Goal: Task Accomplishment & Management: Use online tool/utility

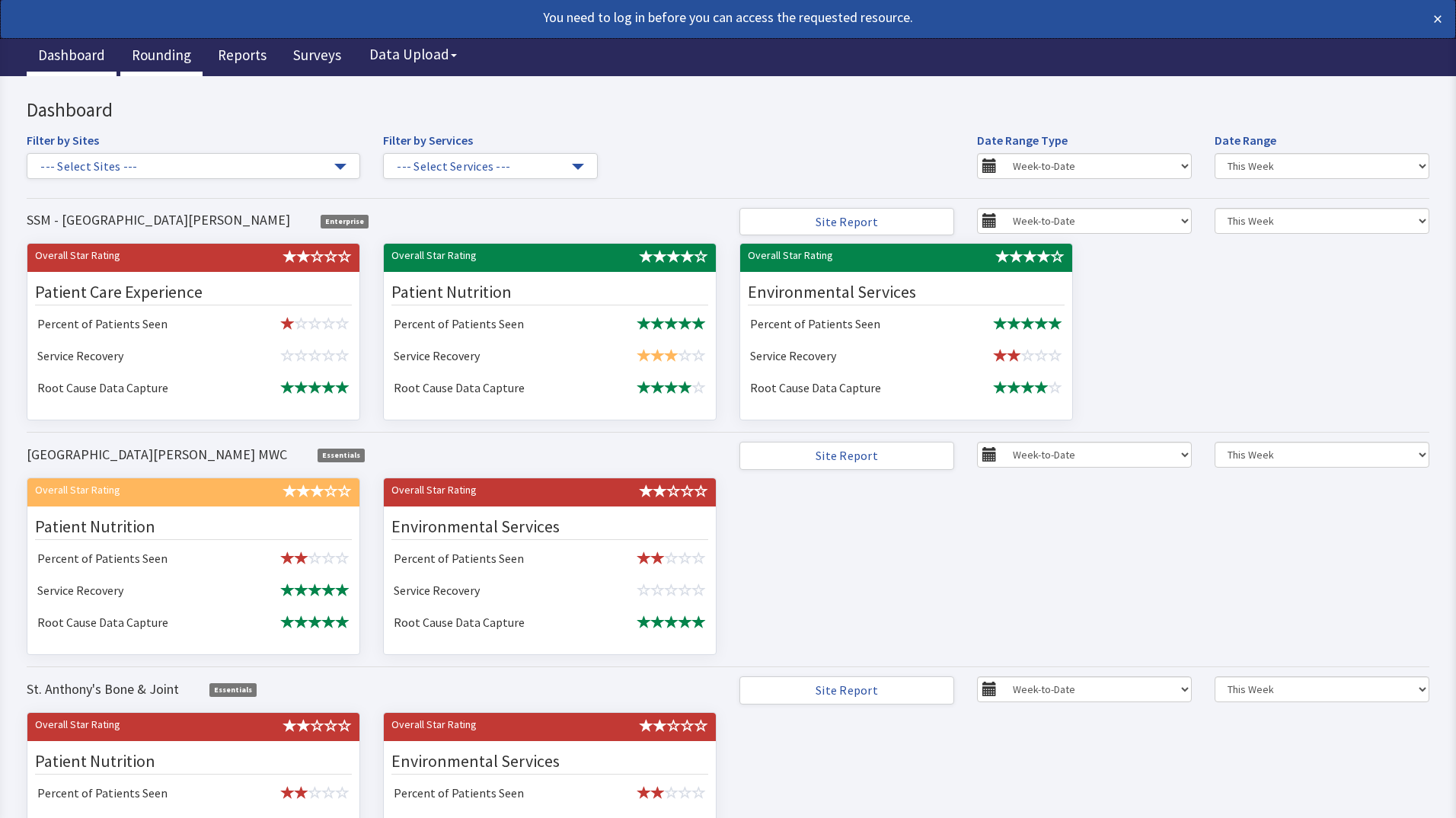
click at [162, 53] on link "Rounding" at bounding box center [160, 57] width 82 height 38
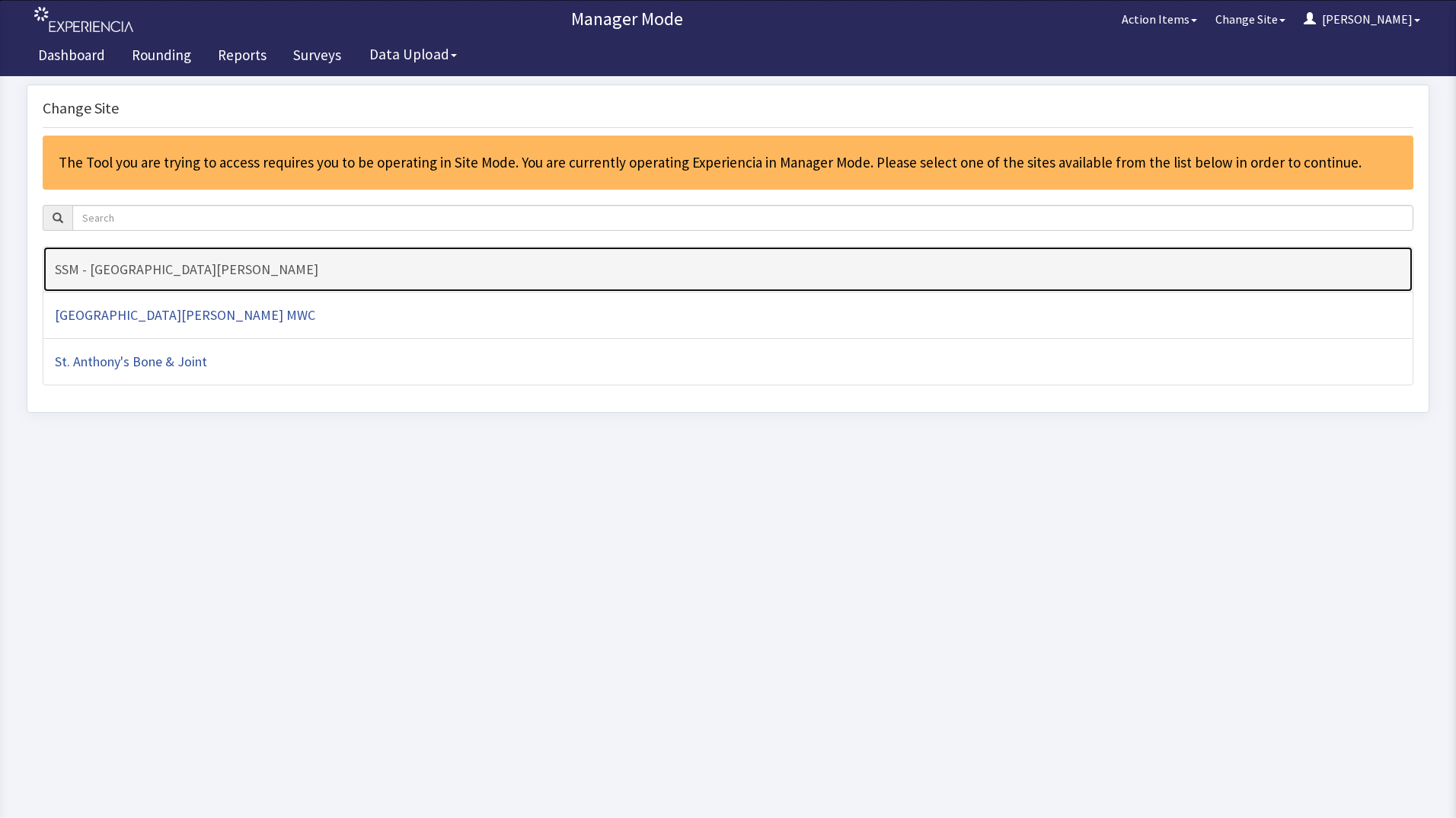
click at [197, 269] on h4 "SSM - [GEOGRAPHIC_DATA][PERSON_NAME]" at bounding box center [728, 270] width 1346 height 15
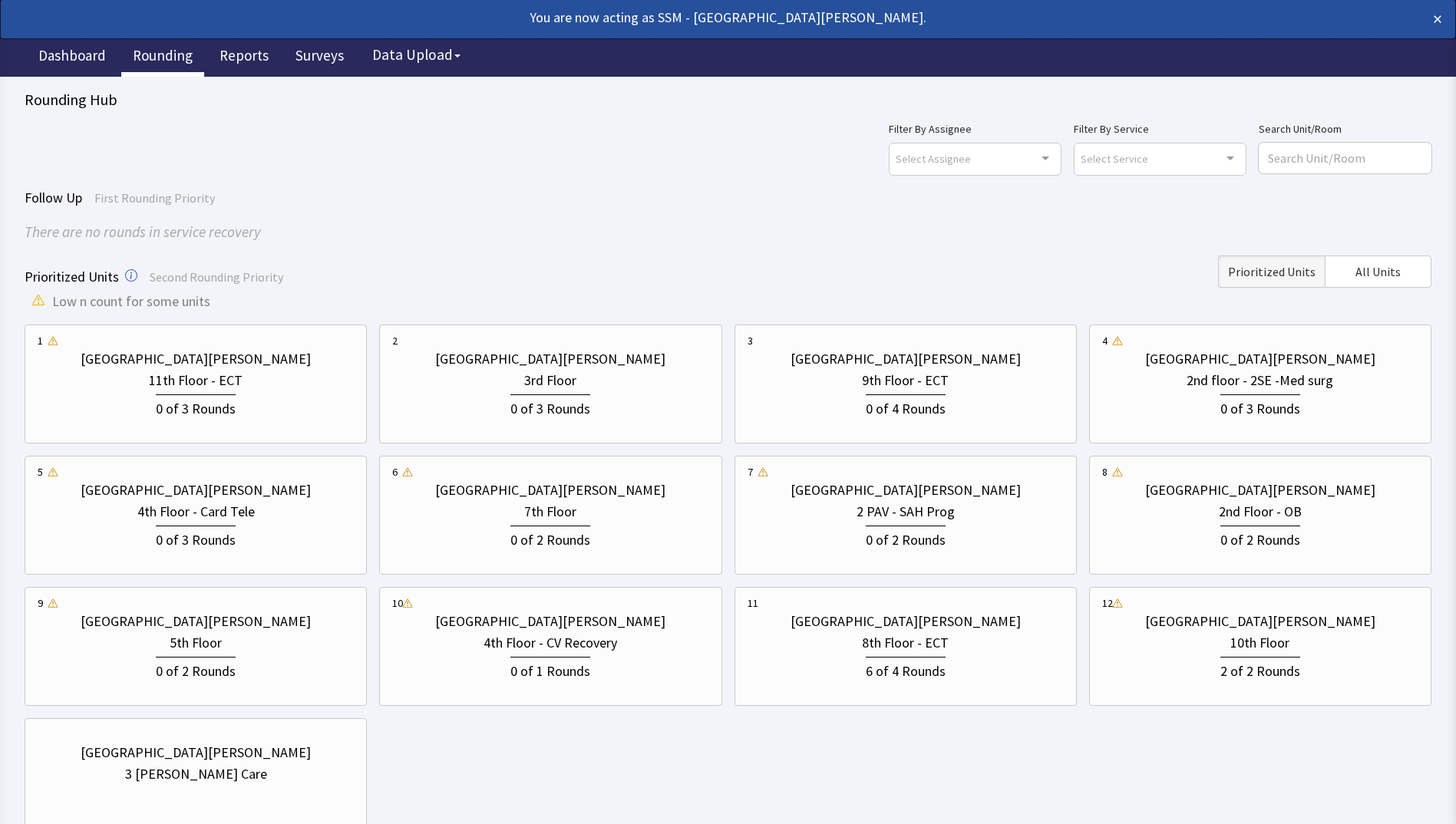
click at [765, 778] on div "[GEOGRAPHIC_DATA][PERSON_NAME] 11th Floor - ECT 0 of 3 Rounds [GEOGRAPHIC_DATA]…" at bounding box center [728, 581] width 1407 height 512
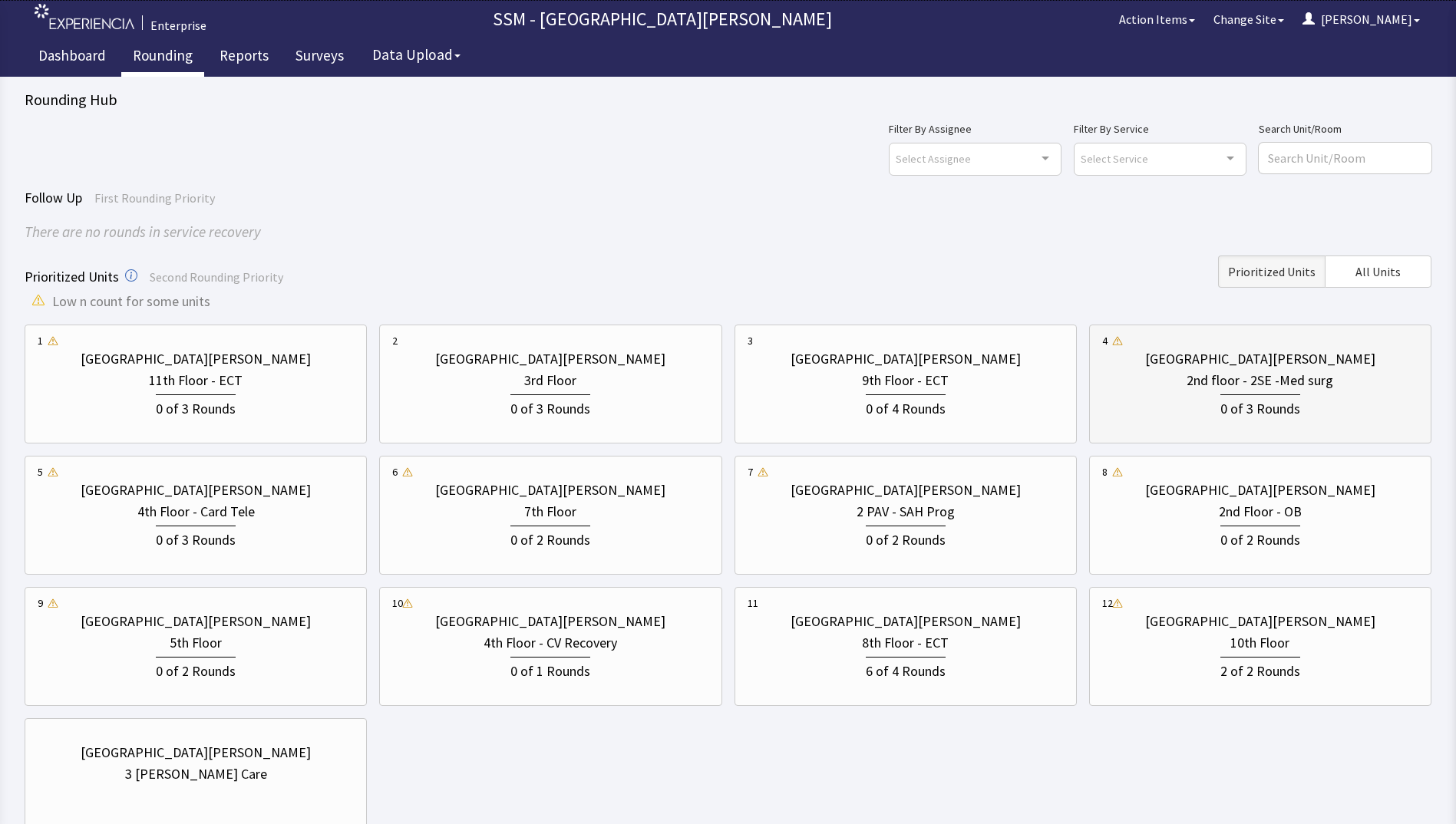
click at [1307, 409] on div "0 of 3 Rounds" at bounding box center [1260, 405] width 316 height 28
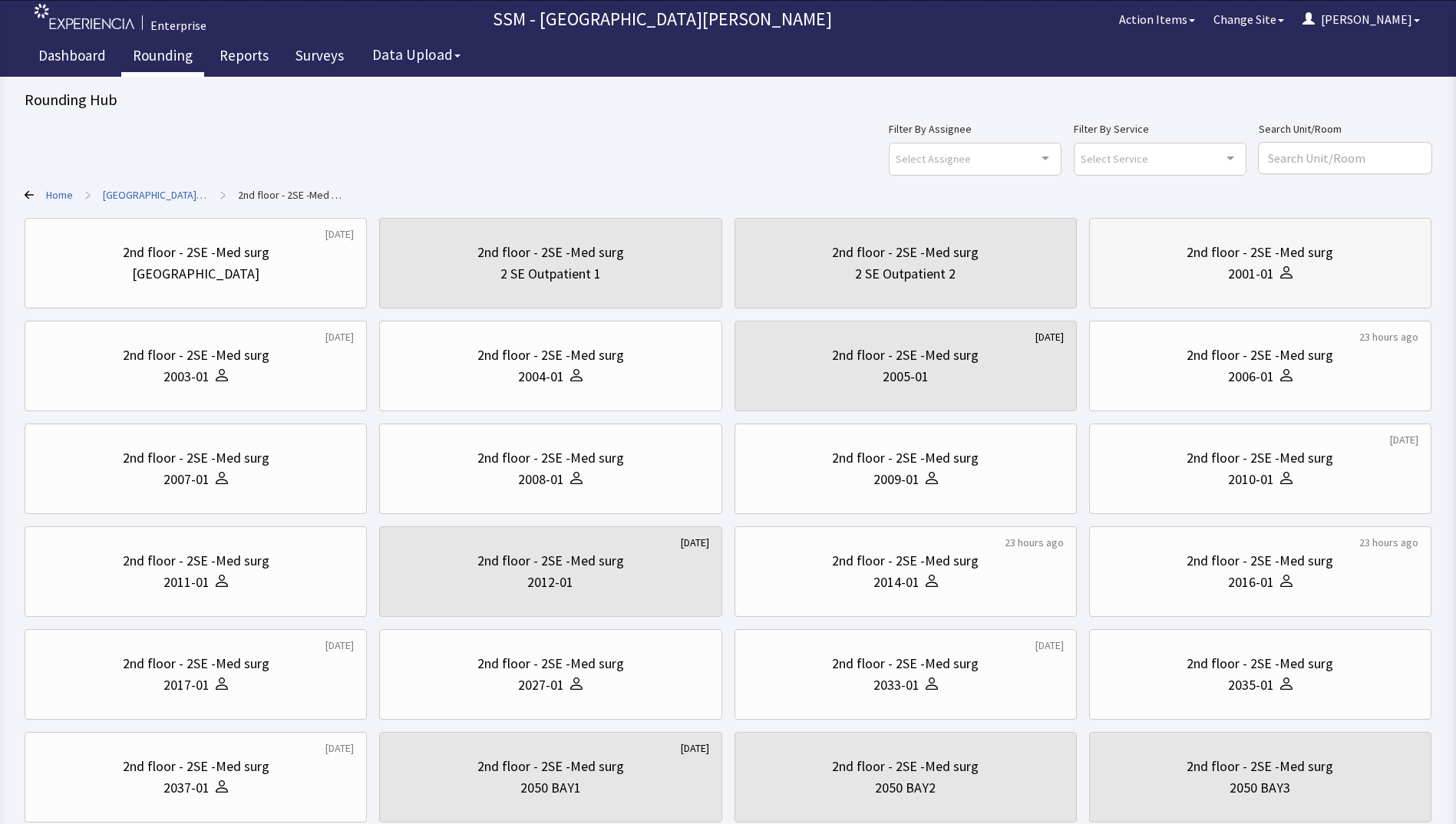
click at [1185, 266] on div "2001-01" at bounding box center [1260, 273] width 316 height 21
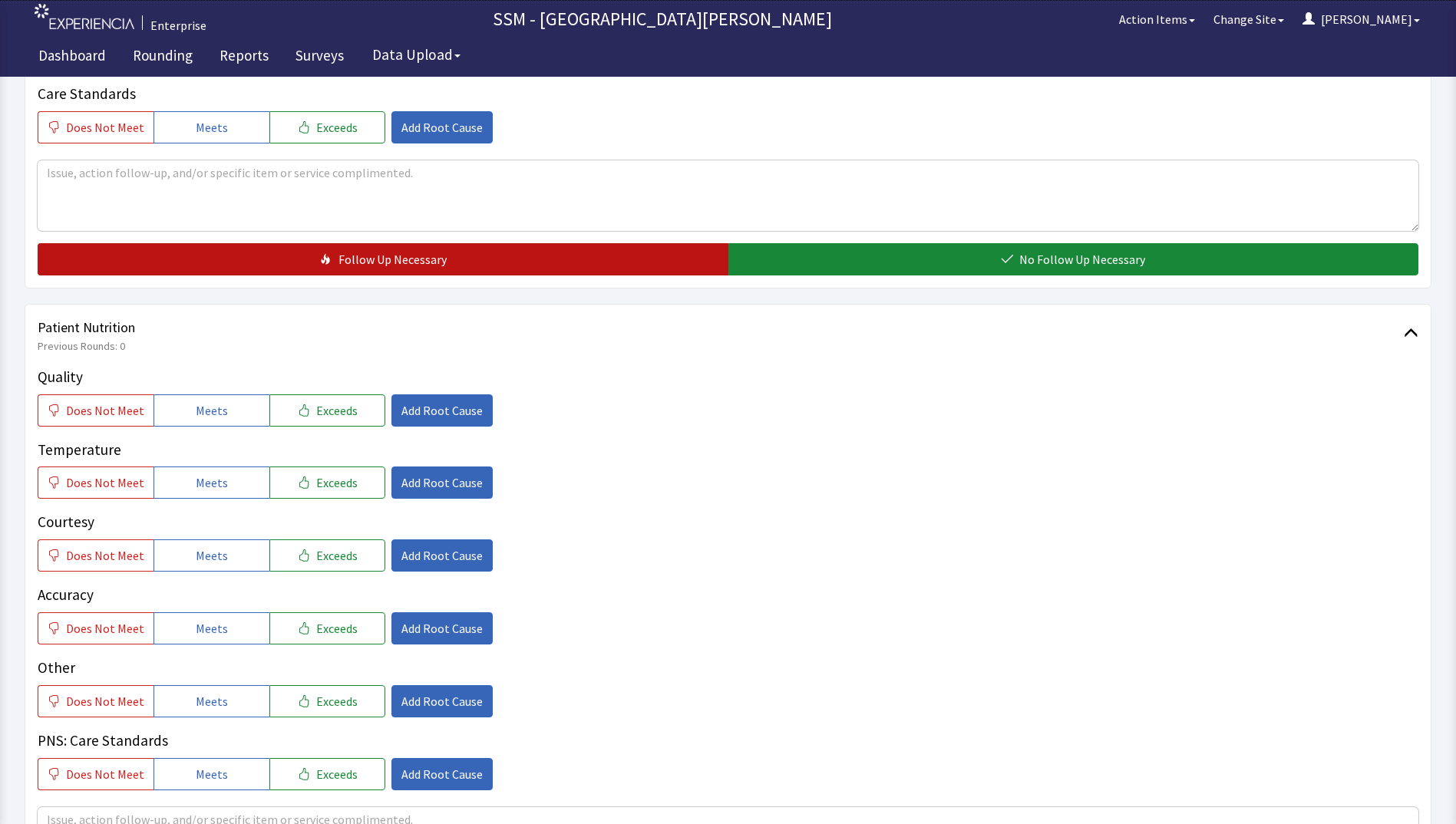
scroll to position [768, 0]
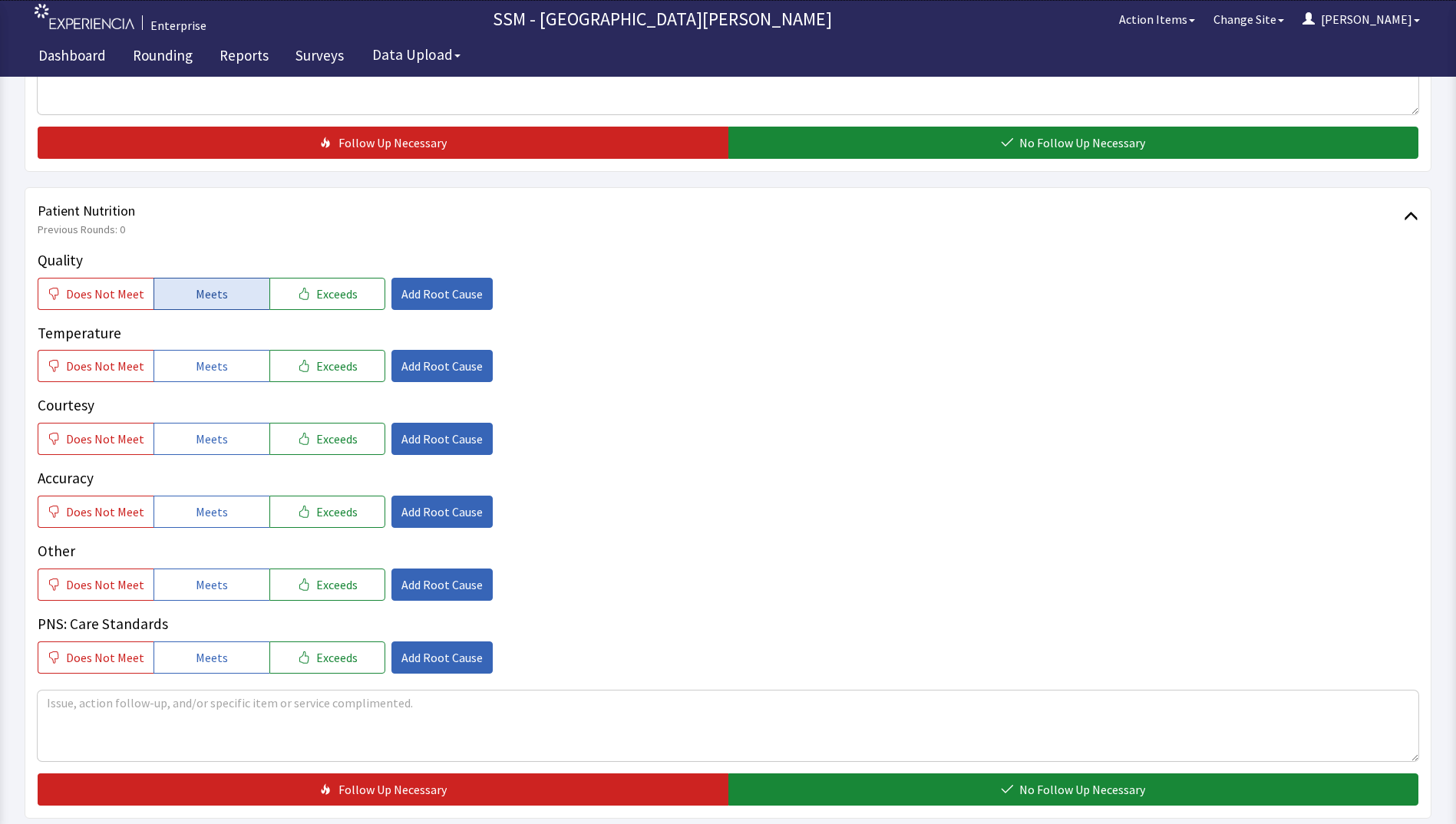
click at [196, 287] on span "Meets" at bounding box center [212, 295] width 32 height 19
click at [203, 363] on span "Meets" at bounding box center [212, 366] width 32 height 19
click at [221, 438] on button "Meets" at bounding box center [211, 439] width 116 height 32
click at [233, 515] on button "Meets" at bounding box center [211, 512] width 116 height 32
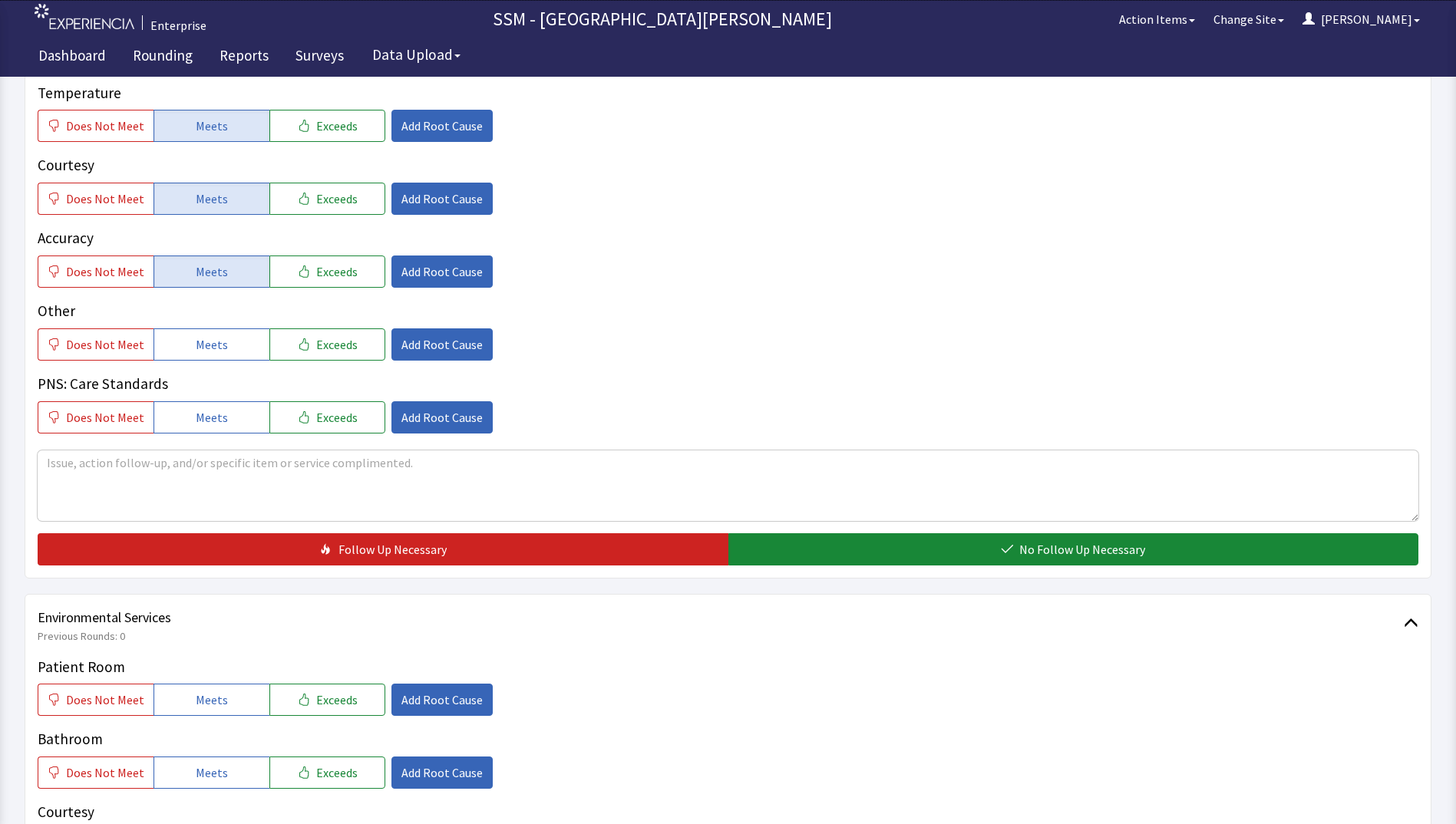
scroll to position [1151, 0]
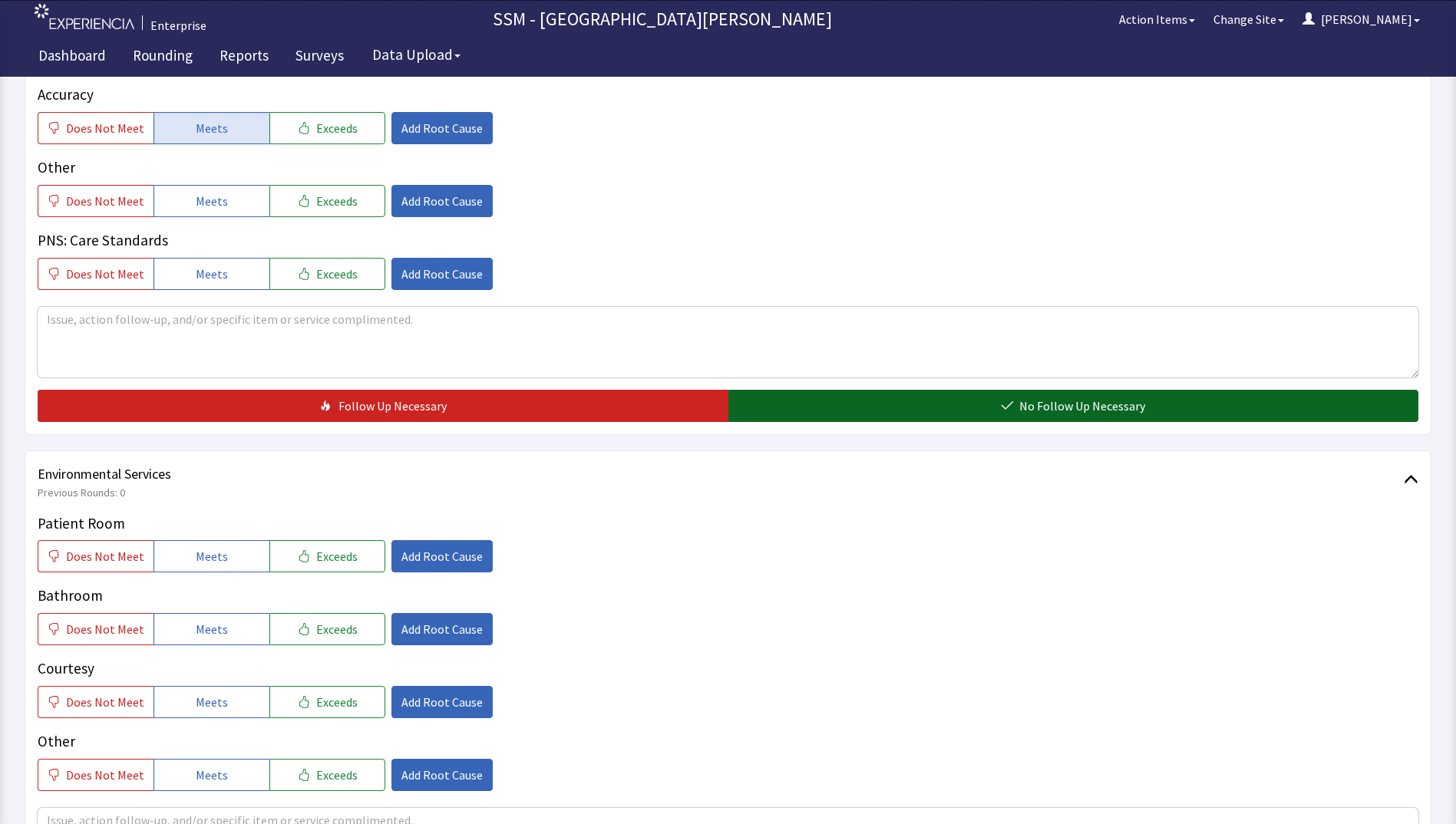
click at [824, 390] on button "No Follow Up Necessary" at bounding box center [1074, 406] width 691 height 32
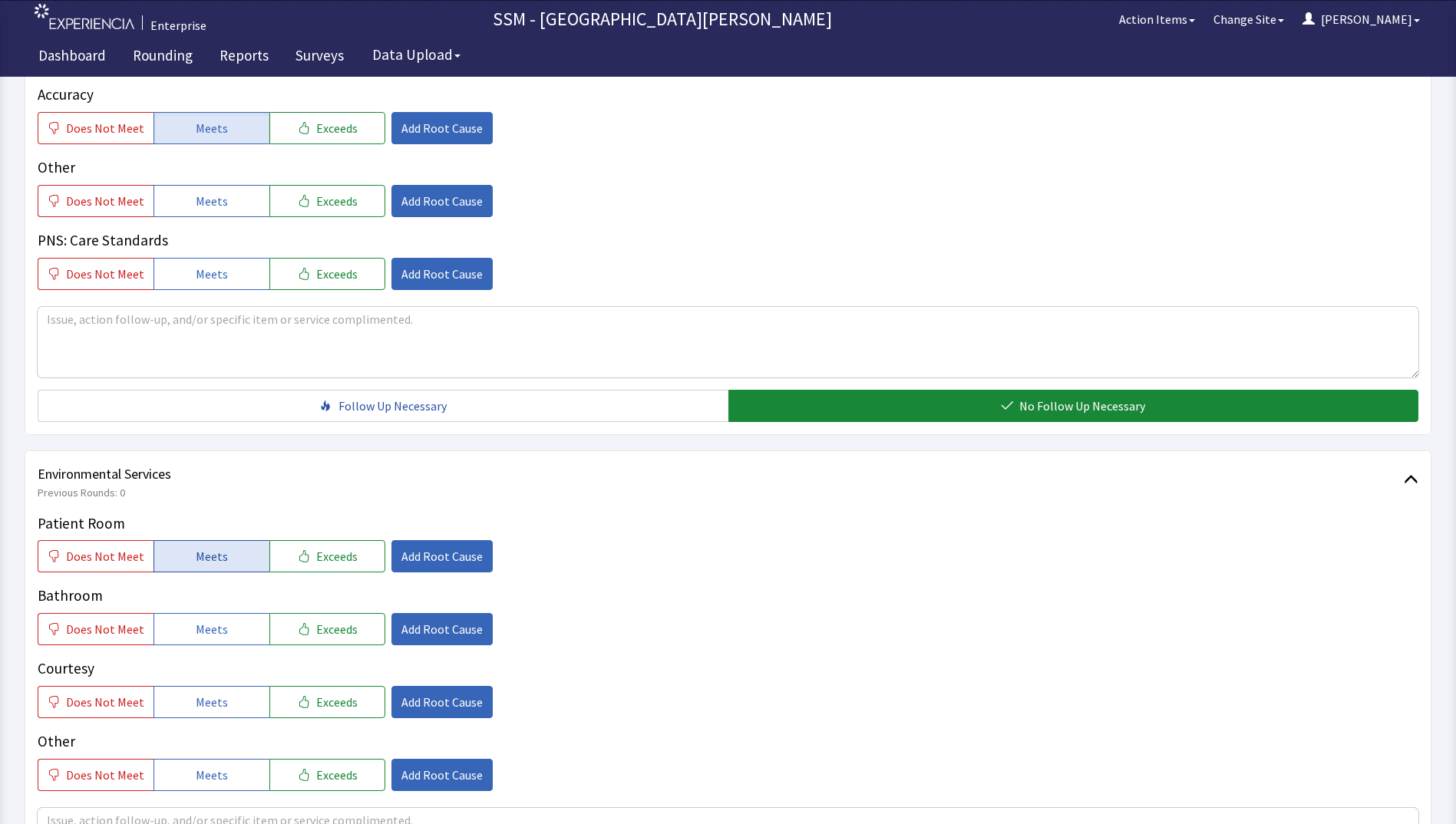
click at [196, 564] on span "Meets" at bounding box center [212, 557] width 32 height 19
click at [197, 636] on span "Meets" at bounding box center [212, 630] width 32 height 19
click at [205, 701] on span "Meets" at bounding box center [212, 702] width 32 height 19
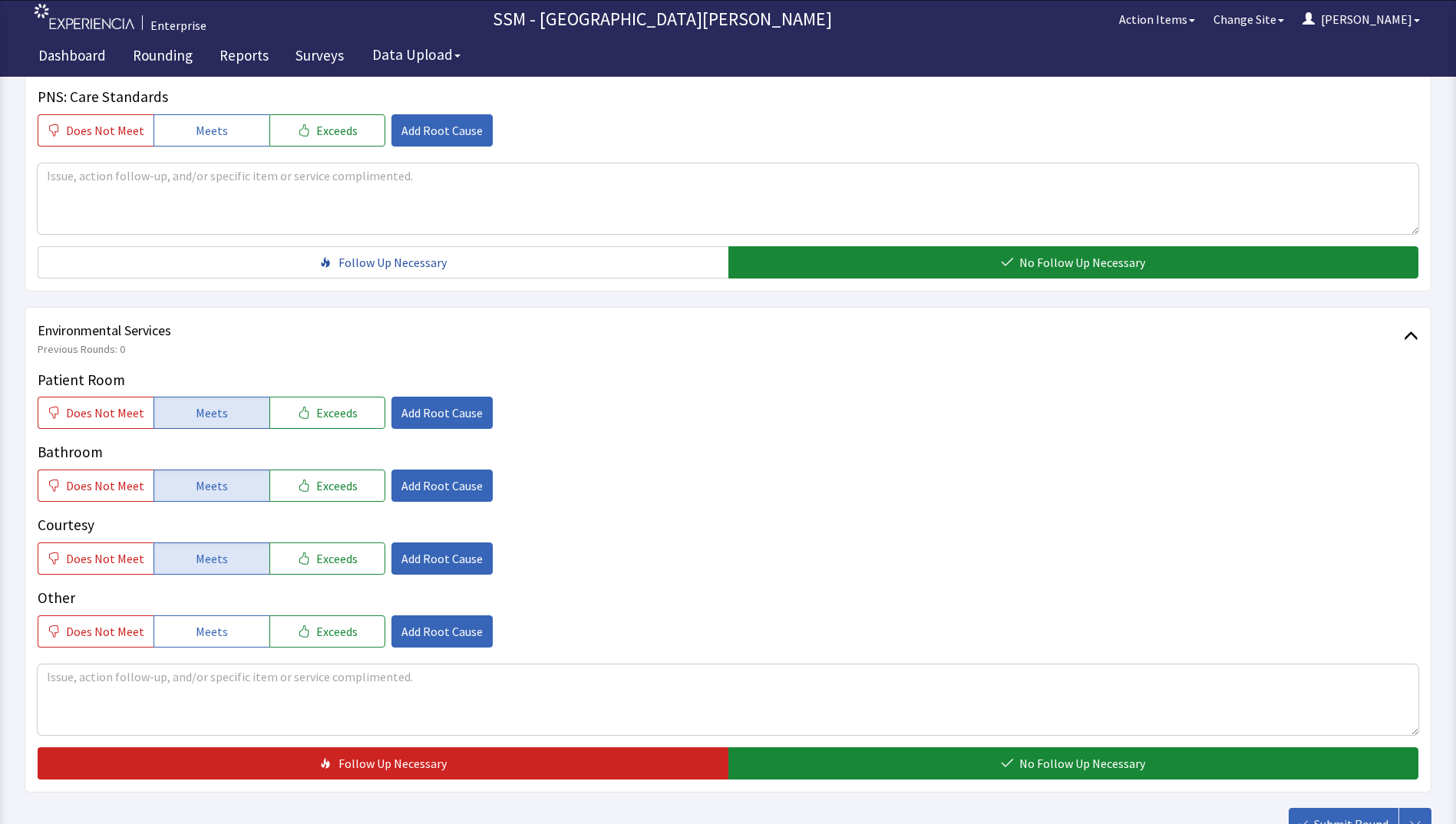
scroll to position [1412, 0]
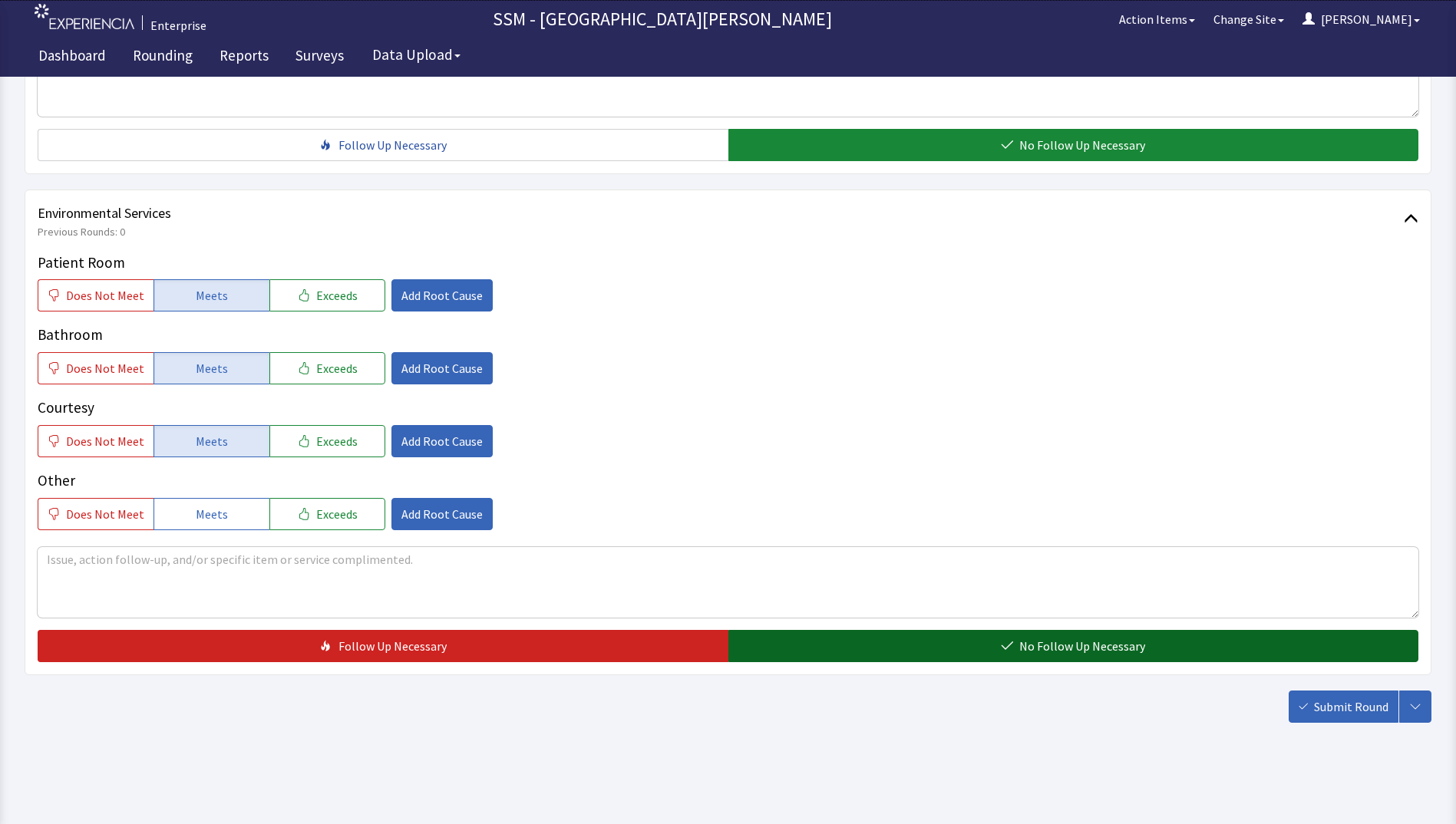
click at [900, 653] on button "No Follow Up Necessary" at bounding box center [1074, 646] width 691 height 32
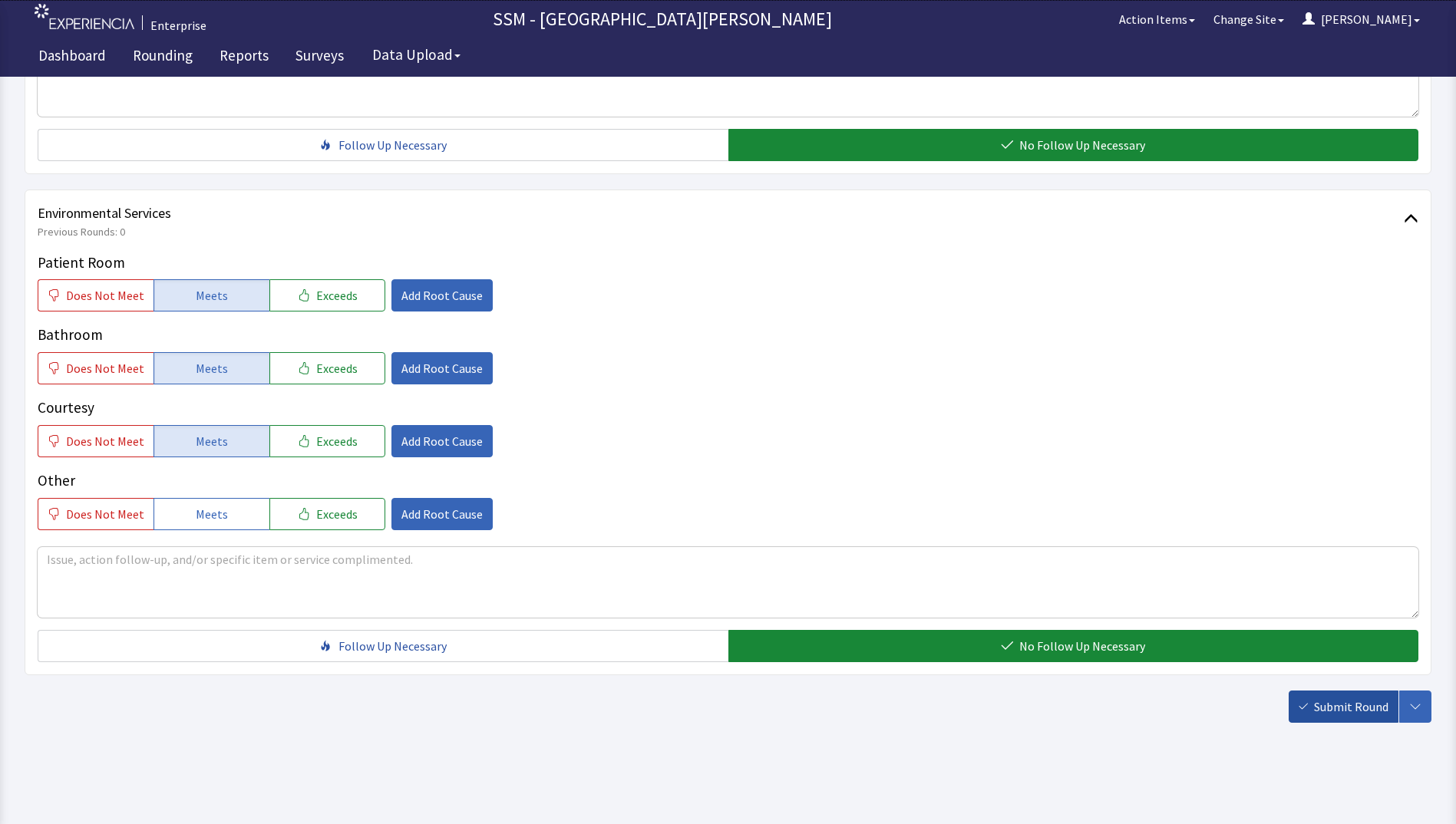
click at [1323, 700] on span "Submit Round" at bounding box center [1351, 707] width 74 height 19
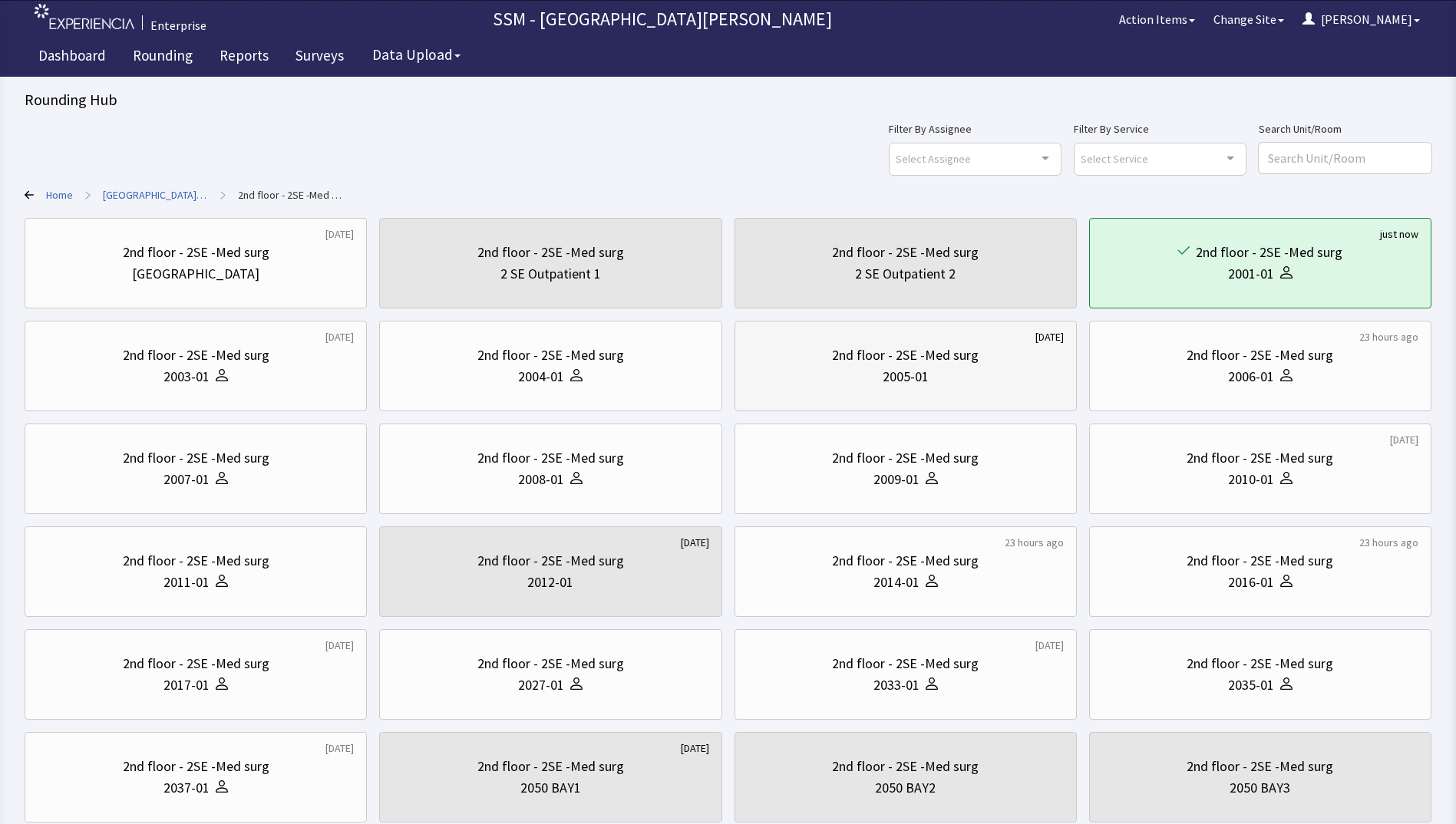
click at [890, 381] on div "2005-01" at bounding box center [906, 376] width 46 height 21
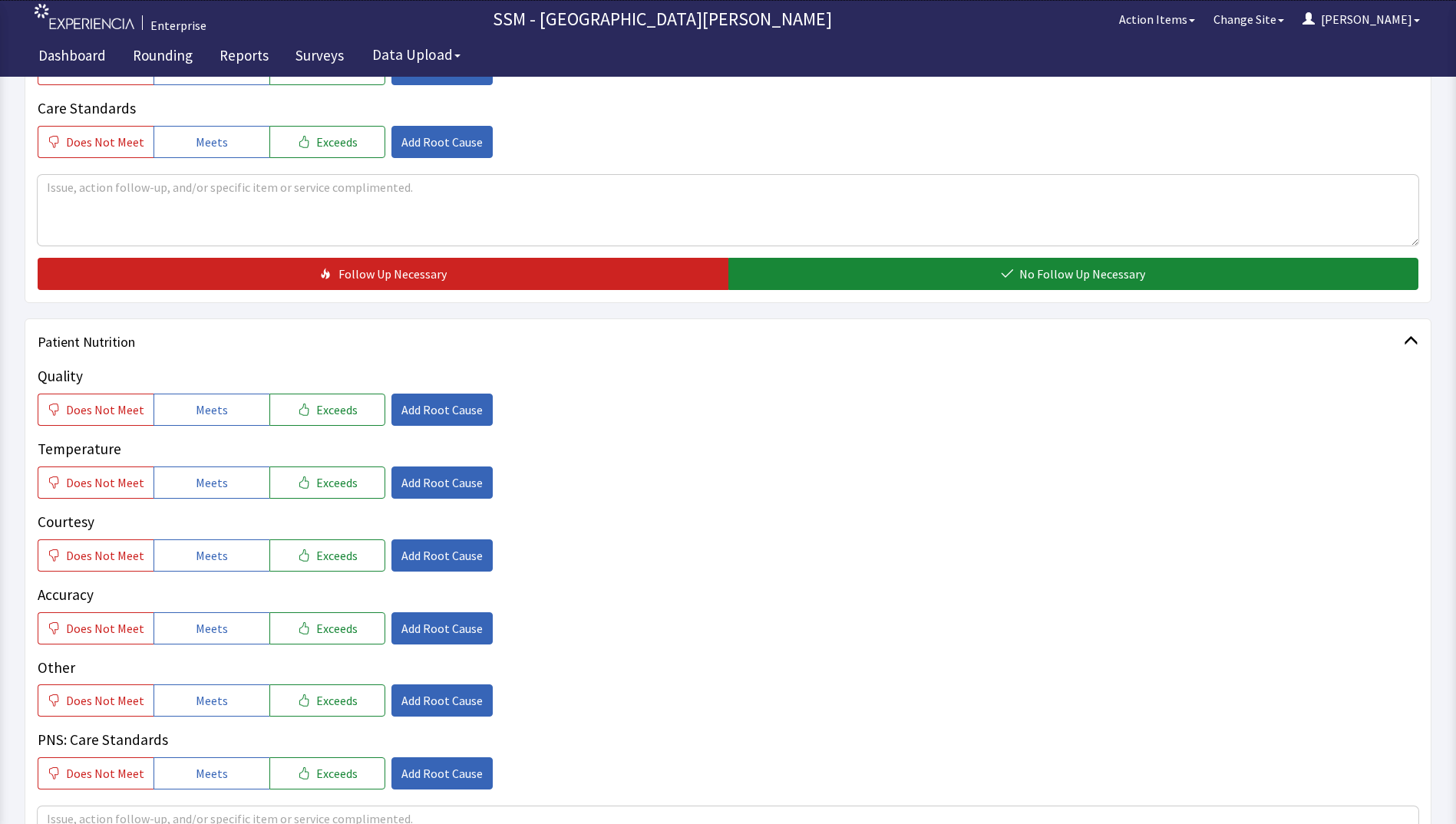
scroll to position [614, 0]
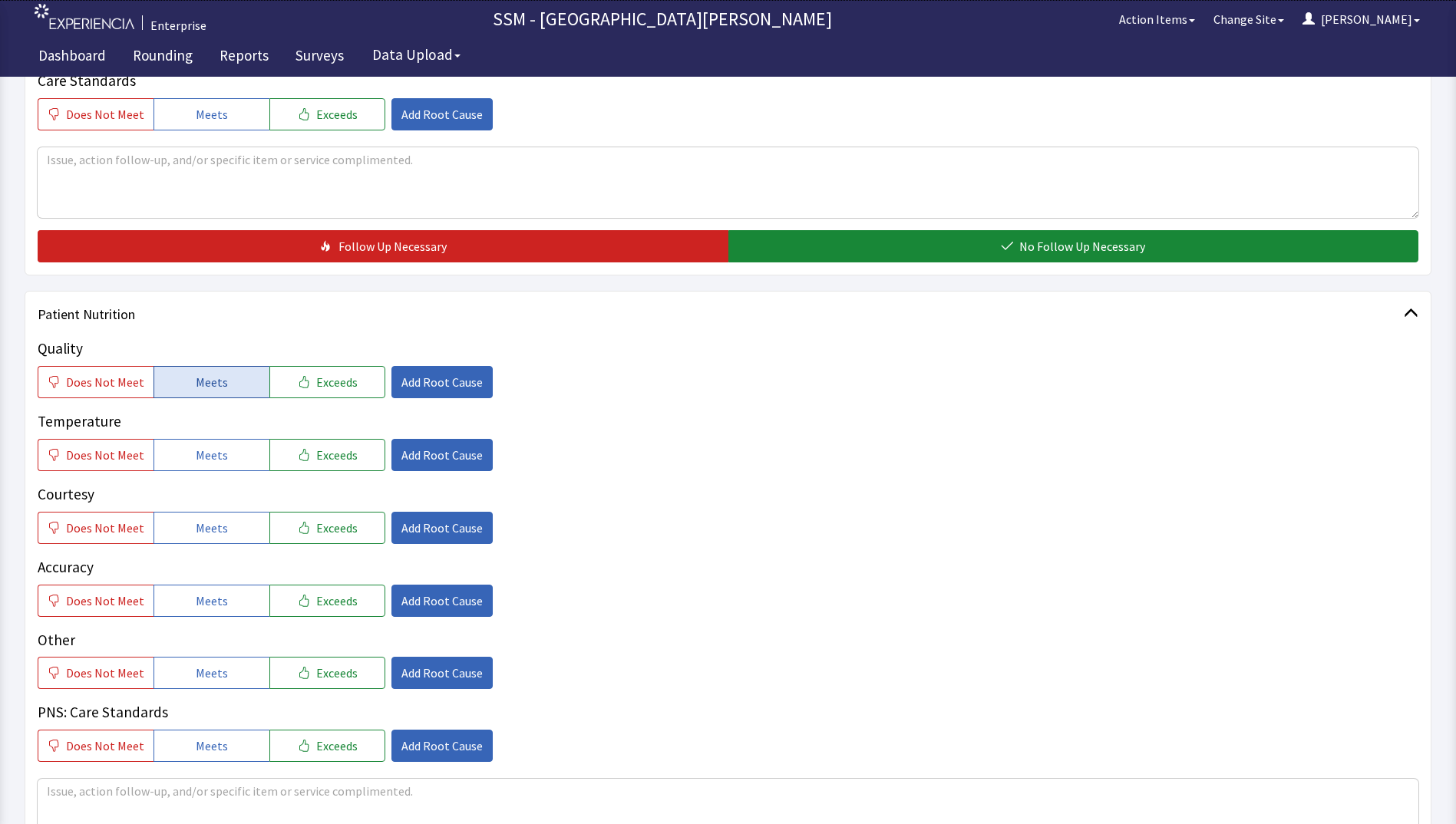
click at [196, 386] on span "Meets" at bounding box center [212, 382] width 32 height 19
click at [196, 451] on span "Meets" at bounding box center [212, 455] width 32 height 19
drag, startPoint x: 210, startPoint y: 529, endPoint x: 215, endPoint y: 573, distance: 44.3
click at [210, 529] on span "Meets" at bounding box center [212, 529] width 32 height 19
click at [215, 592] on span "Meets" at bounding box center [212, 601] width 32 height 19
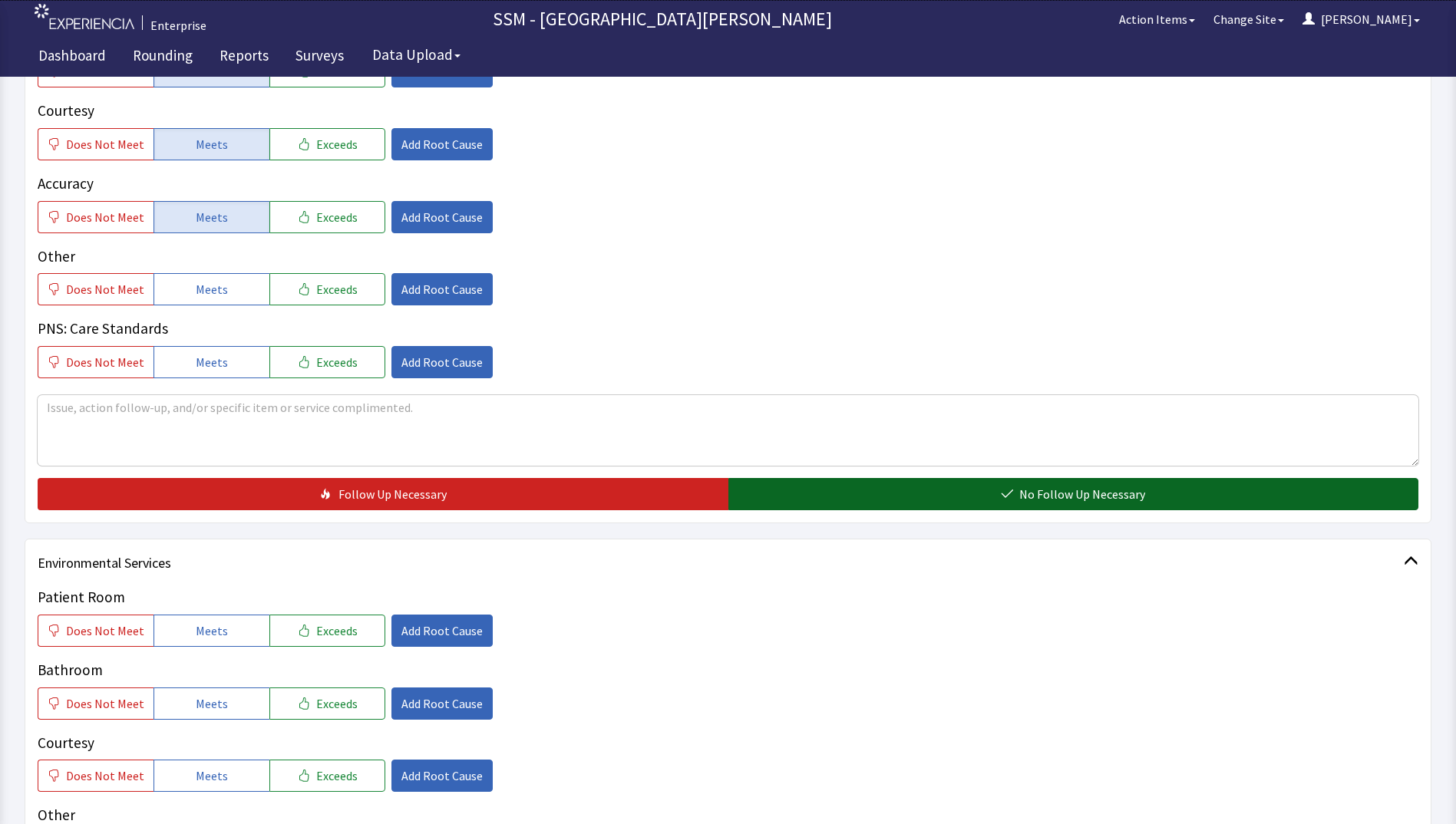
click at [889, 499] on button "No Follow Up Necessary" at bounding box center [1074, 495] width 691 height 32
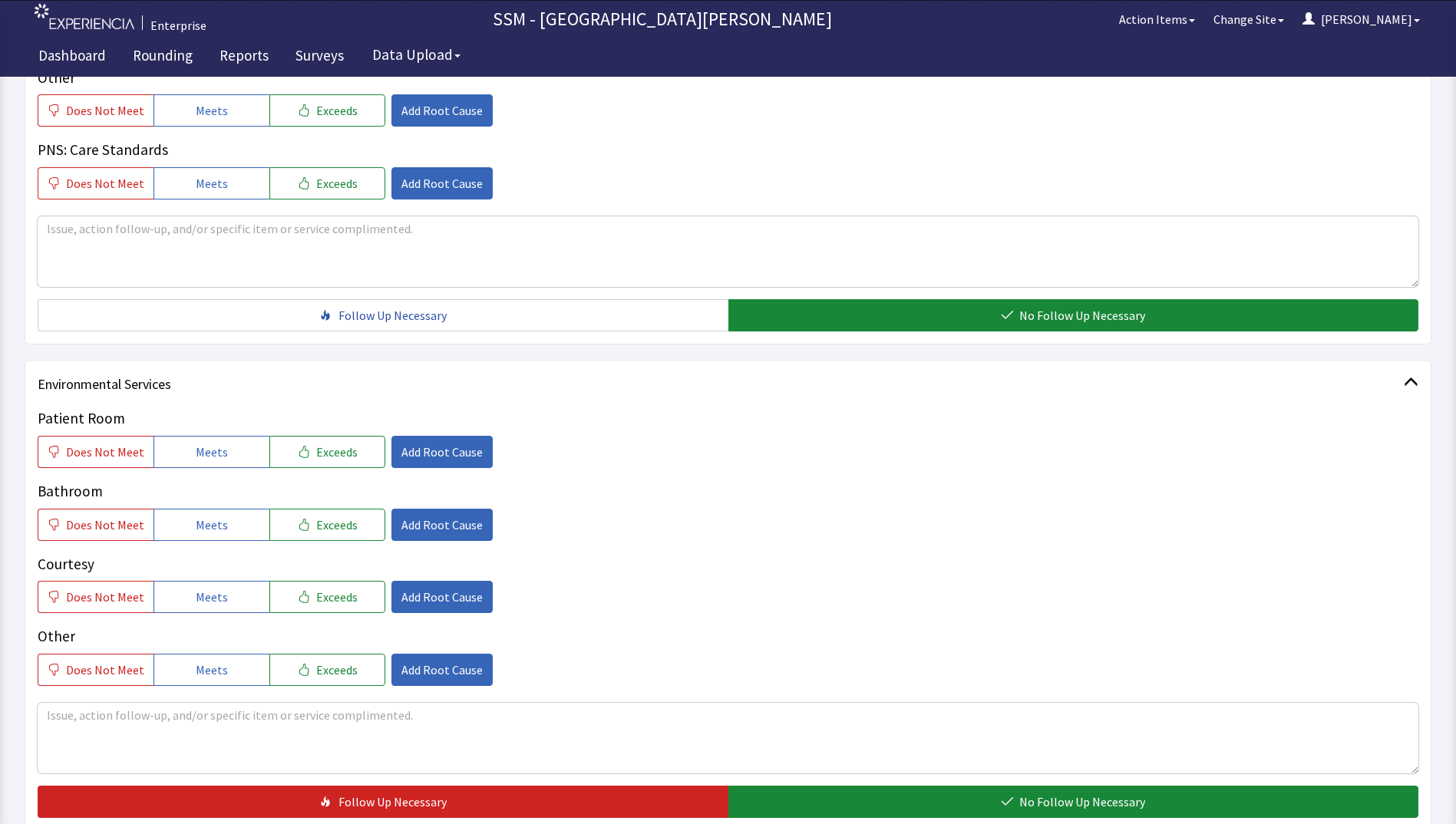
scroll to position [1332, 0]
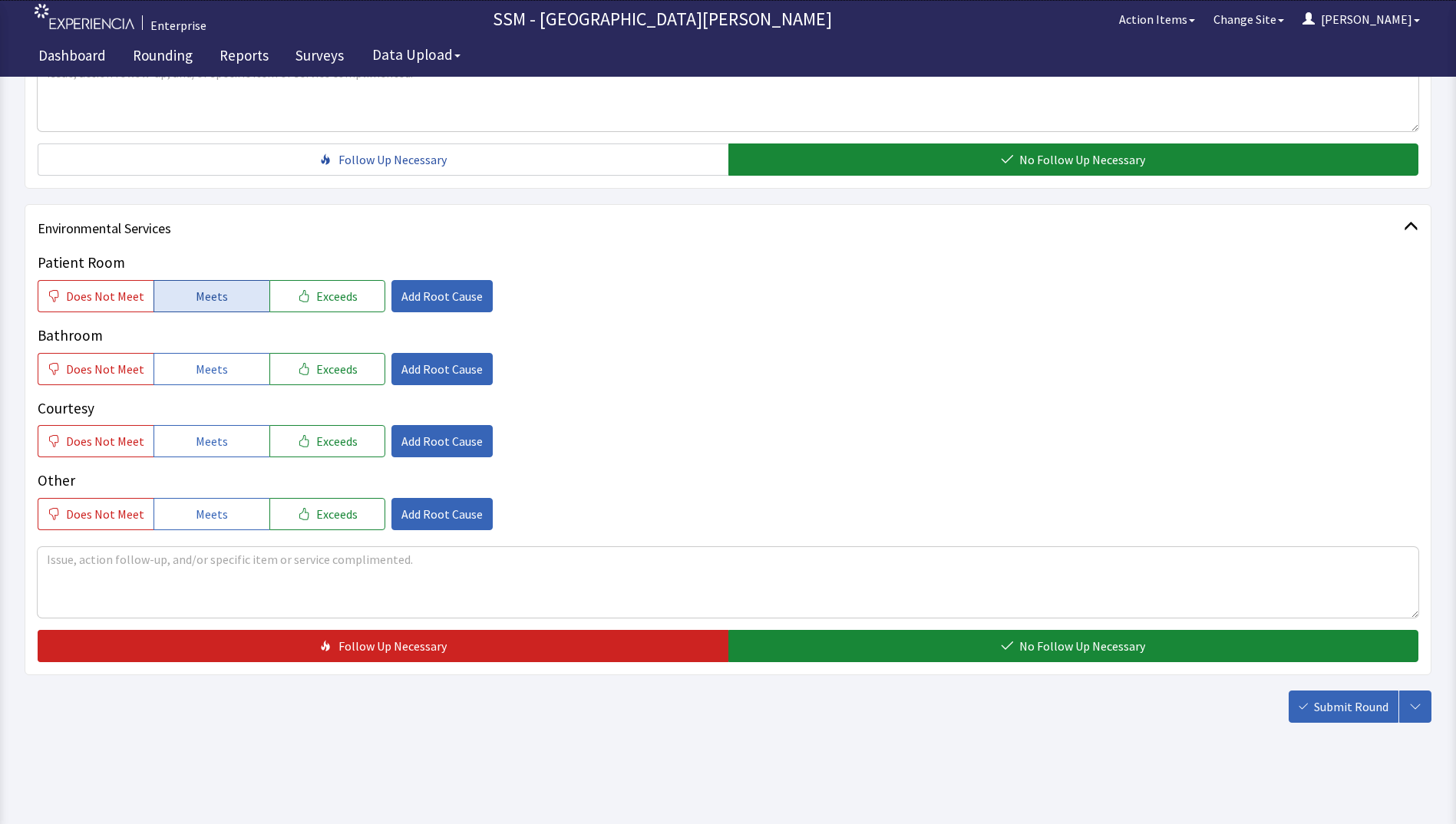
click at [197, 305] on span "Meets" at bounding box center [212, 296] width 32 height 19
click at [203, 356] on button "Meets" at bounding box center [211, 369] width 116 height 32
click at [204, 433] on span "Meets" at bounding box center [212, 442] width 32 height 19
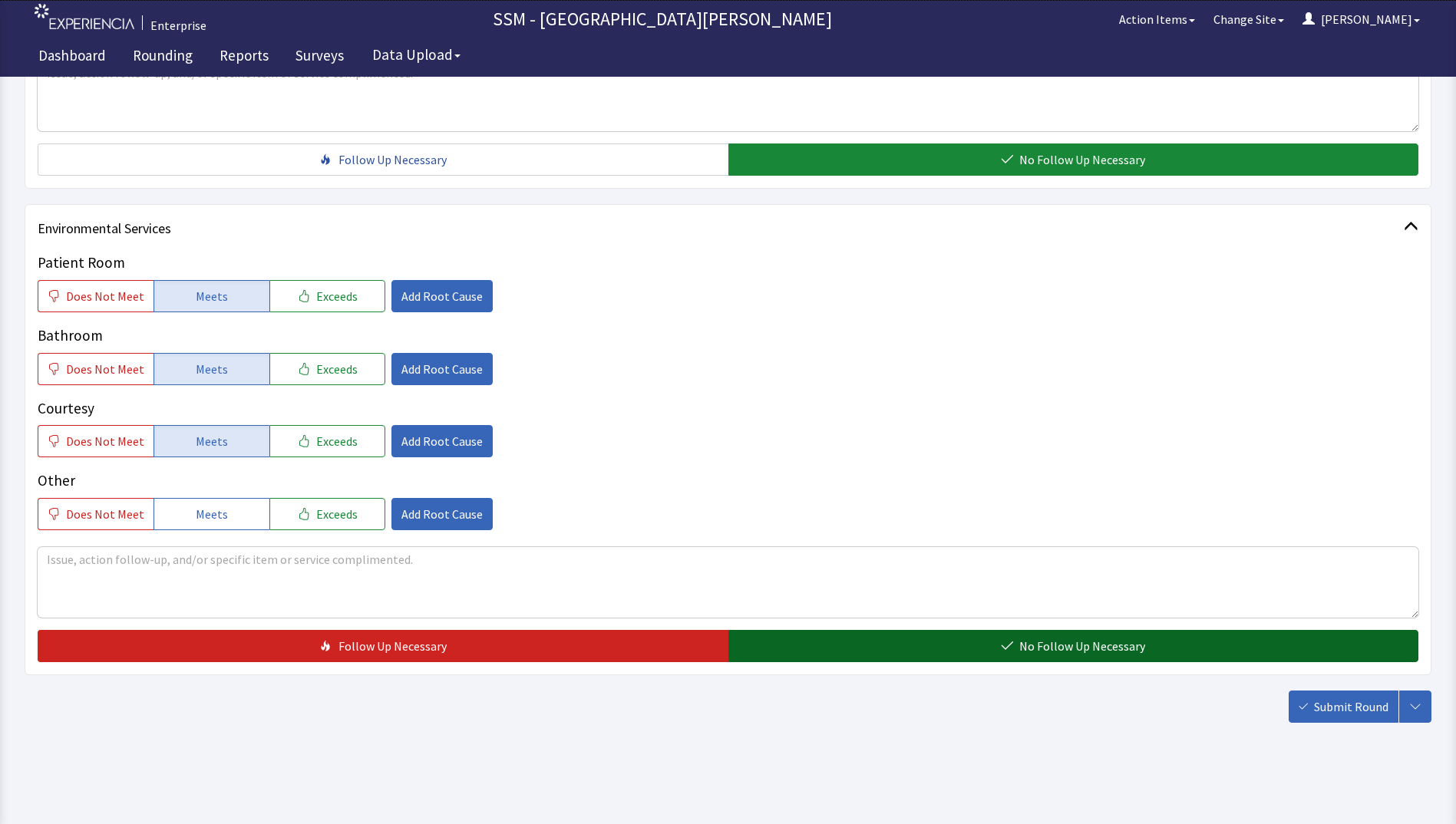
click at [928, 636] on button "No Follow Up Necessary" at bounding box center [1074, 646] width 691 height 32
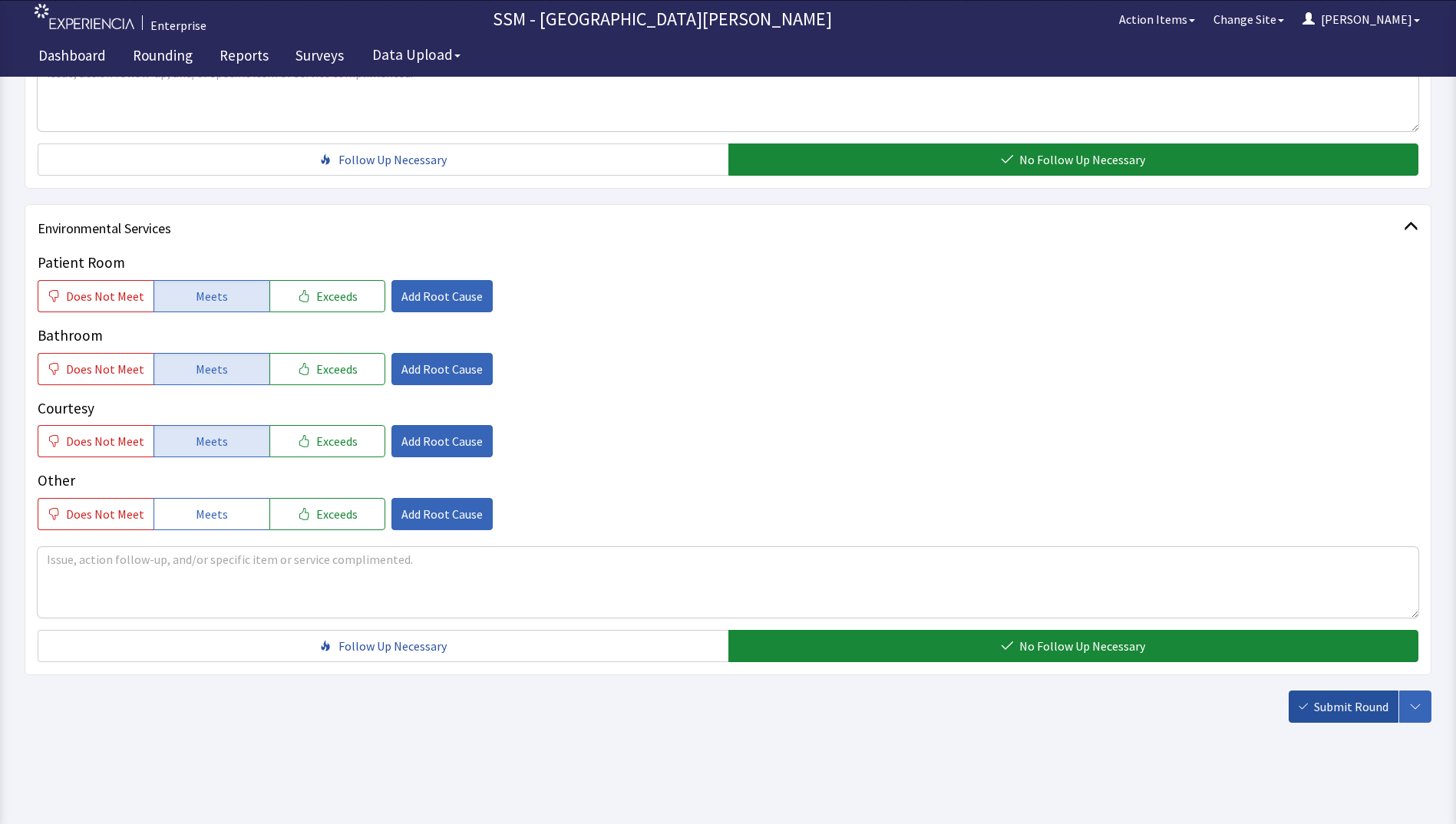
click at [1345, 707] on span "Submit Round" at bounding box center [1351, 707] width 74 height 19
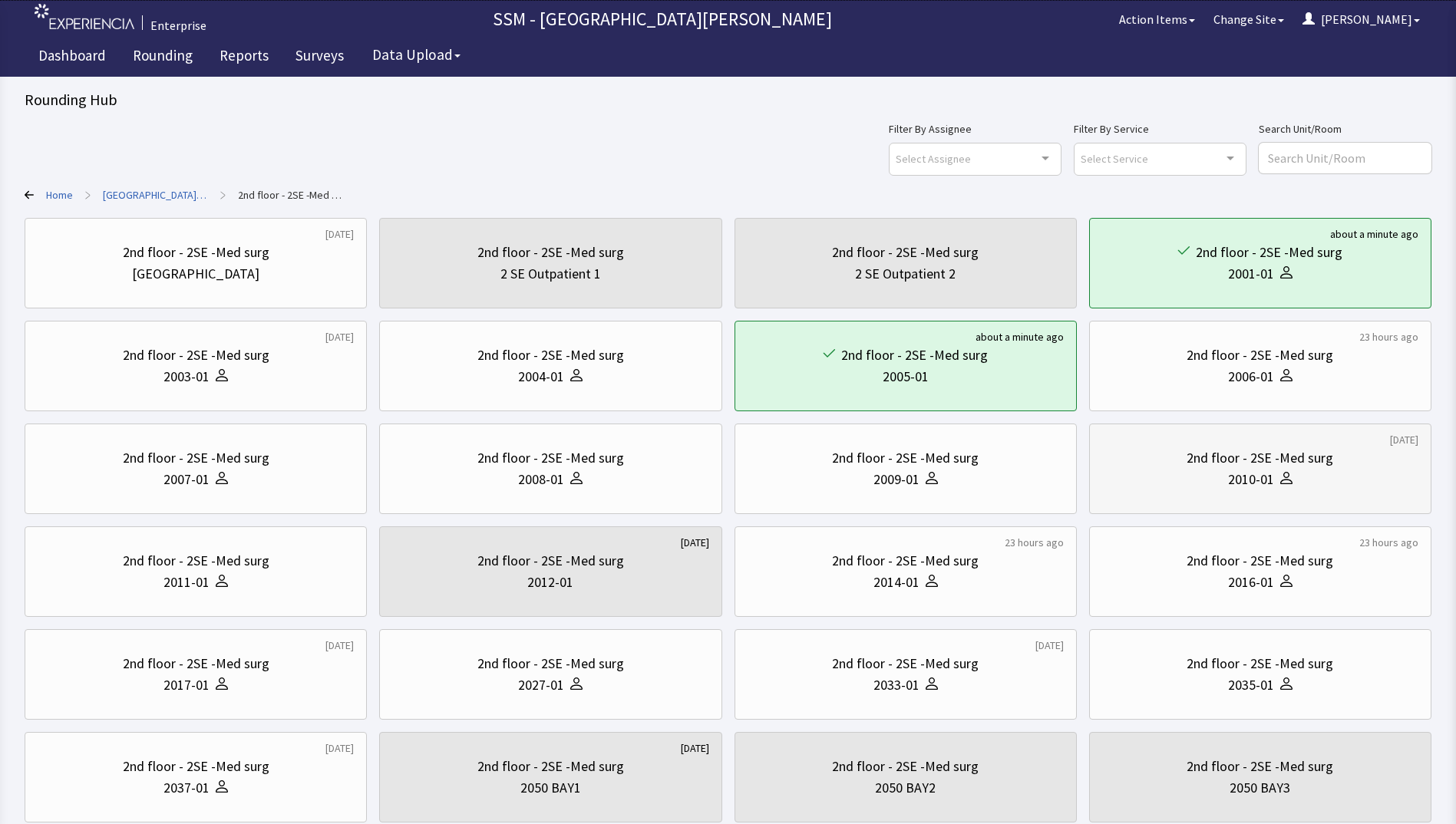
click at [1280, 464] on div "2nd floor - 2SE -Med surg" at bounding box center [1260, 458] width 146 height 21
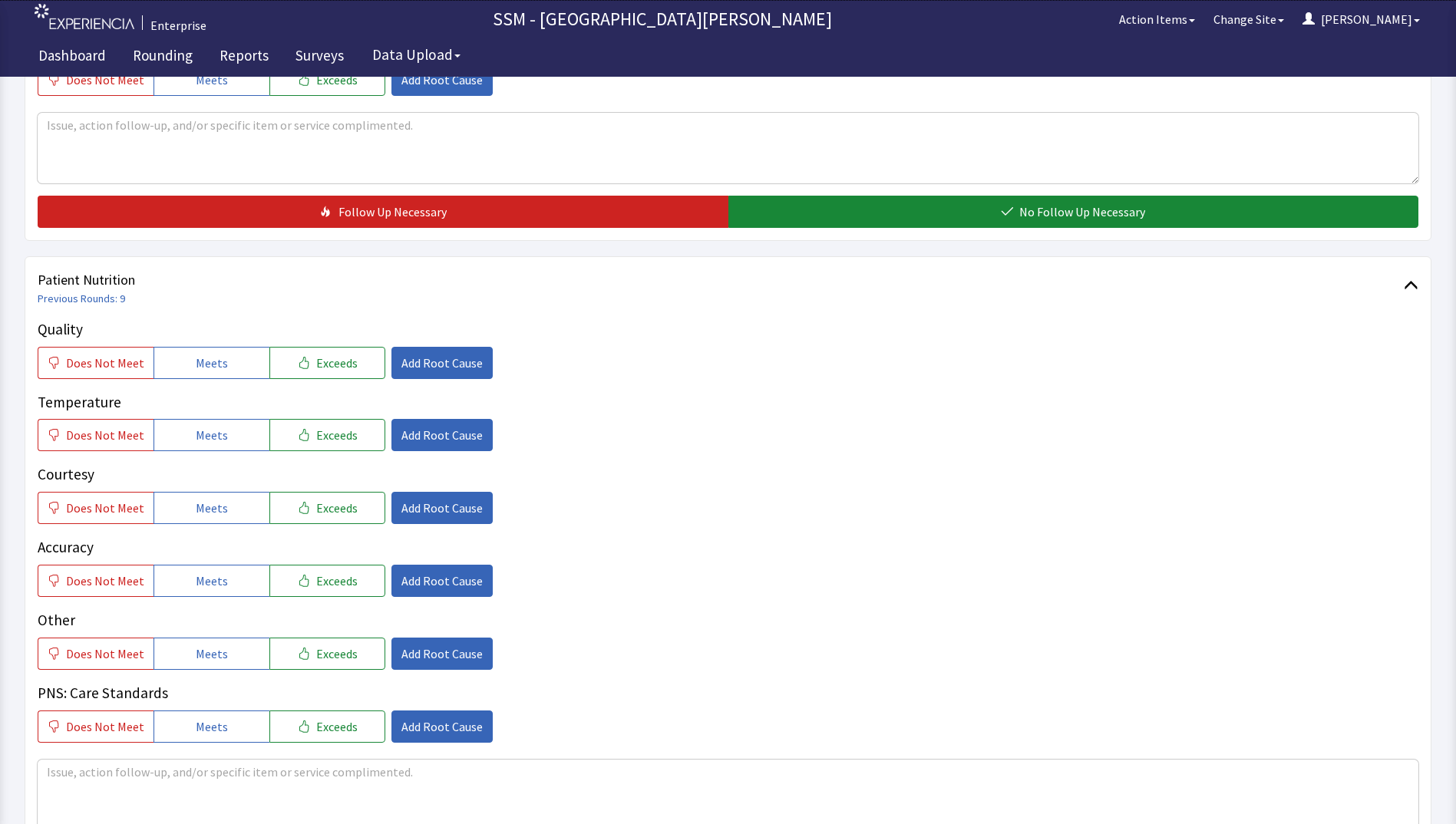
scroll to position [690, 0]
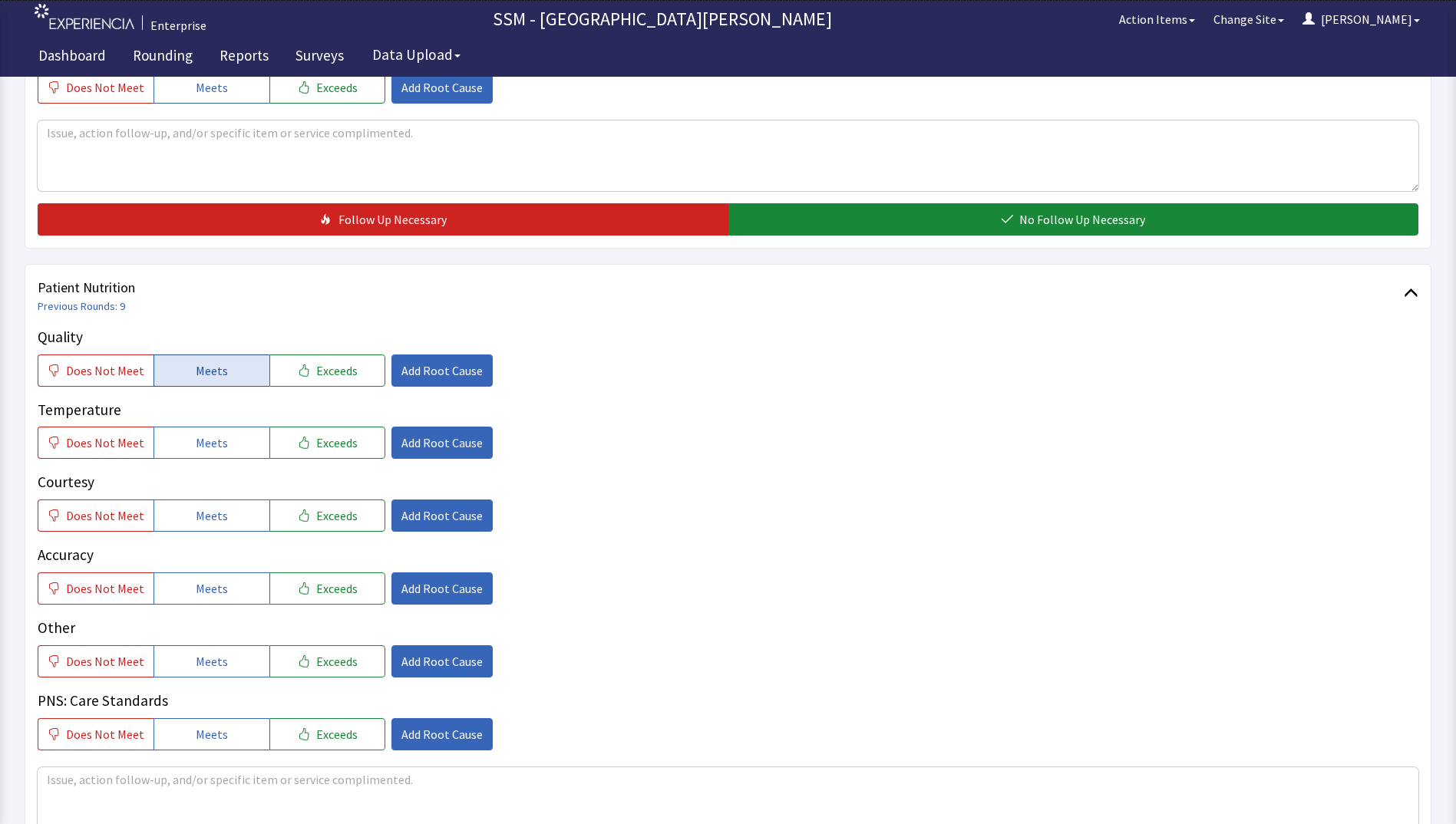
click at [235, 370] on button "Meets" at bounding box center [211, 371] width 116 height 32
click at [232, 440] on button "Meets" at bounding box center [211, 443] width 116 height 32
click at [238, 501] on button "Meets" at bounding box center [211, 516] width 116 height 32
click at [209, 593] on span "Meets" at bounding box center [212, 589] width 32 height 19
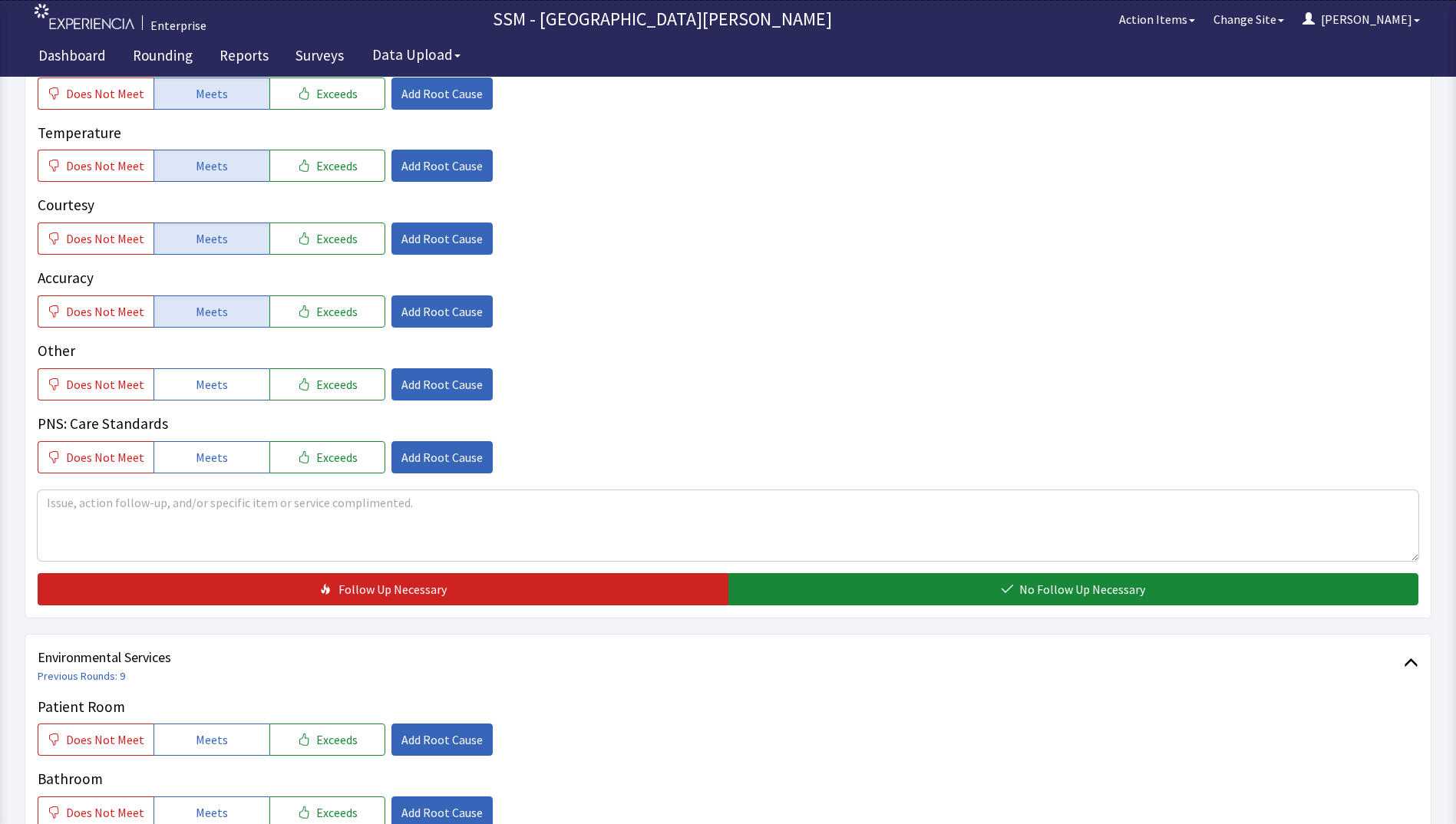
scroll to position [1074, 0]
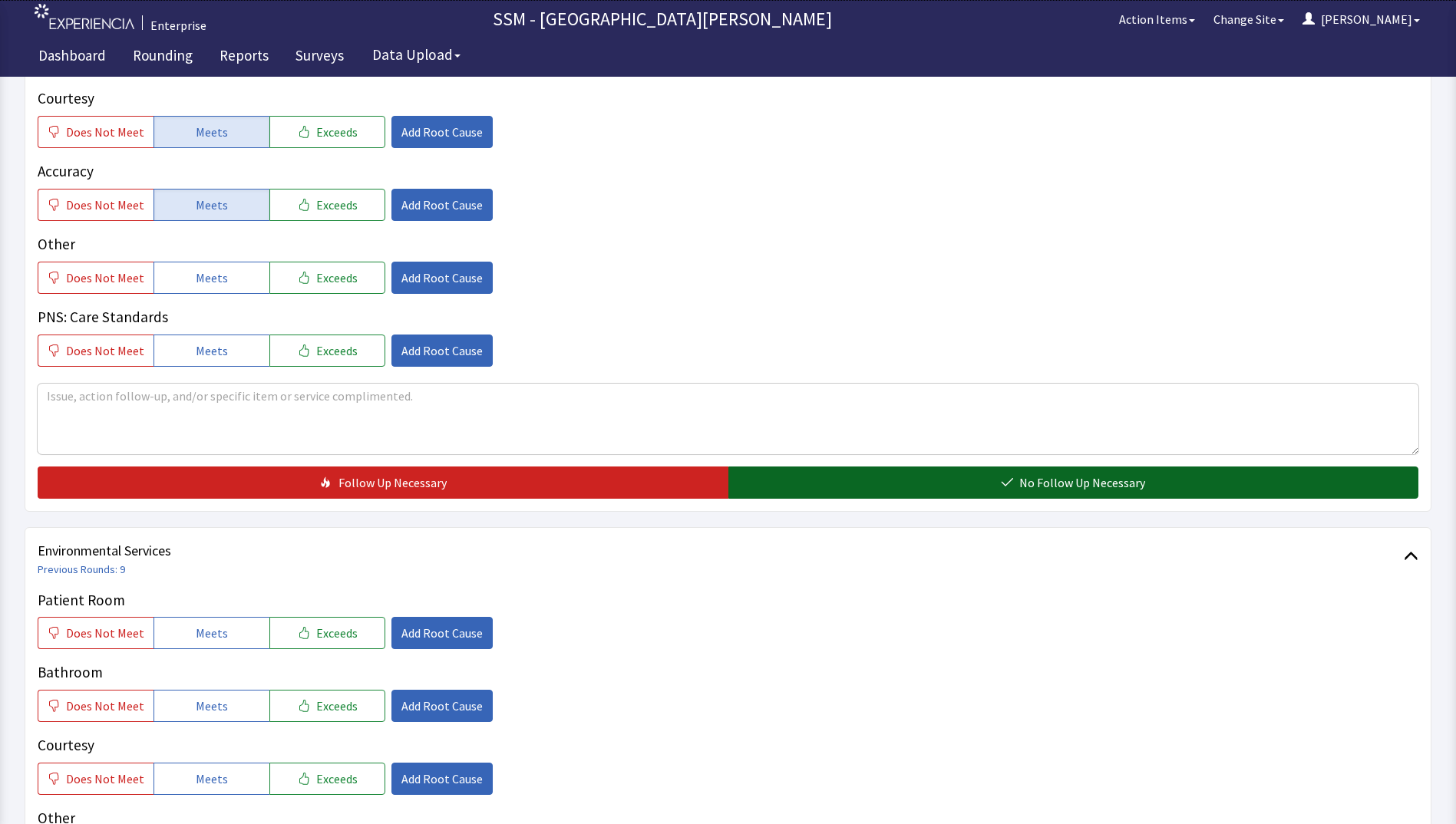
click at [788, 482] on button "No Follow Up Necessary" at bounding box center [1074, 483] width 691 height 32
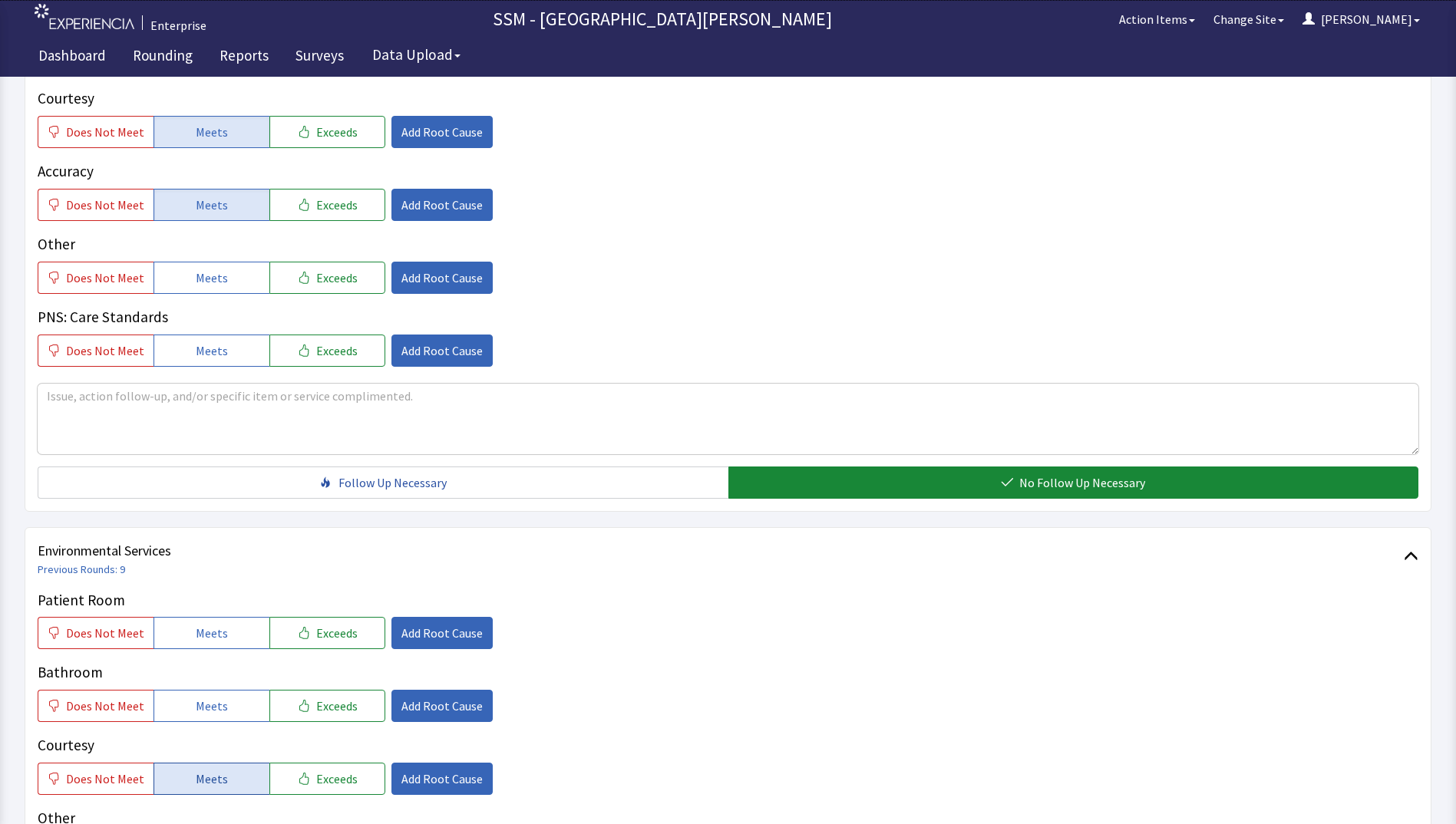
scroll to position [1412, 0]
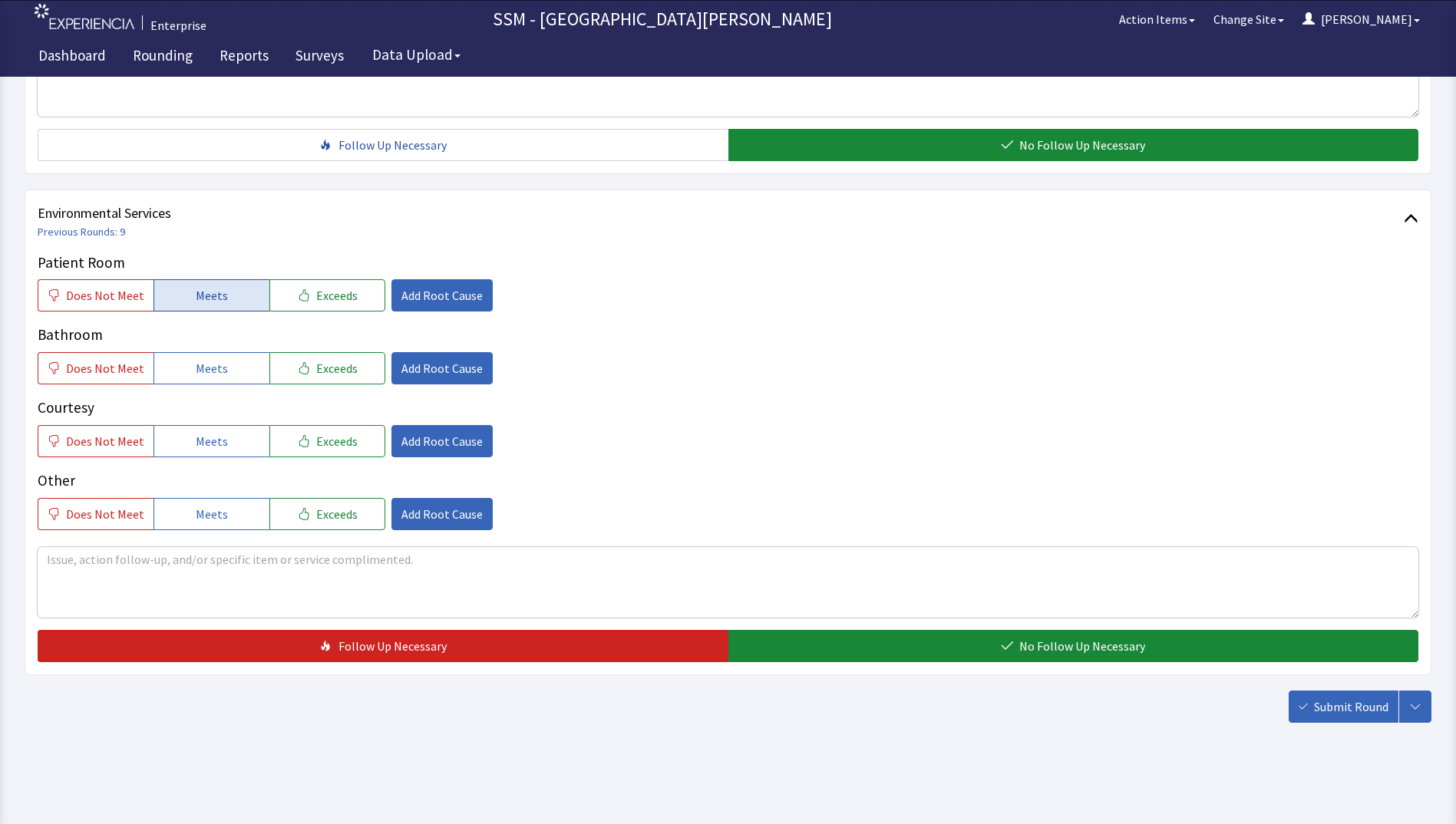
click at [230, 291] on button "Meets" at bounding box center [211, 295] width 116 height 32
click at [225, 383] on button "Meets" at bounding box center [211, 369] width 116 height 32
click at [221, 464] on div "Patient Room Does Not Meet Meets Exceeds Add Root Cause Bathroom Does Not Meet …" at bounding box center [728, 391] width 1381 height 278
click at [219, 446] on span "Meets" at bounding box center [212, 442] width 32 height 19
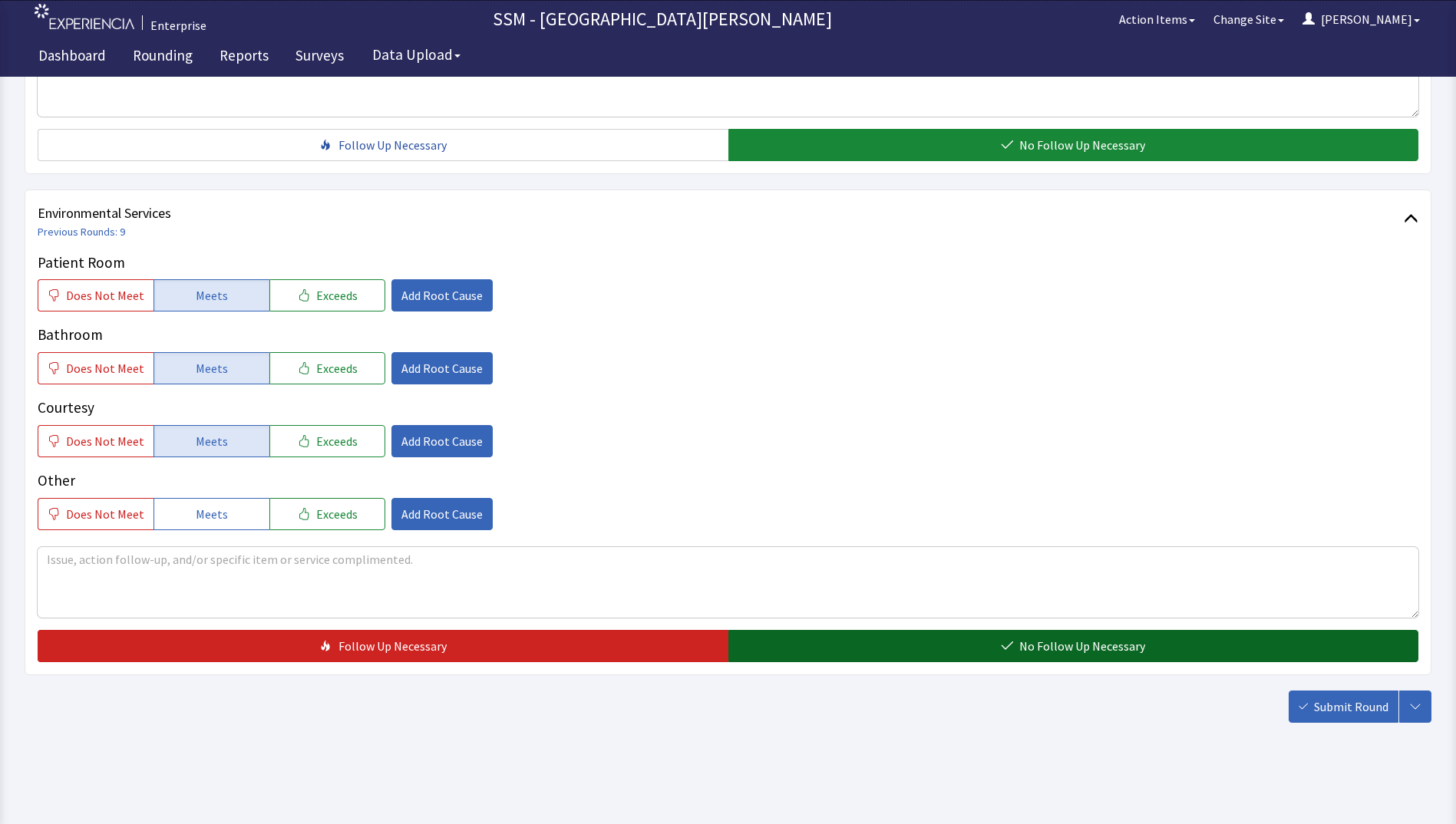
click at [834, 636] on button "No Follow Up Necessary" at bounding box center [1074, 646] width 691 height 32
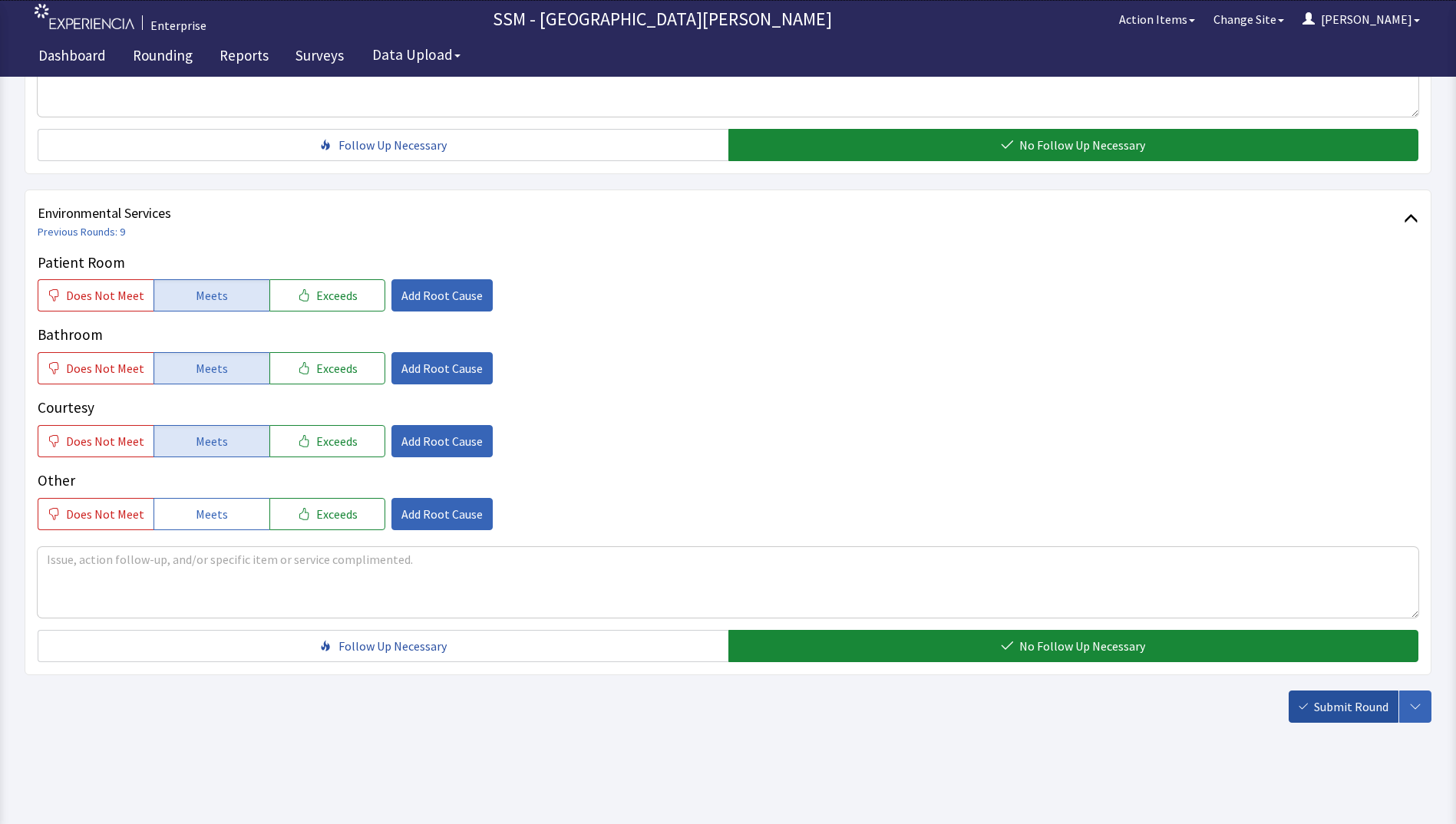
click at [1350, 708] on span "Submit Round" at bounding box center [1351, 707] width 74 height 19
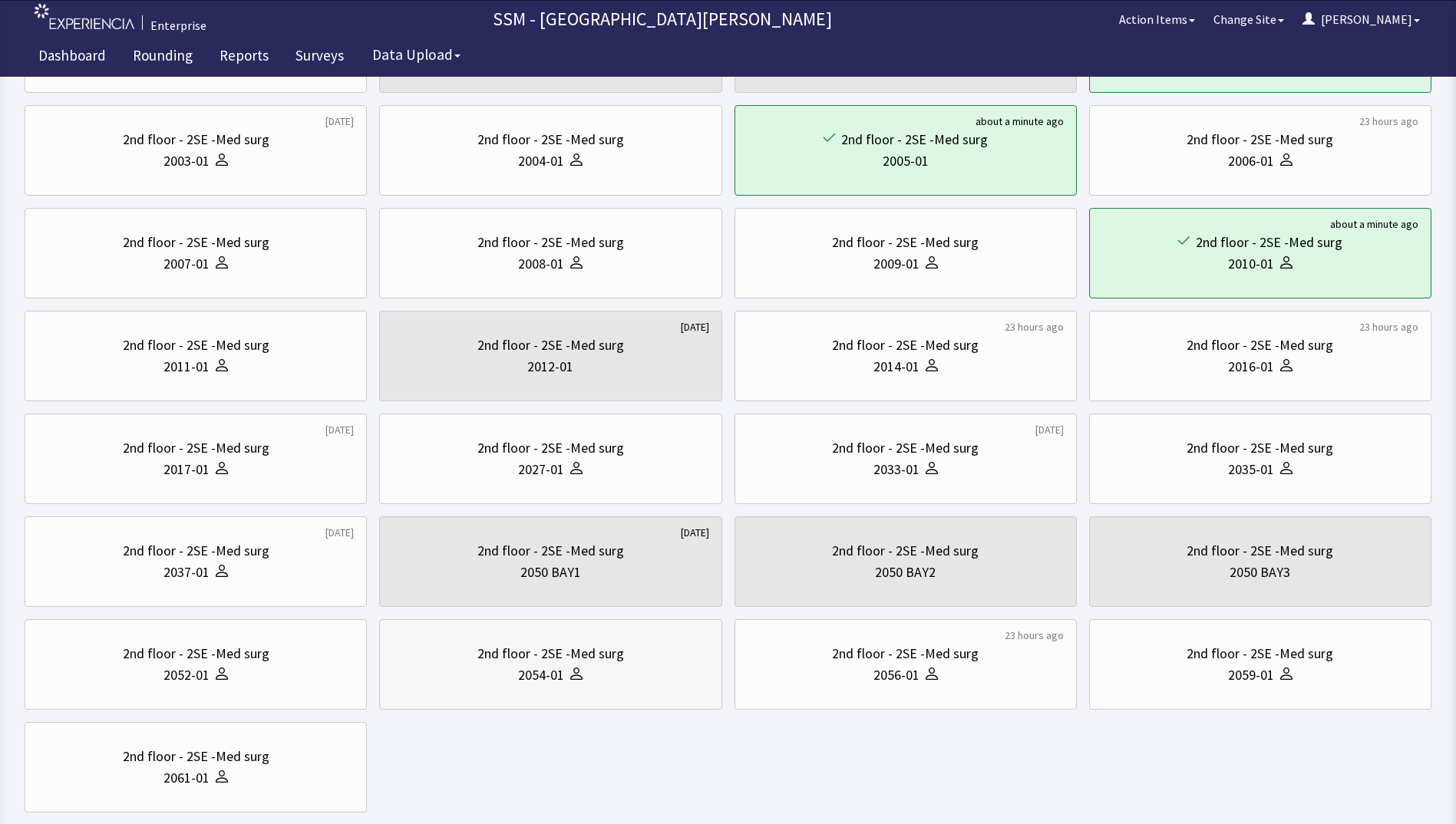
scroll to position [306, 0]
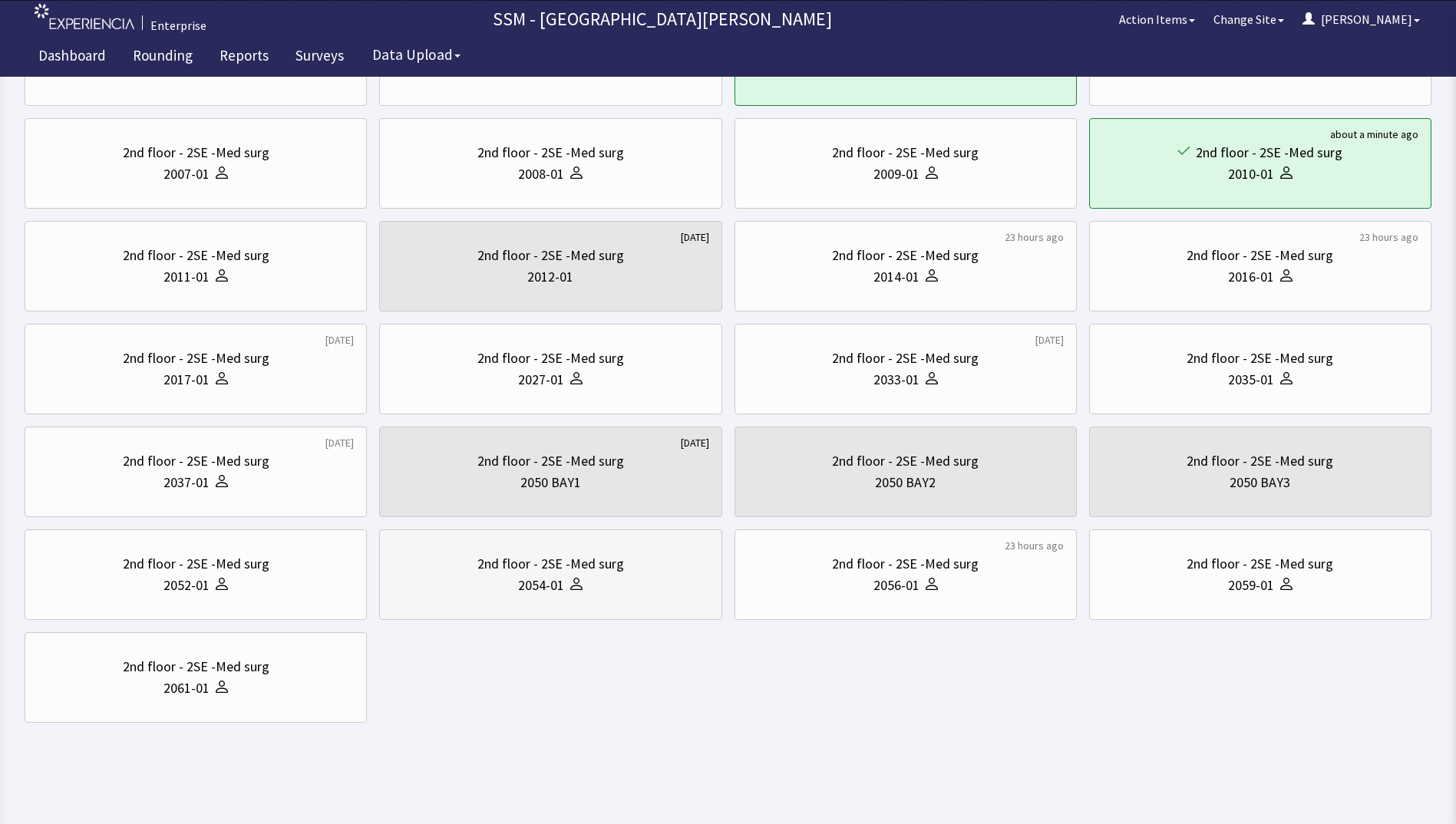
click at [623, 575] on div "2054-01" at bounding box center [550, 585] width 316 height 21
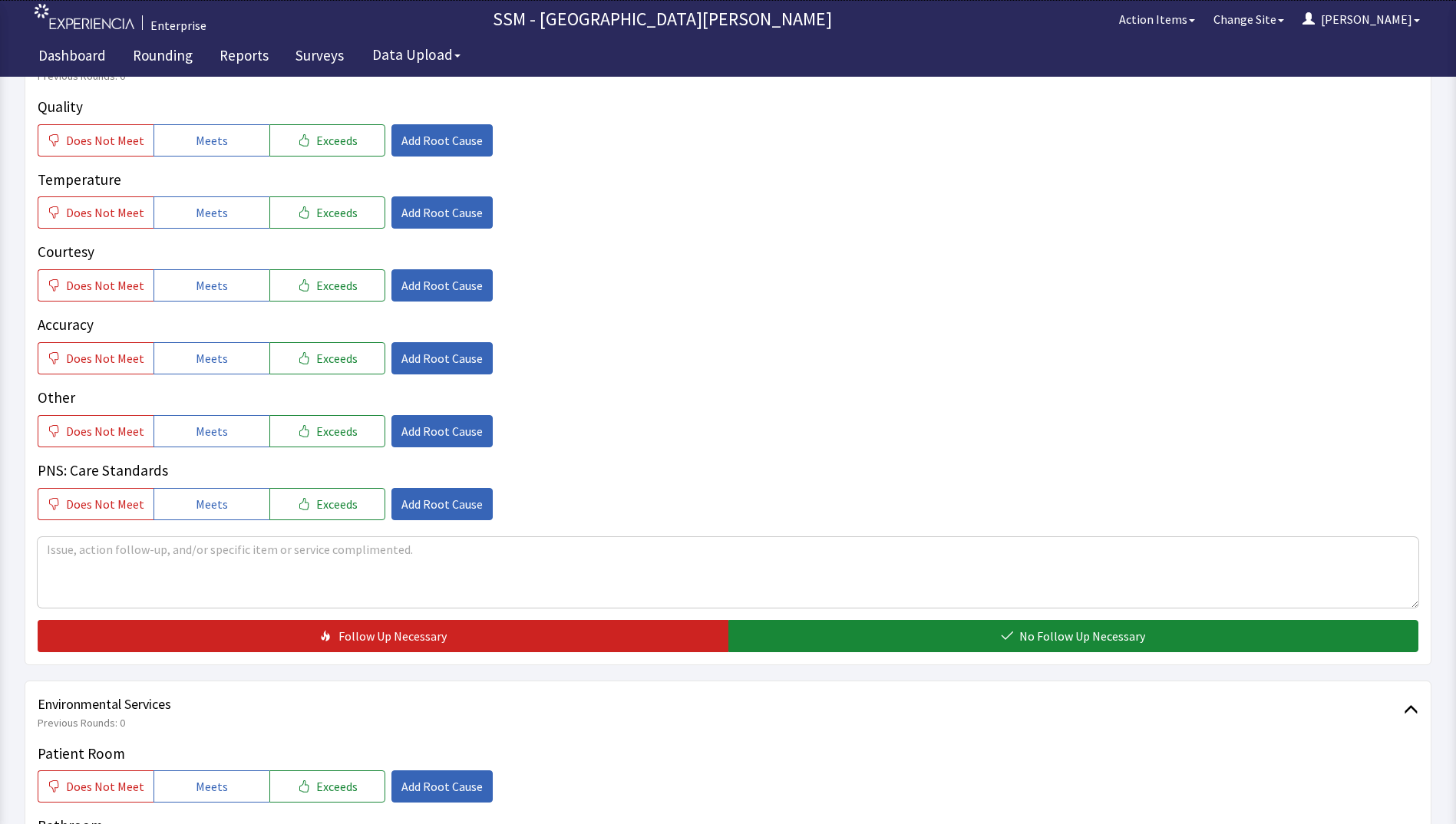
scroll to position [1305, 0]
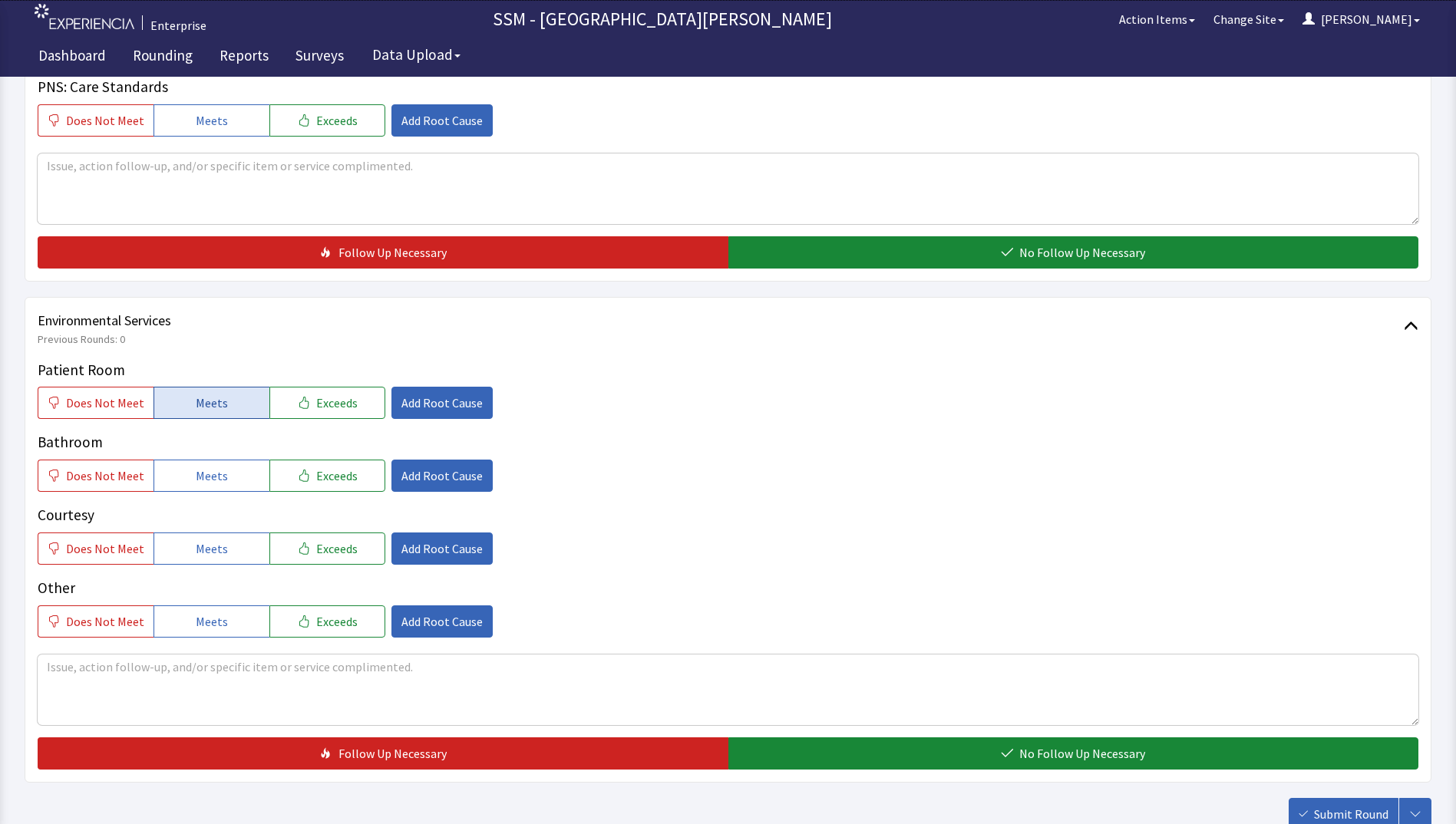
click at [173, 397] on button "Meets" at bounding box center [211, 403] width 116 height 32
click at [206, 471] on span "Meets" at bounding box center [212, 476] width 32 height 19
click at [205, 550] on span "Meets" at bounding box center [212, 549] width 32 height 19
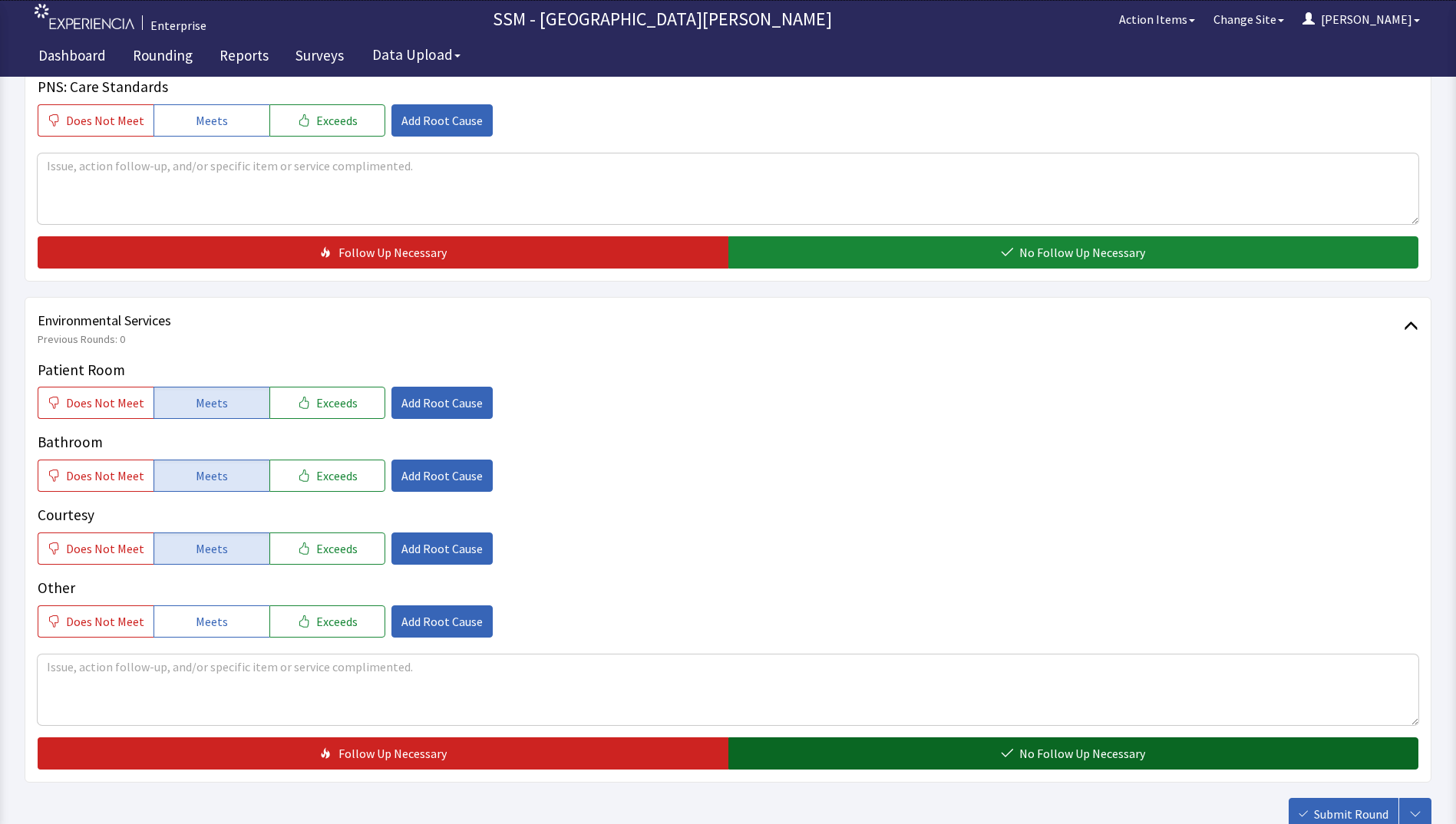
click at [777, 753] on button "No Follow Up Necessary" at bounding box center [1074, 753] width 691 height 32
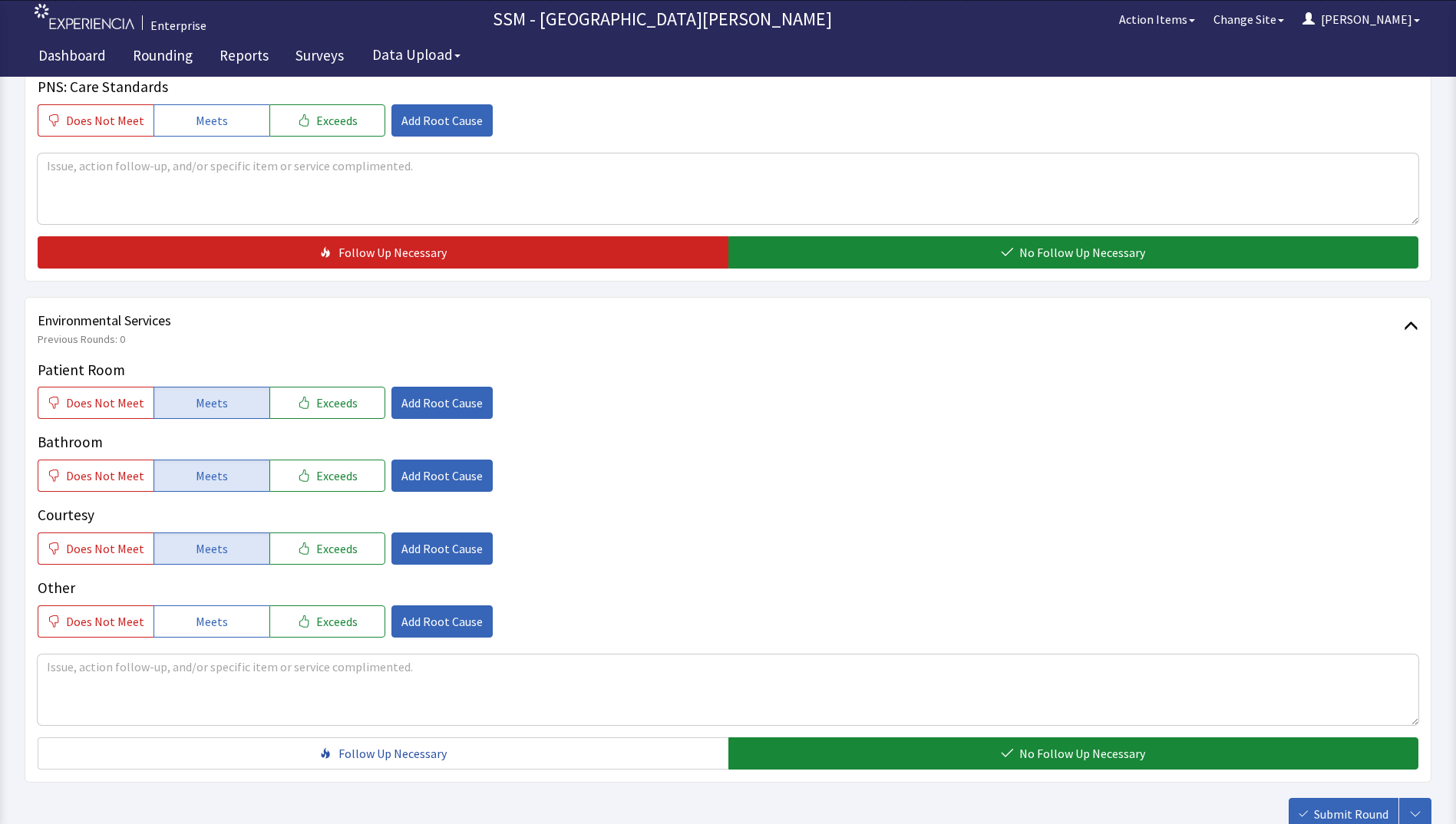
click at [1319, 801] on button "Submit Round" at bounding box center [1344, 815] width 110 height 32
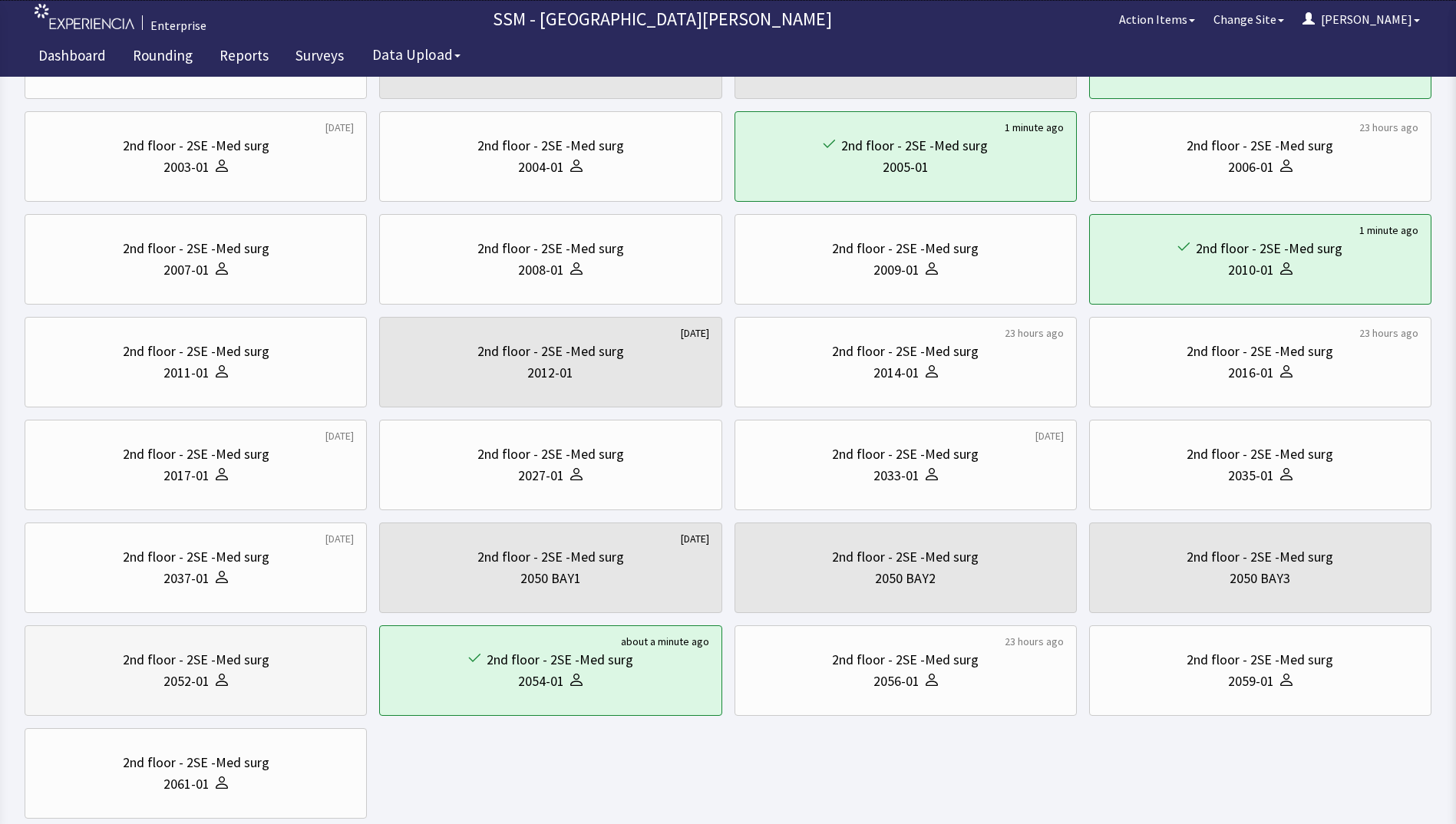
scroll to position [306, 0]
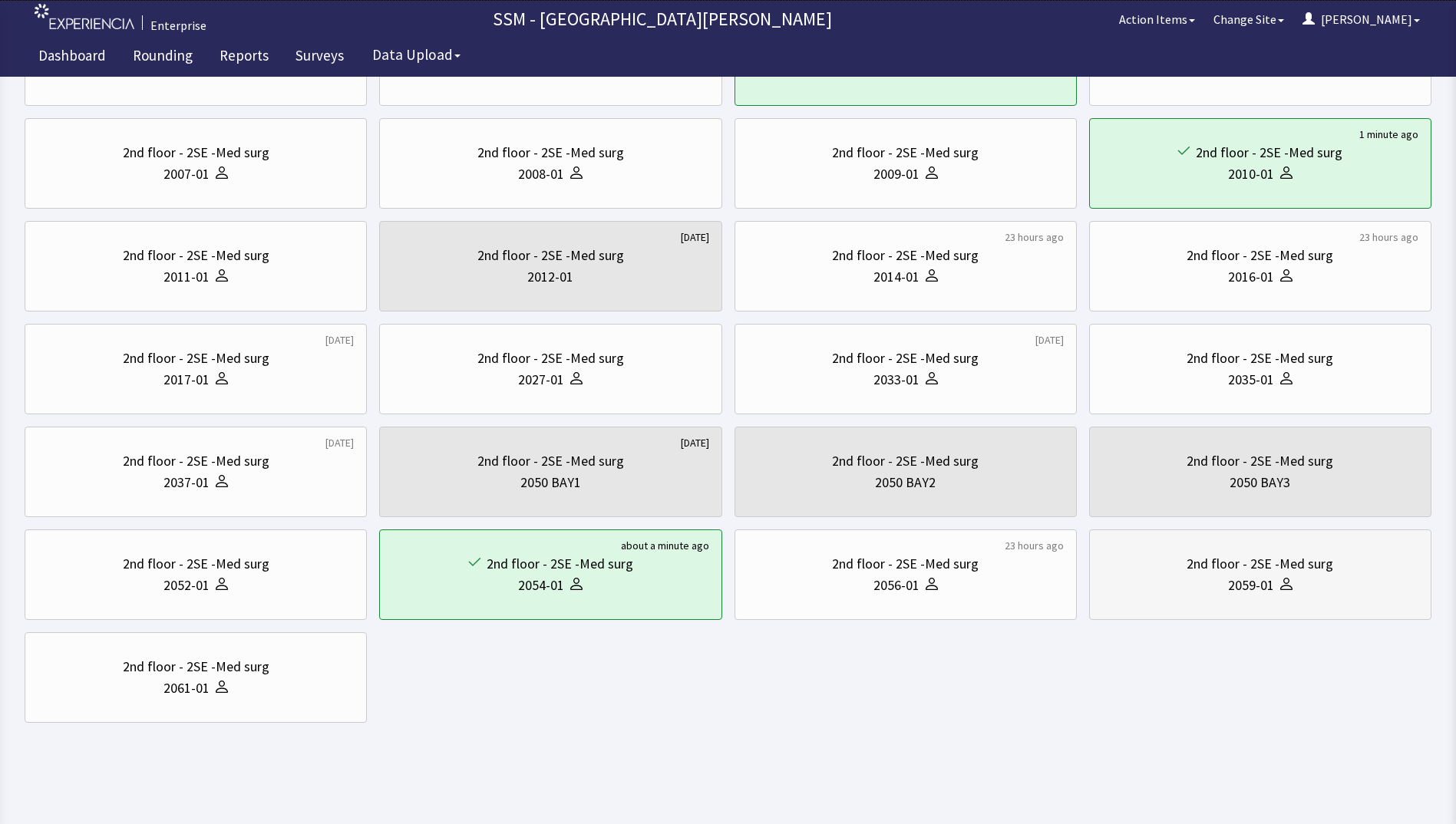
click at [1214, 589] on div "2059-01" at bounding box center [1260, 585] width 316 height 21
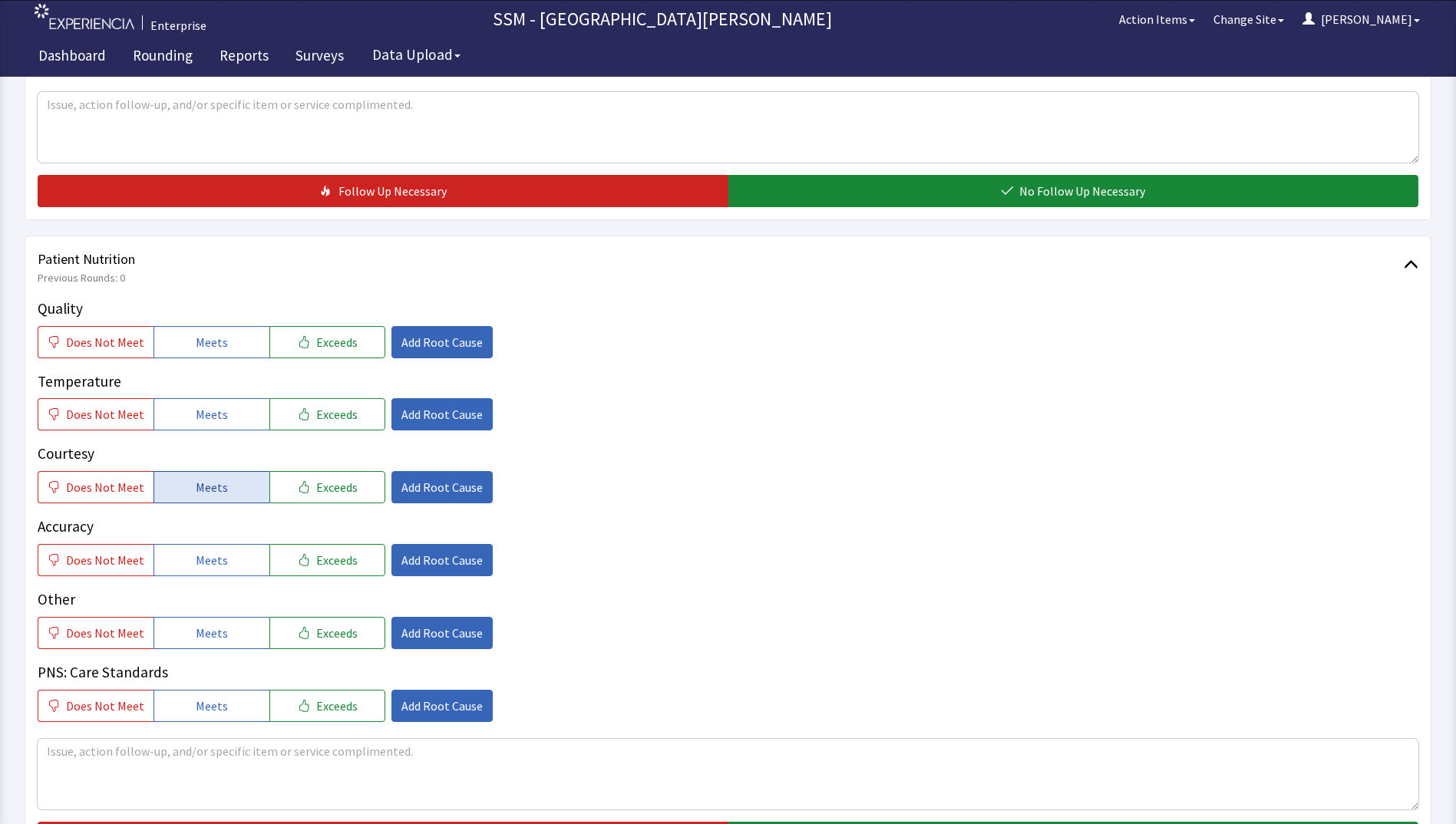
scroll to position [690, 0]
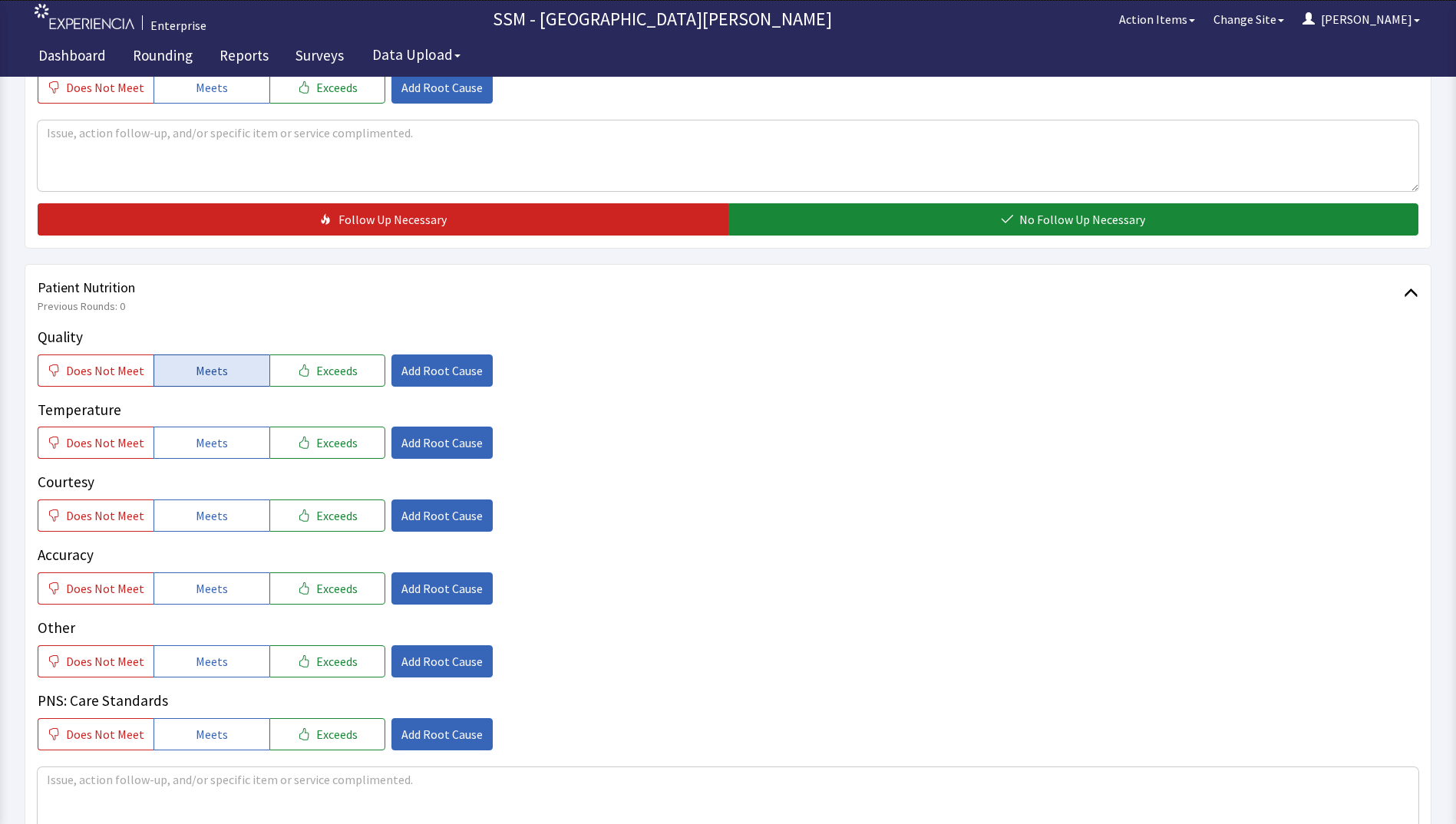
click at [223, 378] on button "Meets" at bounding box center [211, 371] width 116 height 32
click at [218, 453] on button "Meets" at bounding box center [211, 443] width 116 height 32
click at [206, 524] on span "Meets" at bounding box center [212, 516] width 32 height 19
click at [216, 599] on button "Meets" at bounding box center [211, 589] width 116 height 32
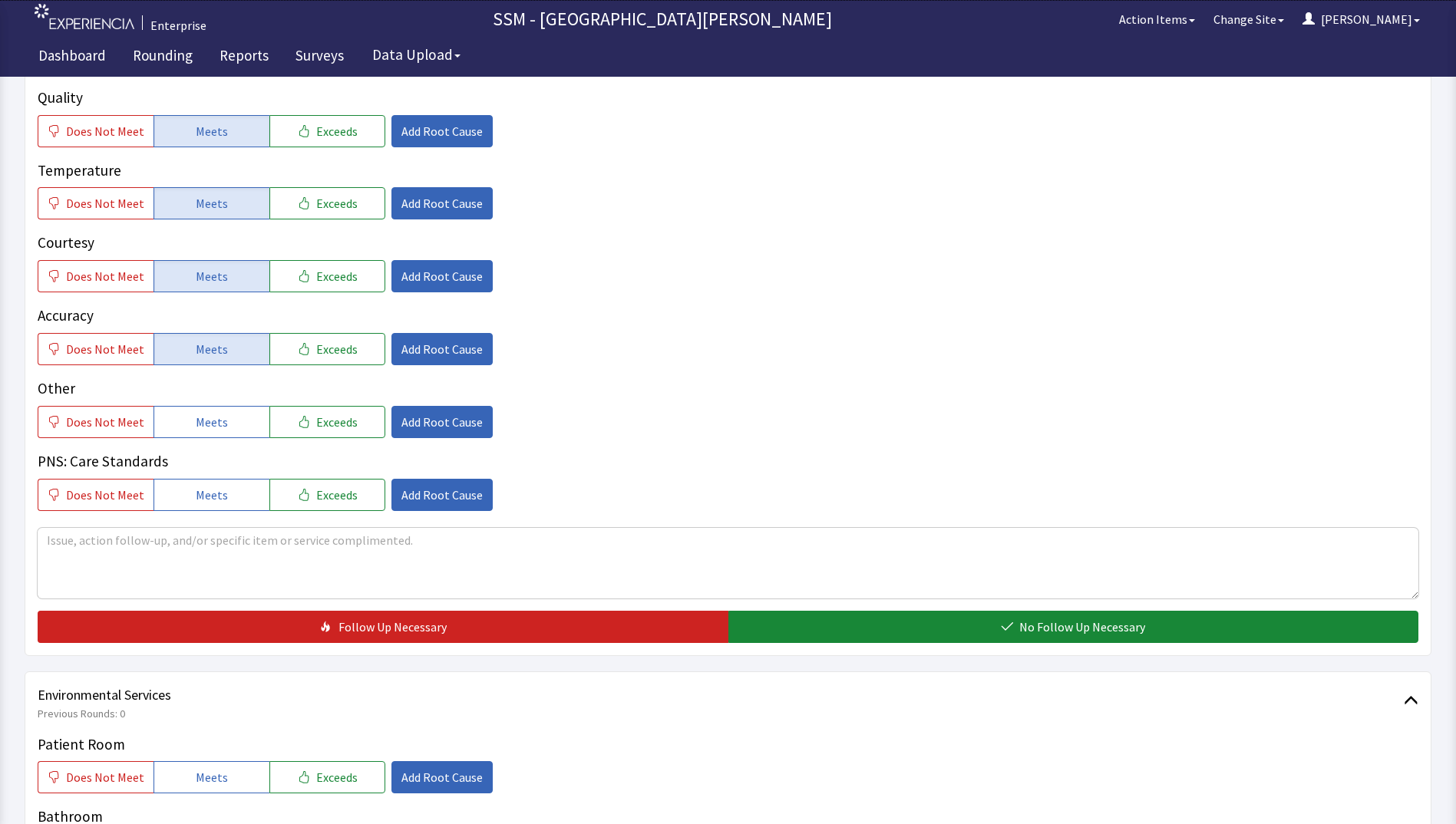
scroll to position [1074, 0]
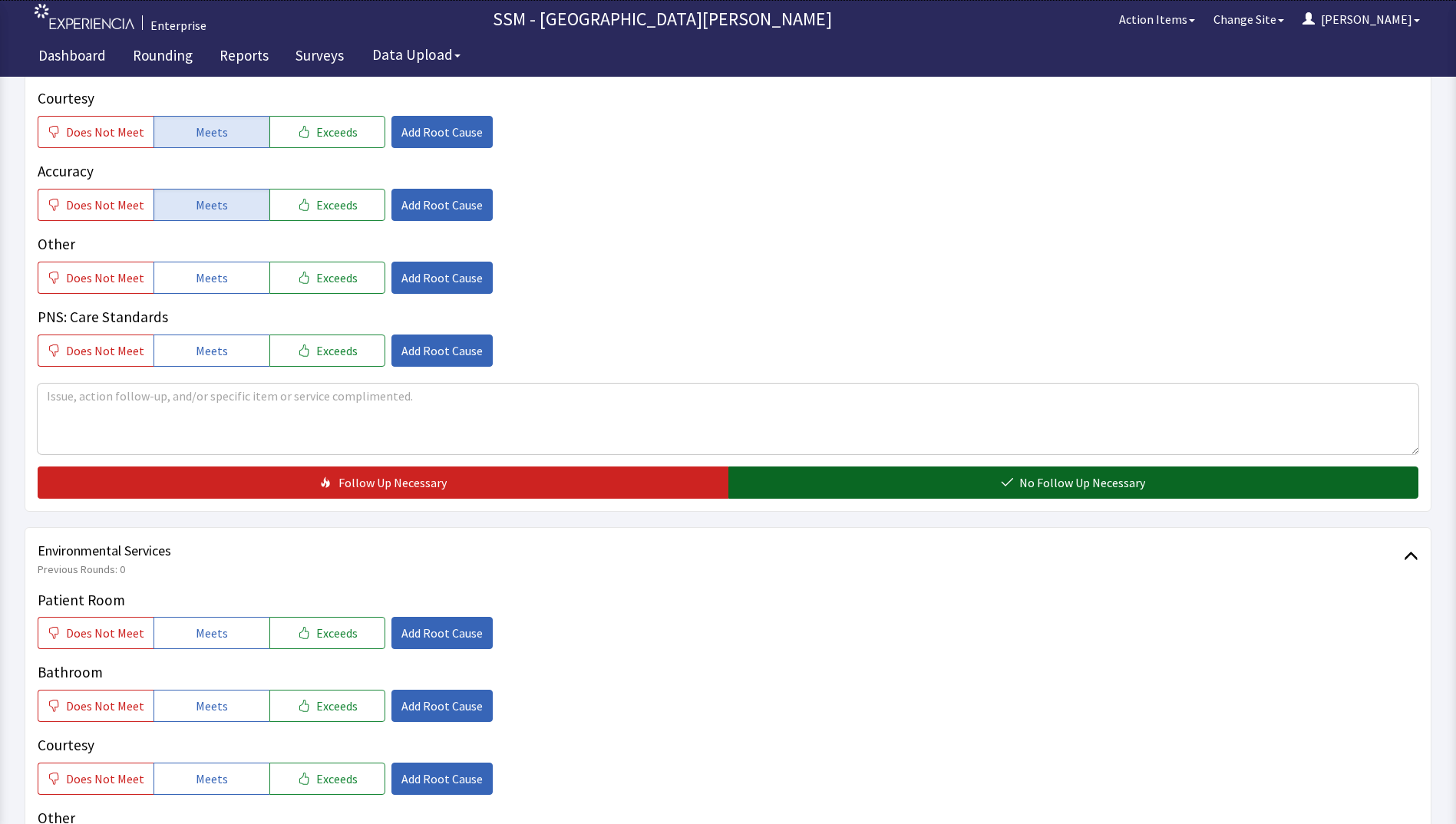
click at [1049, 480] on span "No Follow Up Necessary" at bounding box center [1082, 483] width 126 height 19
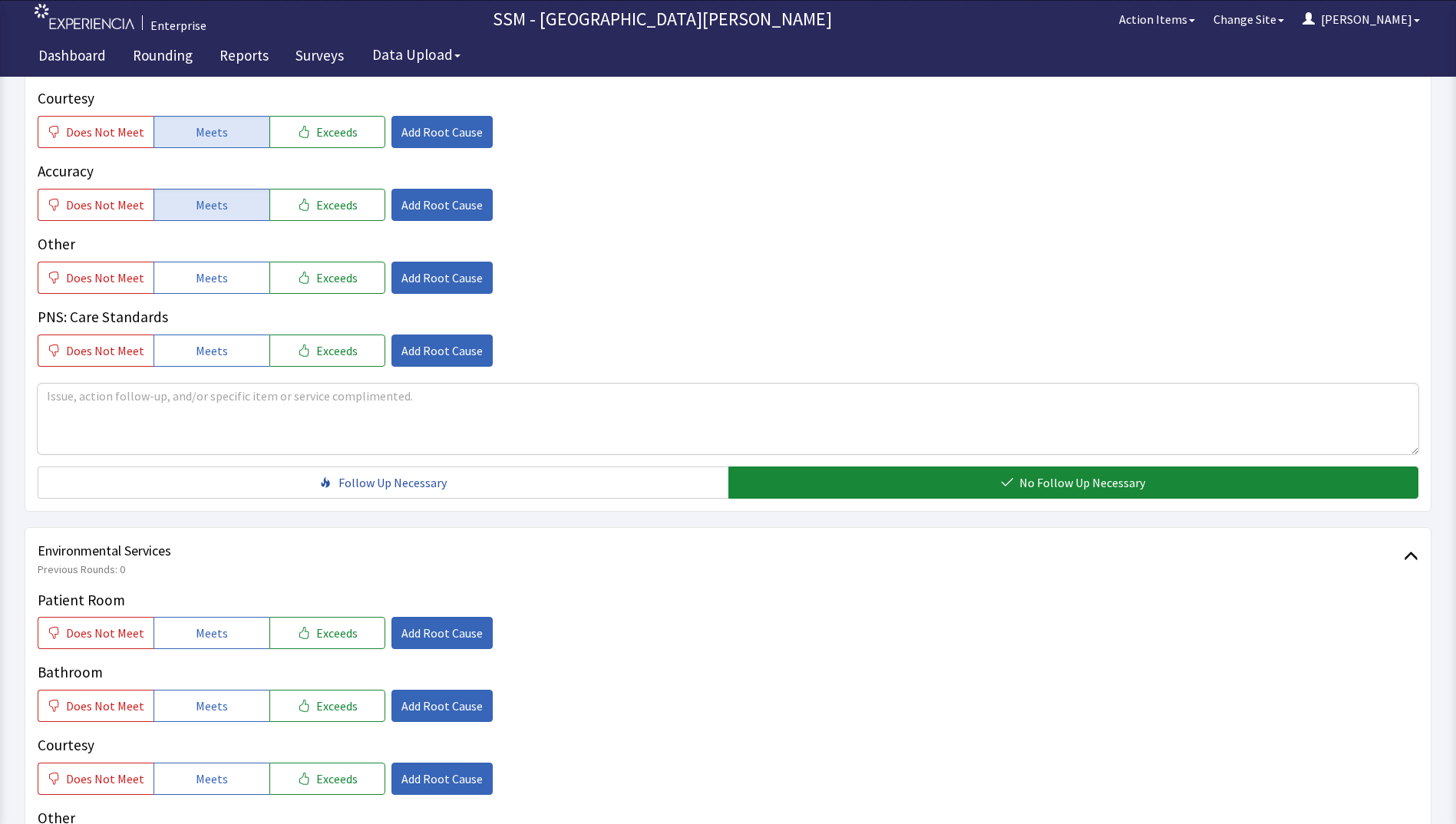
scroll to position [1382, 0]
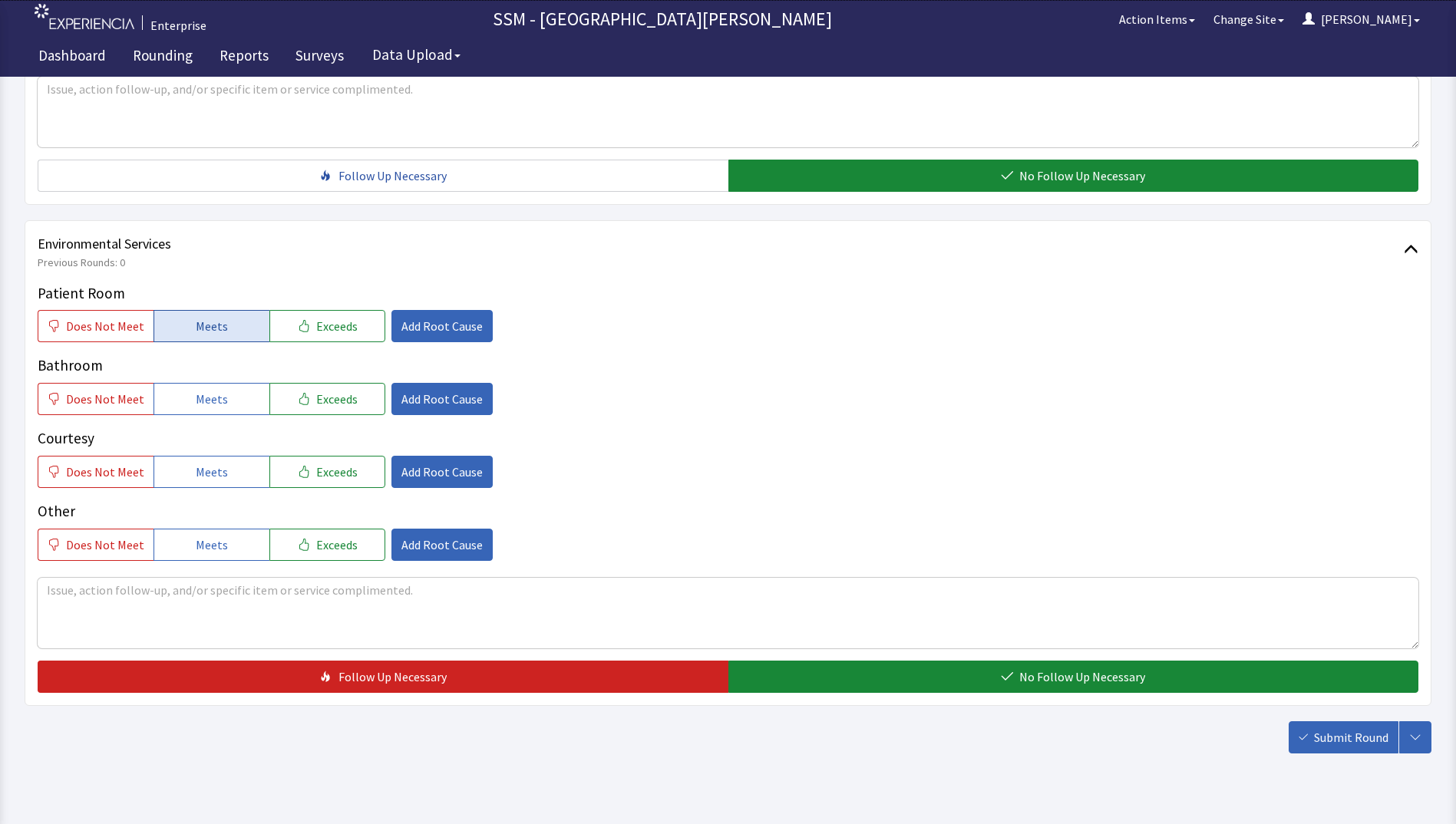
click at [214, 330] on span "Meets" at bounding box center [212, 326] width 32 height 19
click at [214, 384] on button "Meets" at bounding box center [211, 399] width 116 height 32
click at [218, 481] on button "Meets" at bounding box center [211, 472] width 116 height 32
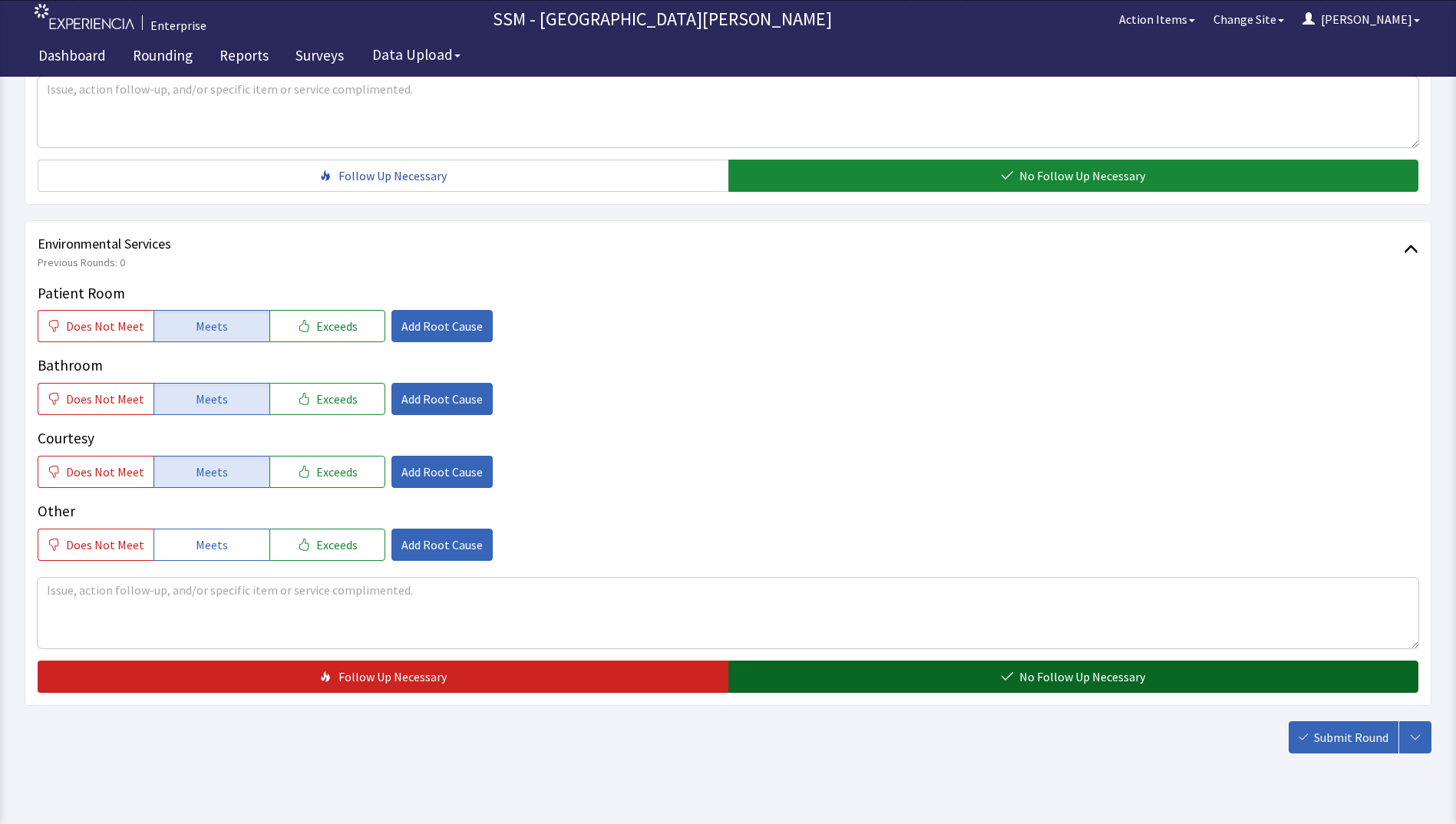
click at [993, 671] on button "No Follow Up Necessary" at bounding box center [1074, 677] width 691 height 32
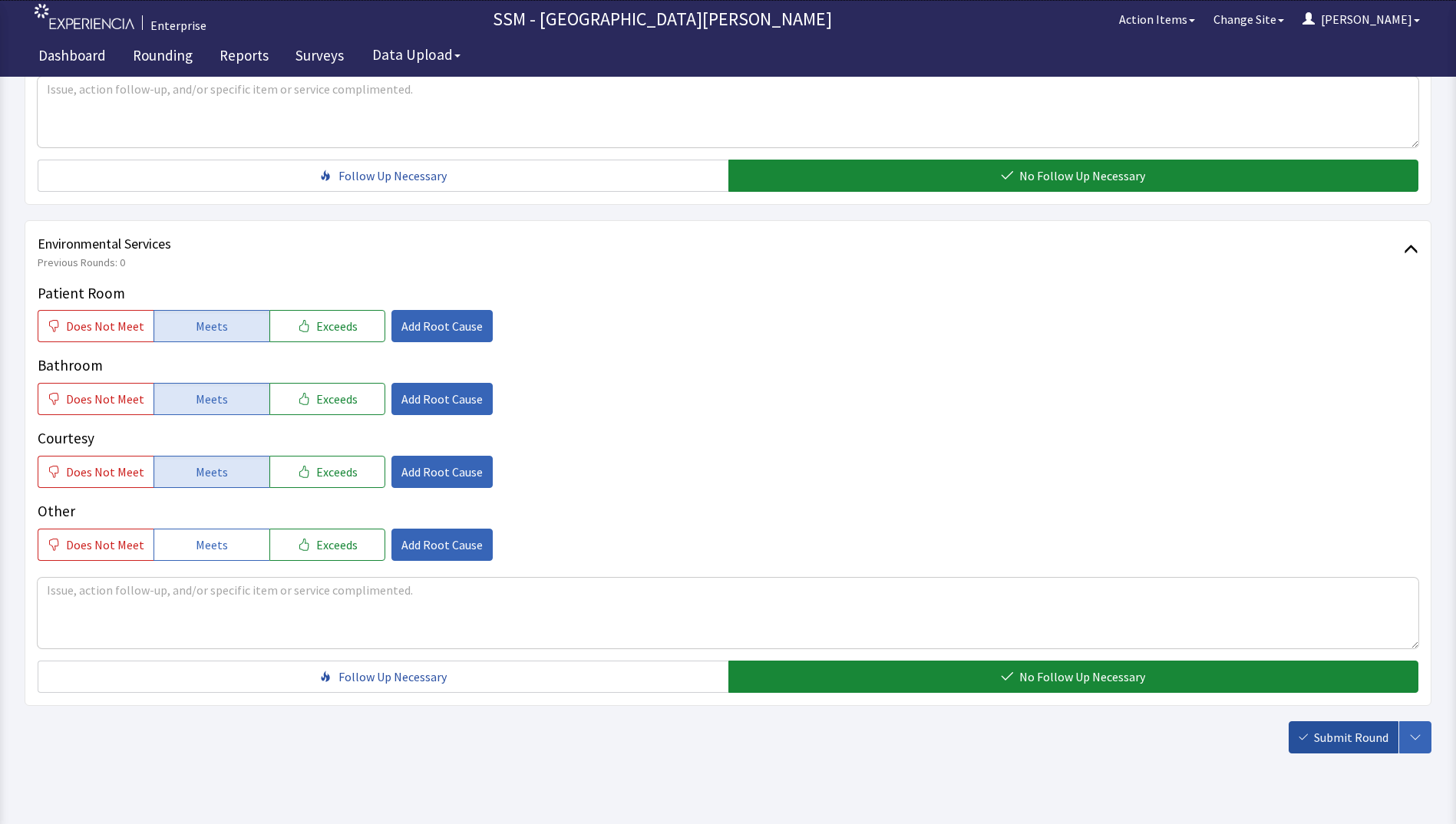
click at [1355, 745] on span "Submit Round" at bounding box center [1351, 738] width 74 height 19
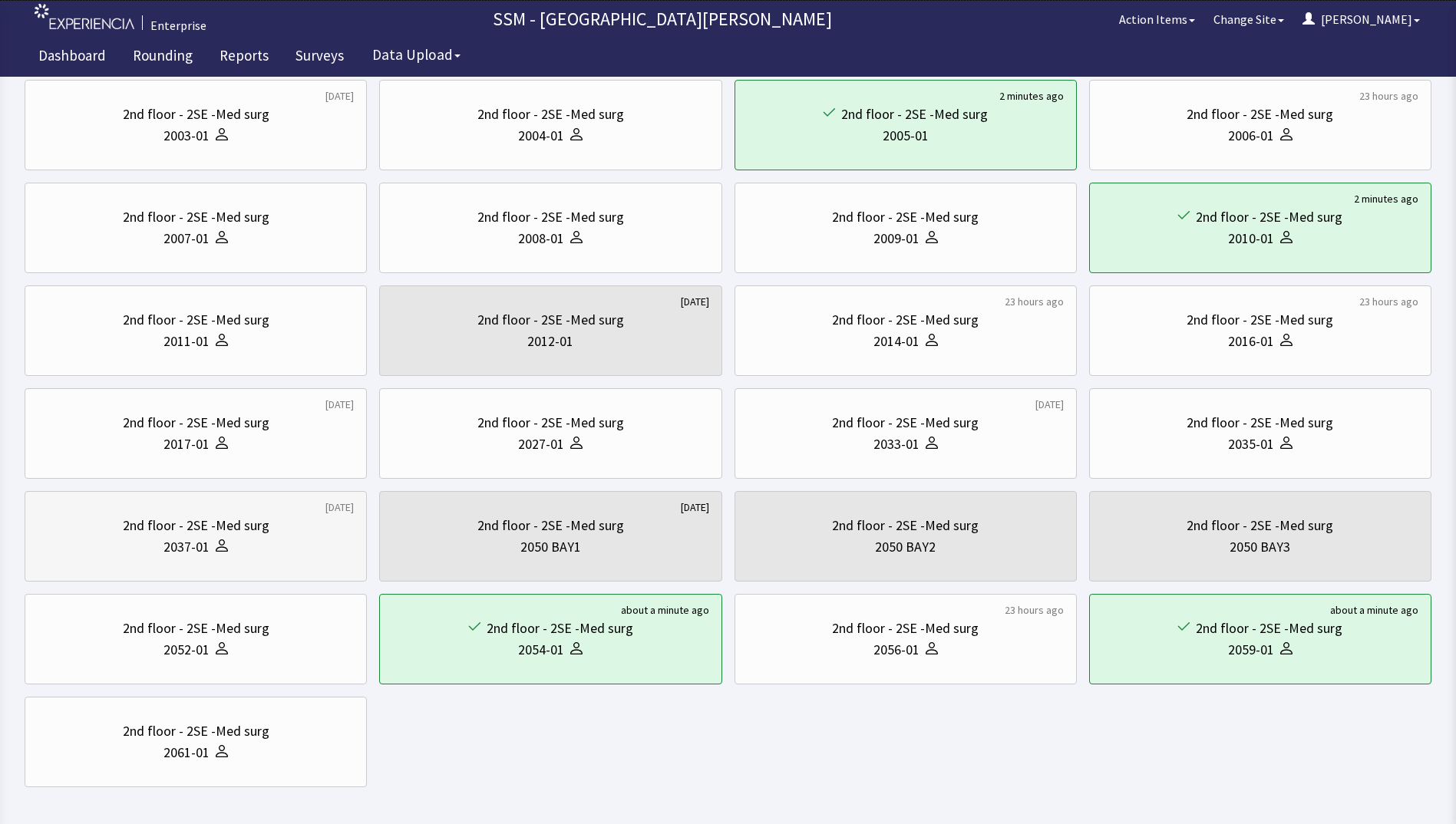
scroll to position [306, 0]
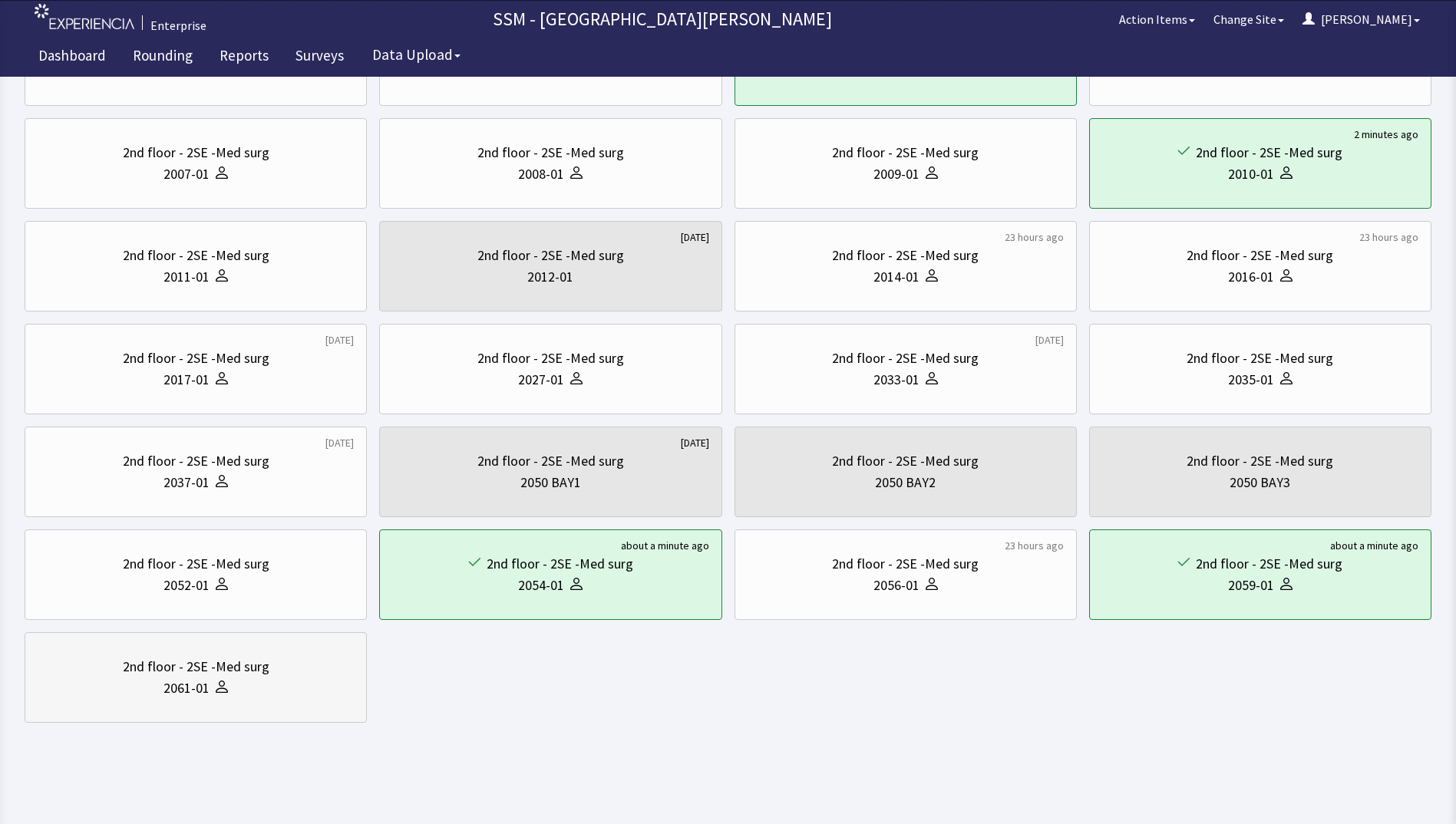
click at [146, 685] on div "2061-01" at bounding box center [195, 688] width 316 height 21
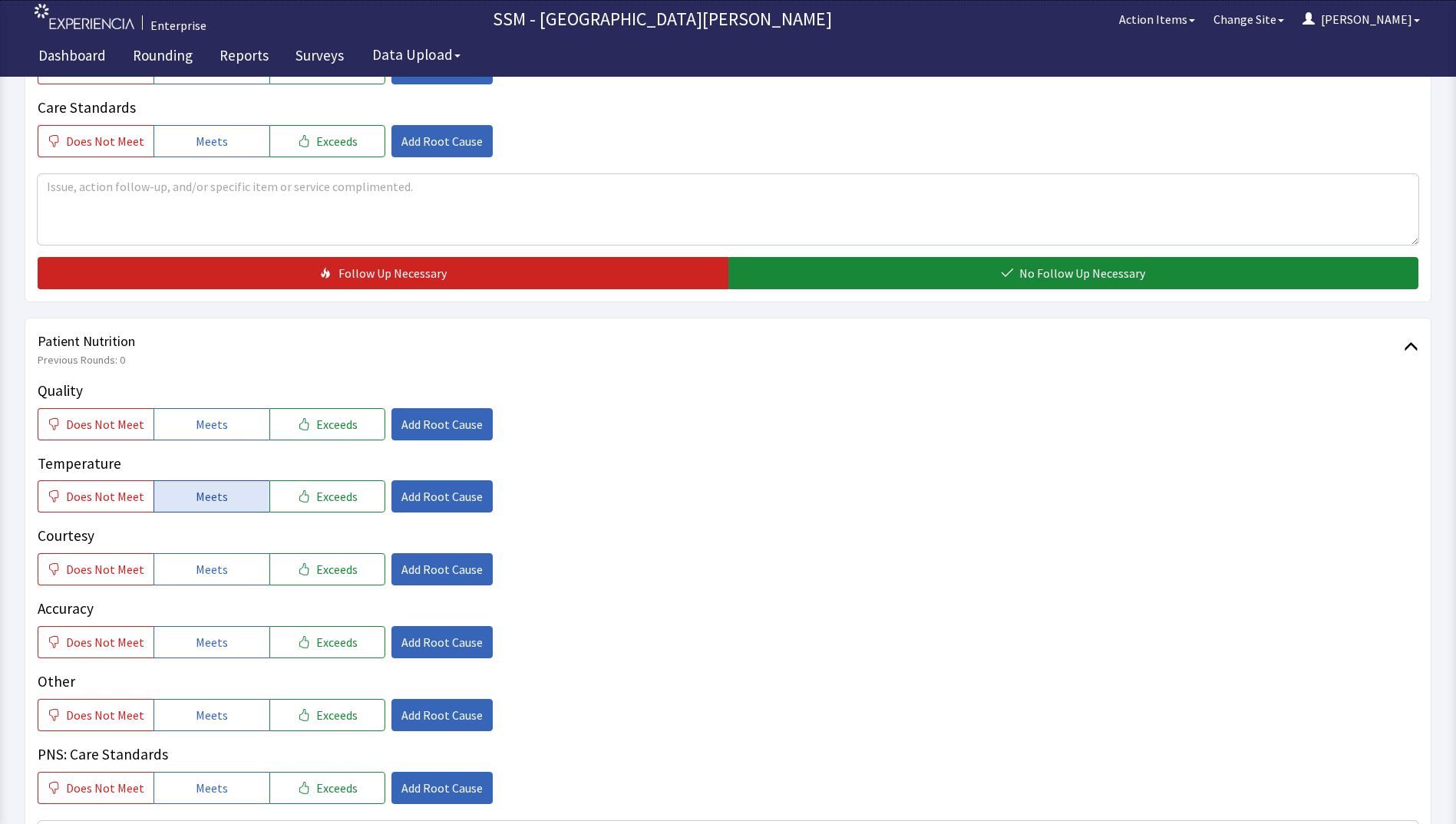
scroll to position [690, 0]
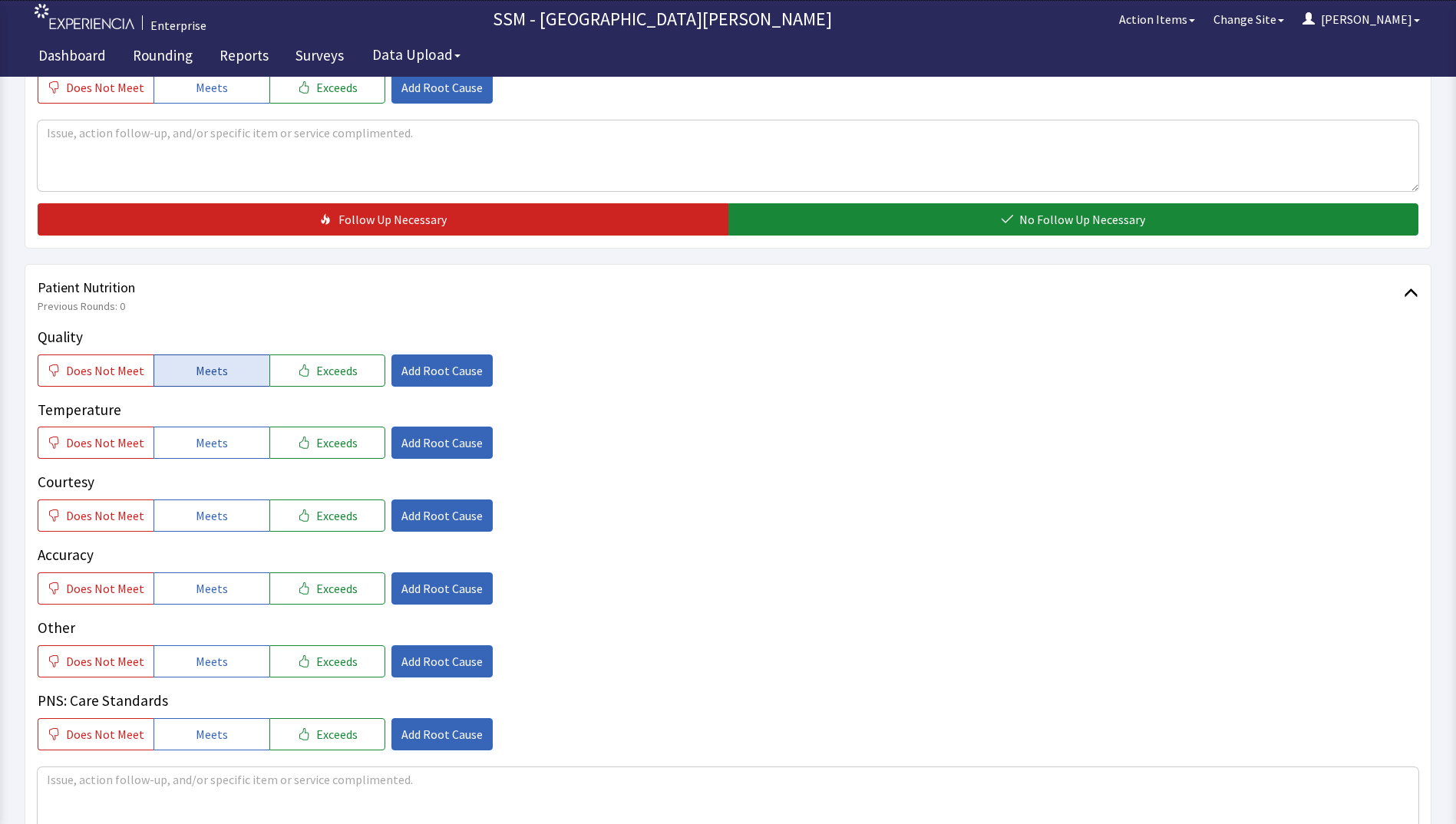
click at [180, 359] on button "Meets" at bounding box center [211, 371] width 116 height 32
click at [212, 436] on span "Meets" at bounding box center [212, 443] width 32 height 19
click at [208, 524] on span "Meets" at bounding box center [212, 516] width 32 height 19
click at [221, 594] on button "Meets" at bounding box center [211, 589] width 116 height 32
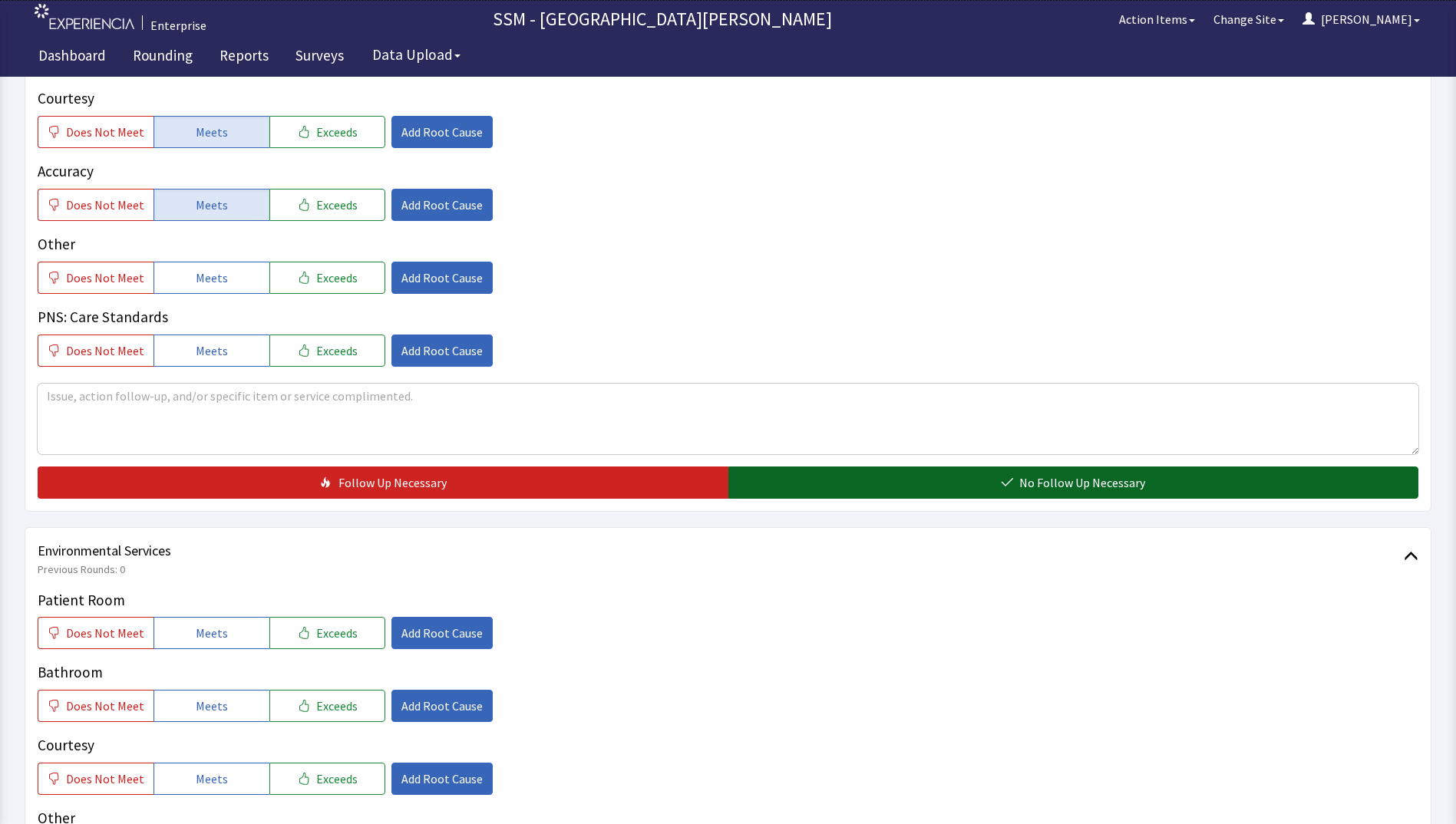
click at [890, 484] on button "No Follow Up Necessary" at bounding box center [1074, 483] width 691 height 32
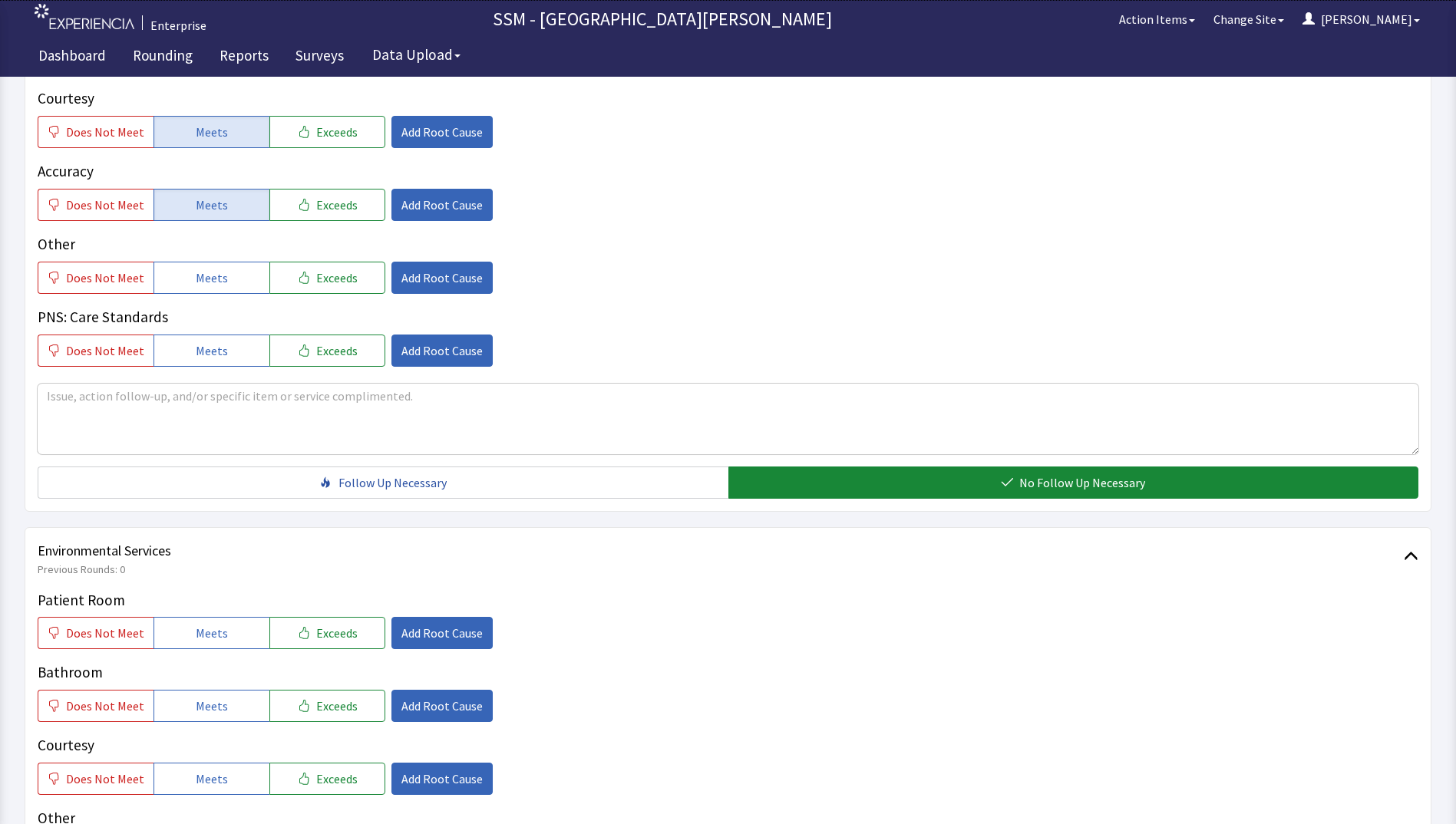
scroll to position [1382, 0]
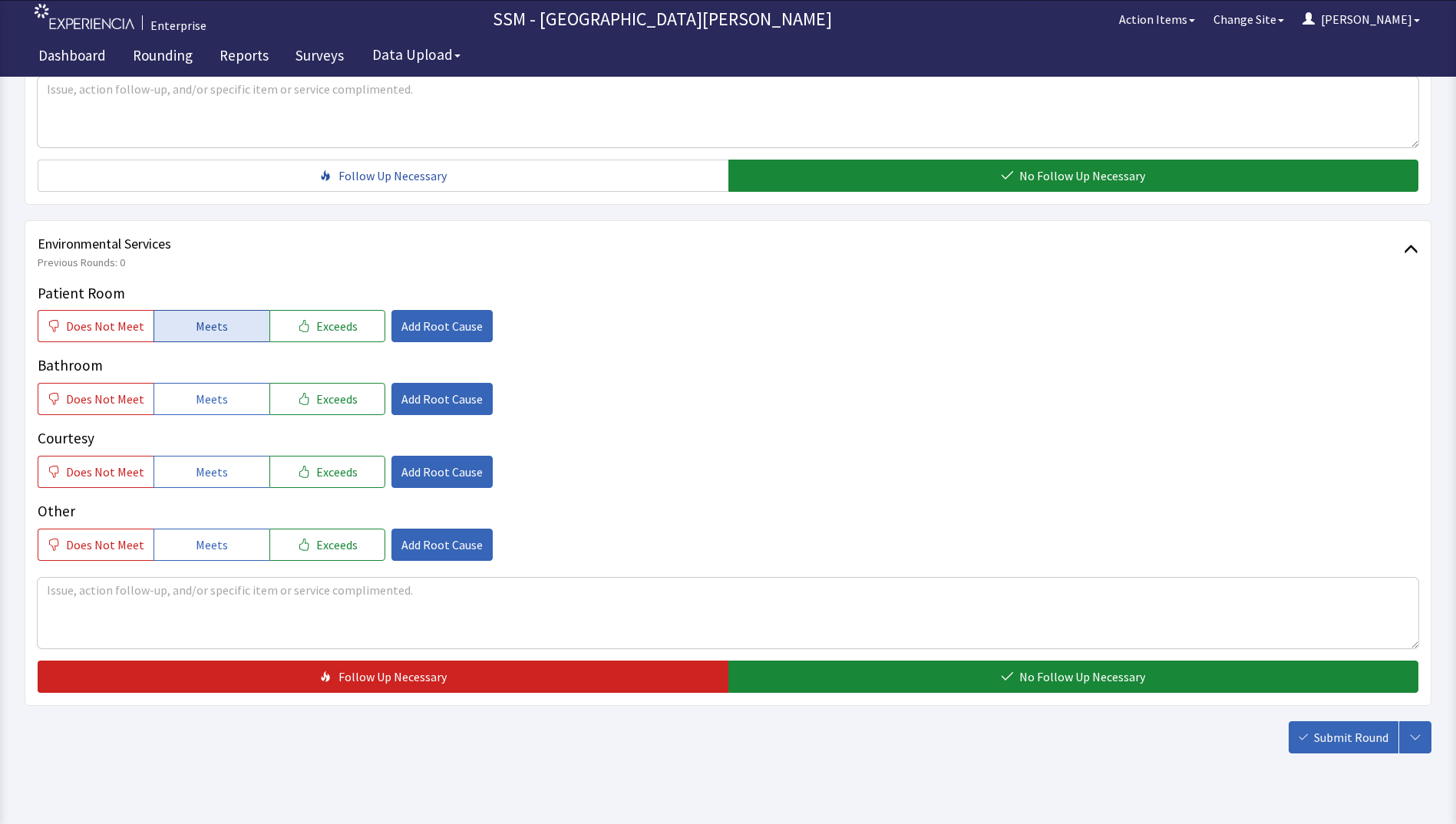
click at [215, 318] on span "Meets" at bounding box center [212, 326] width 32 height 19
click at [199, 395] on span "Meets" at bounding box center [212, 399] width 32 height 19
click at [203, 477] on span "Meets" at bounding box center [212, 472] width 32 height 19
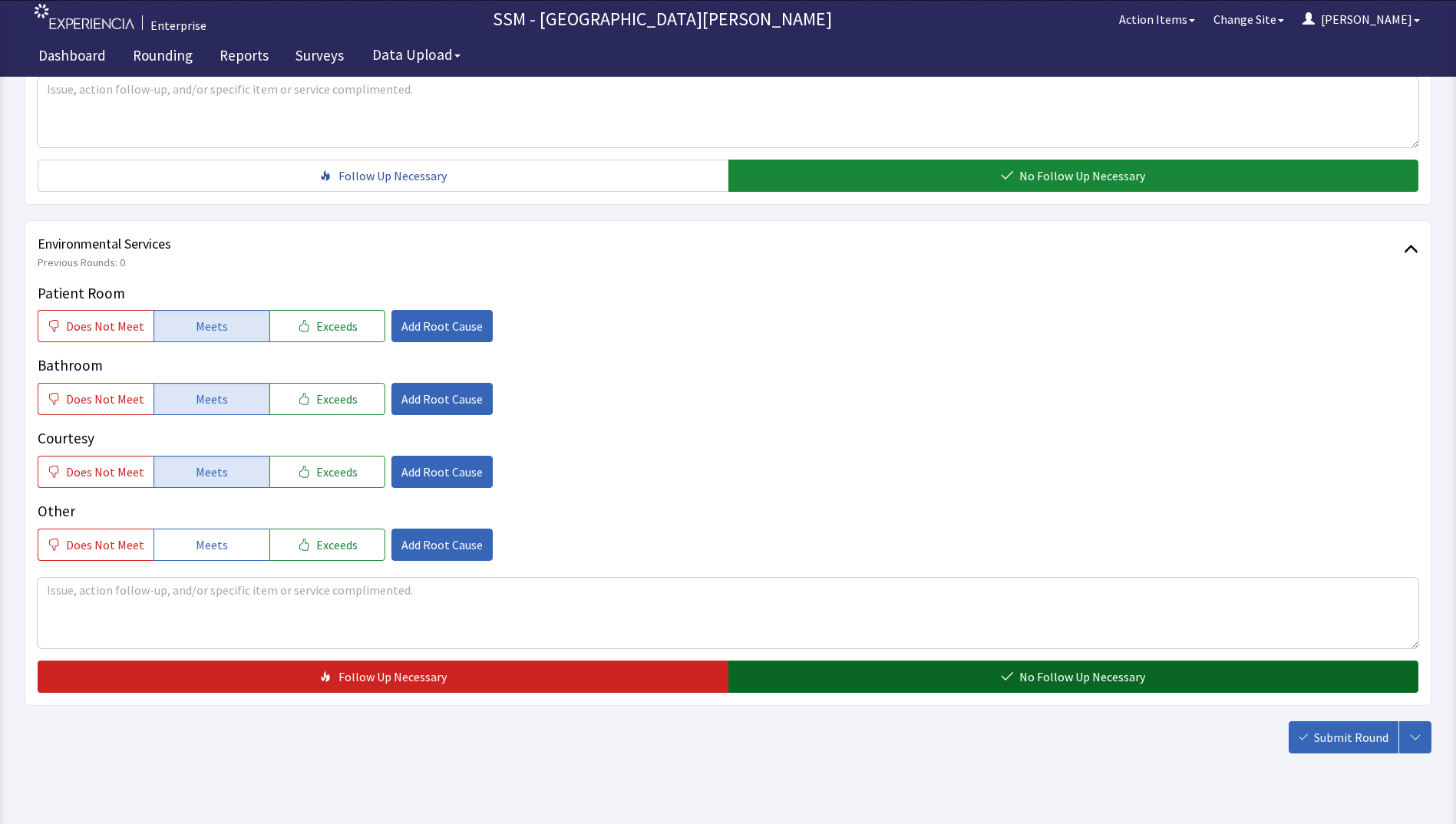
click at [794, 667] on button "No Follow Up Necessary" at bounding box center [1074, 677] width 691 height 32
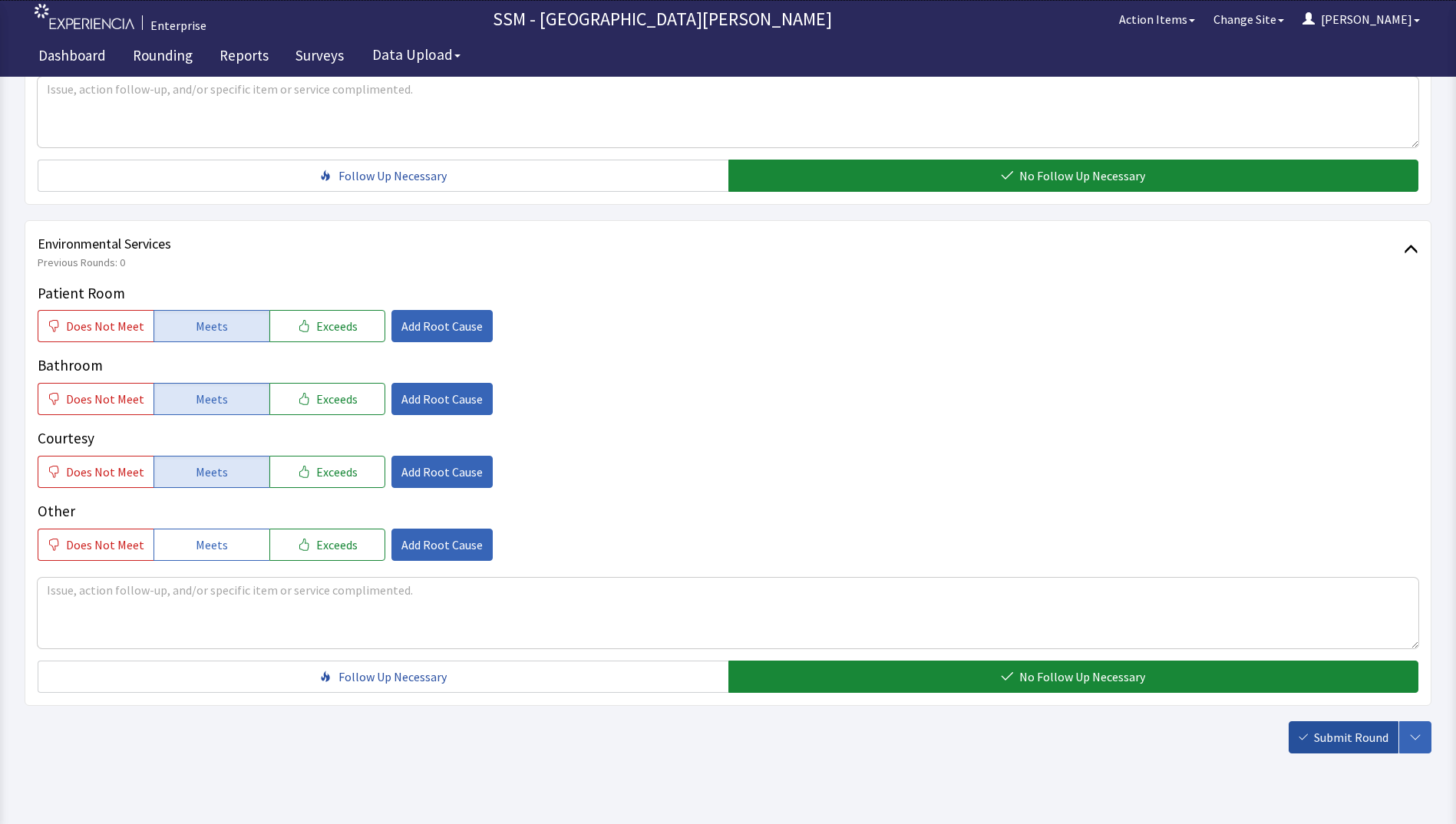
click at [1322, 737] on span "Submit Round" at bounding box center [1351, 738] width 74 height 19
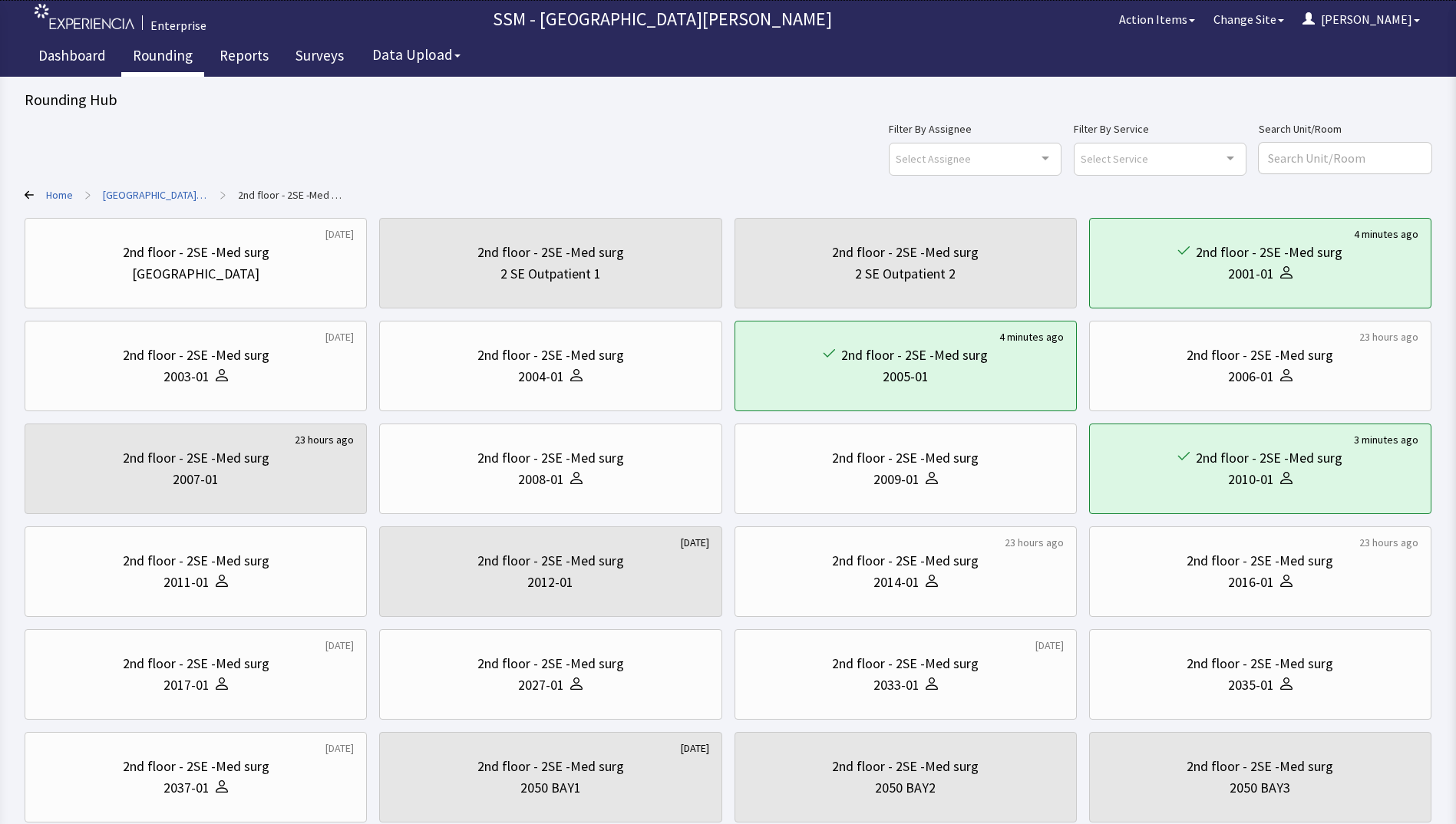
click at [160, 50] on link "Rounding" at bounding box center [162, 57] width 83 height 38
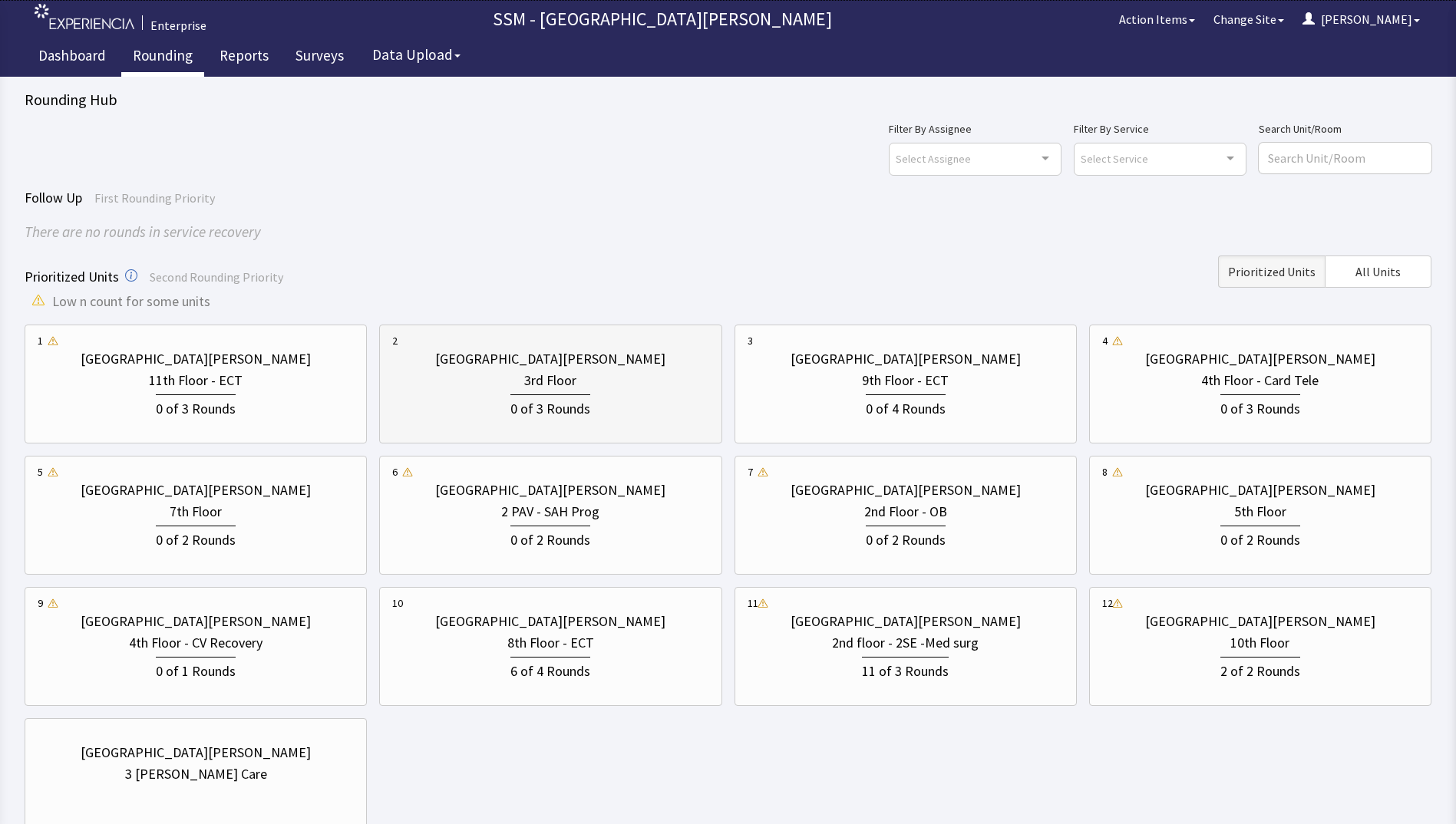
click at [570, 407] on div "0 of 3 Rounds" at bounding box center [551, 407] width 80 height 26
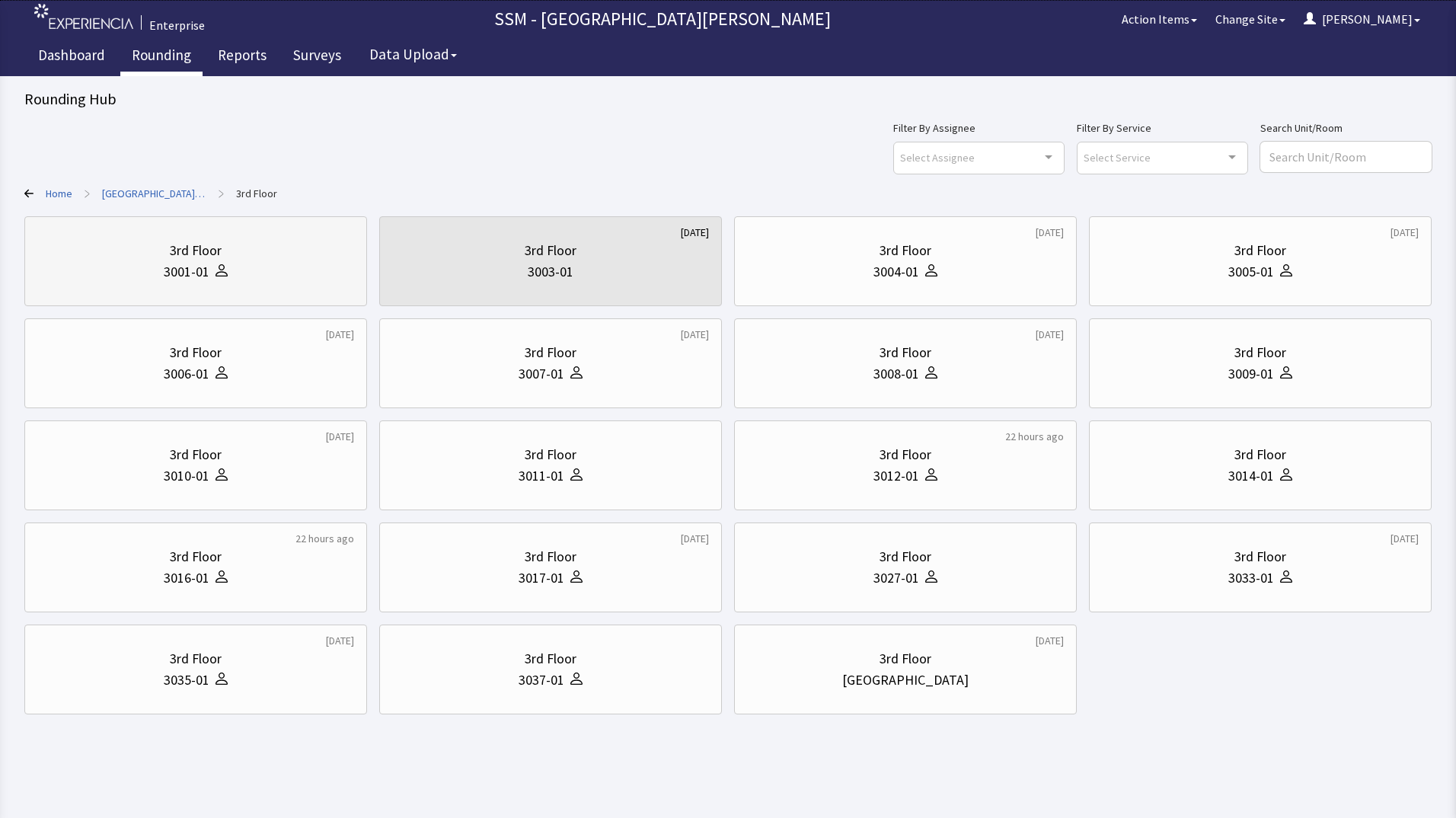
click at [281, 262] on div "3001-01" at bounding box center [195, 271] width 317 height 21
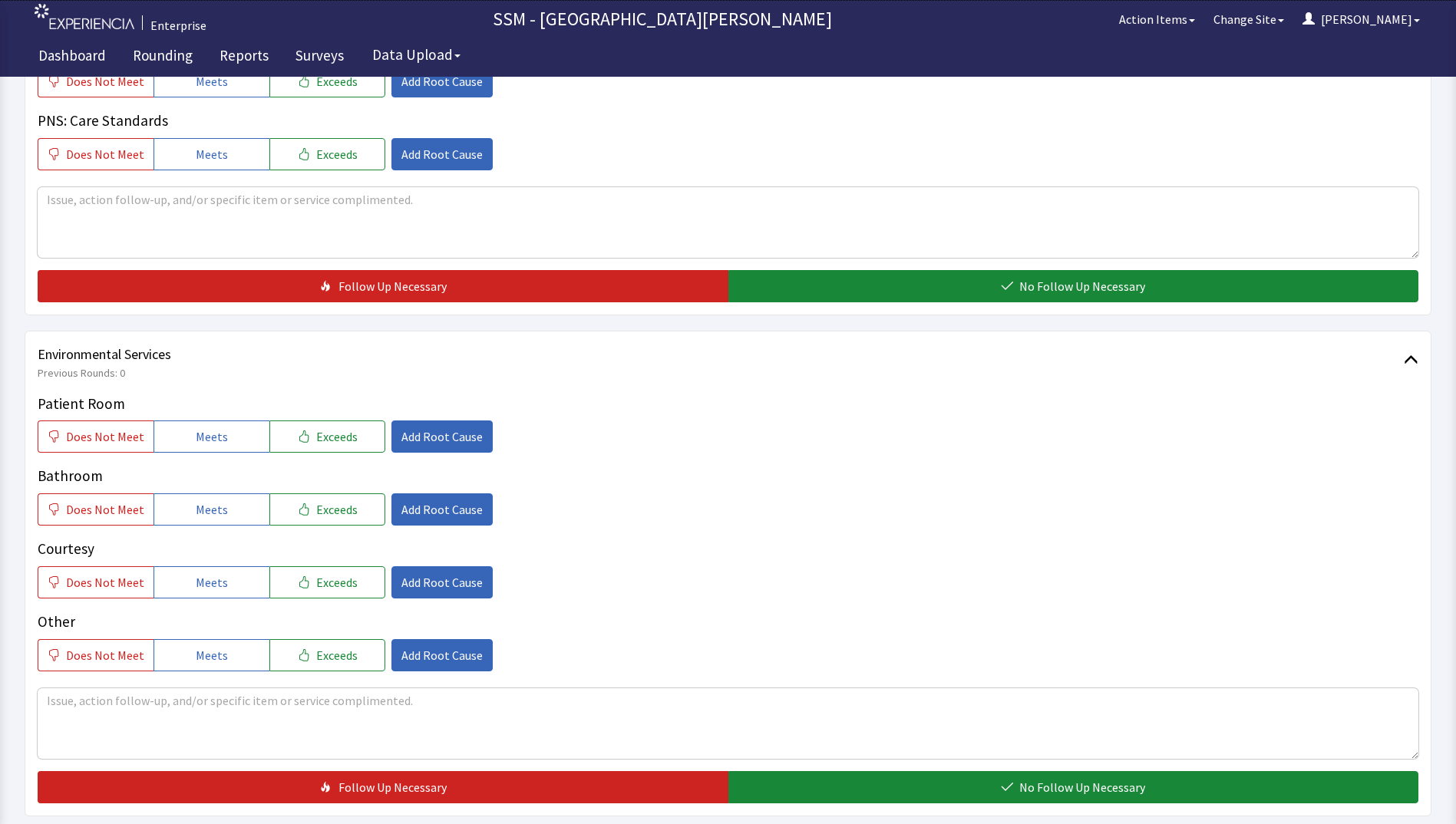
scroll to position [1412, 0]
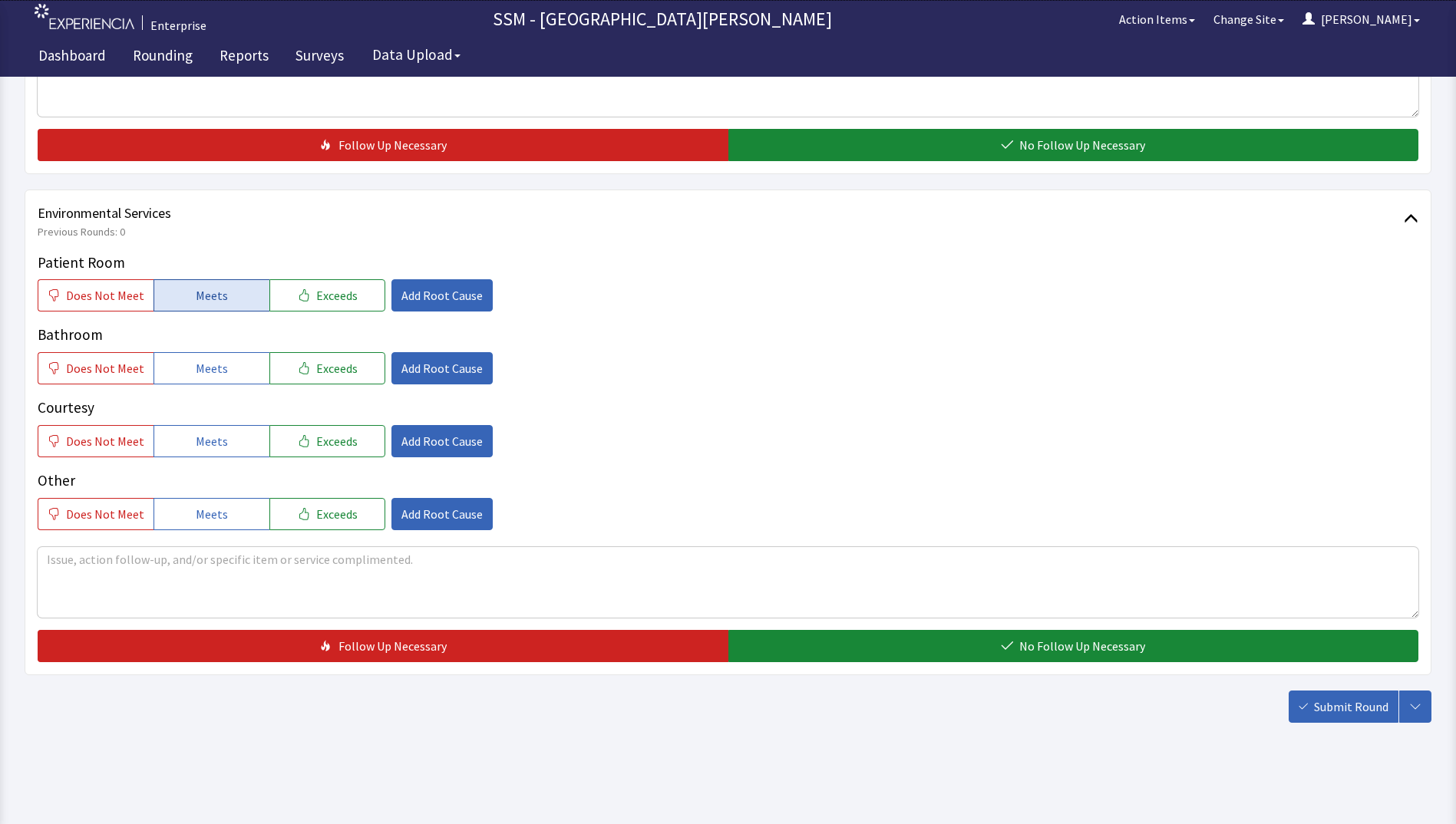
click at [178, 295] on button "Meets" at bounding box center [211, 295] width 116 height 32
click at [196, 378] on span "Meets" at bounding box center [212, 369] width 32 height 19
click at [201, 442] on span "Meets" at bounding box center [212, 442] width 32 height 19
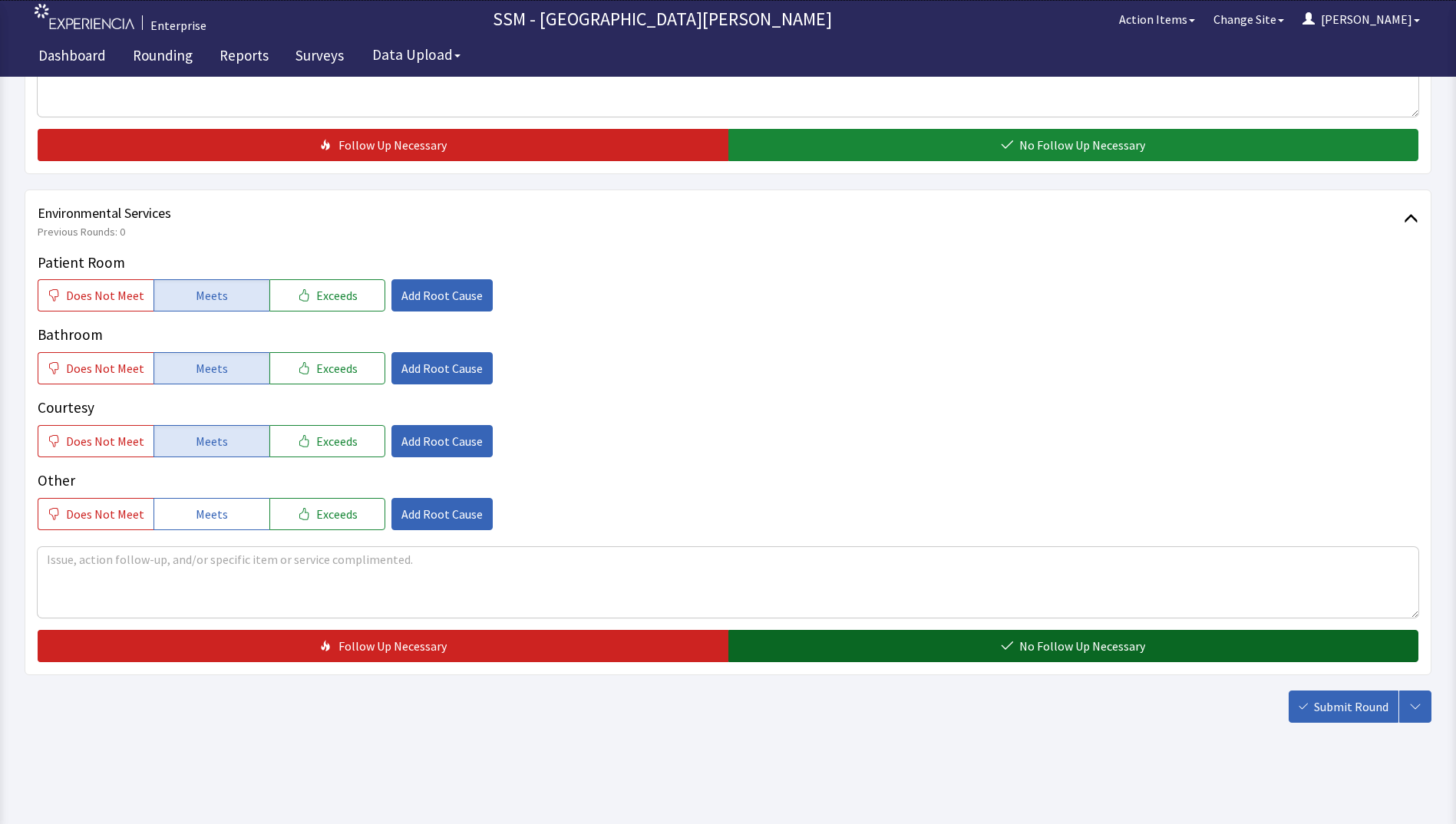
click at [901, 651] on button "No Follow Up Necessary" at bounding box center [1074, 646] width 691 height 32
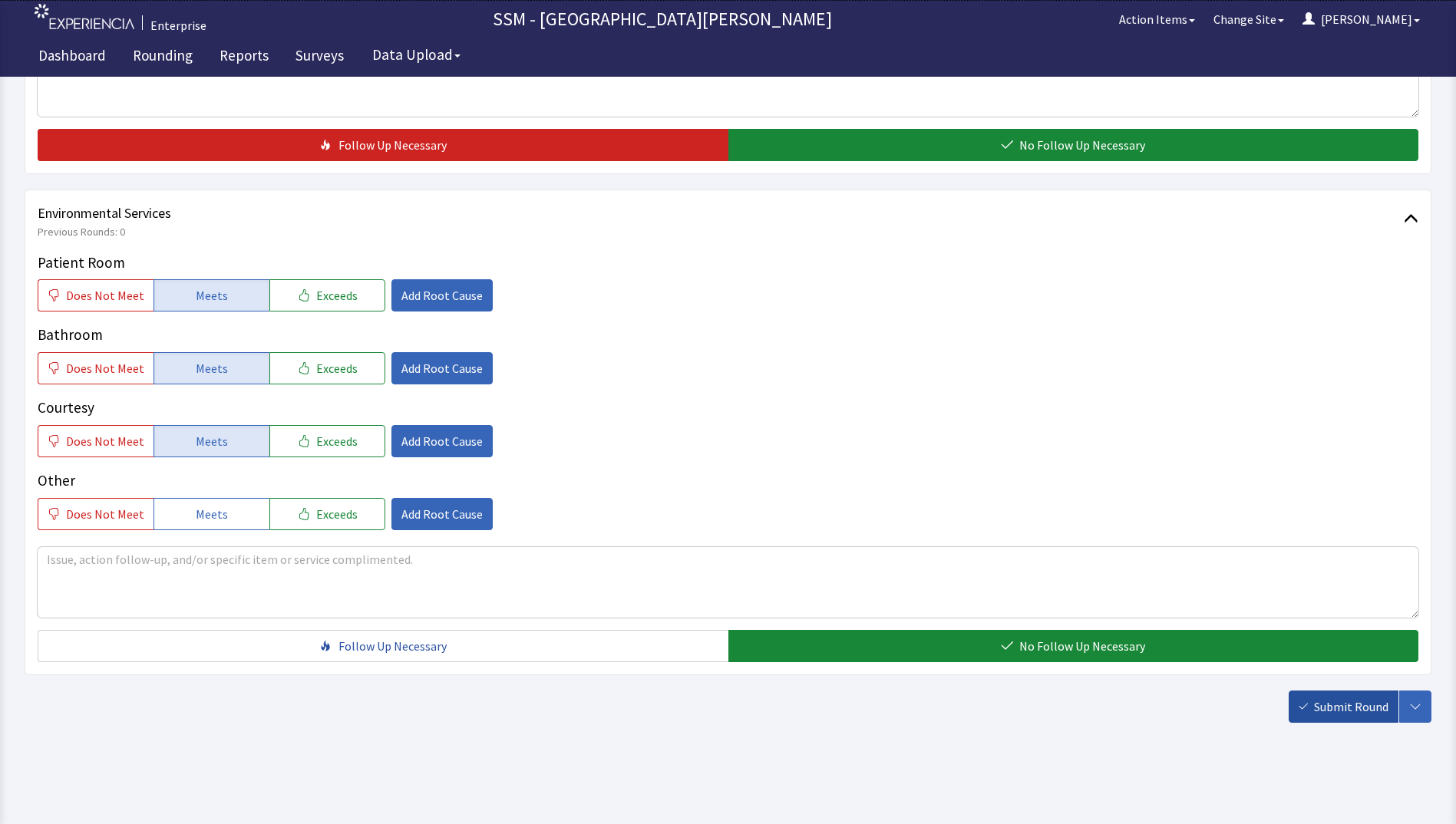
click at [1318, 712] on span "Submit Round" at bounding box center [1351, 707] width 74 height 19
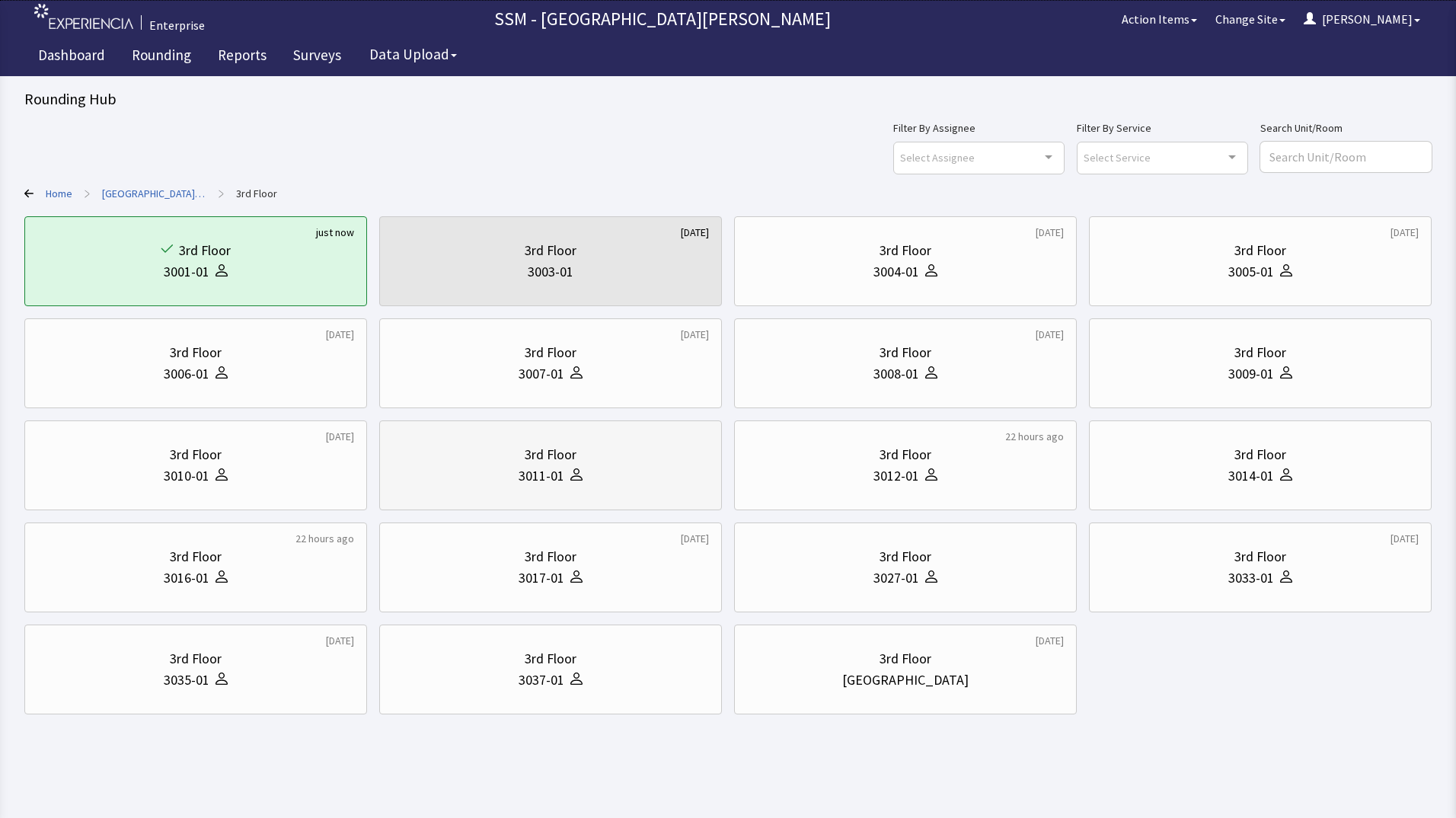
click at [537, 488] on div "3rd Floor 3011-01" at bounding box center [550, 466] width 317 height 74
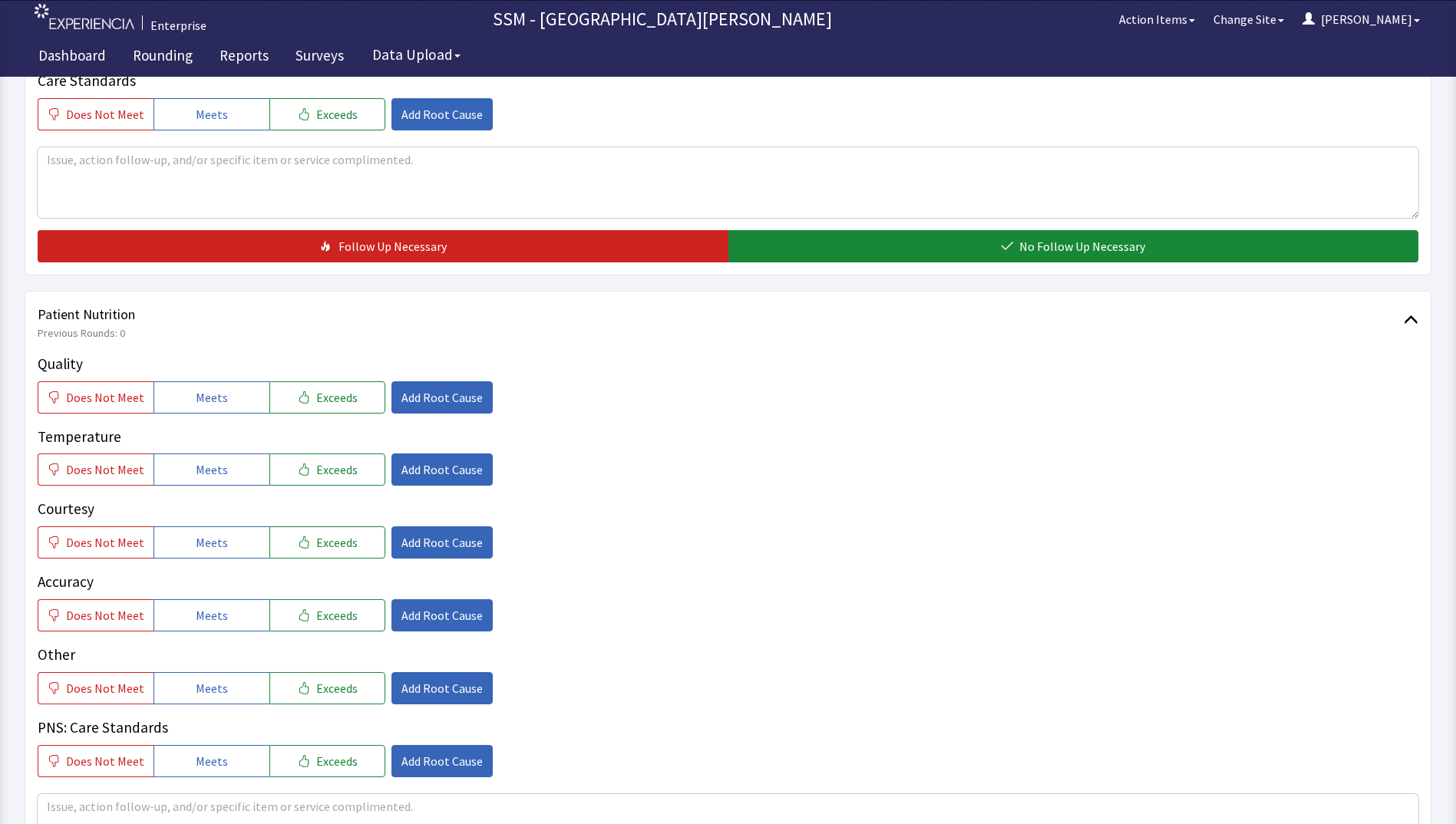
scroll to position [768, 0]
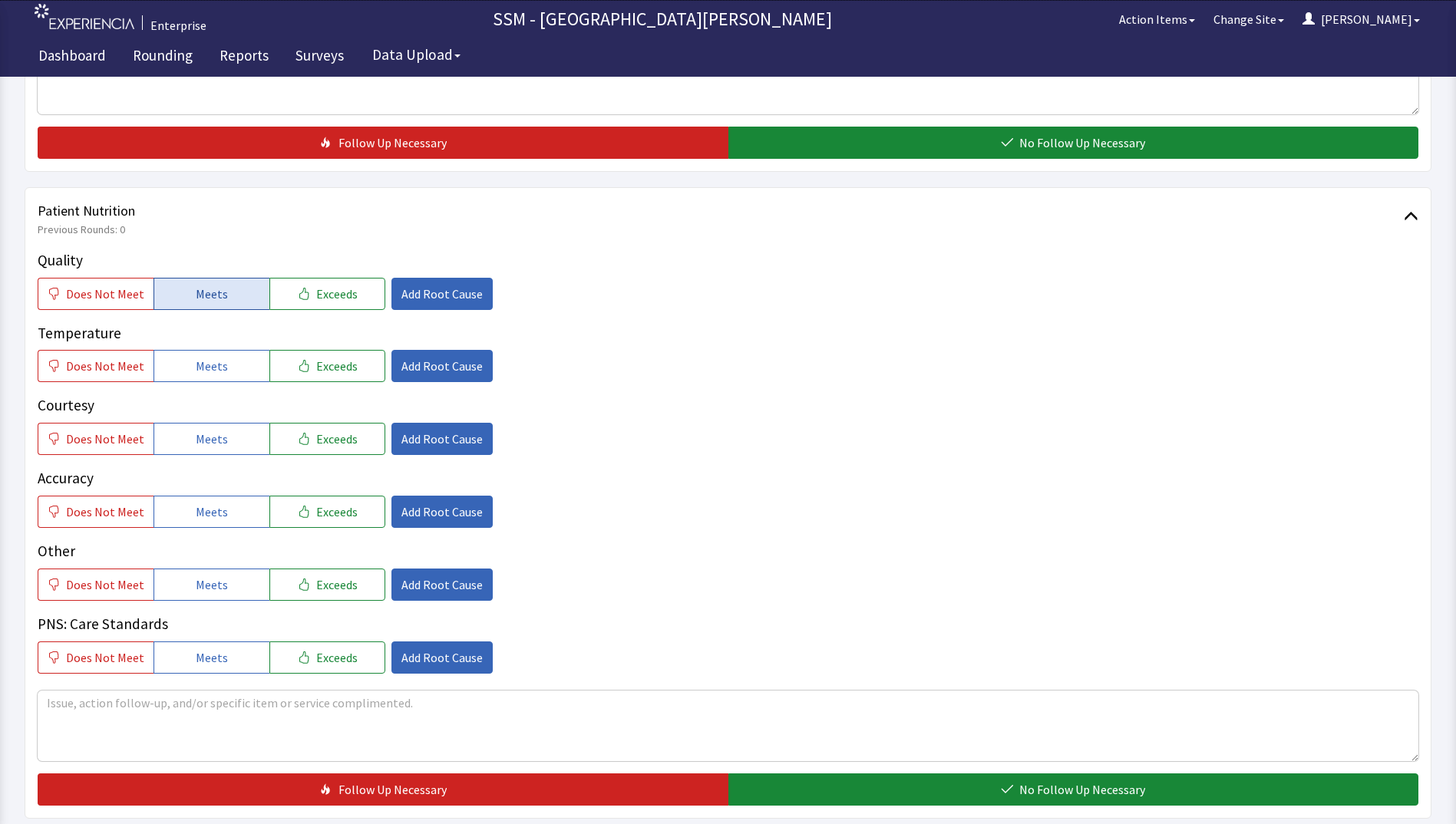
click at [230, 289] on button "Meets" at bounding box center [211, 294] width 116 height 32
click at [222, 363] on button "Meets" at bounding box center [211, 366] width 116 height 32
click at [216, 427] on button "Meets" at bounding box center [211, 439] width 116 height 32
click at [216, 506] on span "Meets" at bounding box center [212, 512] width 32 height 19
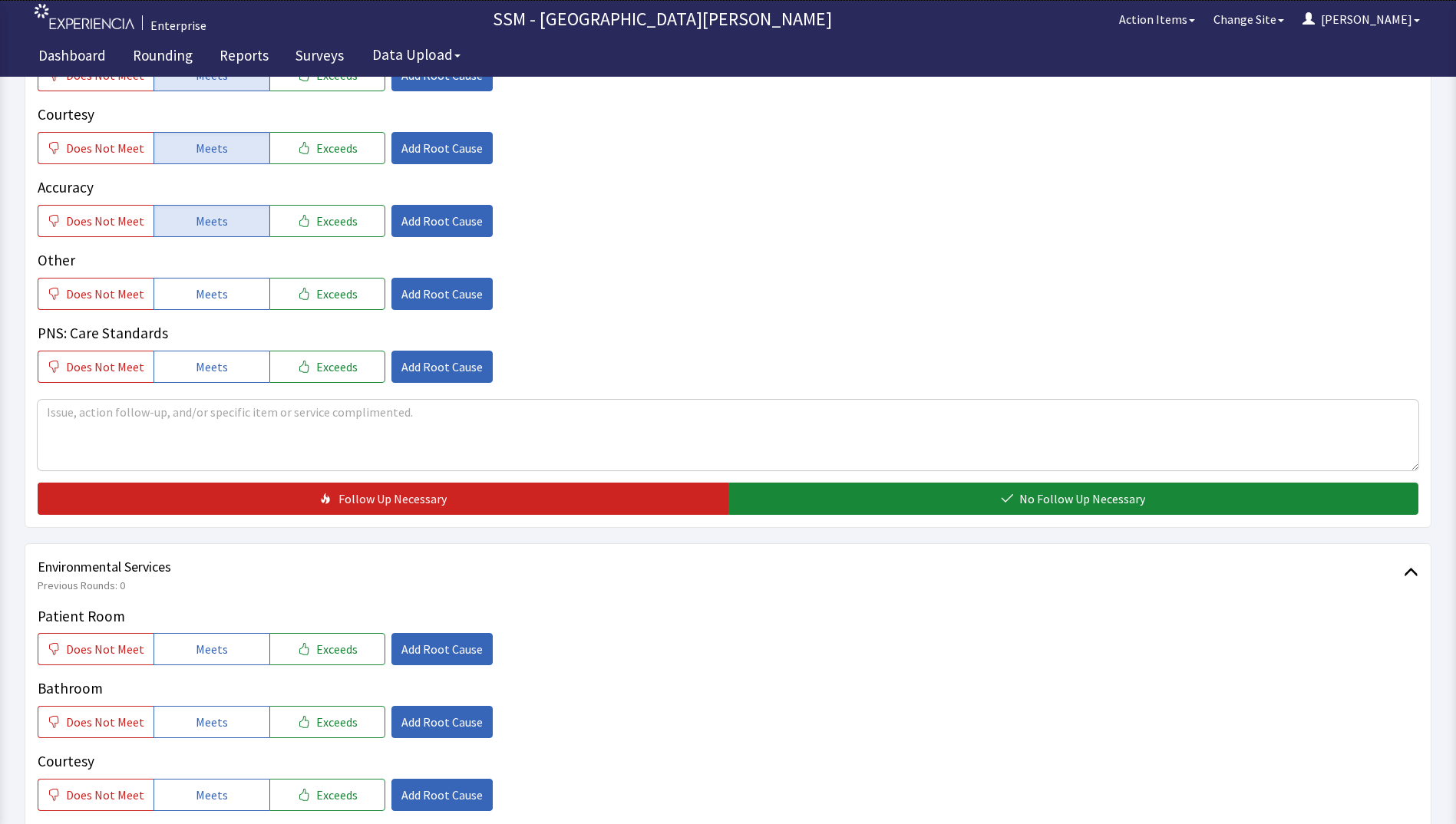
scroll to position [1151, 0]
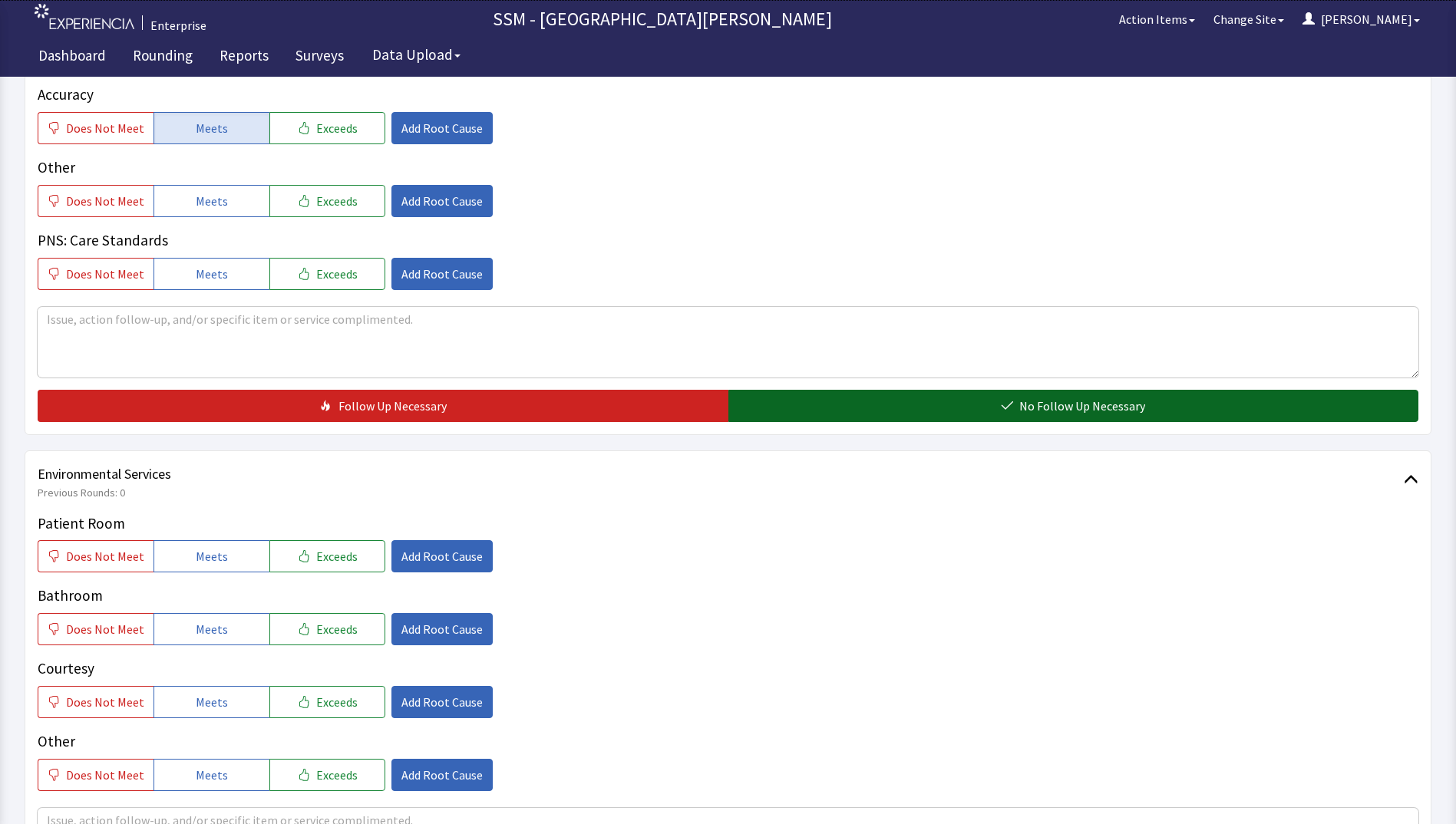
click at [907, 391] on button "No Follow Up Necessary" at bounding box center [1074, 406] width 691 height 32
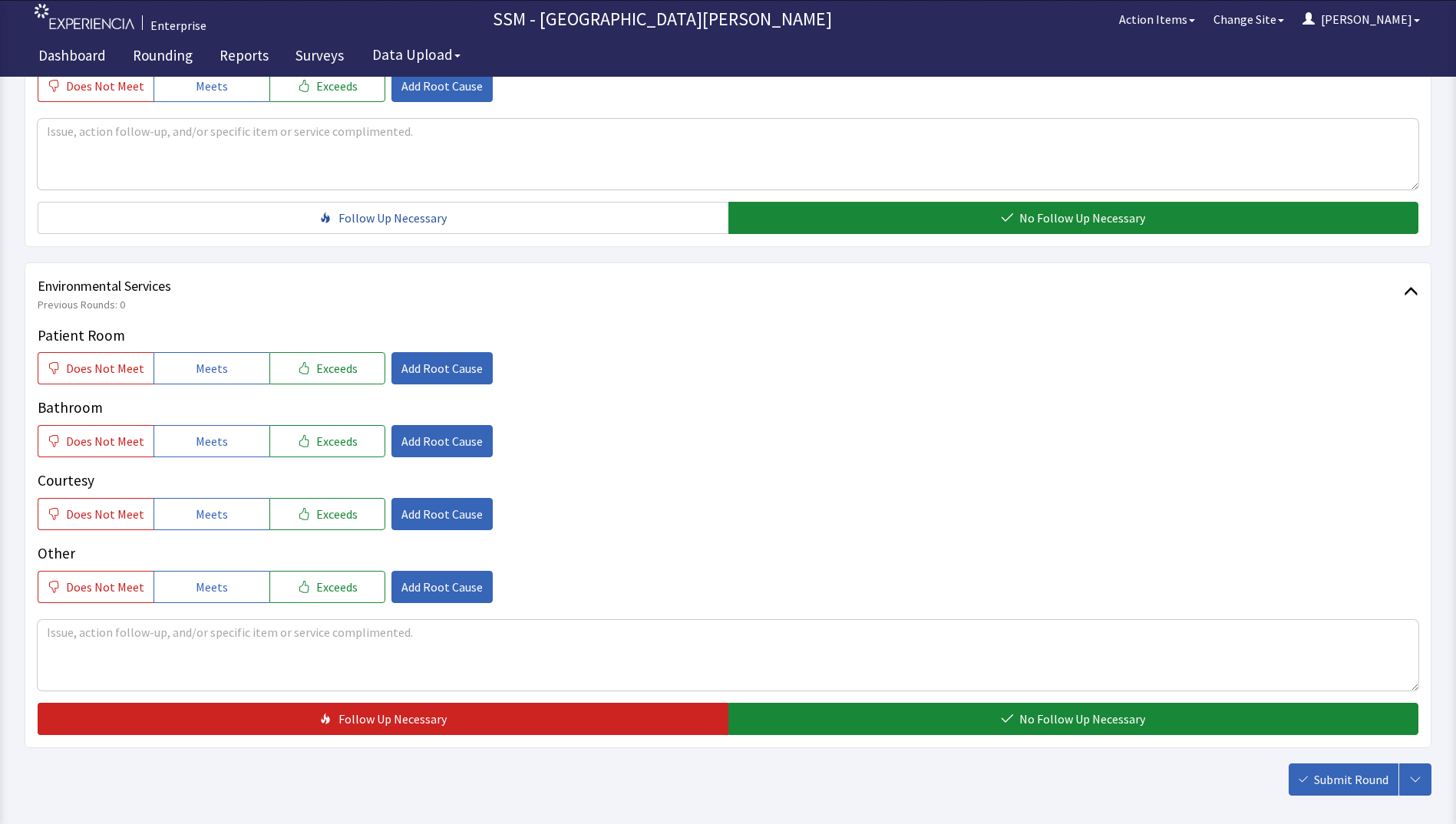
scroll to position [1412, 0]
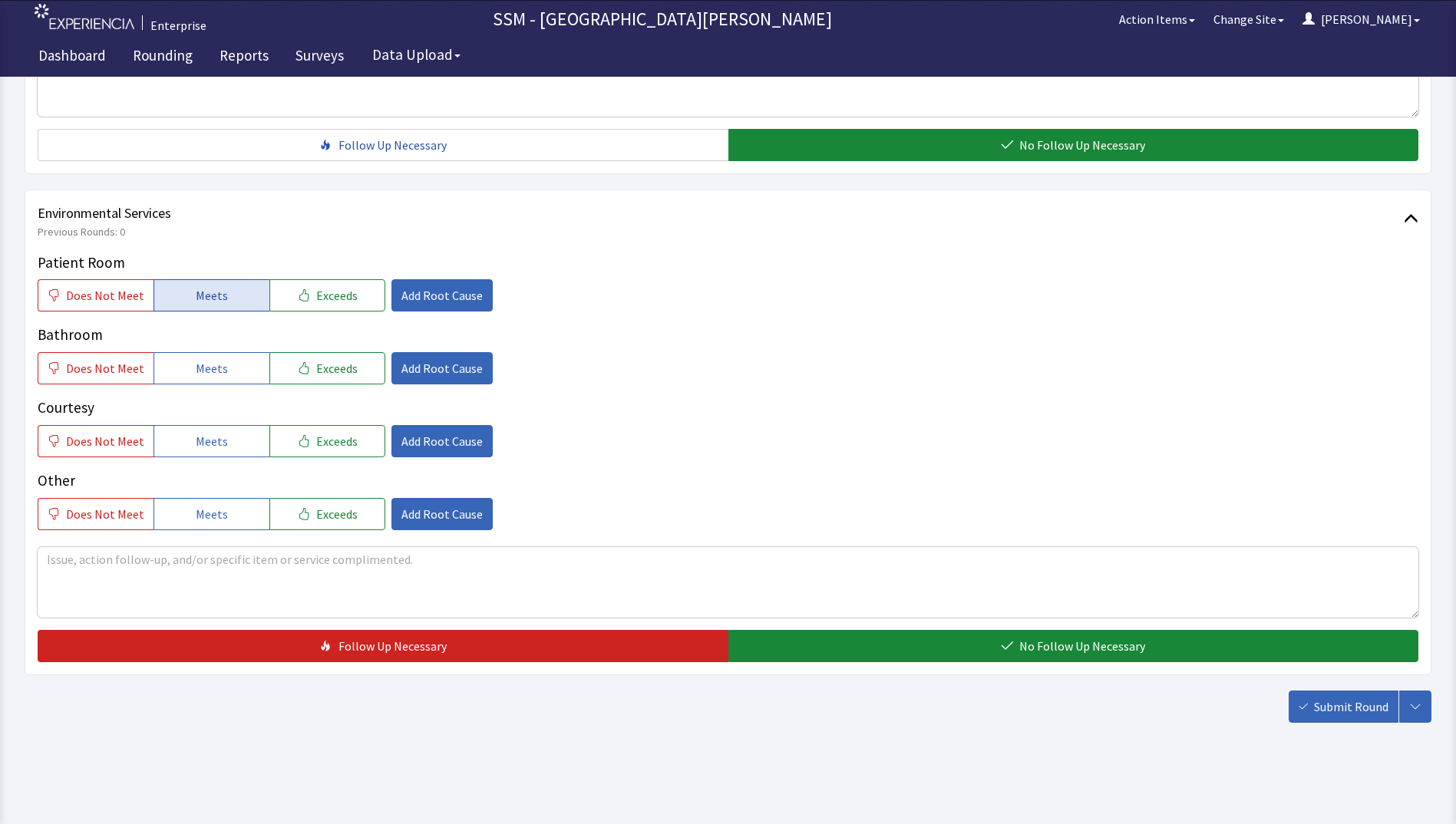
click at [199, 298] on span "Meets" at bounding box center [212, 295] width 32 height 19
click at [198, 381] on button "Meets" at bounding box center [211, 369] width 116 height 32
click at [203, 427] on button "Meets" at bounding box center [211, 442] width 116 height 32
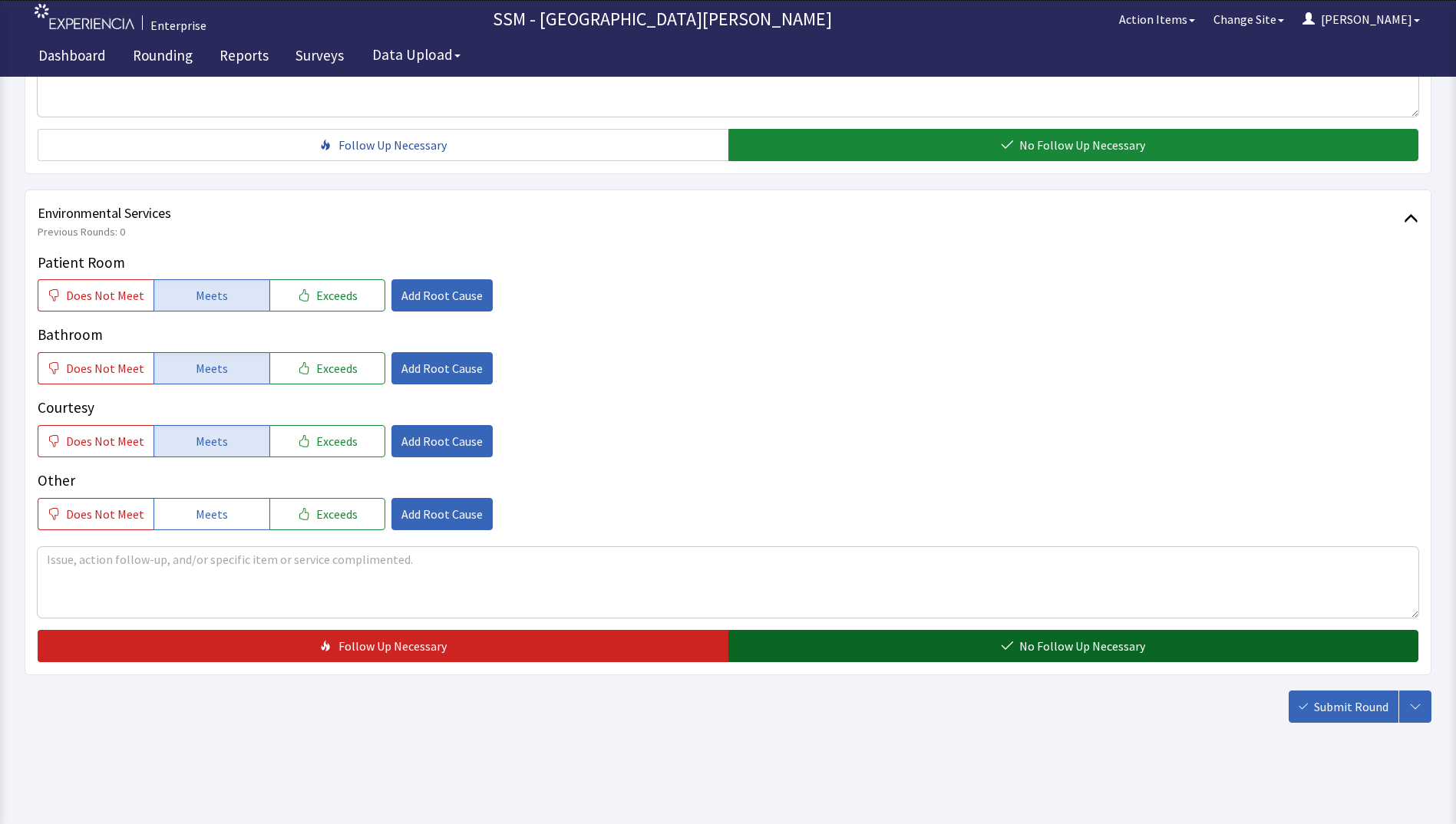
click at [875, 639] on button "No Follow Up Necessary" at bounding box center [1074, 646] width 691 height 32
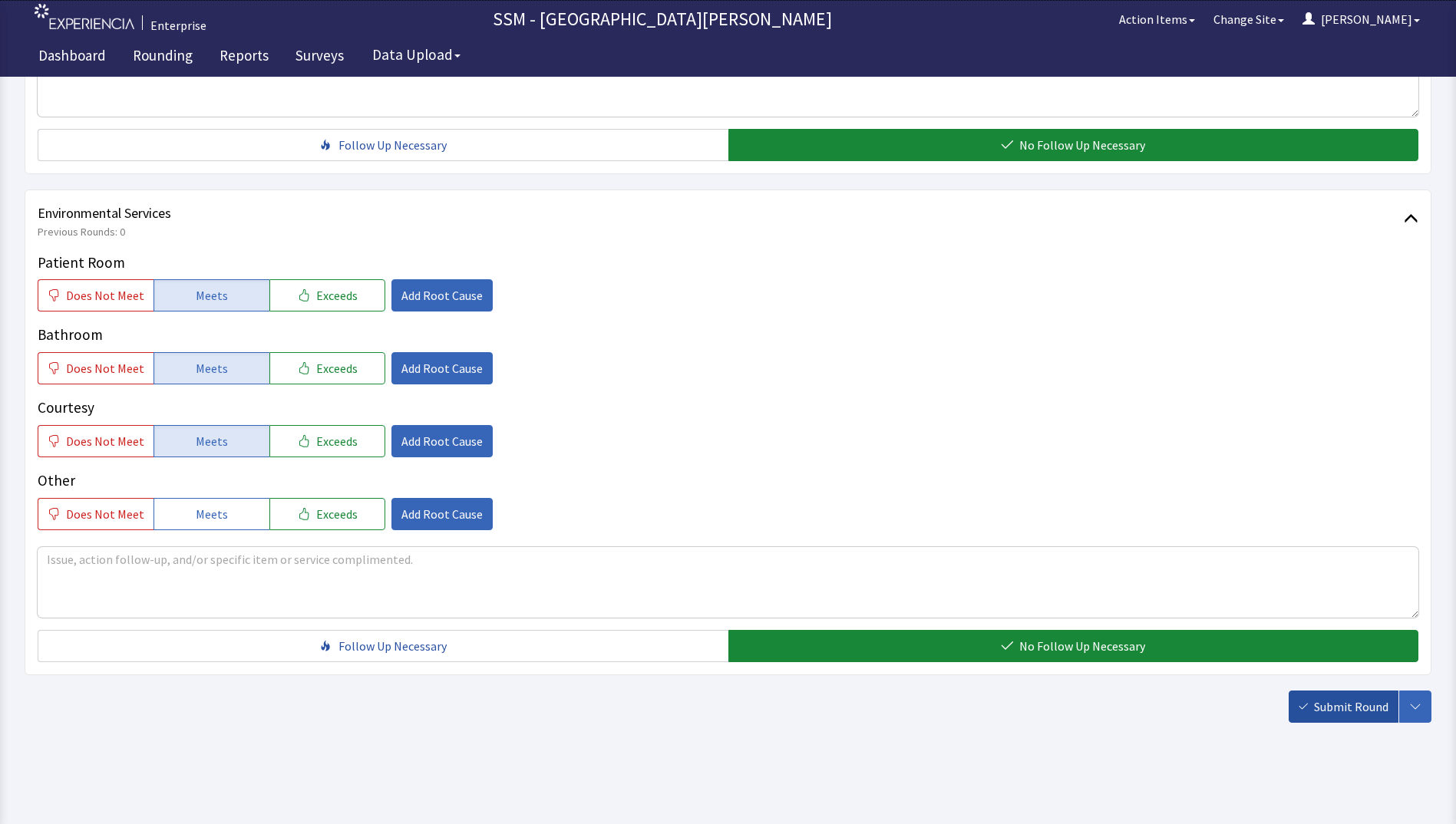
click at [1321, 701] on span "Submit Round" at bounding box center [1351, 707] width 74 height 19
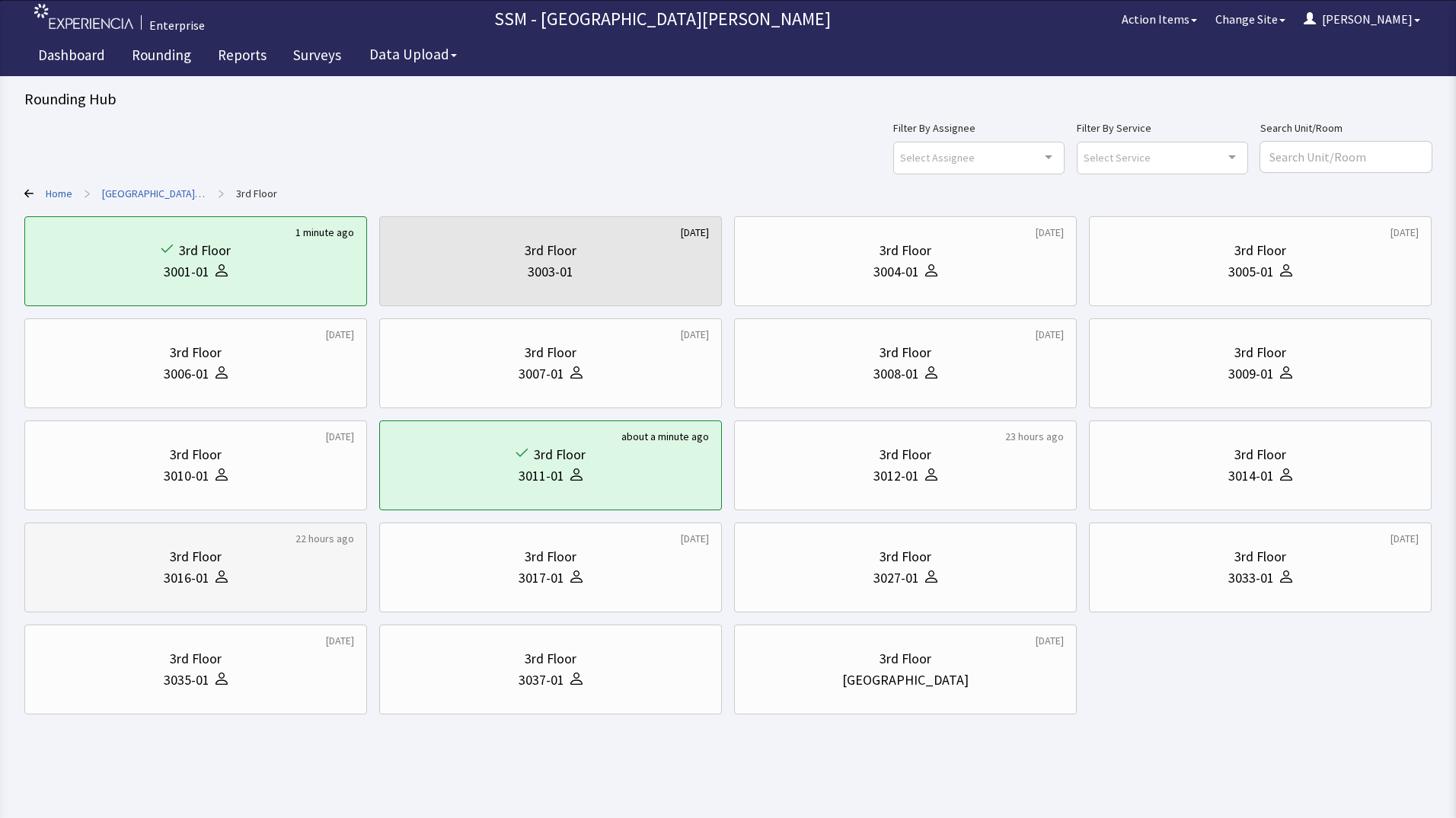
click at [249, 577] on div "3016-01" at bounding box center [195, 578] width 317 height 21
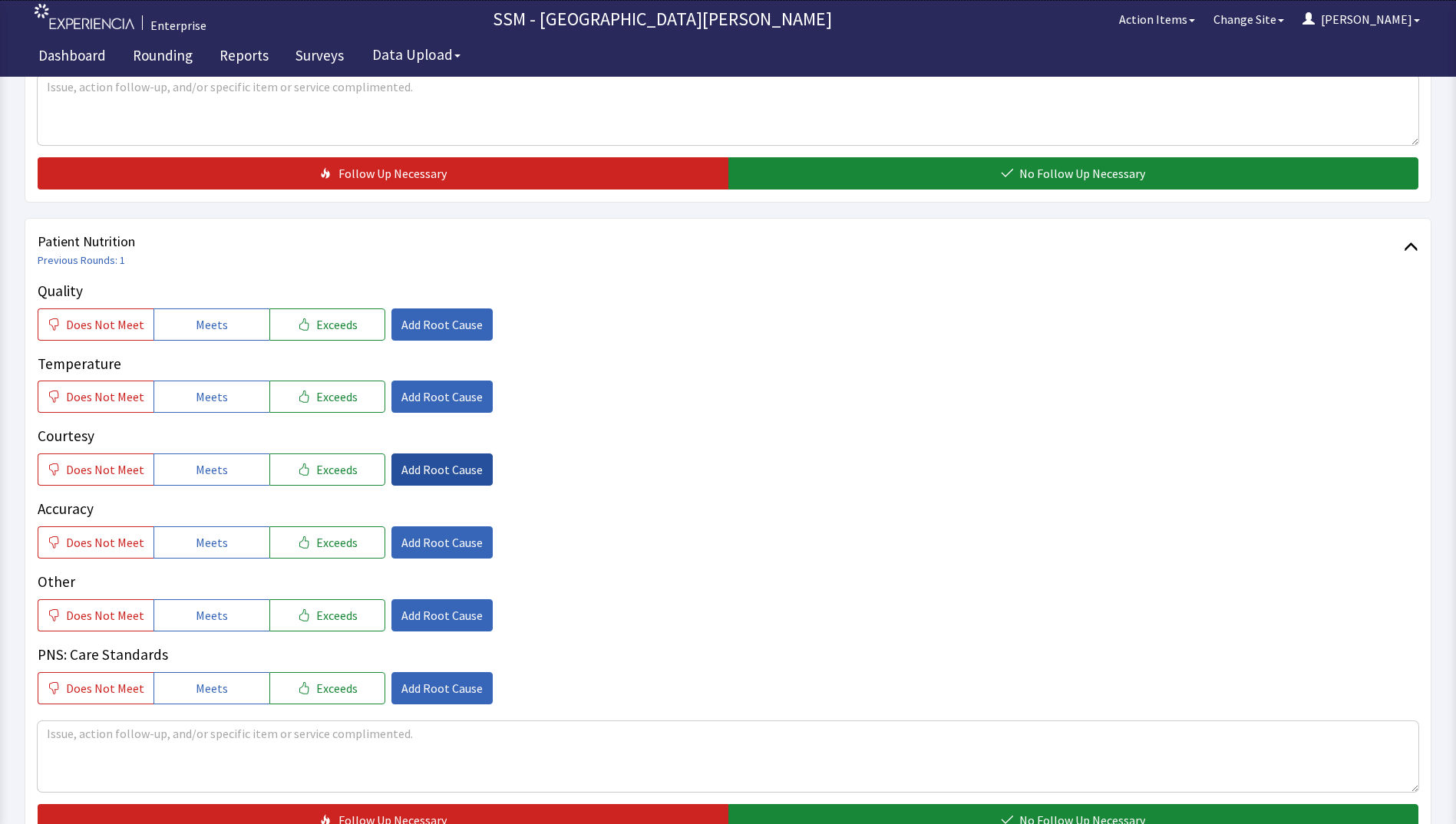
scroll to position [768, 0]
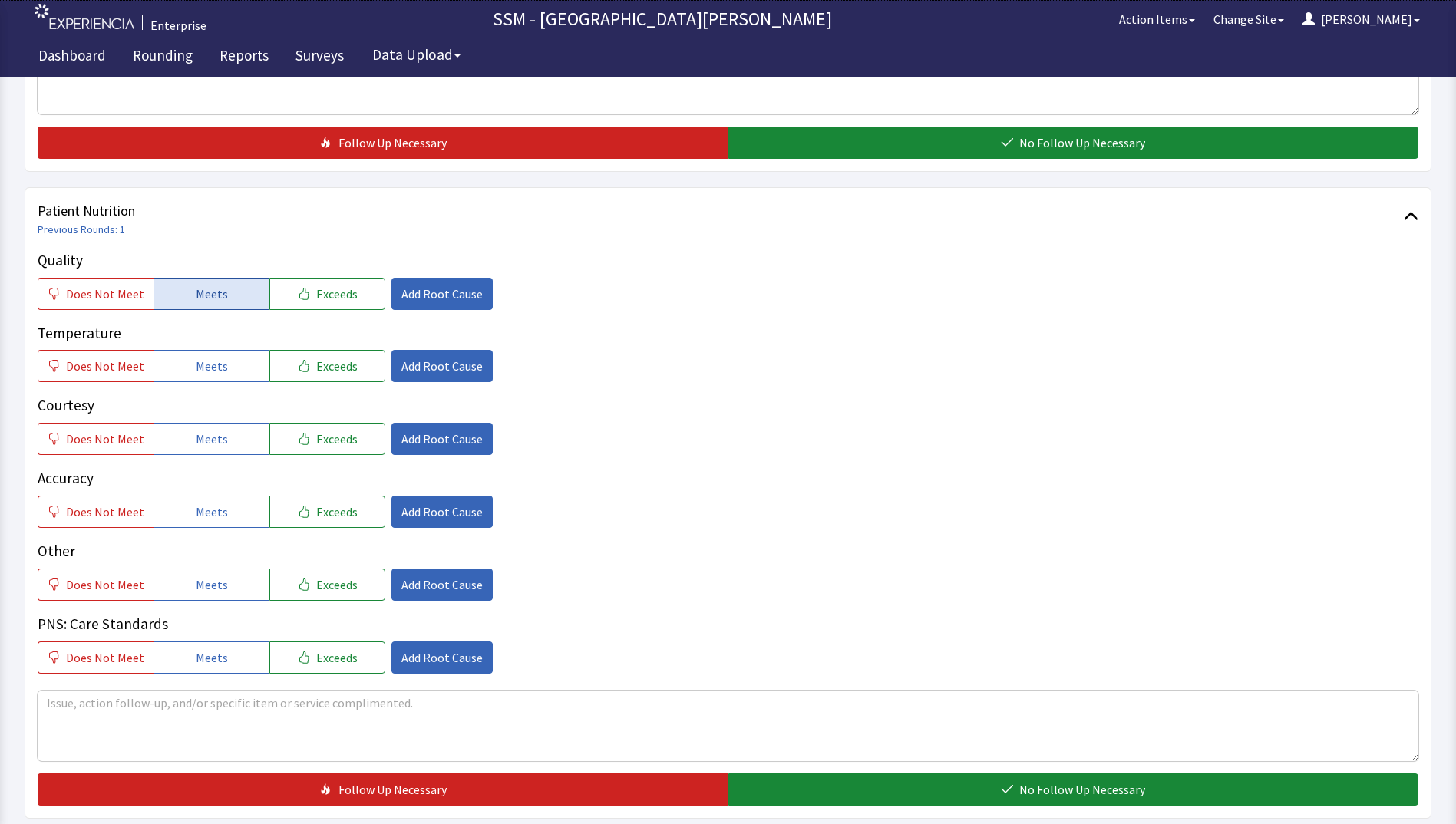
click at [196, 300] on span "Meets" at bounding box center [212, 295] width 32 height 19
click at [196, 366] on span "Meets" at bounding box center [212, 366] width 32 height 19
click at [203, 438] on span "Meets" at bounding box center [212, 439] width 32 height 19
click at [204, 504] on span "Meets" at bounding box center [212, 512] width 32 height 19
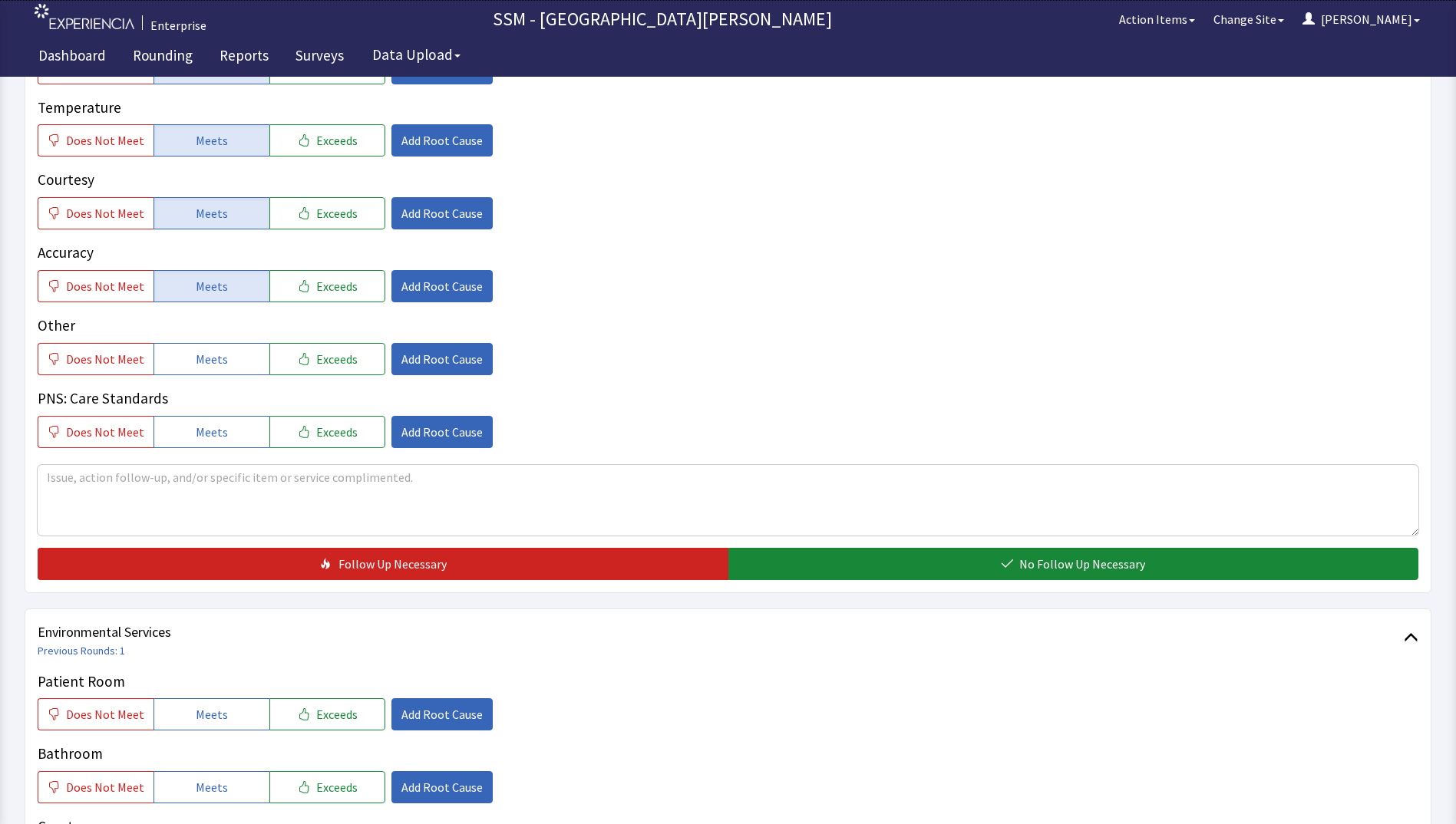
scroll to position [998, 0]
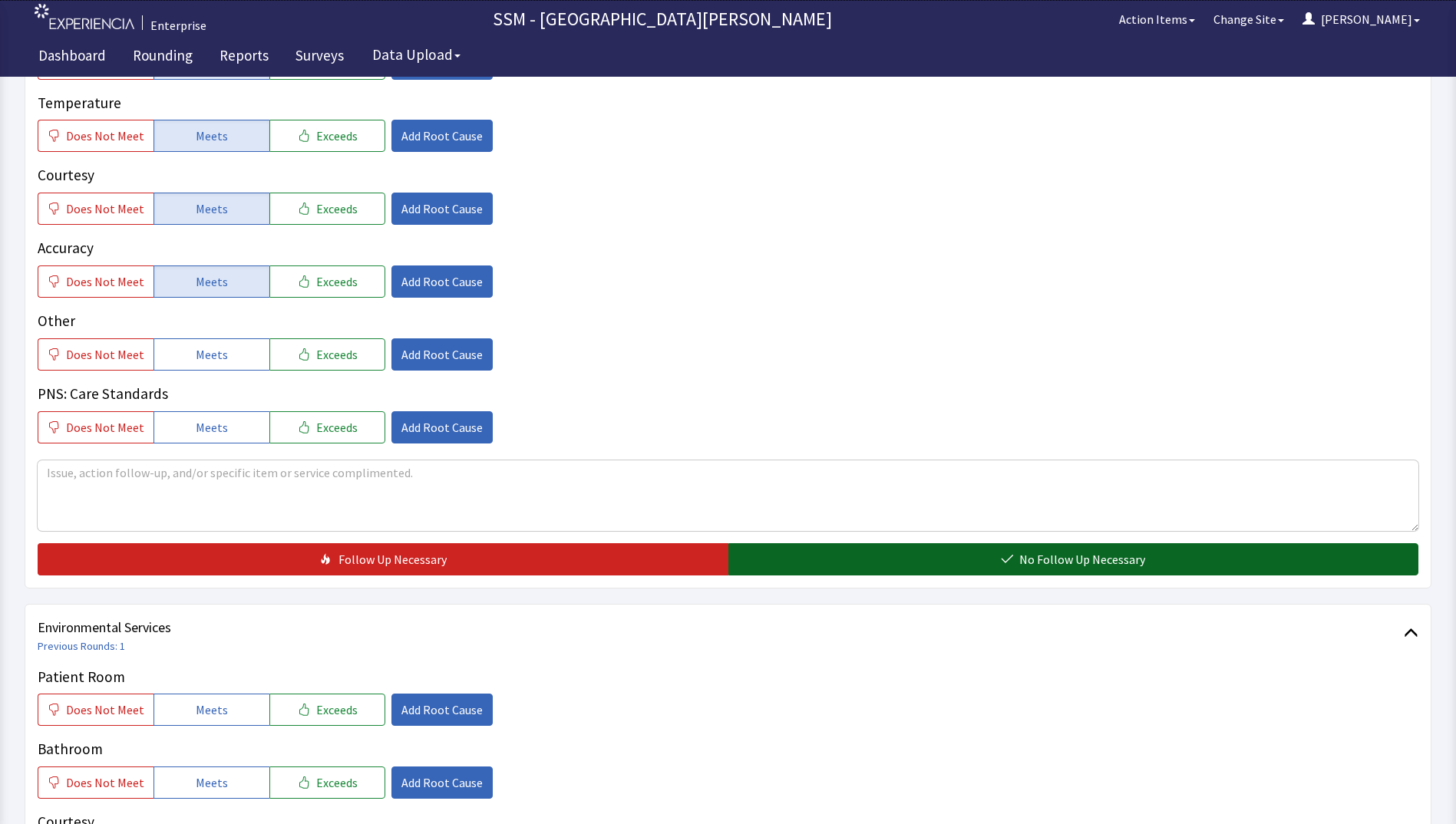
click at [915, 568] on button "No Follow Up Necessary" at bounding box center [1074, 559] width 691 height 32
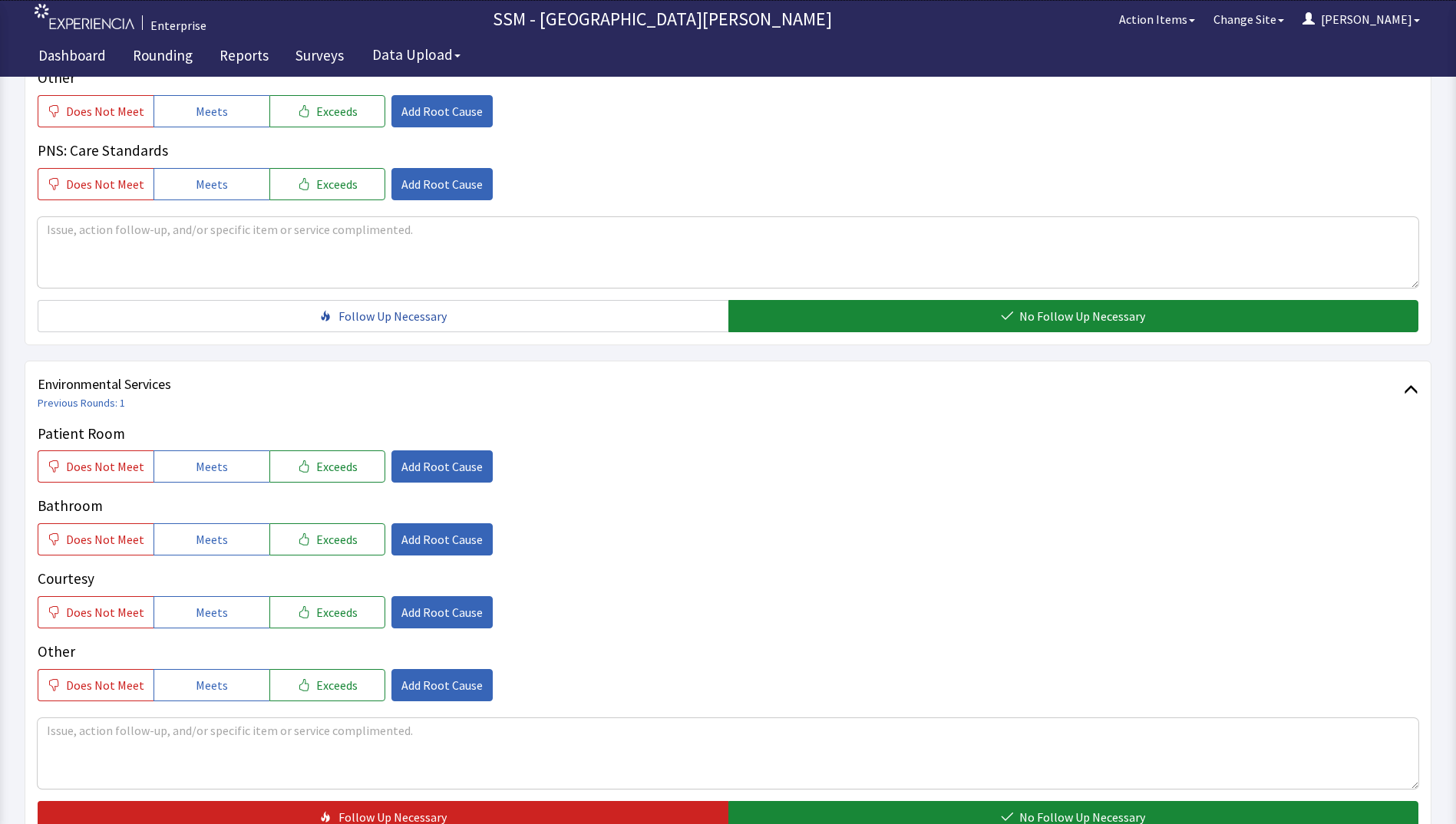
scroll to position [1305, 0]
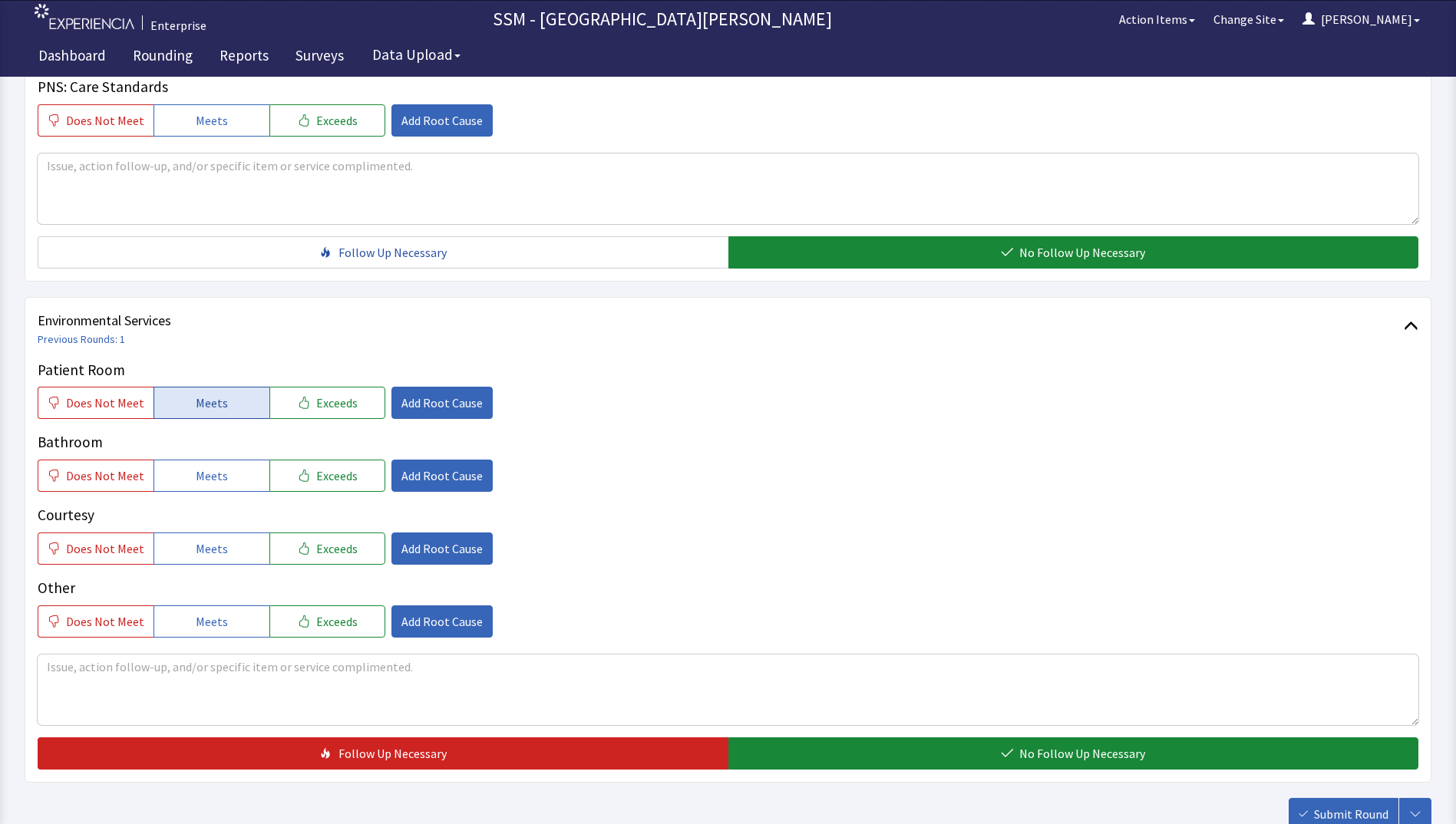
click at [181, 405] on button "Meets" at bounding box center [211, 403] width 116 height 32
click at [181, 469] on button "Meets" at bounding box center [211, 476] width 116 height 32
click at [196, 555] on span "Meets" at bounding box center [212, 549] width 32 height 19
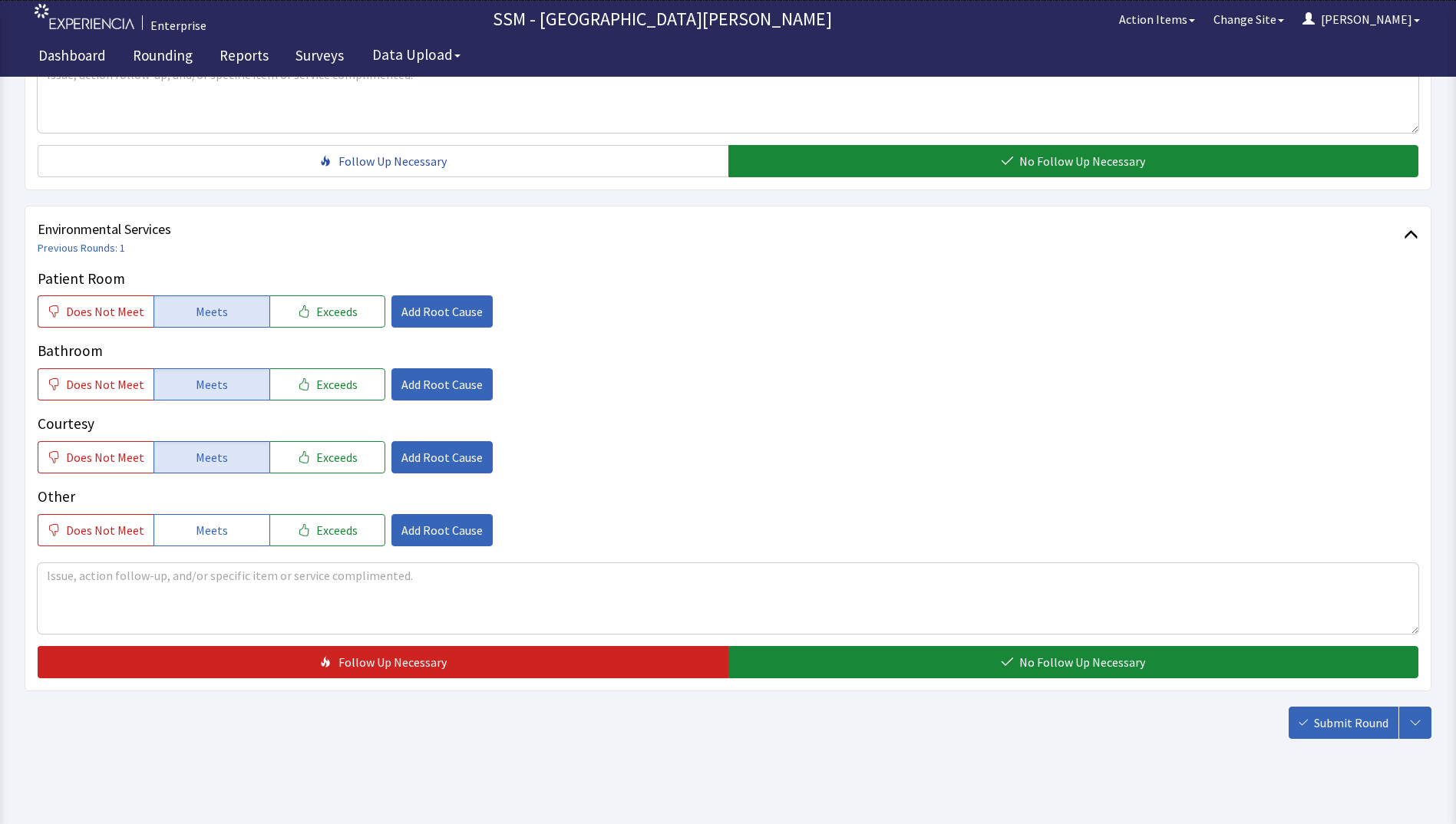
scroll to position [1412, 0]
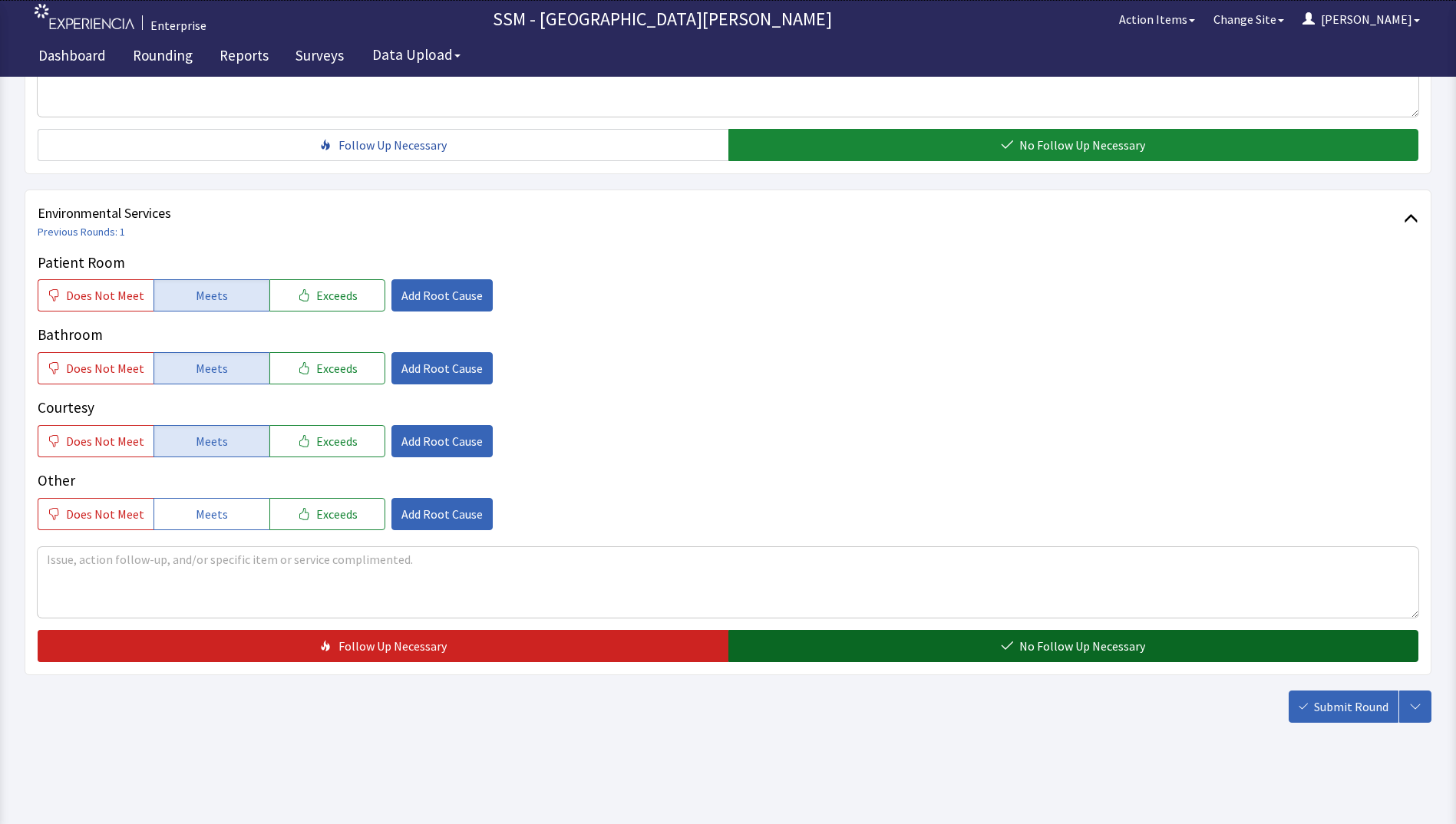
click at [1036, 658] on button "No Follow Up Necessary" at bounding box center [1074, 646] width 691 height 32
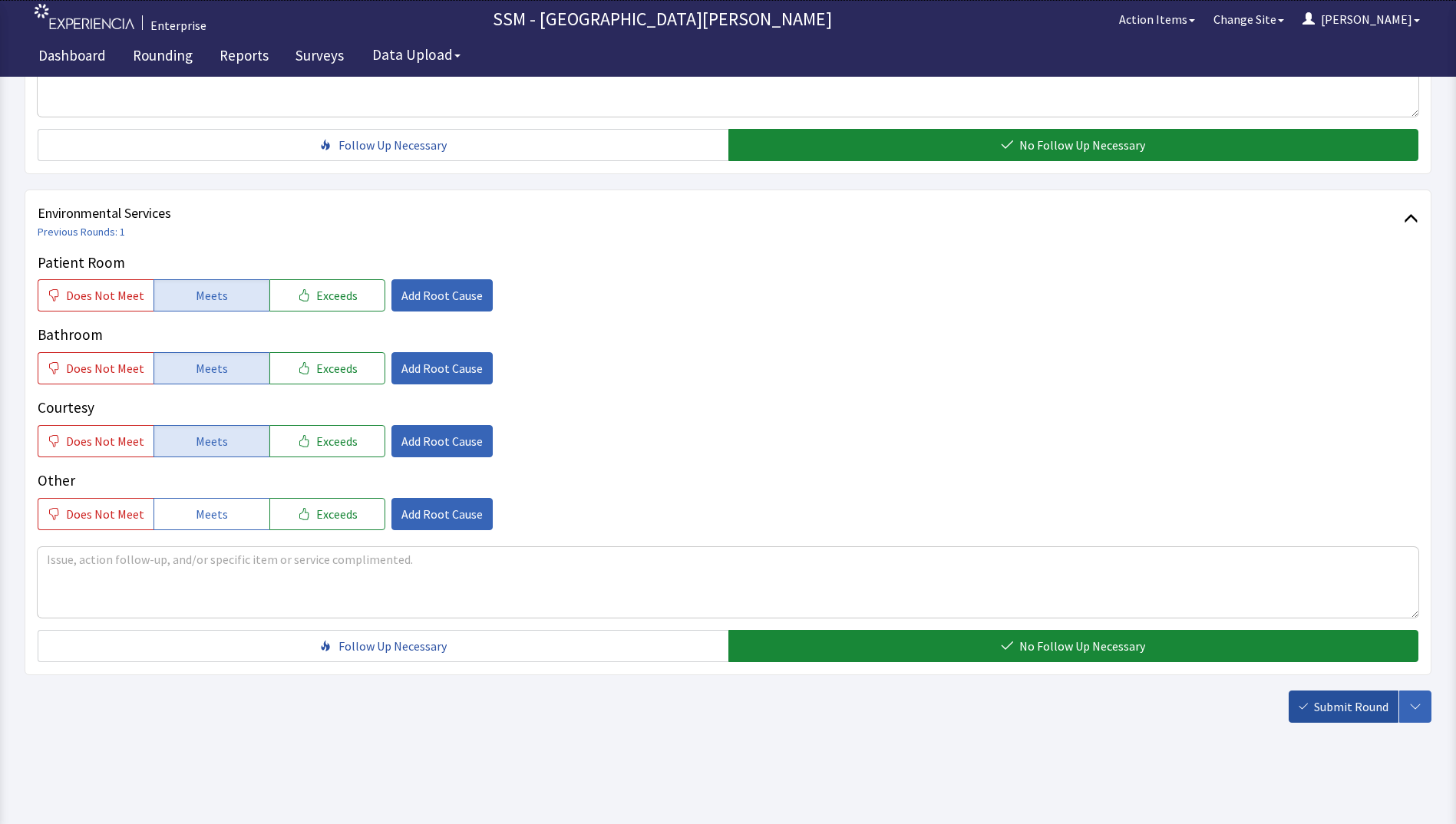
click at [1335, 714] on span "Submit Round" at bounding box center [1351, 707] width 74 height 19
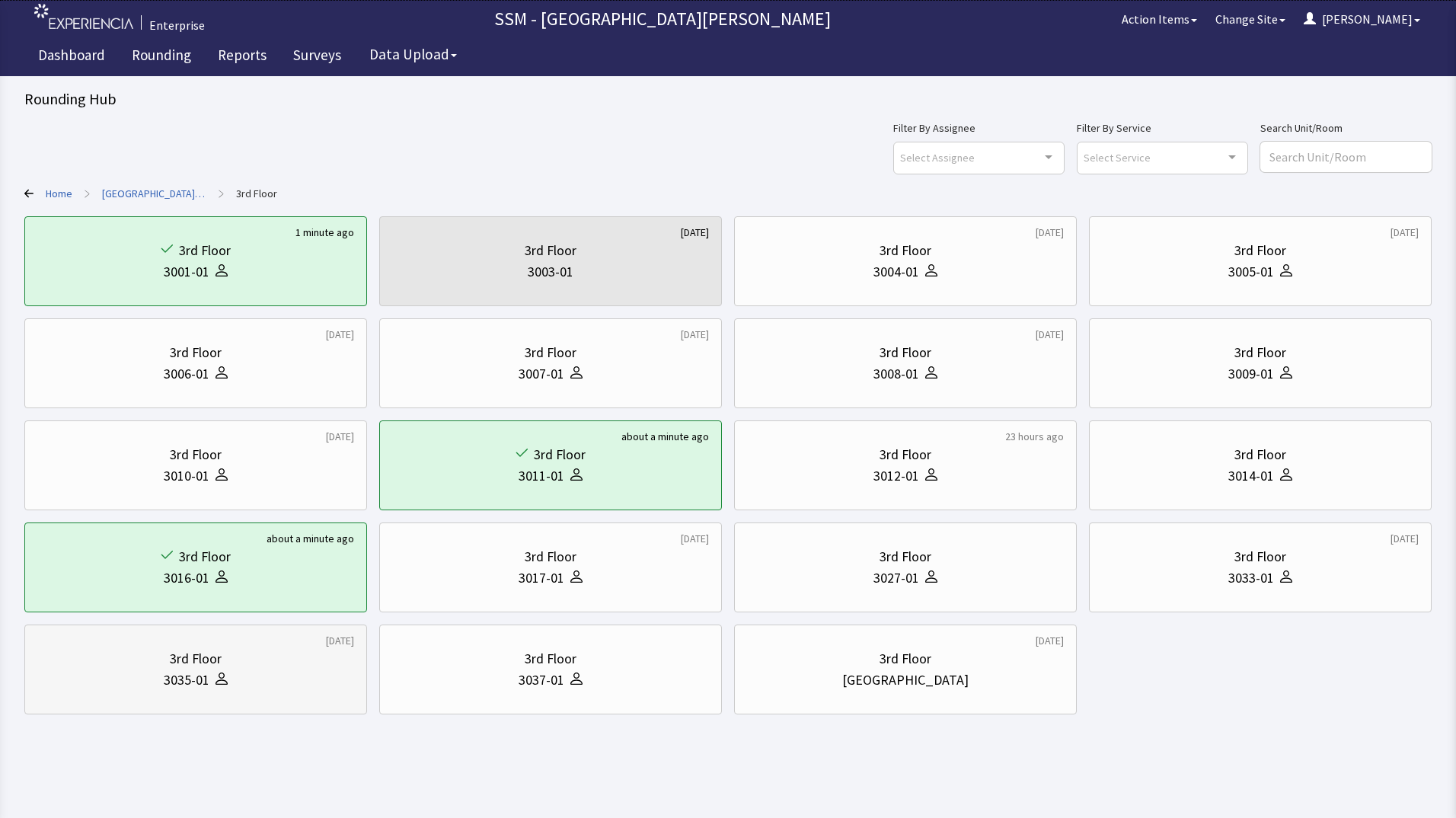
click at [121, 667] on div "3rd Floor" at bounding box center [195, 658] width 317 height 21
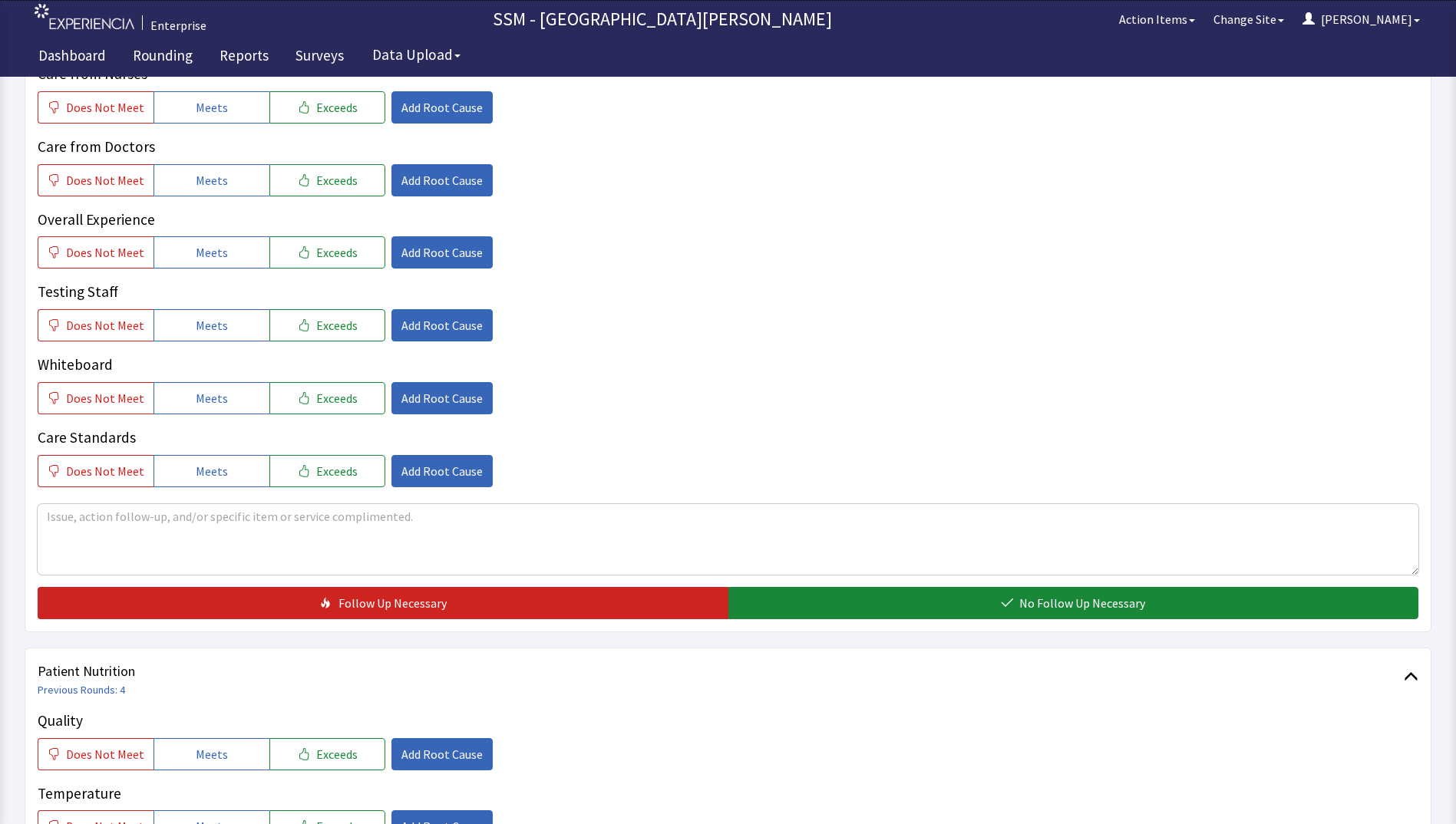
scroll to position [614, 0]
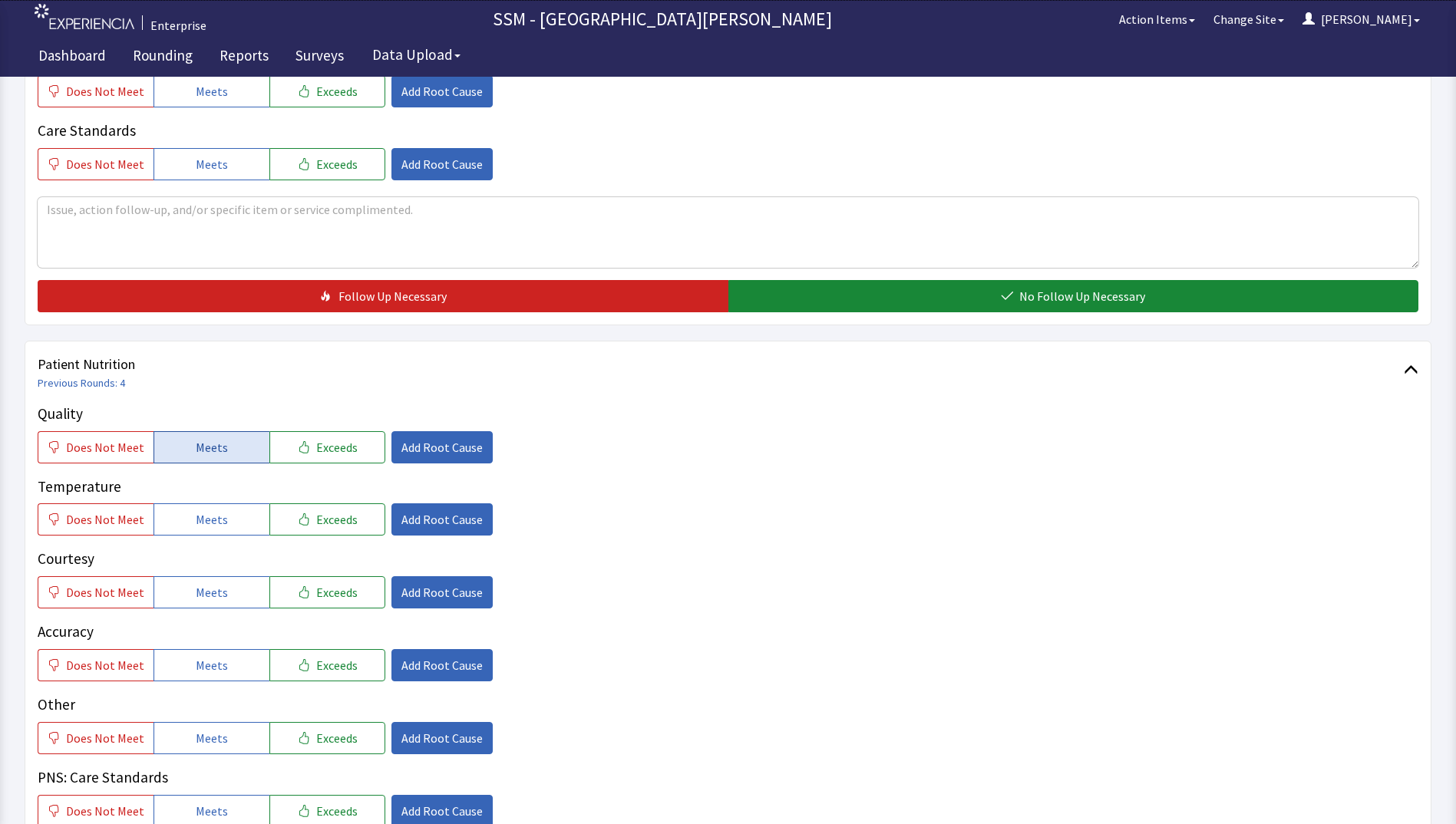
click at [207, 450] on span "Meets" at bounding box center [212, 448] width 32 height 19
click at [223, 532] on button "Meets" at bounding box center [211, 519] width 116 height 32
click at [211, 596] on span "Meets" at bounding box center [212, 592] width 32 height 19
click at [209, 675] on button "Meets" at bounding box center [211, 666] width 116 height 32
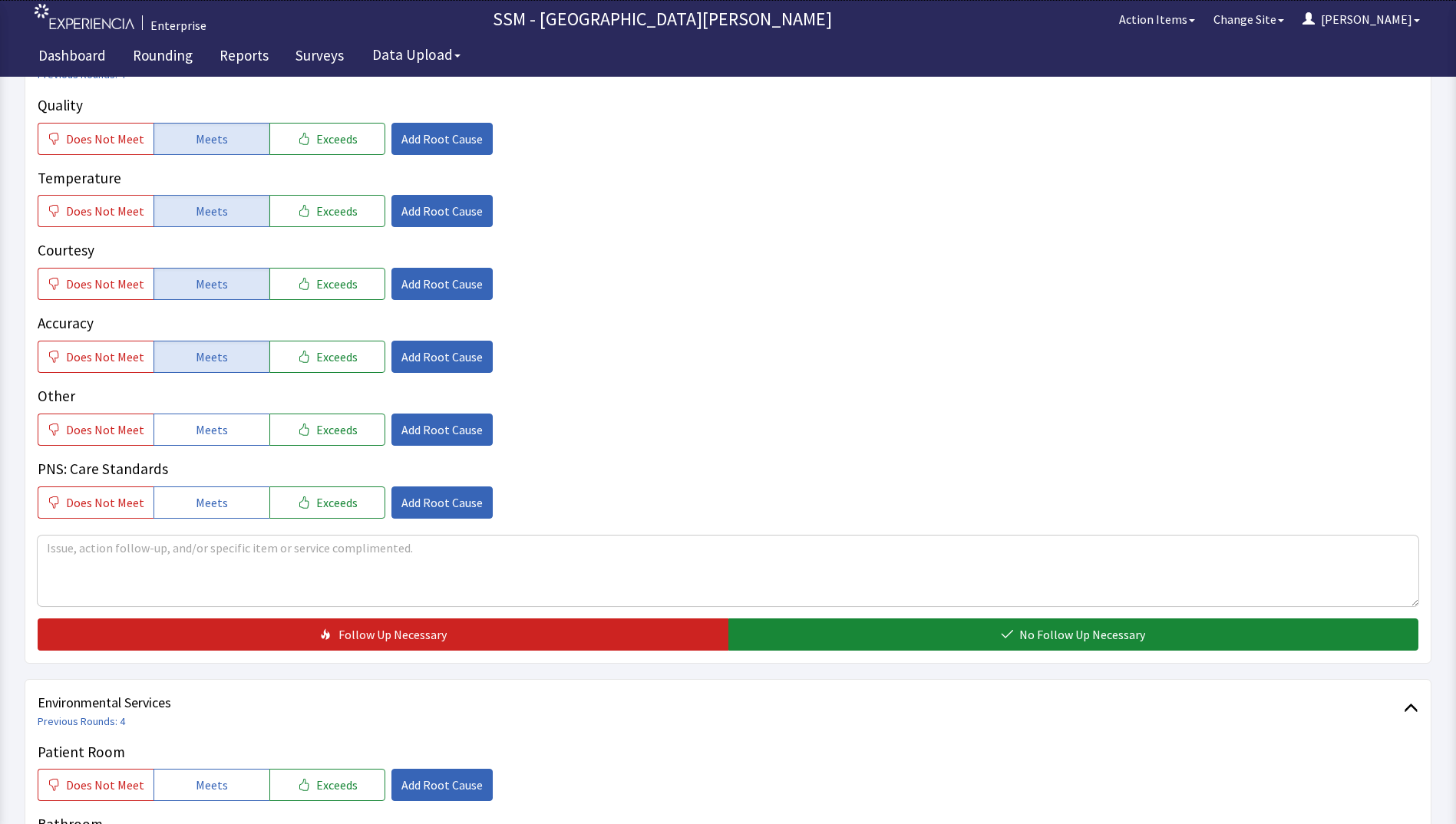
scroll to position [998, 0]
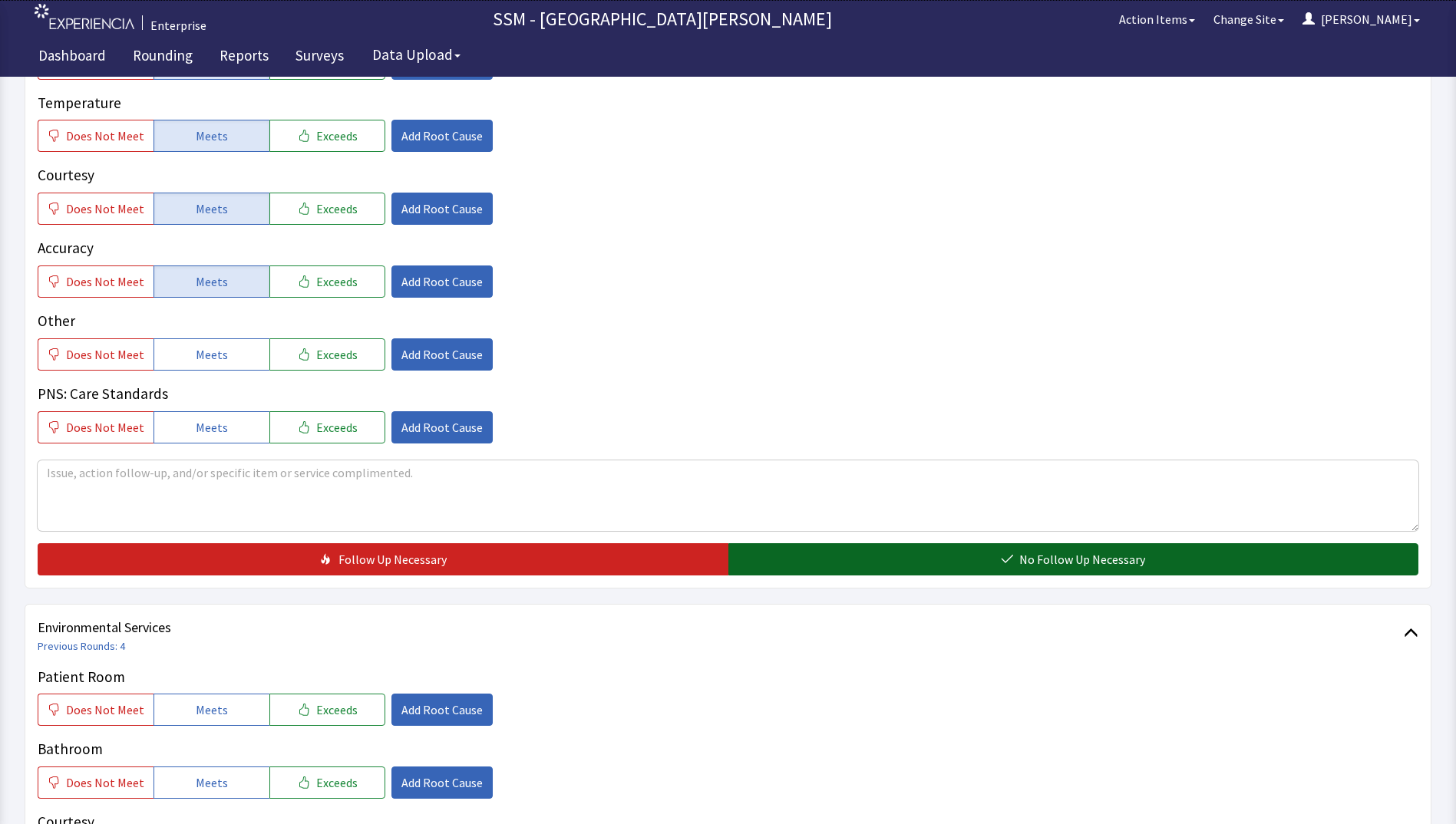
click at [844, 554] on button "No Follow Up Necessary" at bounding box center [1074, 559] width 691 height 32
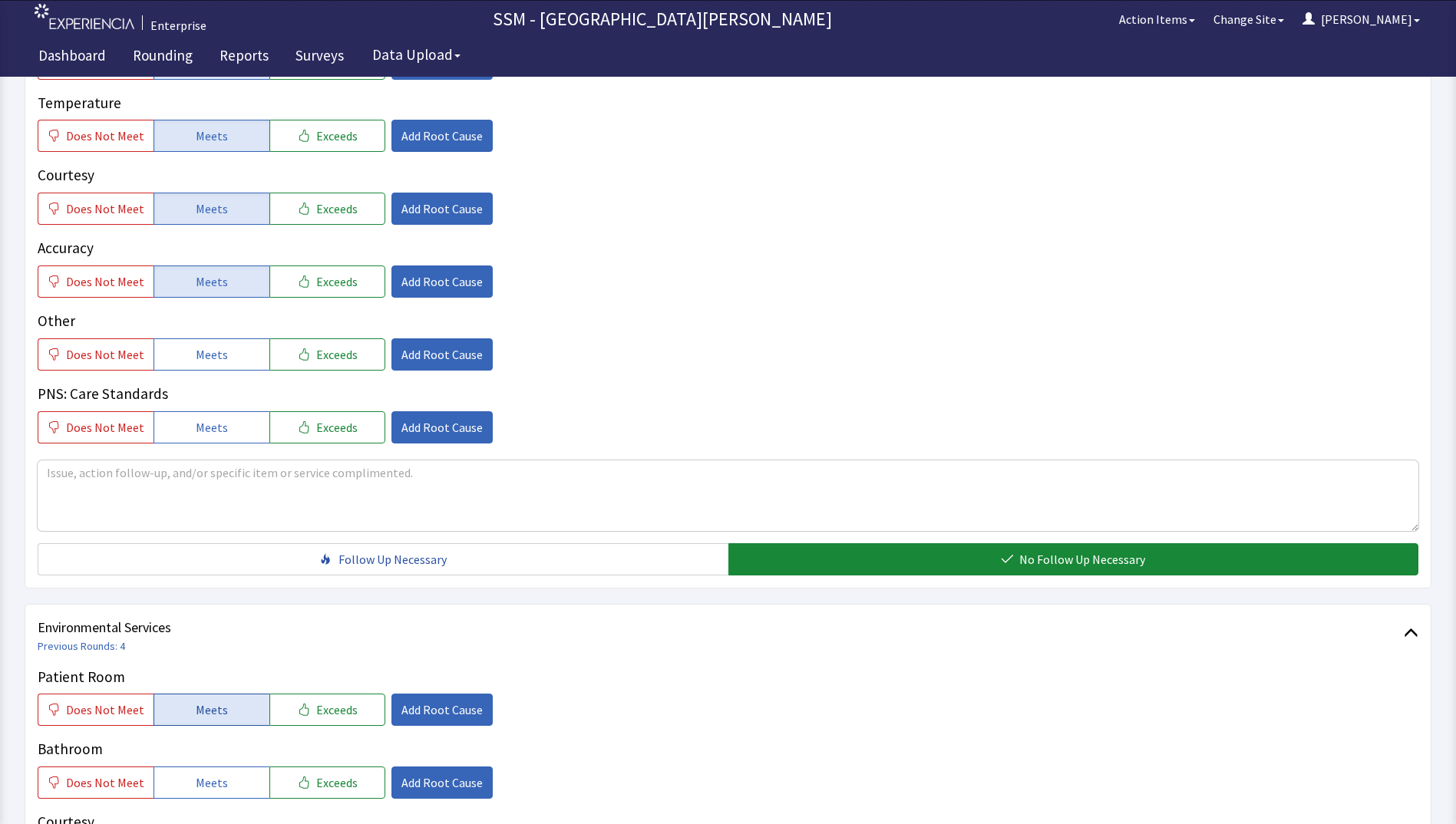
click at [229, 703] on button "Meets" at bounding box center [211, 710] width 116 height 32
click at [207, 784] on span "Meets" at bounding box center [212, 783] width 32 height 19
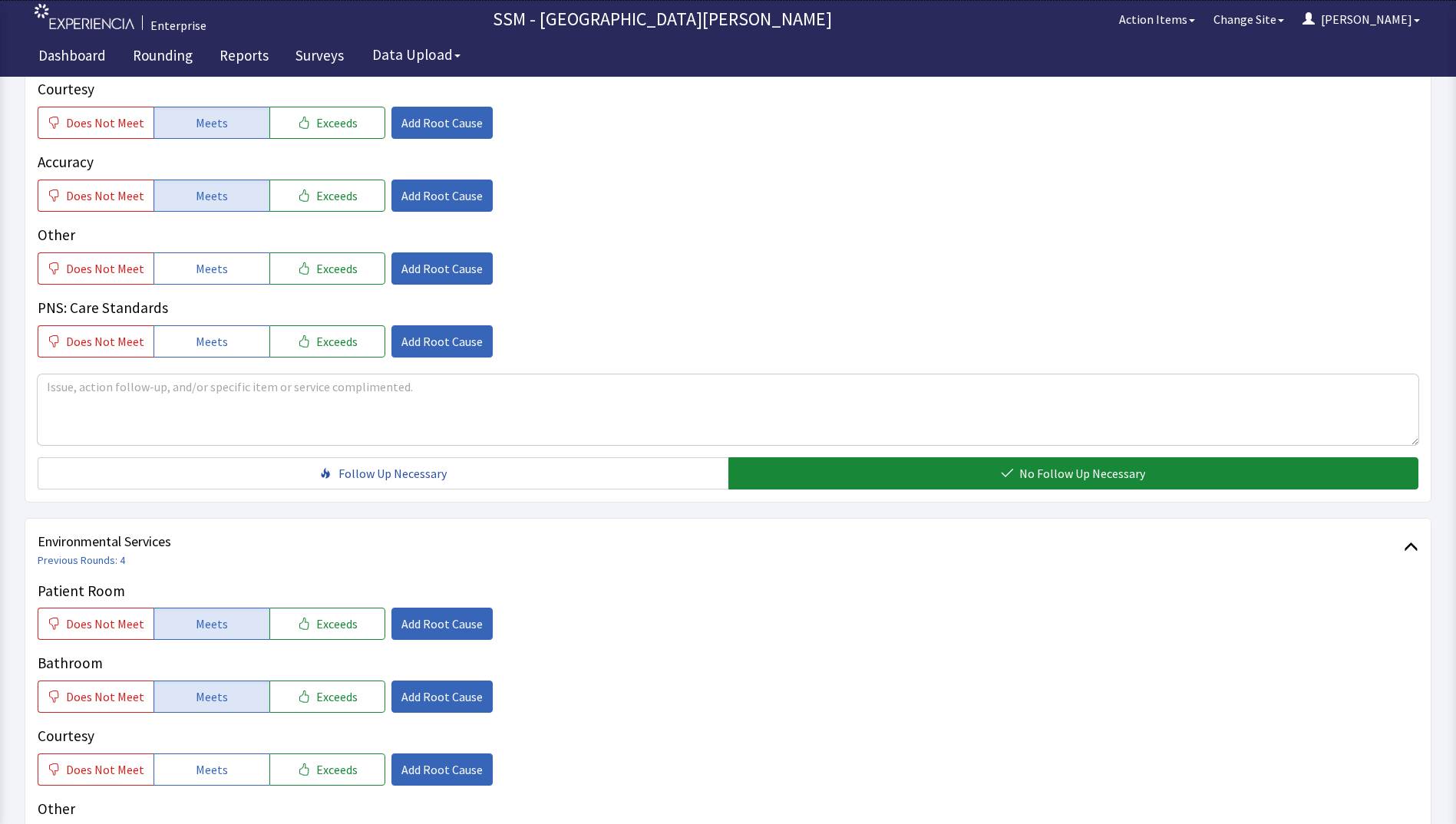
scroll to position [1228, 0]
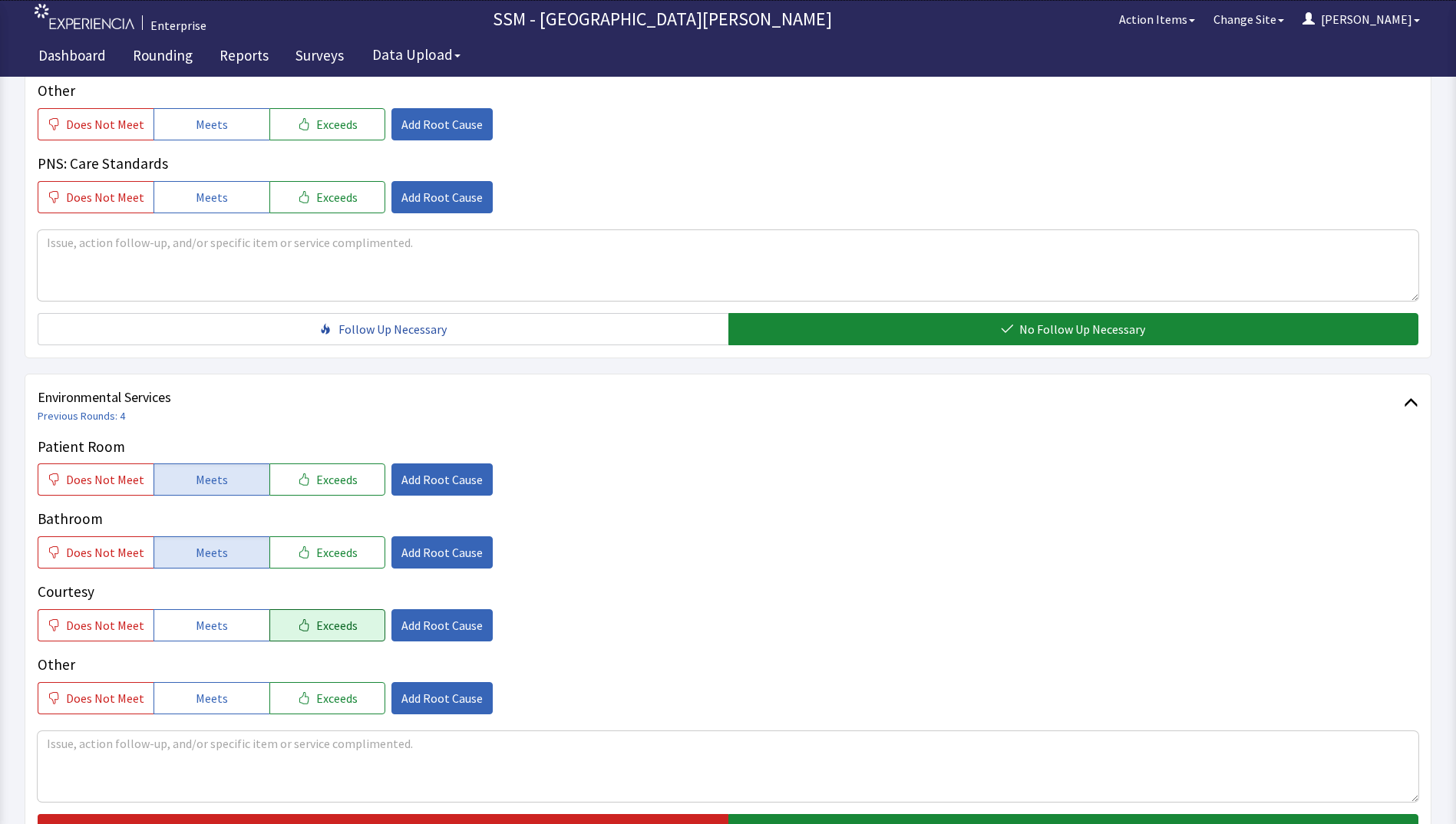
click at [316, 629] on span "Exceeds" at bounding box center [336, 626] width 42 height 19
click at [411, 623] on span "Add Root Cause" at bounding box center [443, 626] width 82 height 19
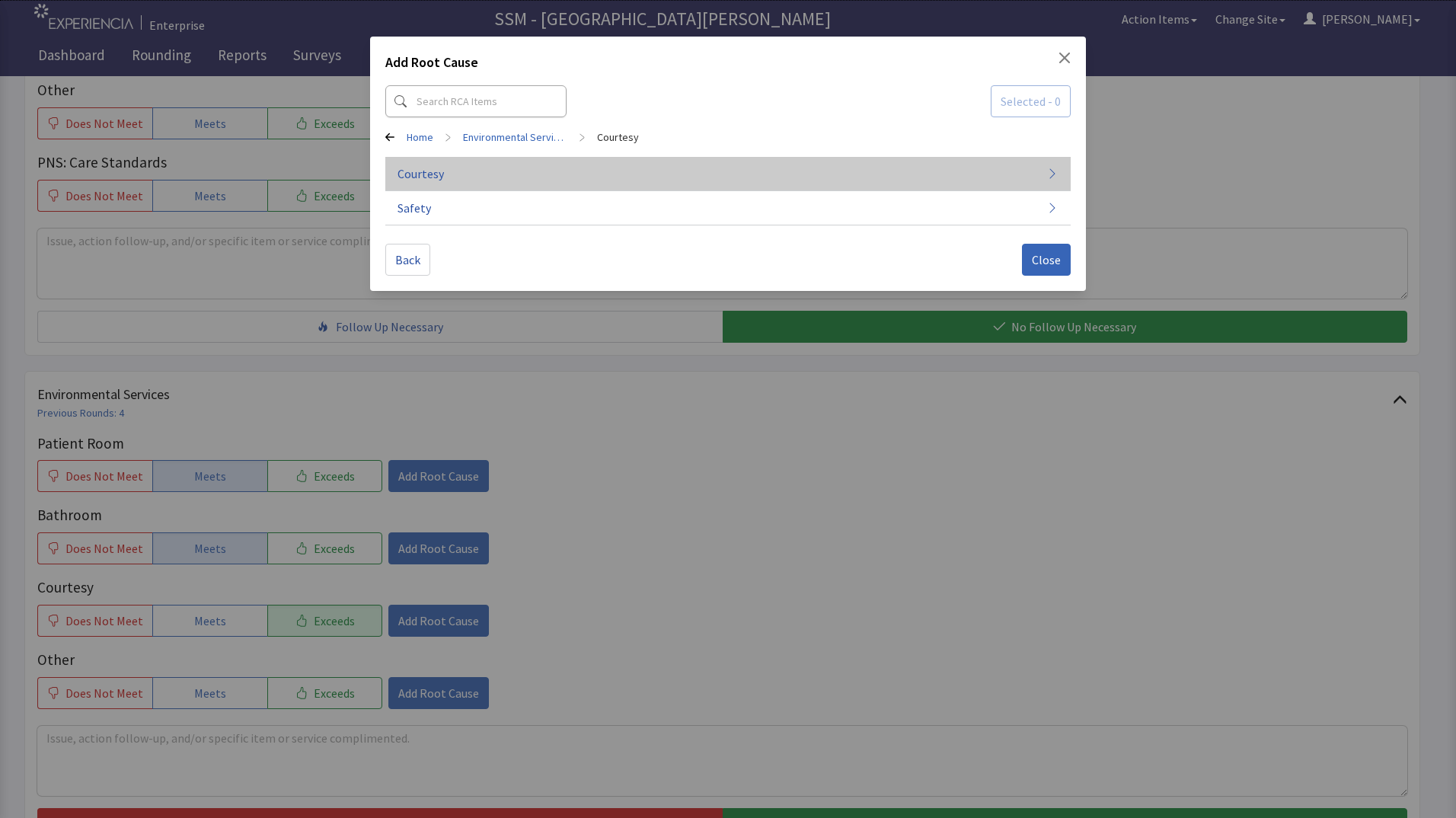
click at [565, 174] on button "Courtesy" at bounding box center [727, 174] width 685 height 35
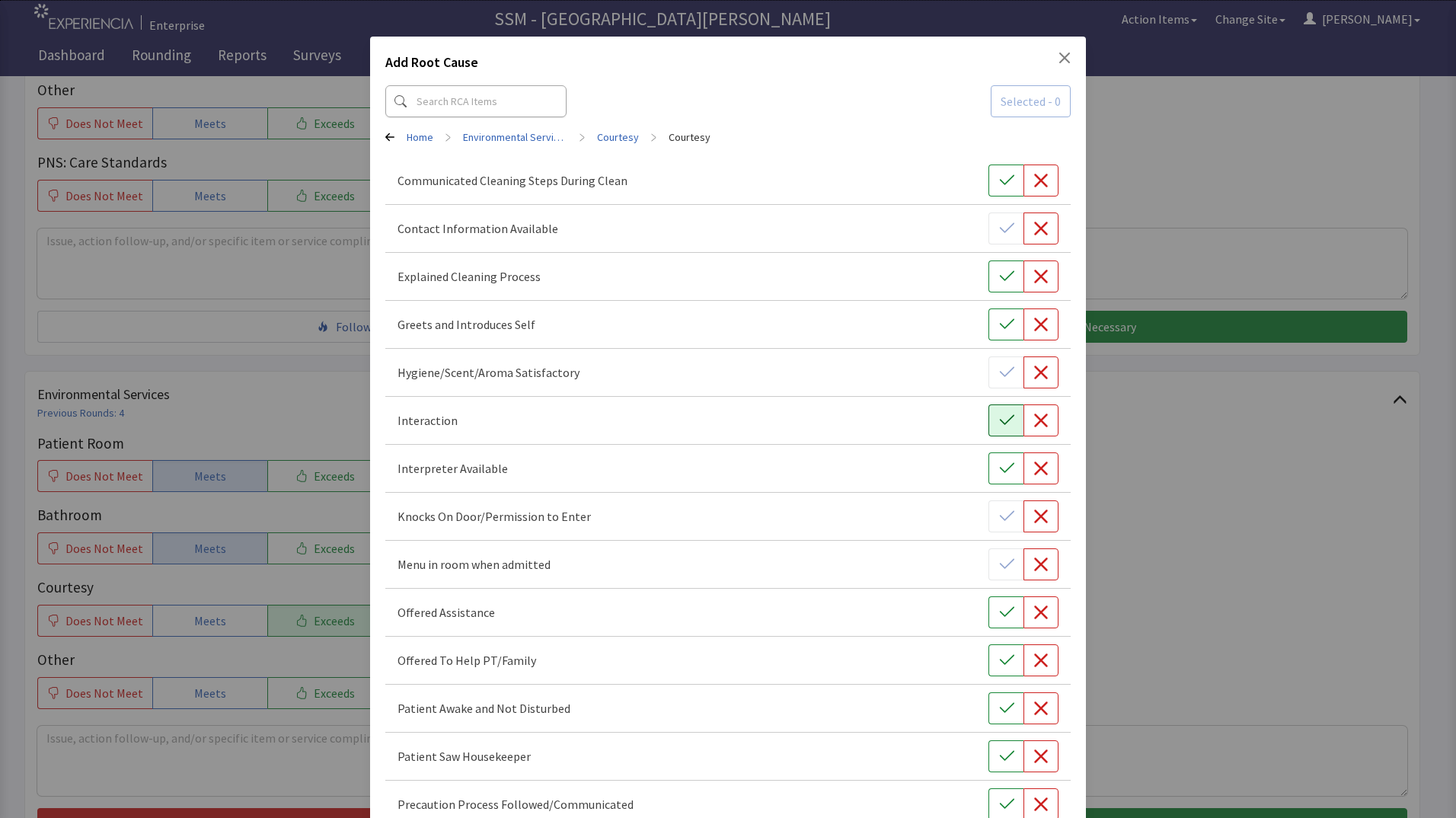
click at [999, 416] on icon "button" at bounding box center [1007, 421] width 15 height 15
click at [1152, 617] on div "Add Root Cause Selected - 1 Home > Environmental Services > Courtesy > Courtesy…" at bounding box center [728, 645] width 1456 height 1290
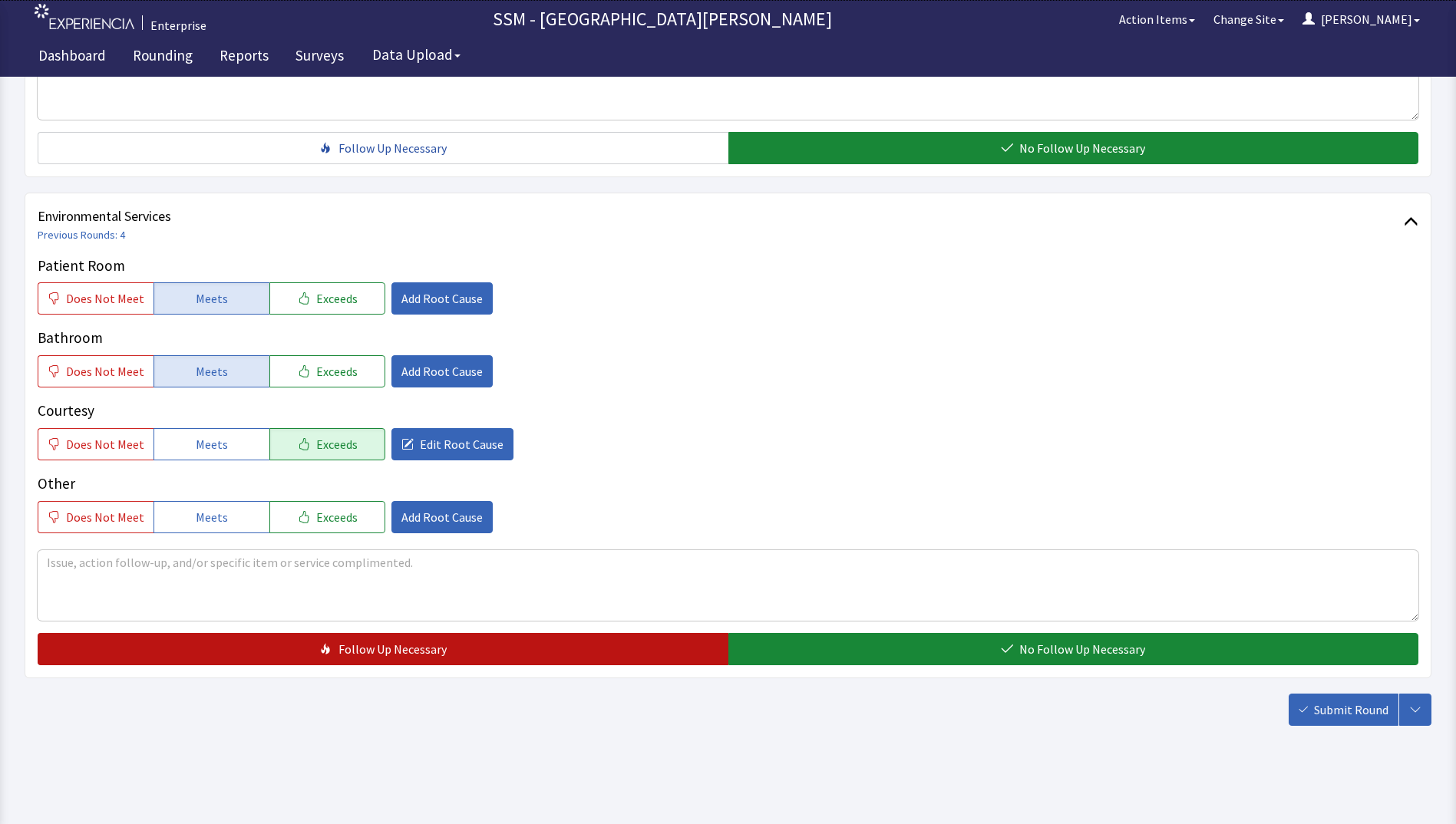
scroll to position [1412, 0]
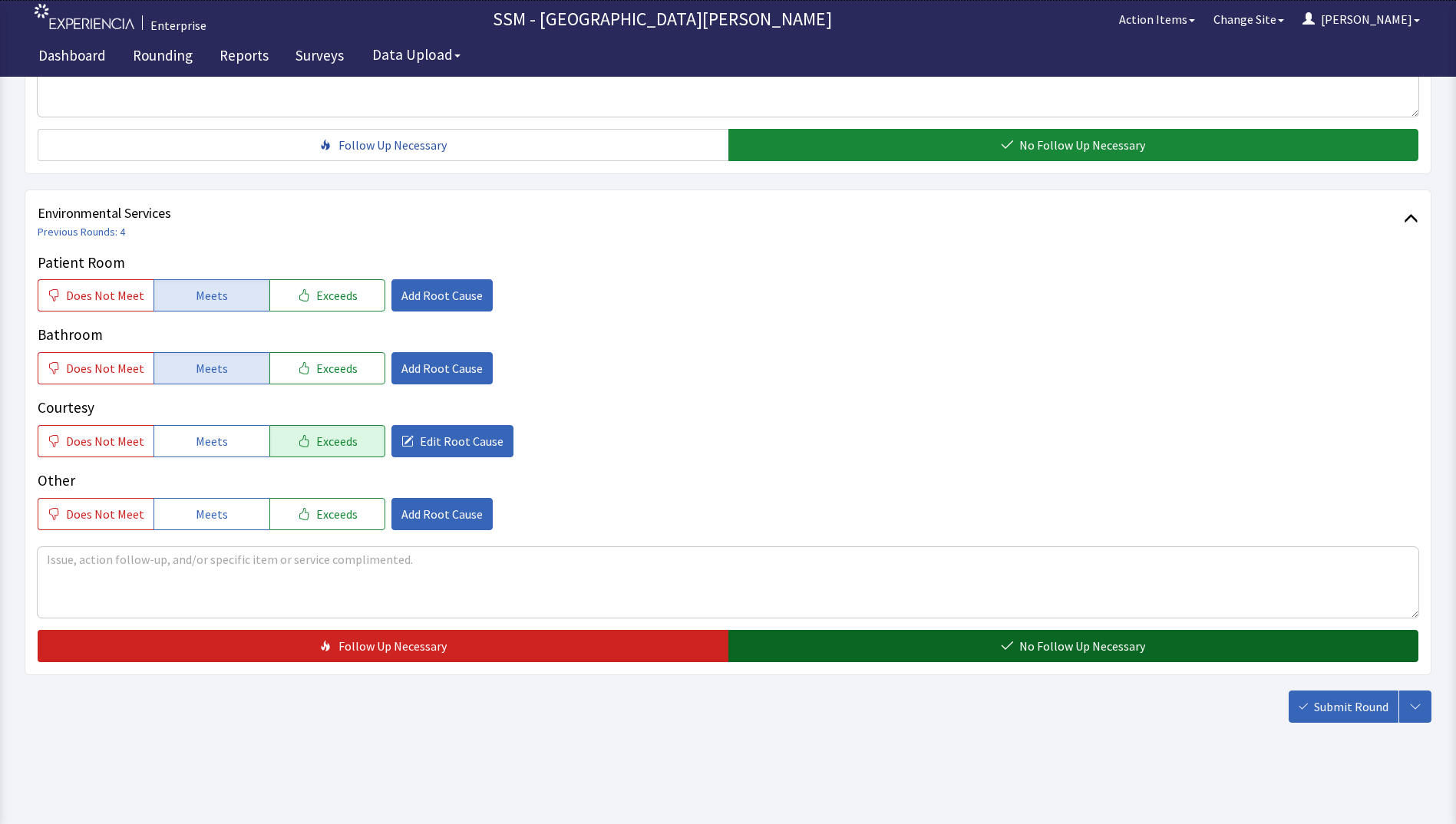
click at [877, 645] on button "No Follow Up Necessary" at bounding box center [1074, 646] width 691 height 32
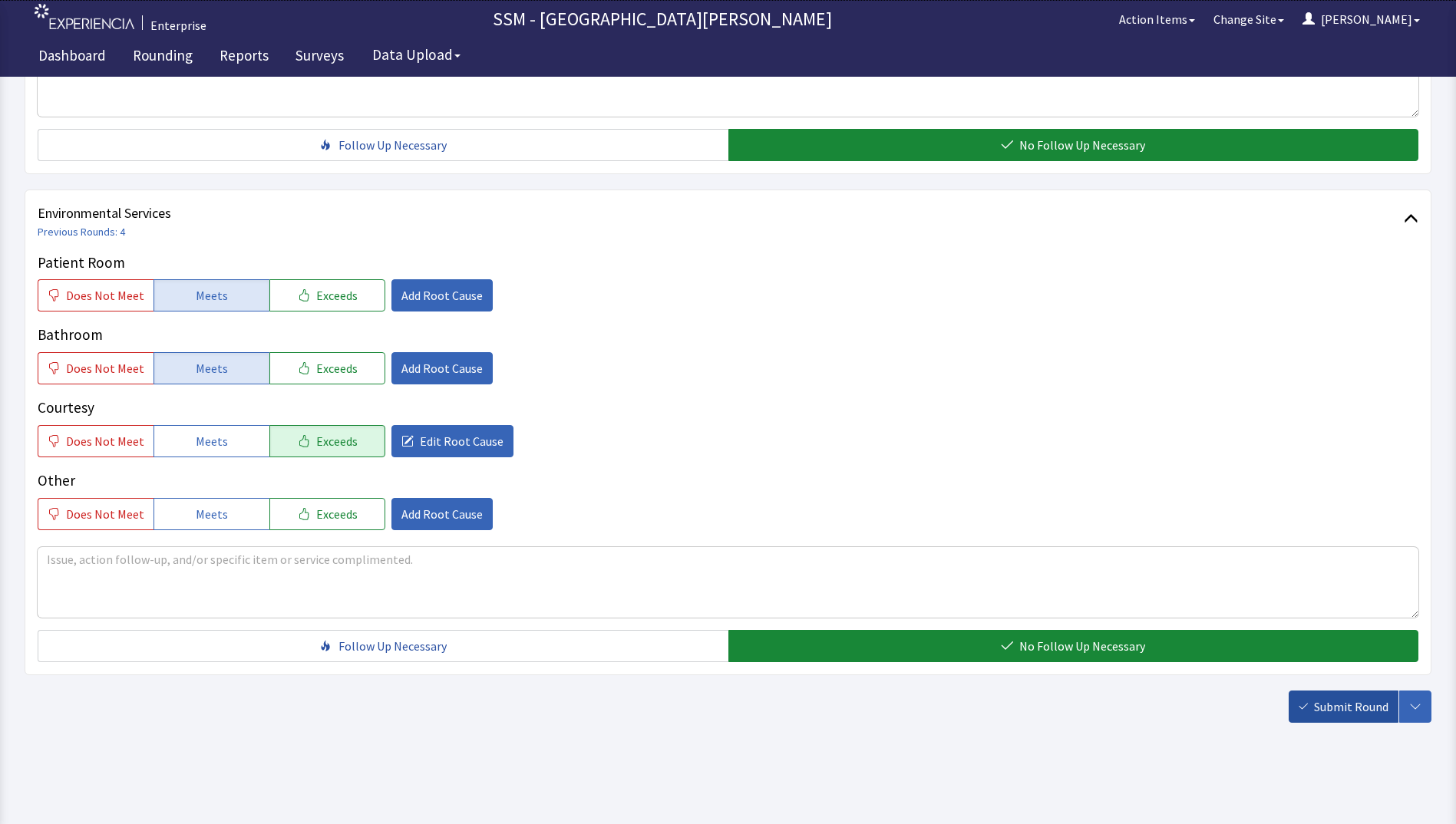
click at [1339, 706] on span "Submit Round" at bounding box center [1351, 707] width 74 height 19
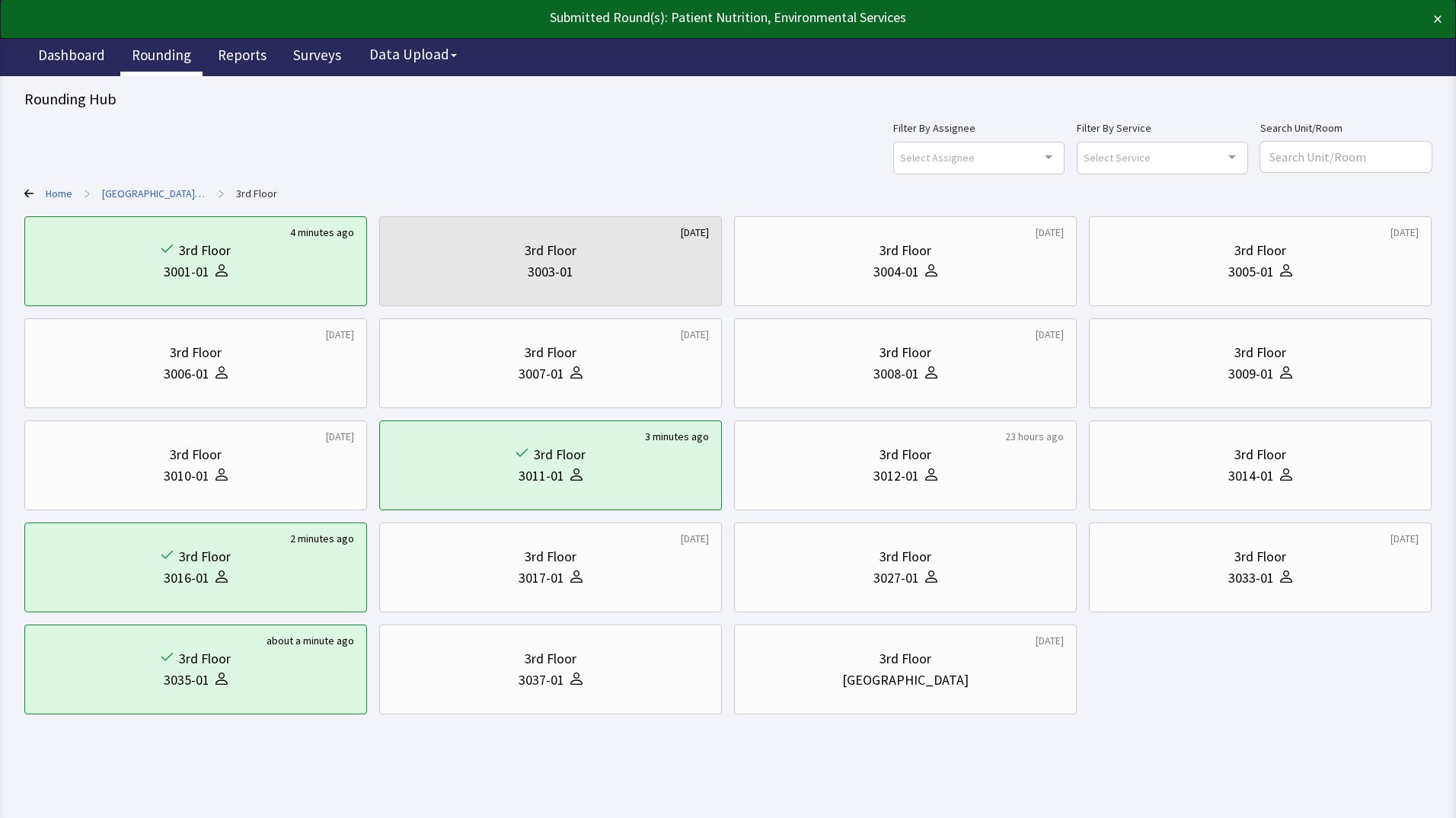
click at [148, 52] on link "Rounding" at bounding box center [160, 57] width 82 height 38
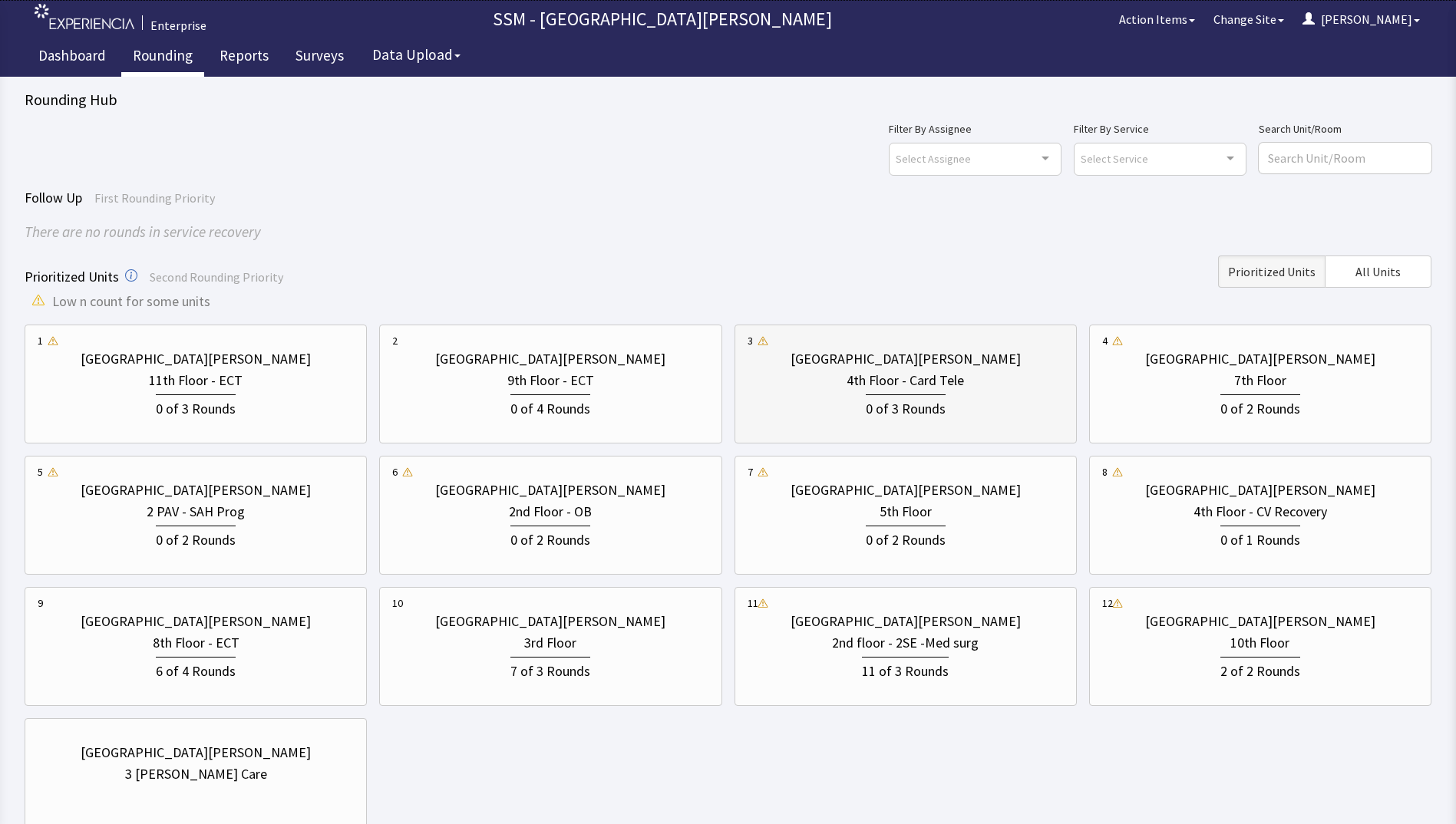
click at [963, 417] on div "0 of 3 Rounds" at bounding box center [905, 405] width 316 height 28
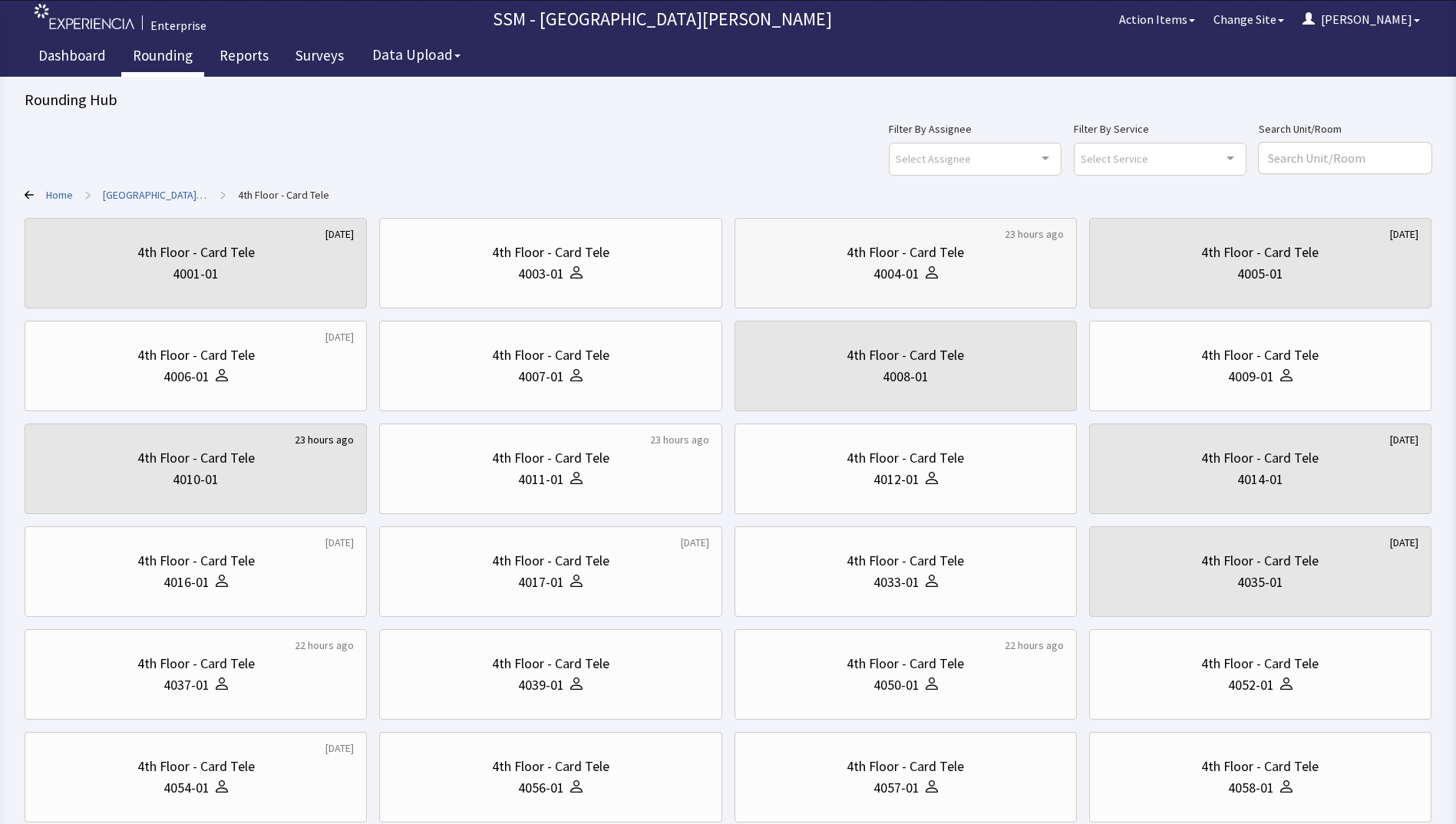
click at [874, 282] on div "4004-01" at bounding box center [897, 273] width 46 height 21
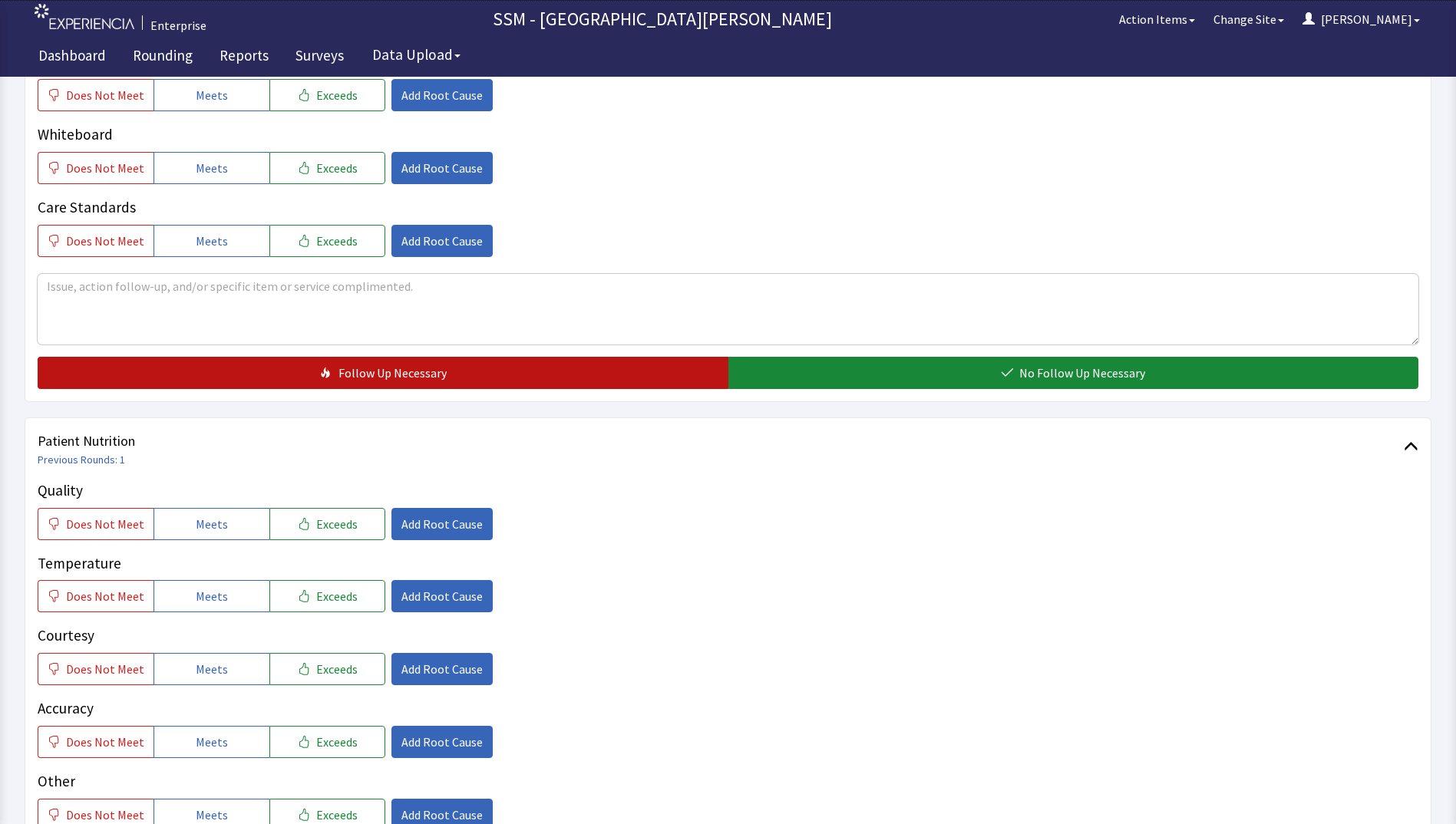
scroll to position [690, 0]
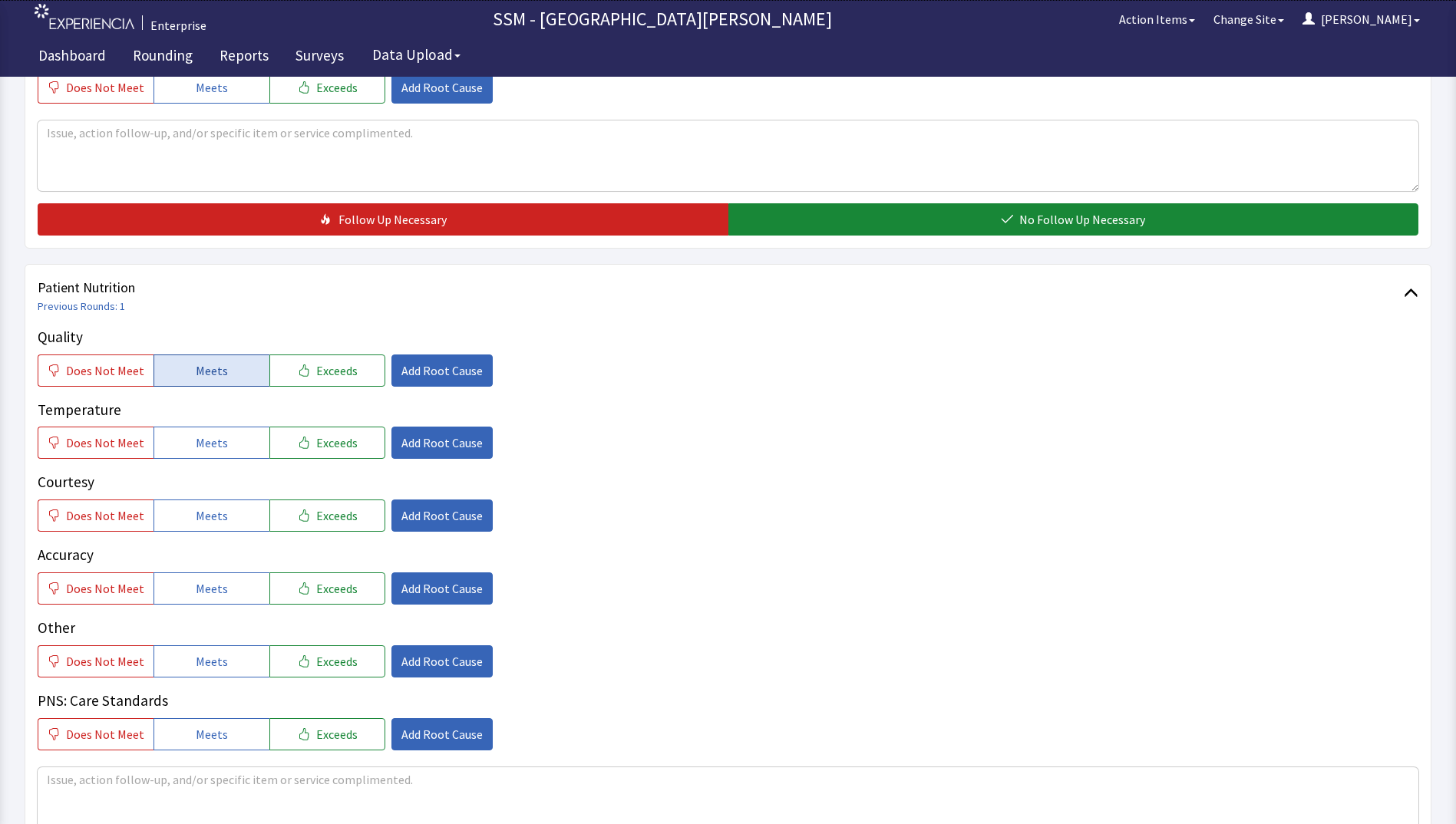
click at [202, 381] on button "Meets" at bounding box center [211, 371] width 116 height 32
click at [200, 450] on span "Meets" at bounding box center [212, 443] width 32 height 19
click at [211, 513] on span "Meets" at bounding box center [212, 516] width 32 height 19
click at [221, 589] on button "Meets" at bounding box center [211, 589] width 116 height 32
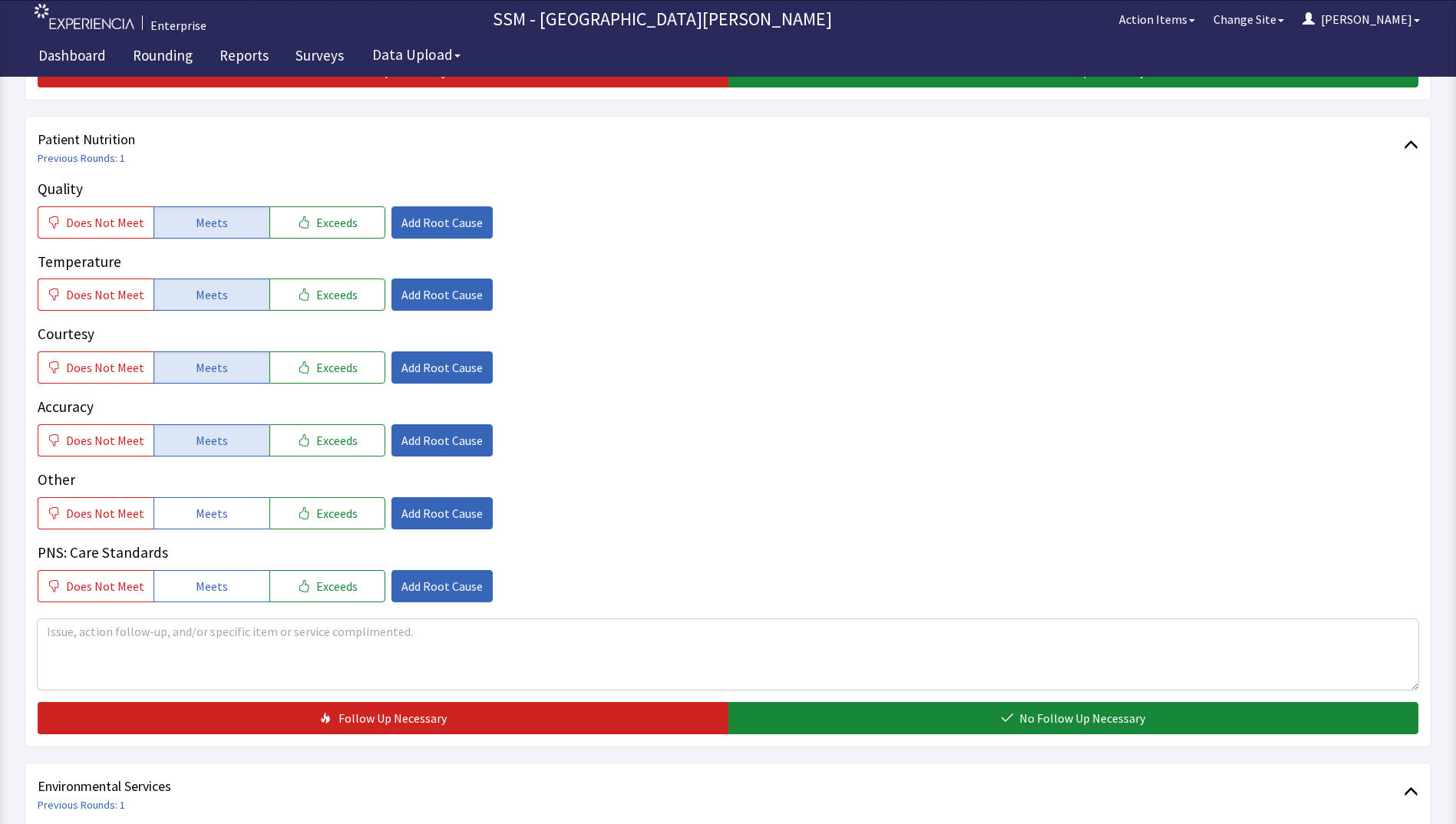
scroll to position [1151, 0]
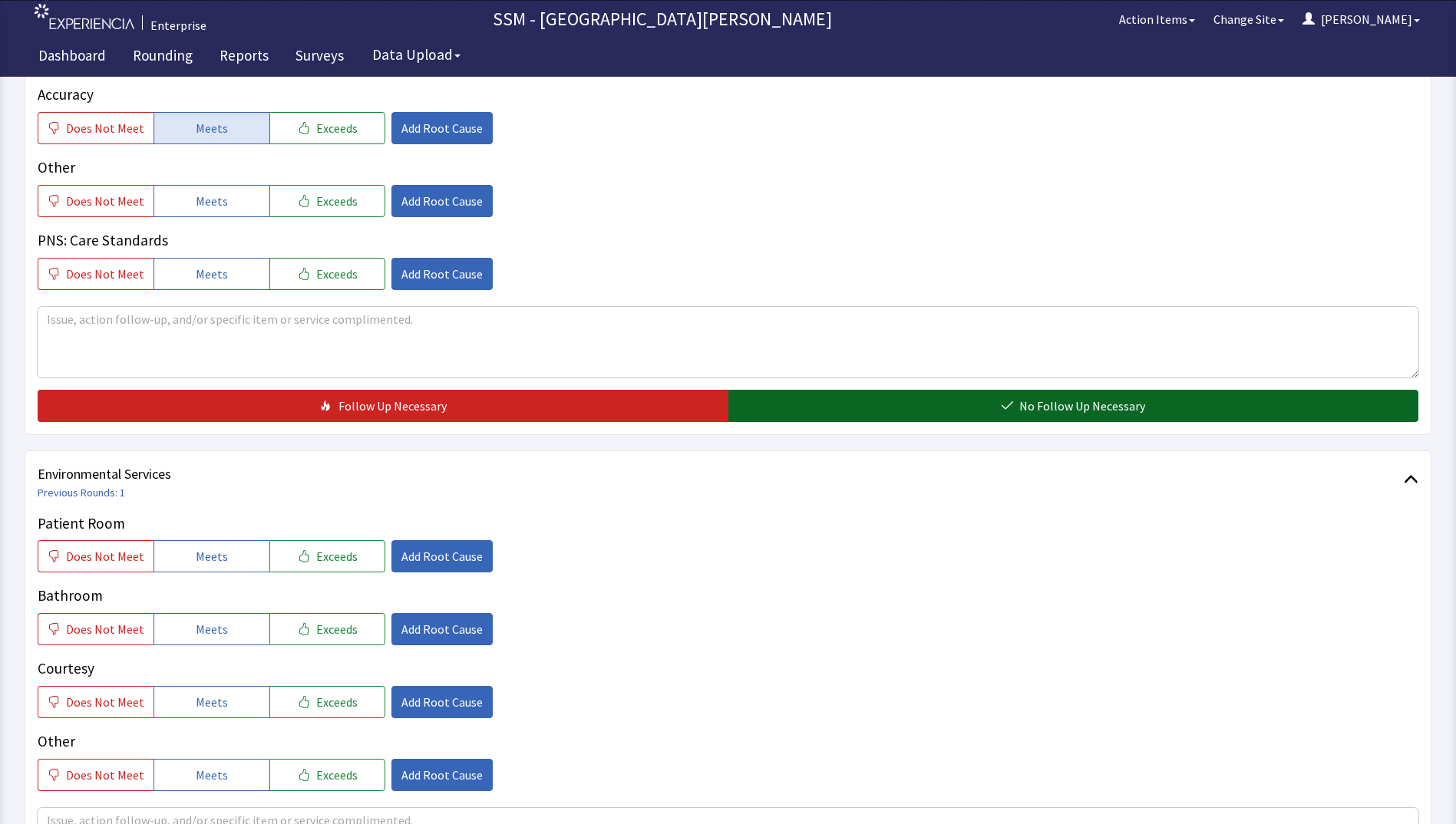
click at [824, 402] on button "No Follow Up Necessary" at bounding box center [1074, 406] width 691 height 32
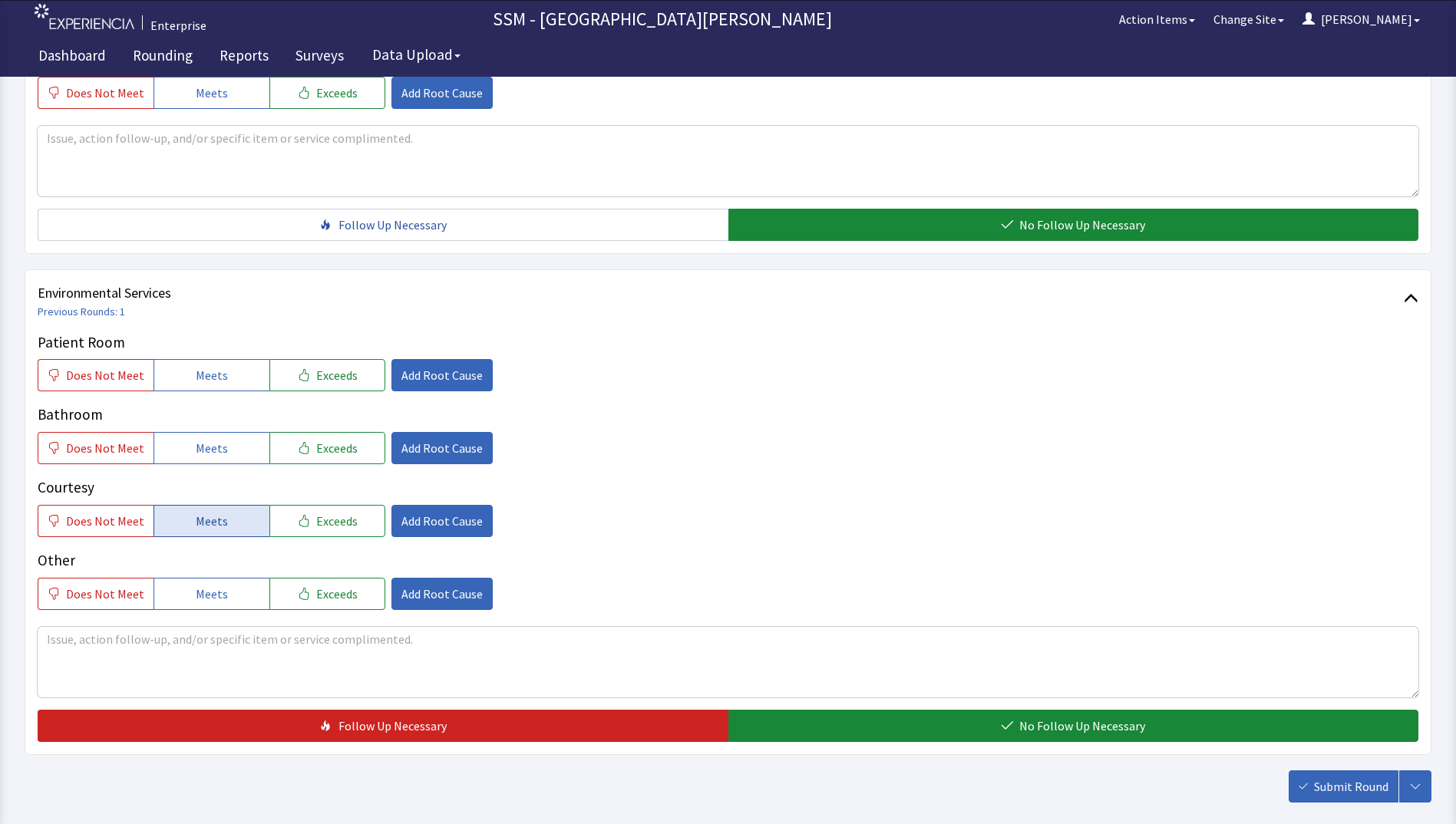
scroll to position [1412, 0]
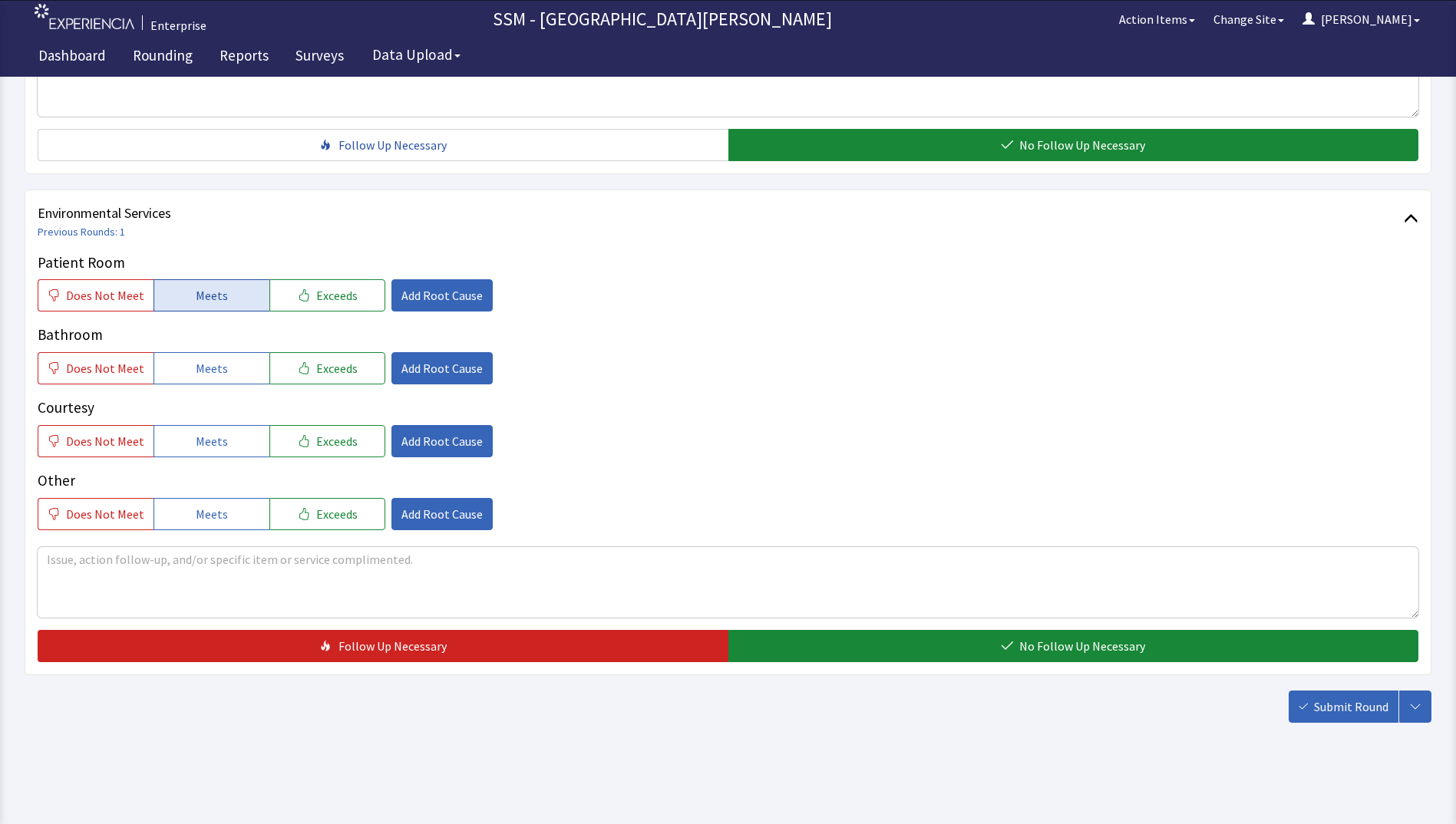
click at [207, 300] on span "Meets" at bounding box center [212, 295] width 32 height 19
click at [211, 370] on span "Meets" at bounding box center [212, 369] width 32 height 19
click at [196, 433] on span "Meets" at bounding box center [212, 442] width 32 height 19
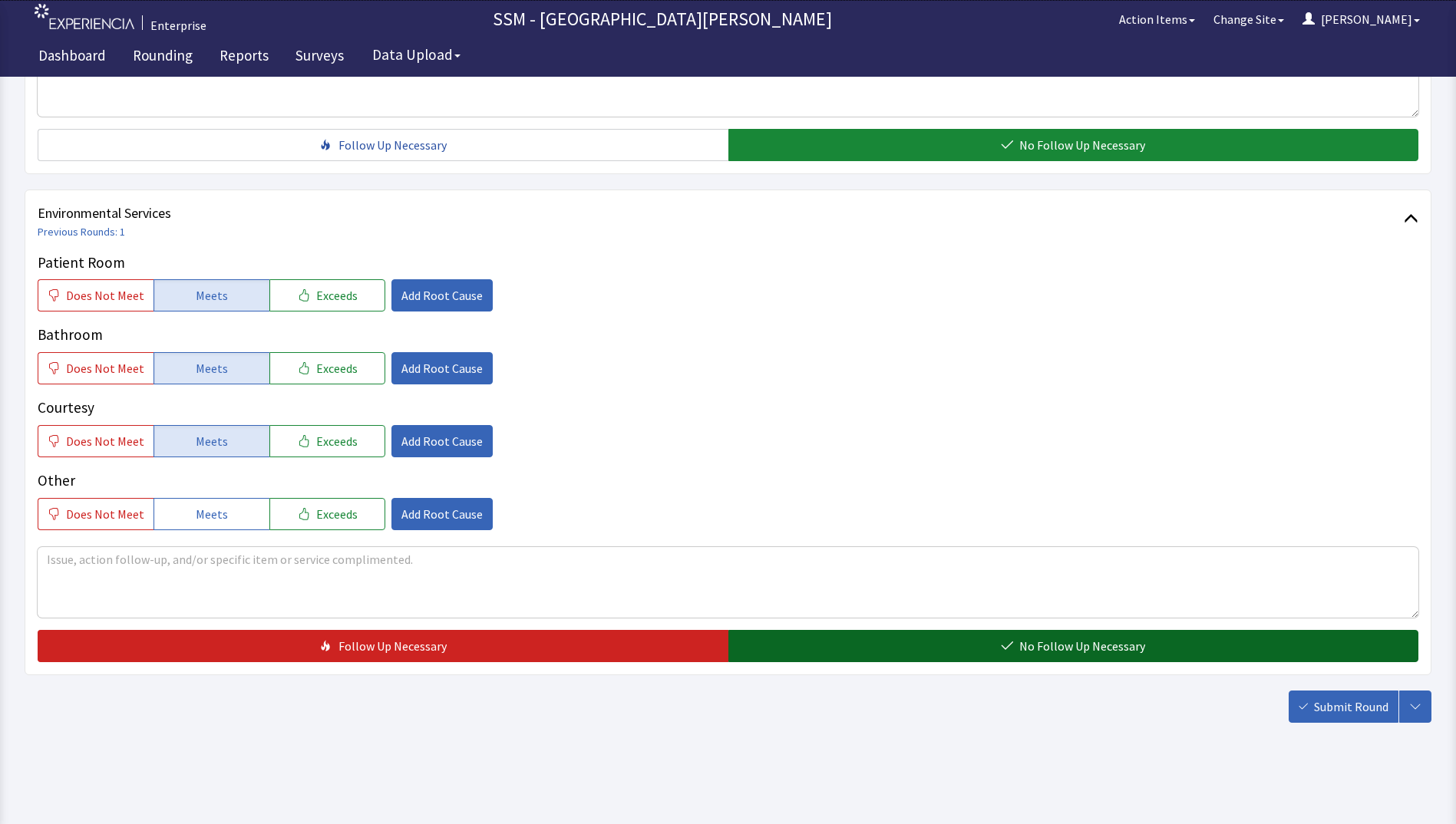
click at [840, 653] on button "No Follow Up Necessary" at bounding box center [1074, 646] width 691 height 32
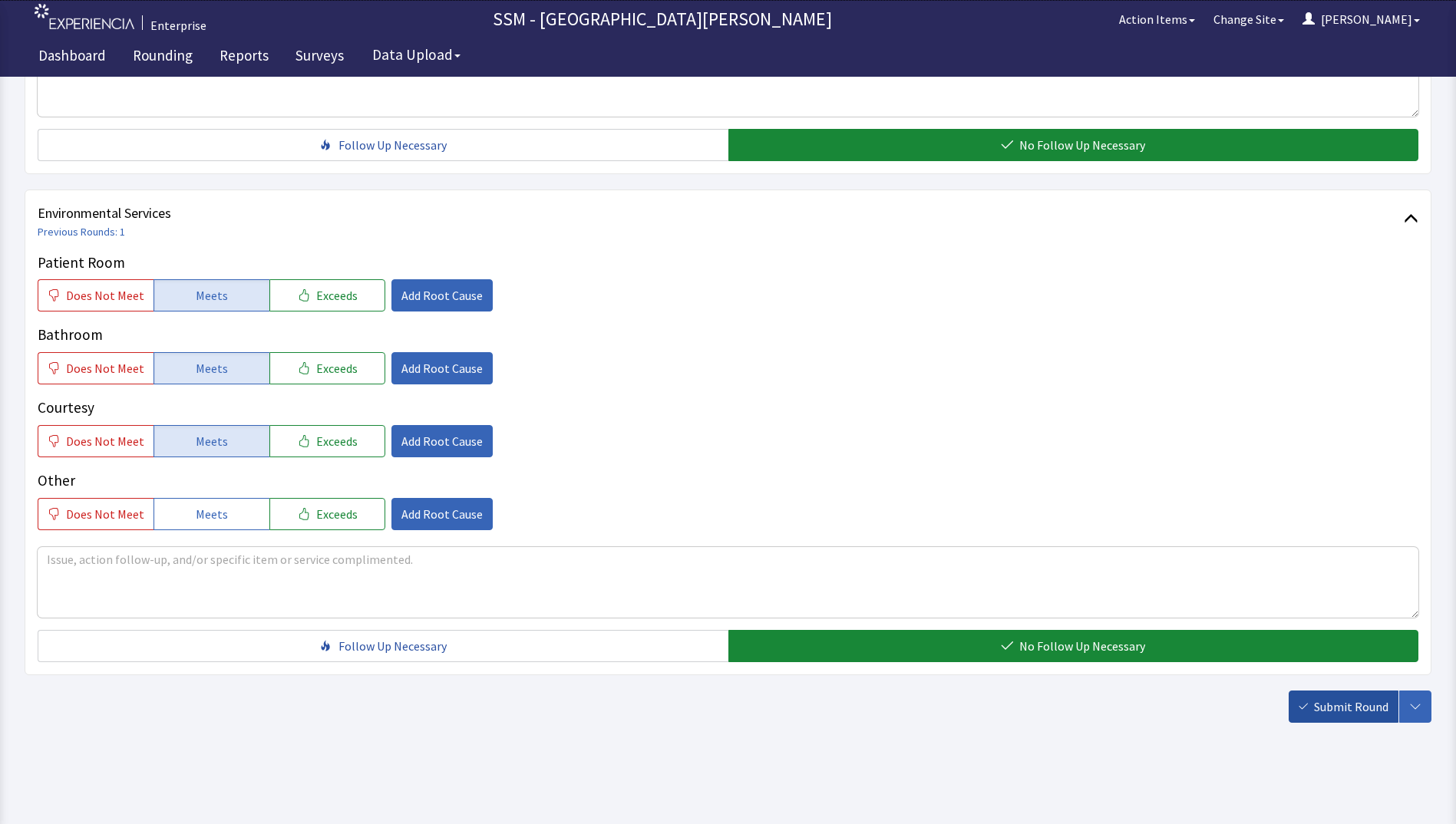
click at [1321, 709] on span "Submit Round" at bounding box center [1351, 707] width 74 height 19
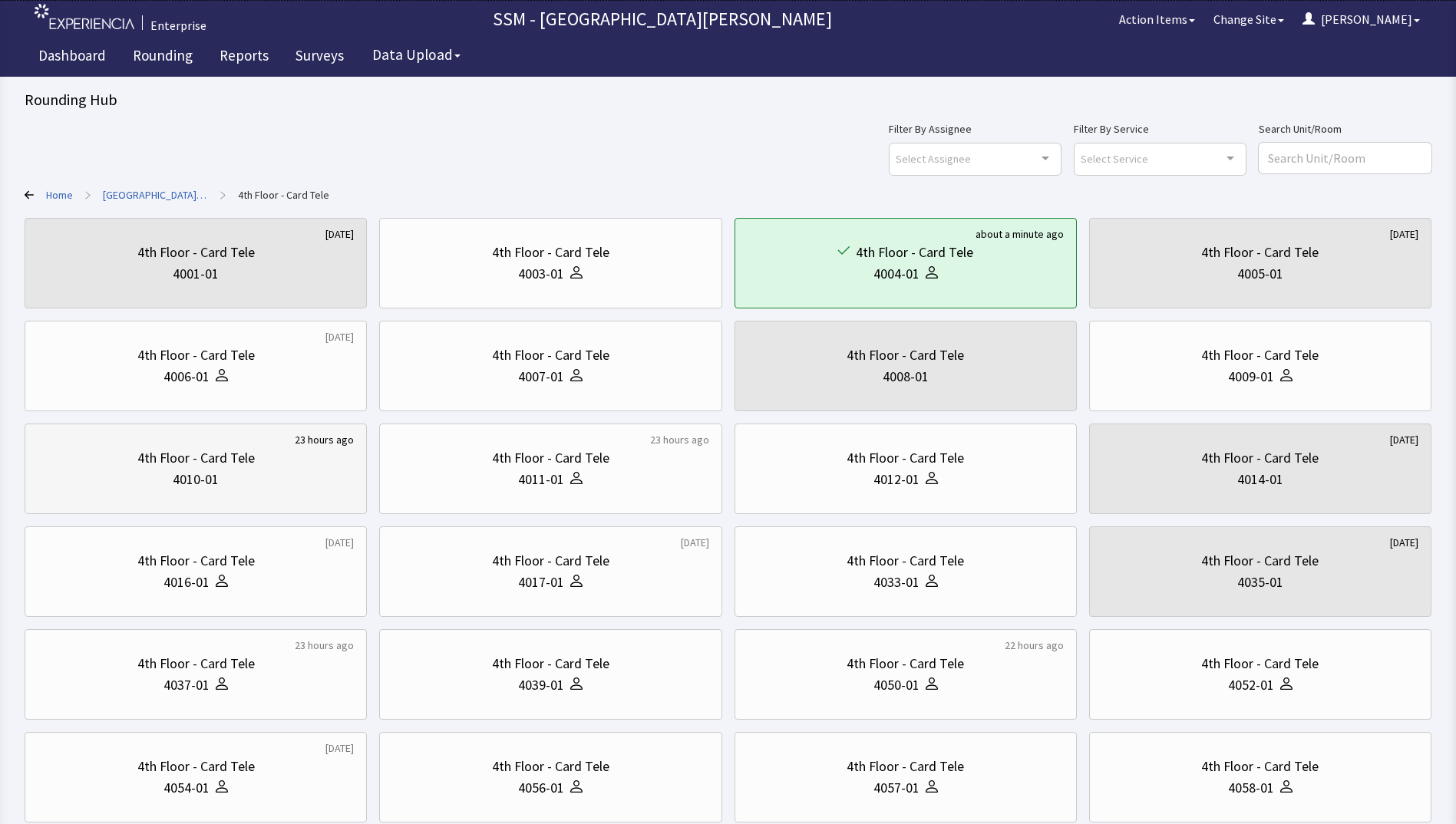
click at [324, 468] on div "4th Floor - Card Tele" at bounding box center [195, 458] width 316 height 21
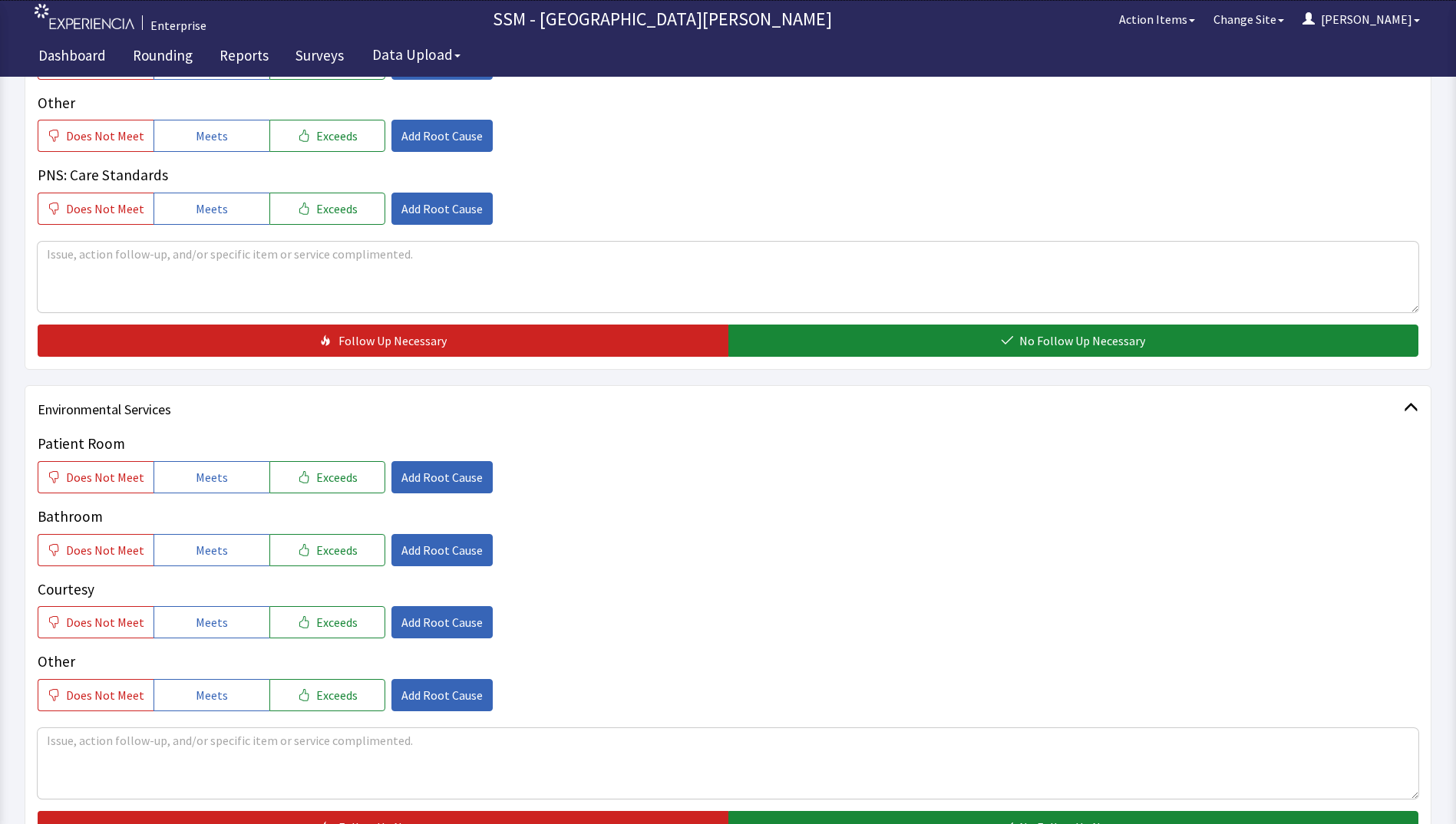
scroll to position [1332, 0]
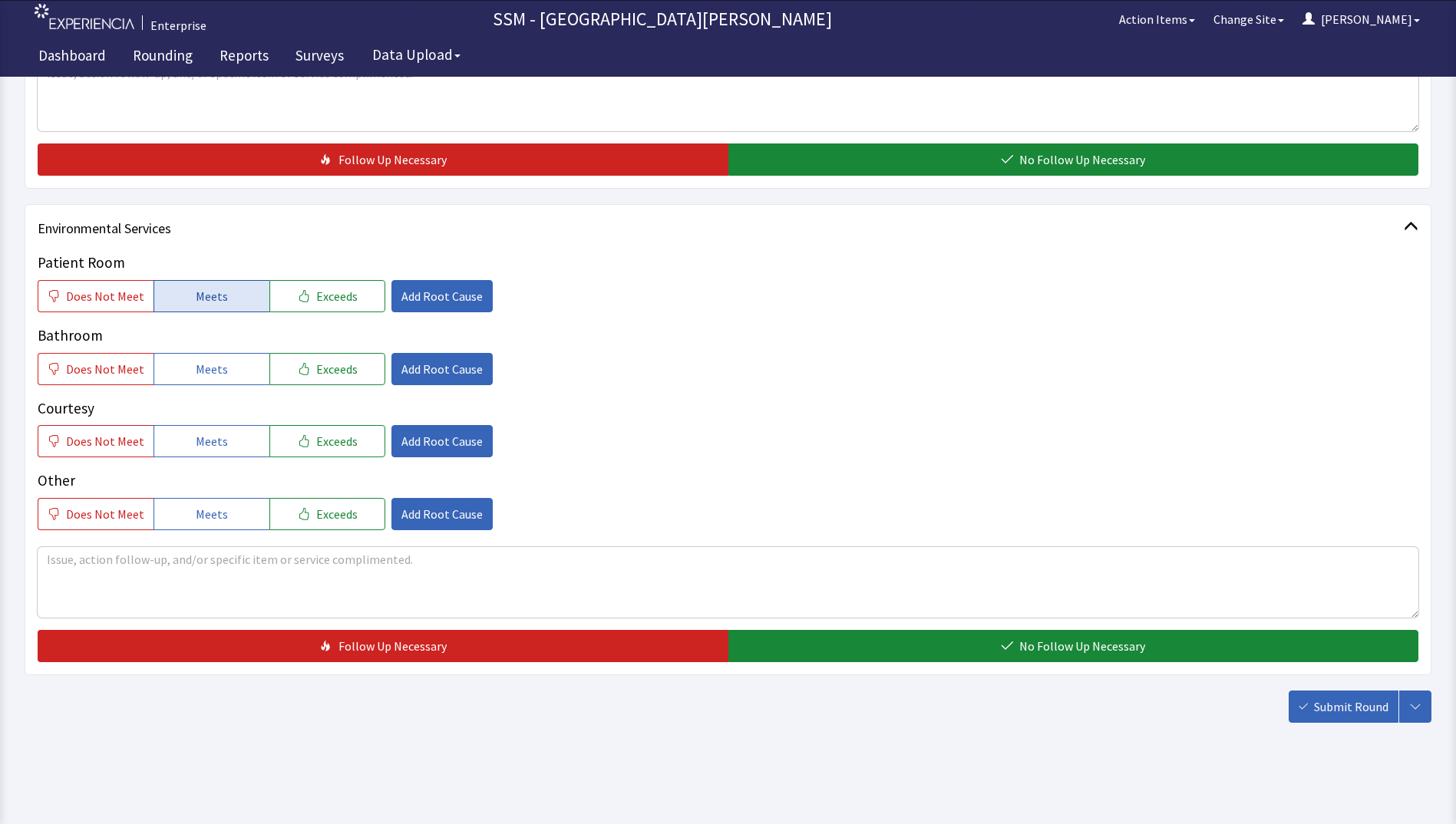
click at [228, 306] on button "Meets" at bounding box center [211, 296] width 116 height 32
click at [226, 363] on button "Meets" at bounding box center [211, 369] width 116 height 32
click at [226, 440] on button "Meets" at bounding box center [211, 442] width 116 height 32
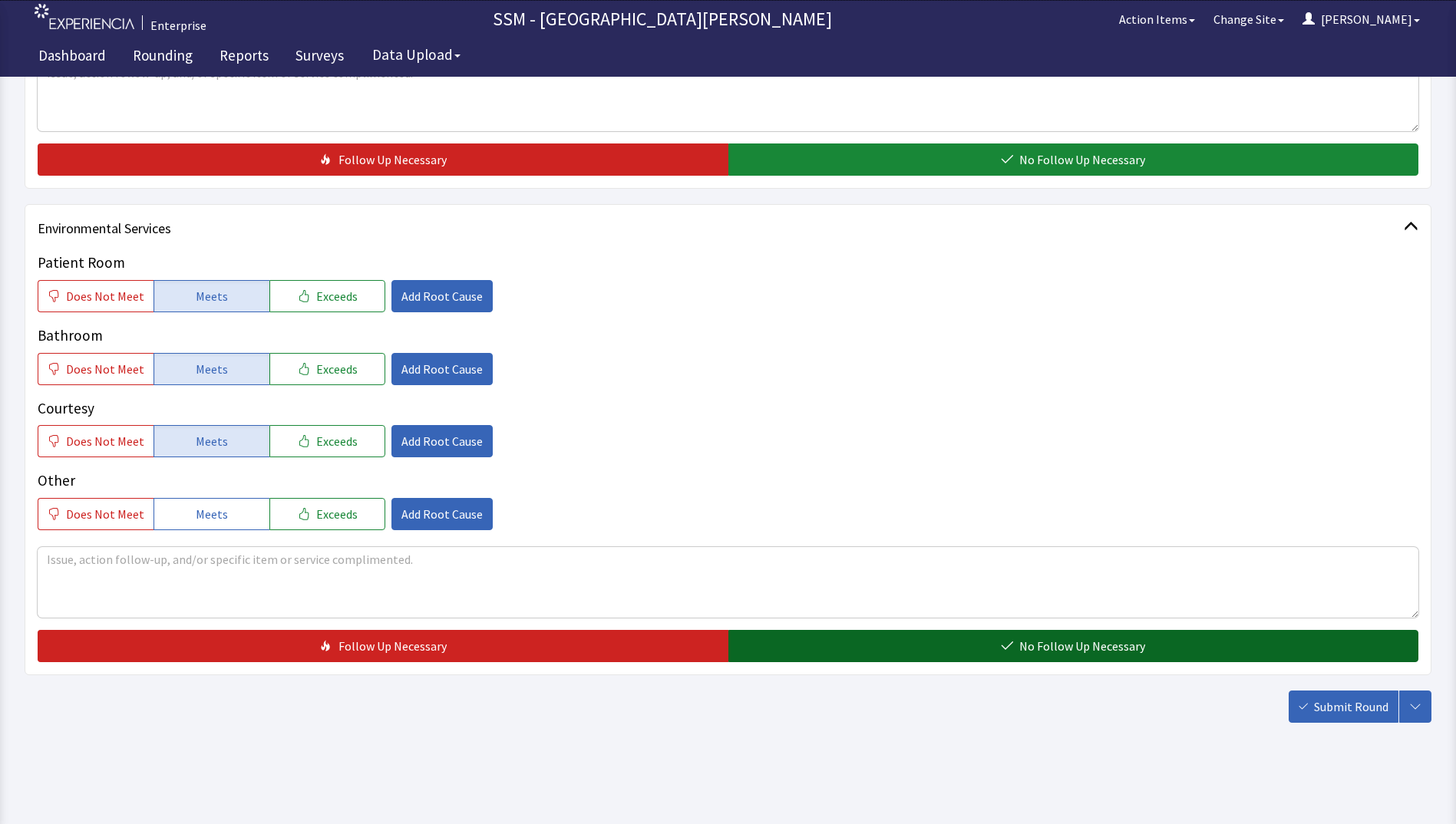
click at [828, 649] on button "No Follow Up Necessary" at bounding box center [1074, 646] width 691 height 32
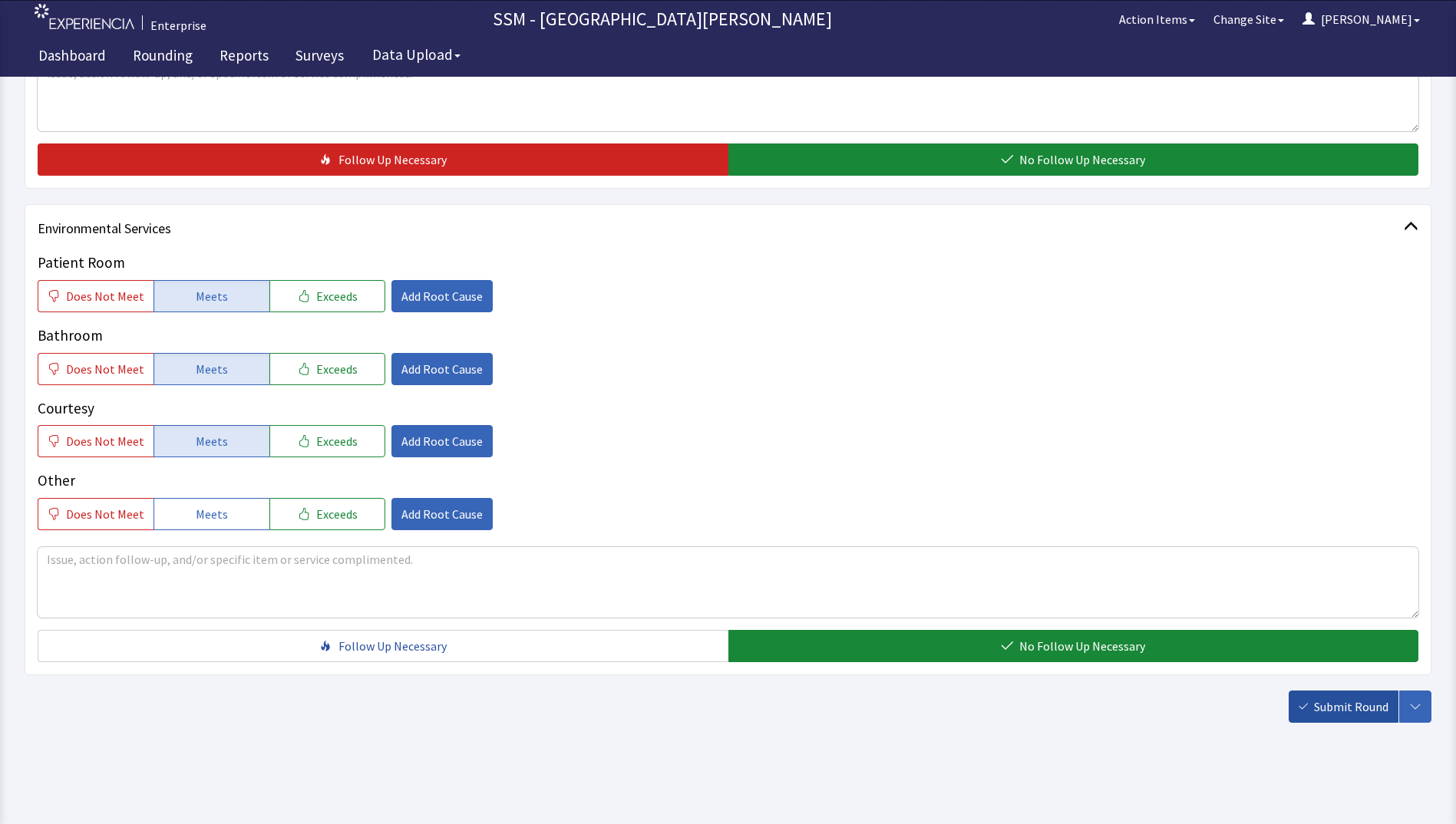
click at [1349, 717] on button "Submit Round" at bounding box center [1344, 707] width 110 height 32
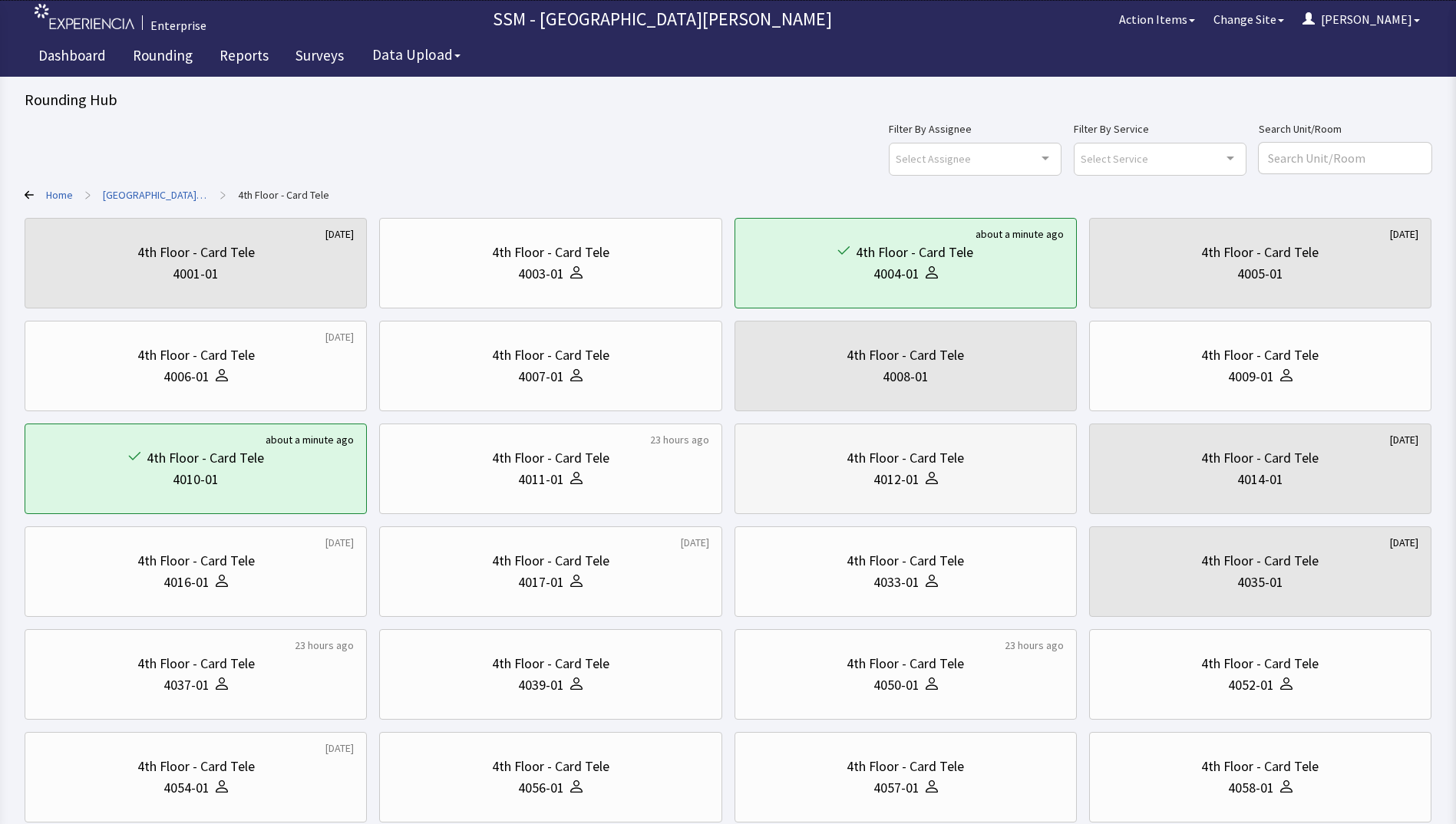
click at [846, 487] on div "4012-01" at bounding box center [905, 479] width 316 height 21
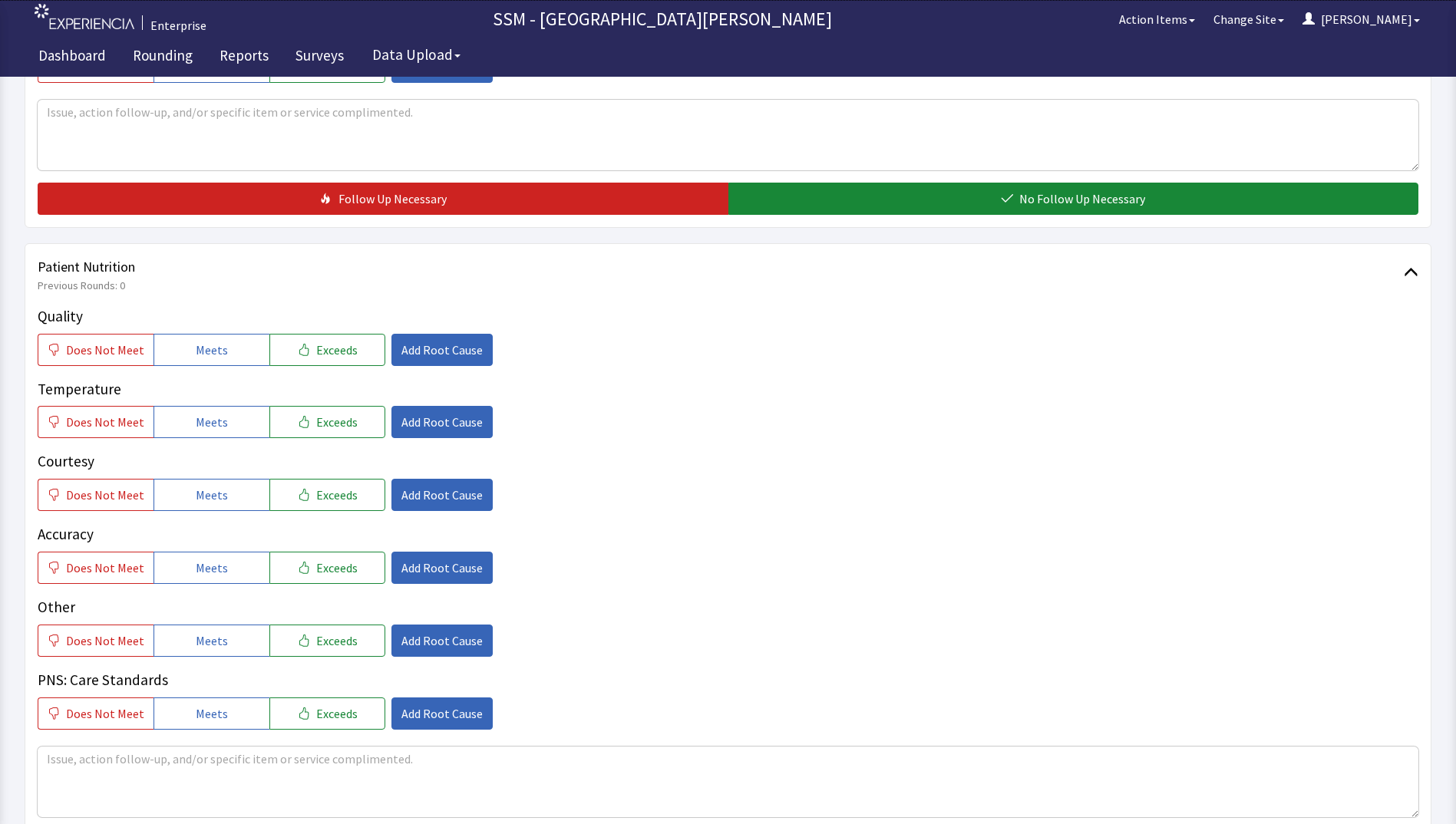
scroll to position [844, 0]
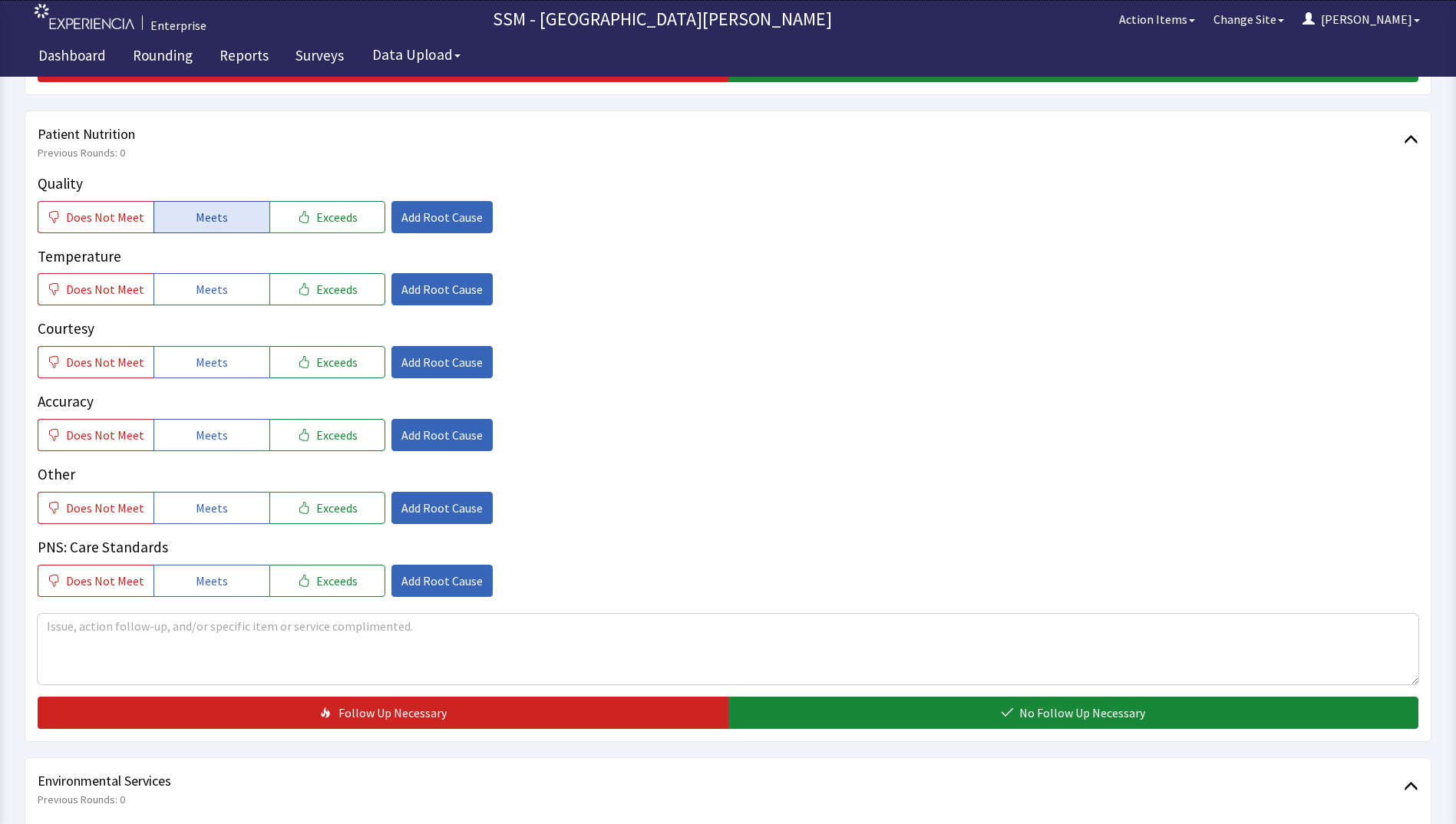
click at [212, 215] on span "Meets" at bounding box center [212, 217] width 32 height 19
click at [212, 300] on button "Meets" at bounding box center [211, 289] width 116 height 32
click at [215, 373] on button "Meets" at bounding box center [211, 363] width 116 height 32
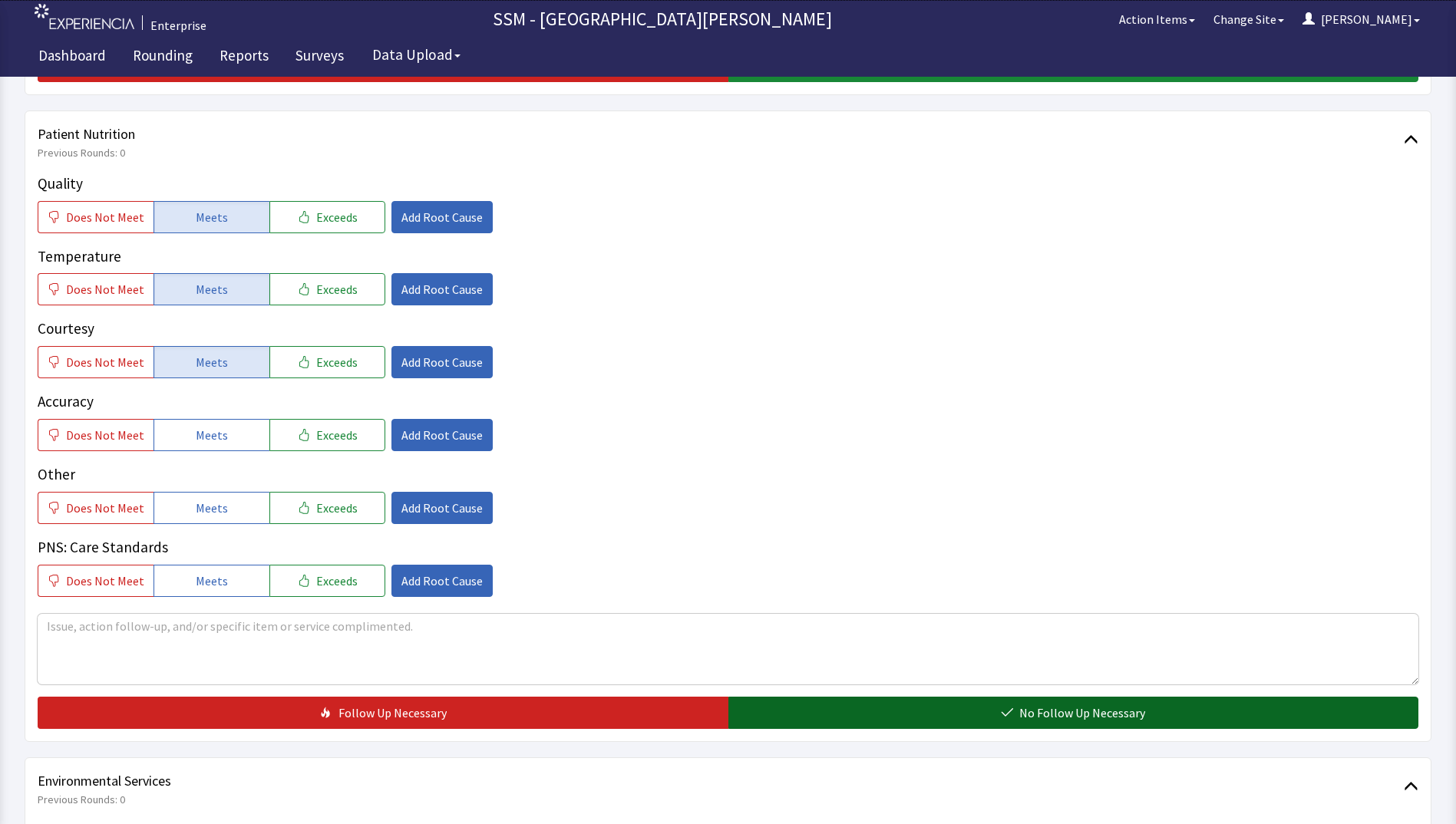
click at [923, 710] on button "No Follow Up Necessary" at bounding box center [1074, 713] width 691 height 32
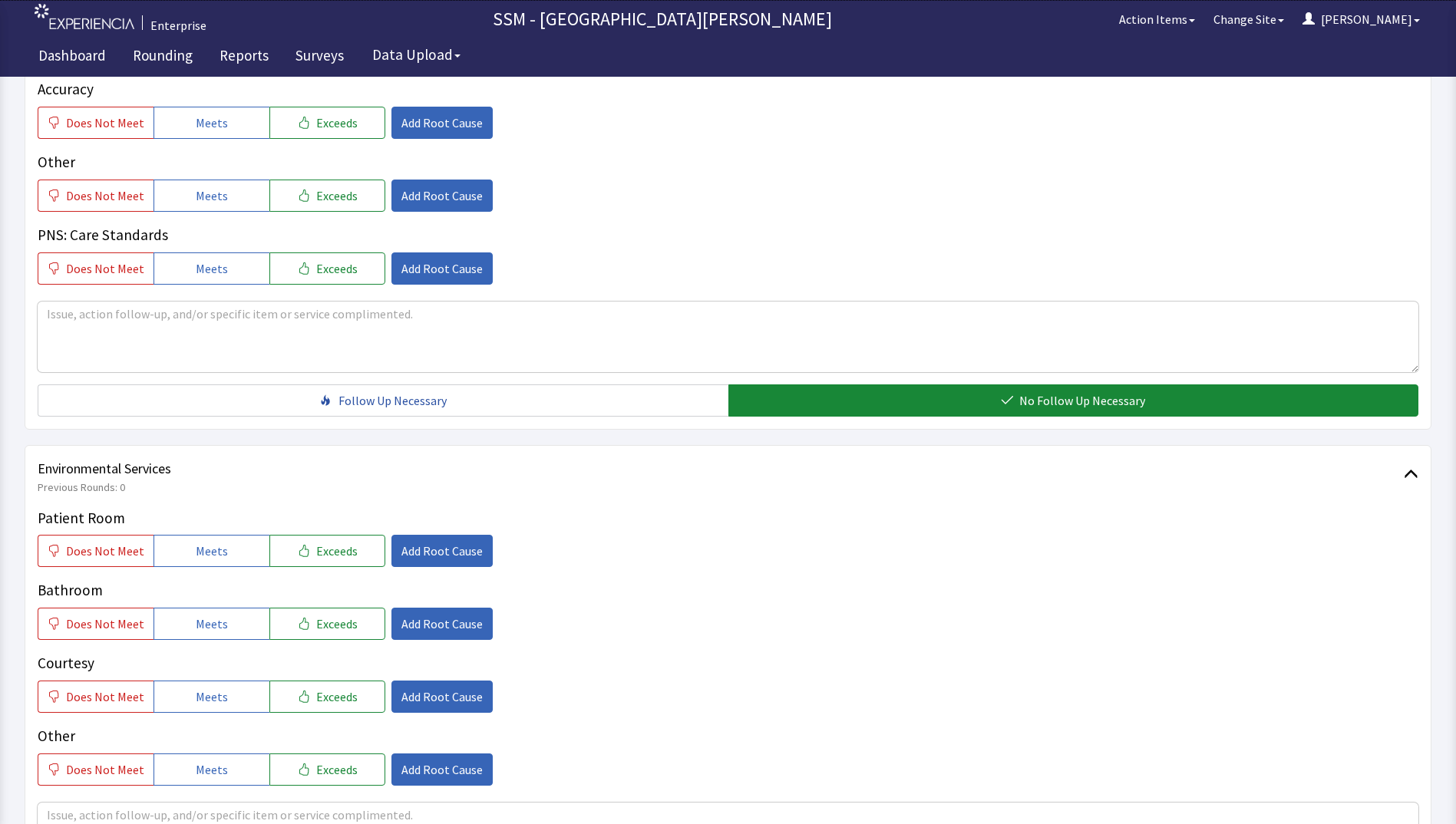
scroll to position [1382, 0]
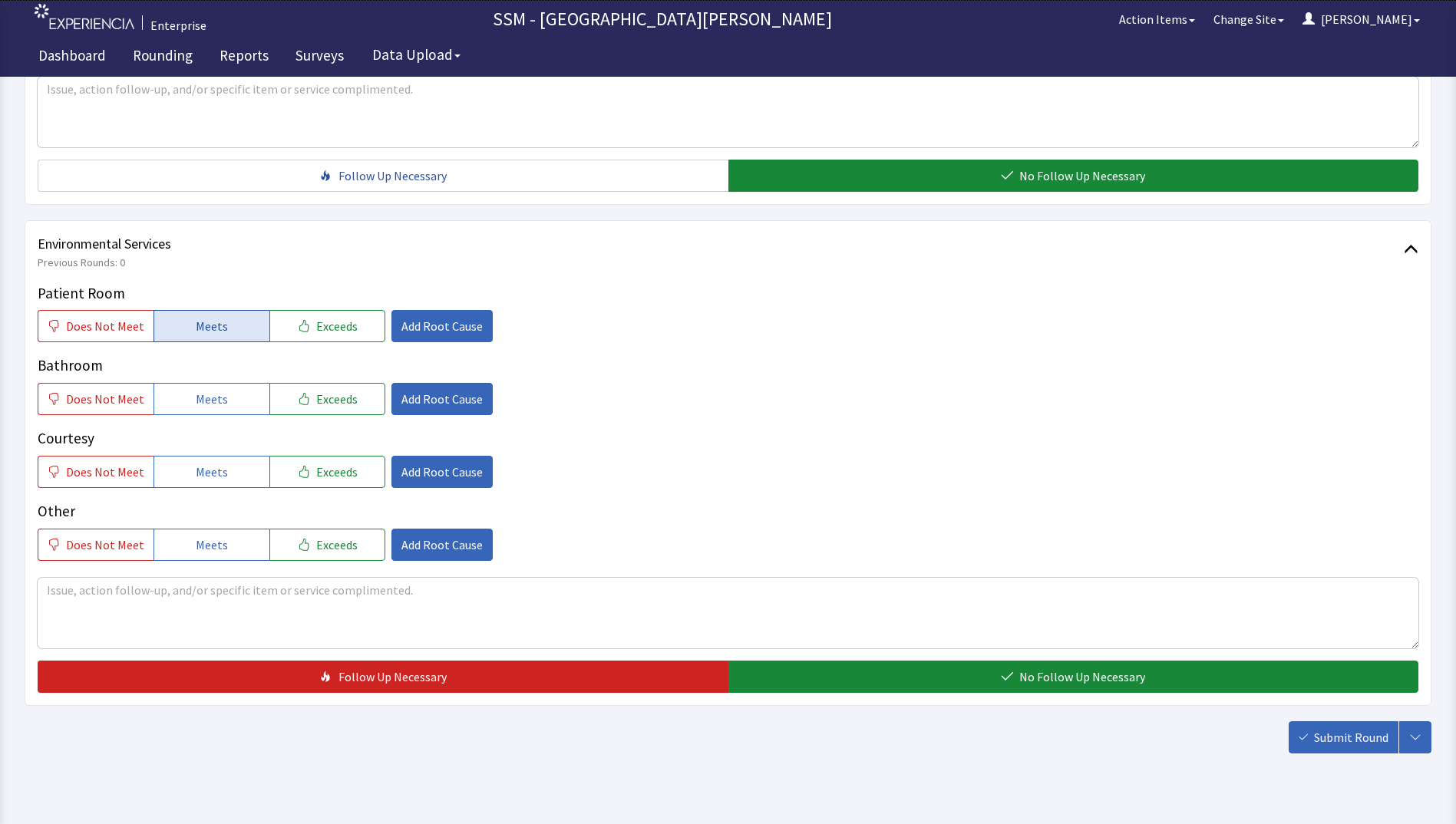
click at [209, 335] on span "Meets" at bounding box center [212, 326] width 32 height 19
click at [198, 404] on span "Meets" at bounding box center [212, 399] width 32 height 19
click at [196, 470] on span "Meets" at bounding box center [212, 472] width 32 height 19
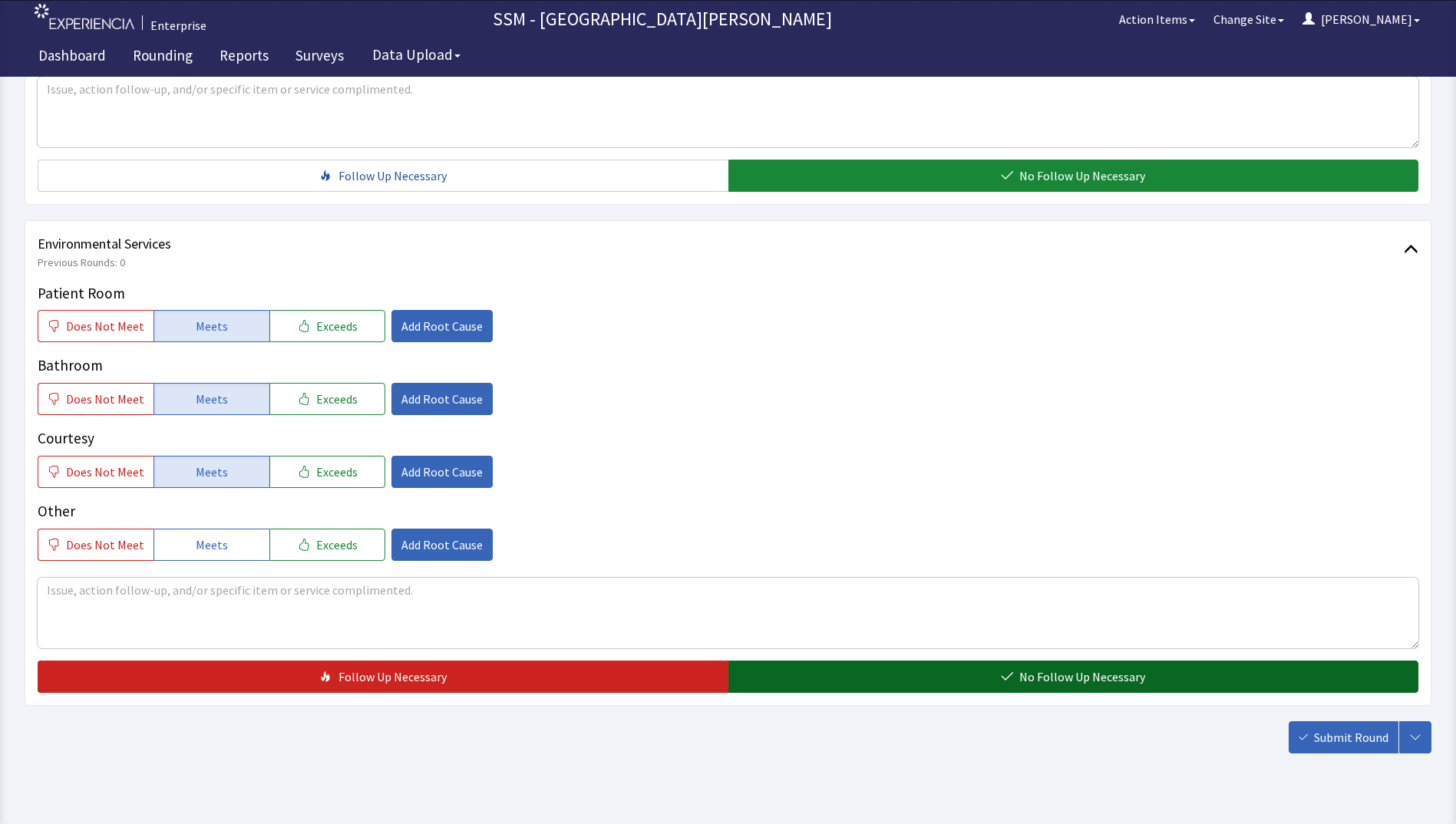
click at [802, 687] on button "No Follow Up Necessary" at bounding box center [1074, 677] width 691 height 32
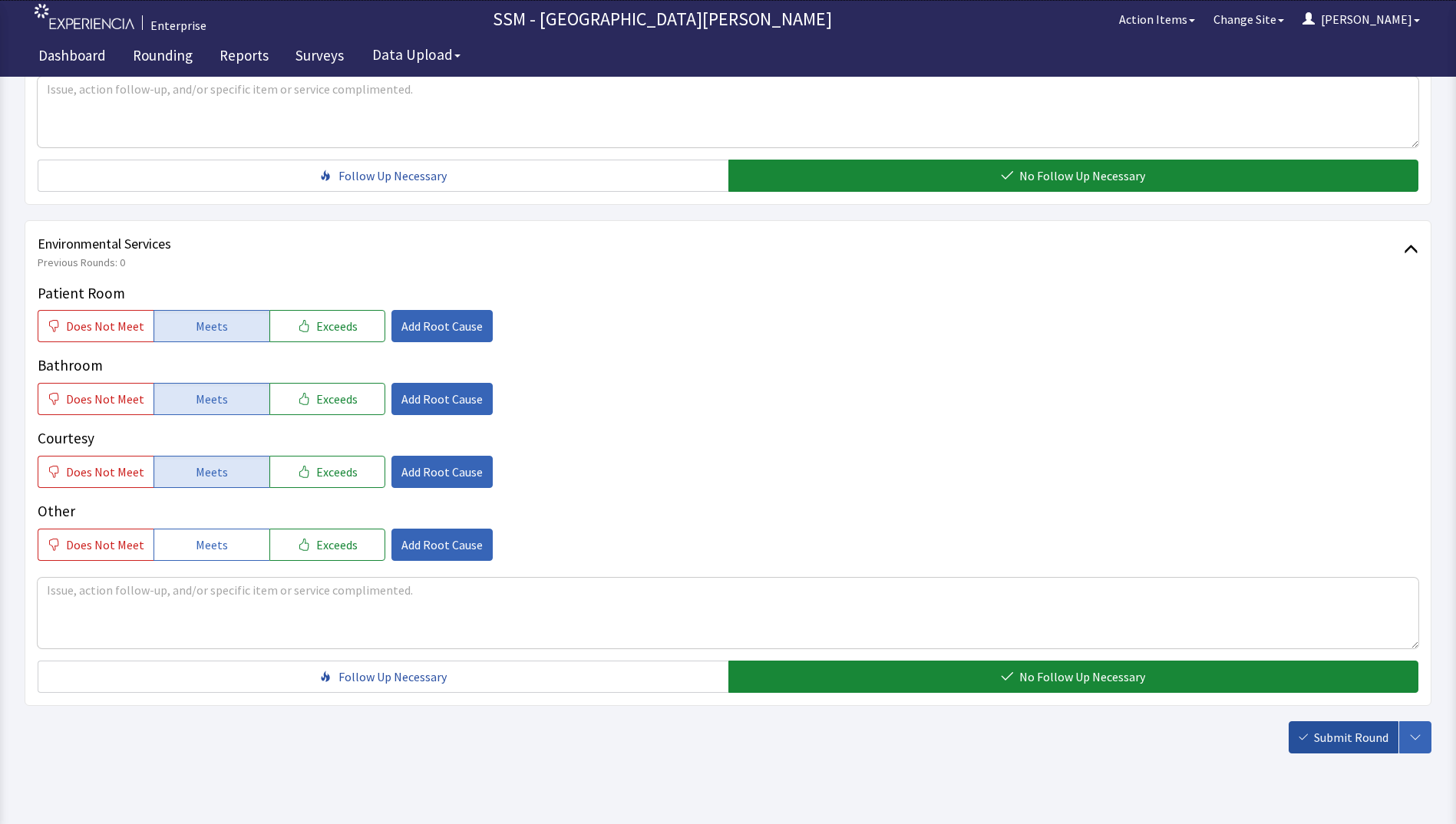
click at [1355, 743] on span "Submit Round" at bounding box center [1351, 738] width 74 height 19
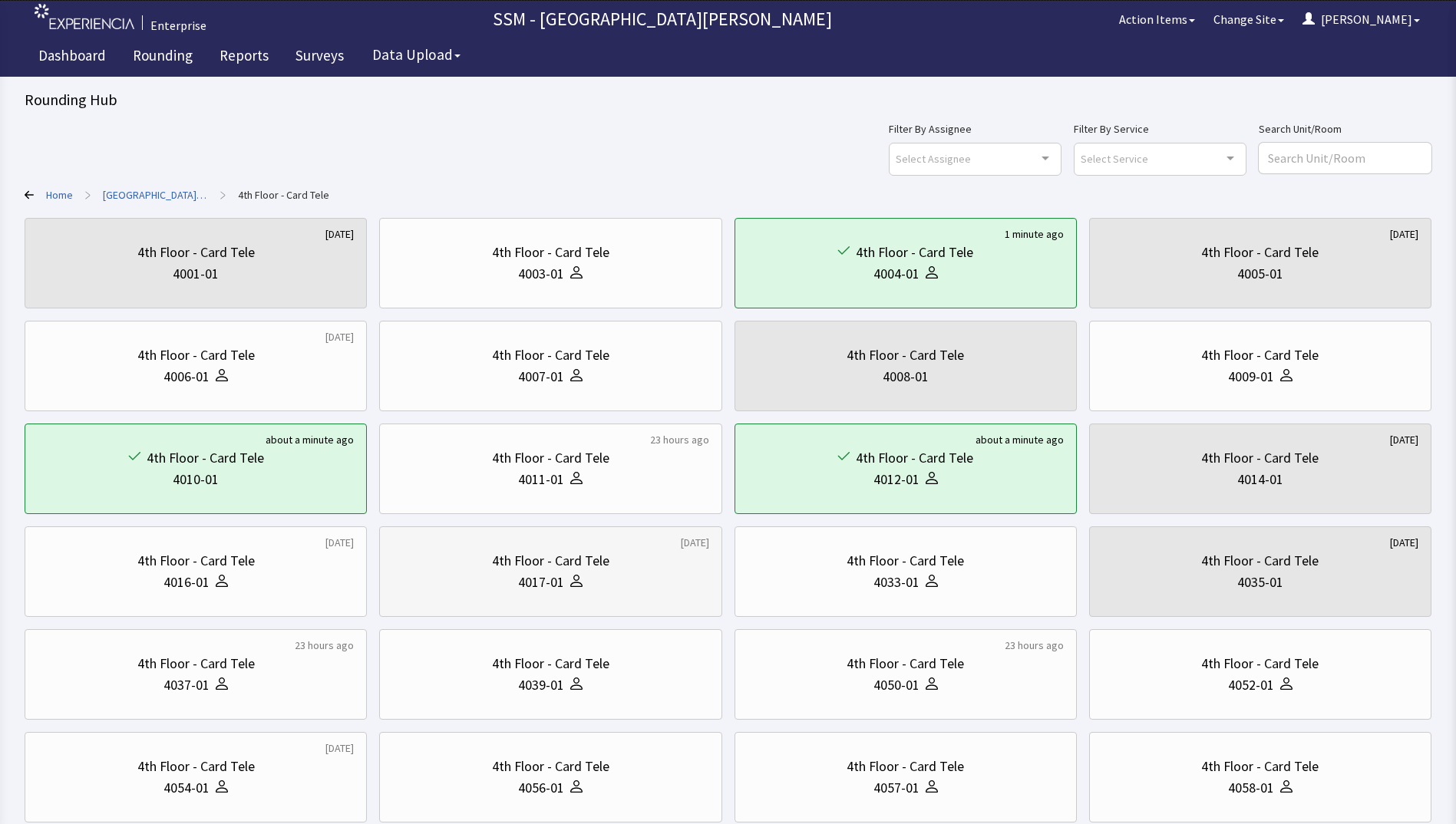
click at [628, 602] on div "4th Floor - Card Tele 4017-01" at bounding box center [550, 571] width 316 height 74
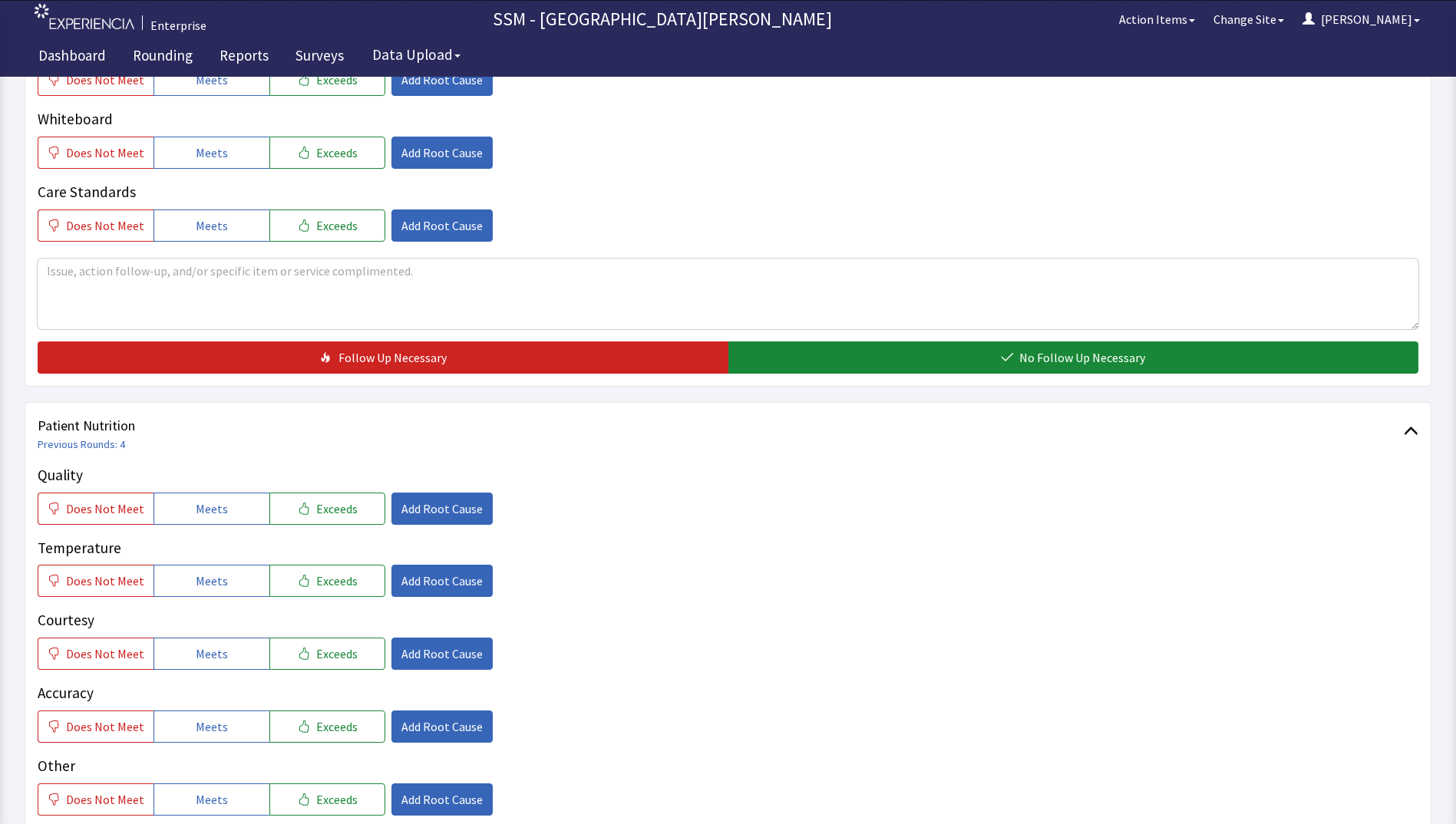
scroll to position [690, 0]
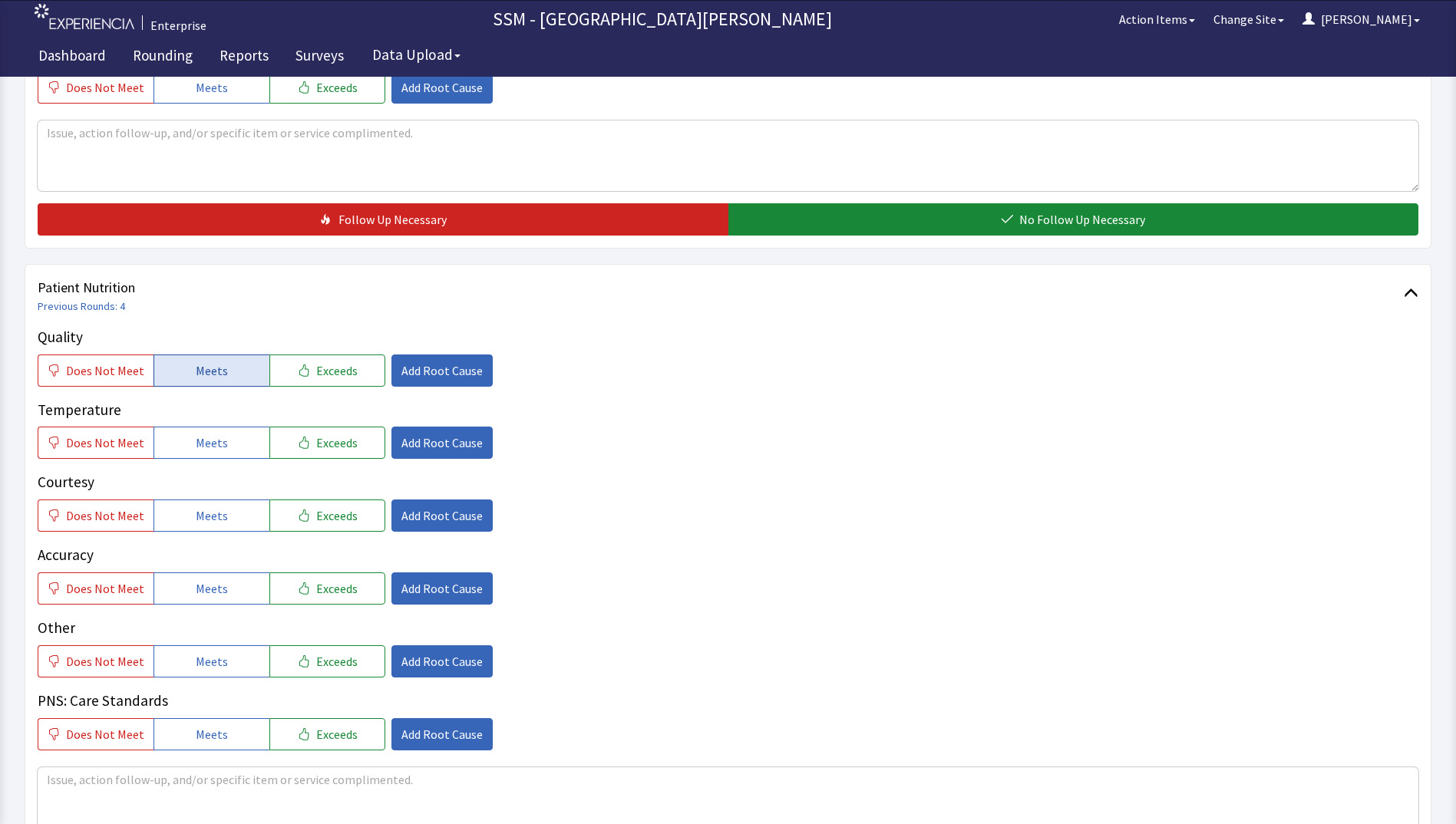
click at [173, 380] on button "Meets" at bounding box center [211, 371] width 116 height 32
click at [175, 449] on button "Meets" at bounding box center [211, 443] width 116 height 32
click at [185, 529] on button "Meets" at bounding box center [211, 516] width 116 height 32
click at [200, 602] on button "Meets" at bounding box center [211, 589] width 116 height 32
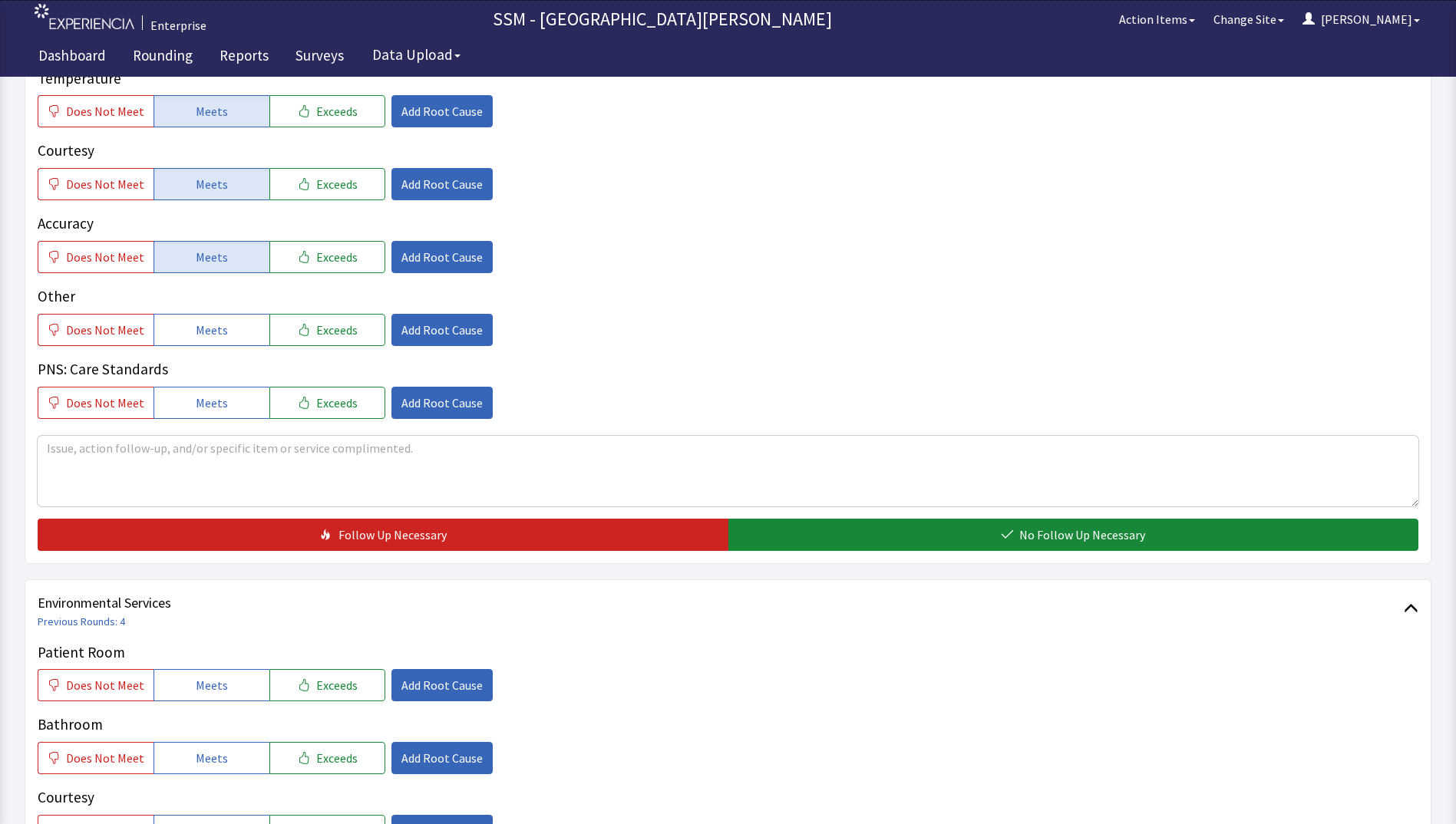
scroll to position [1151, 0]
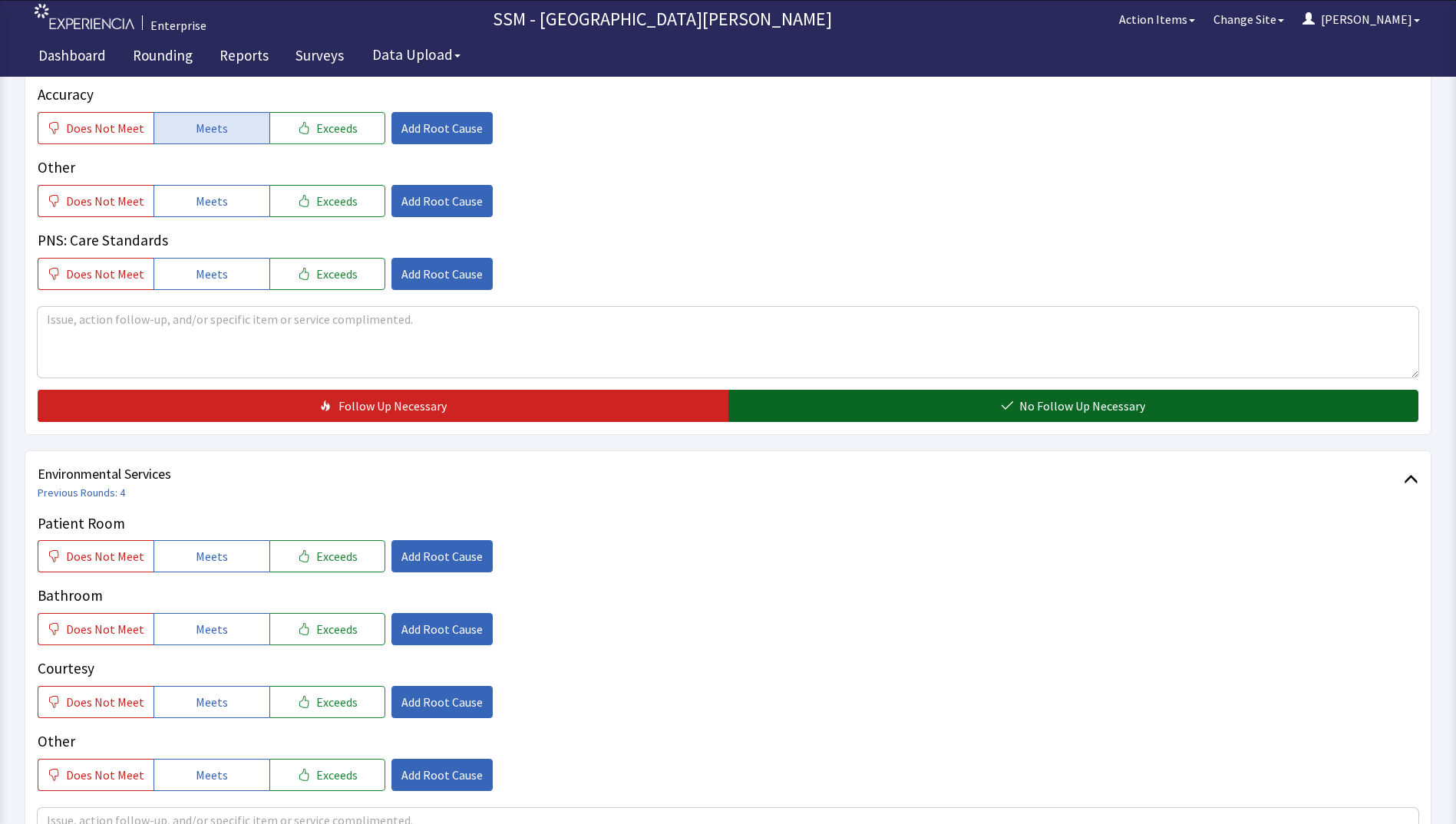
click at [951, 412] on button "No Follow Up Necessary" at bounding box center [1074, 406] width 691 height 32
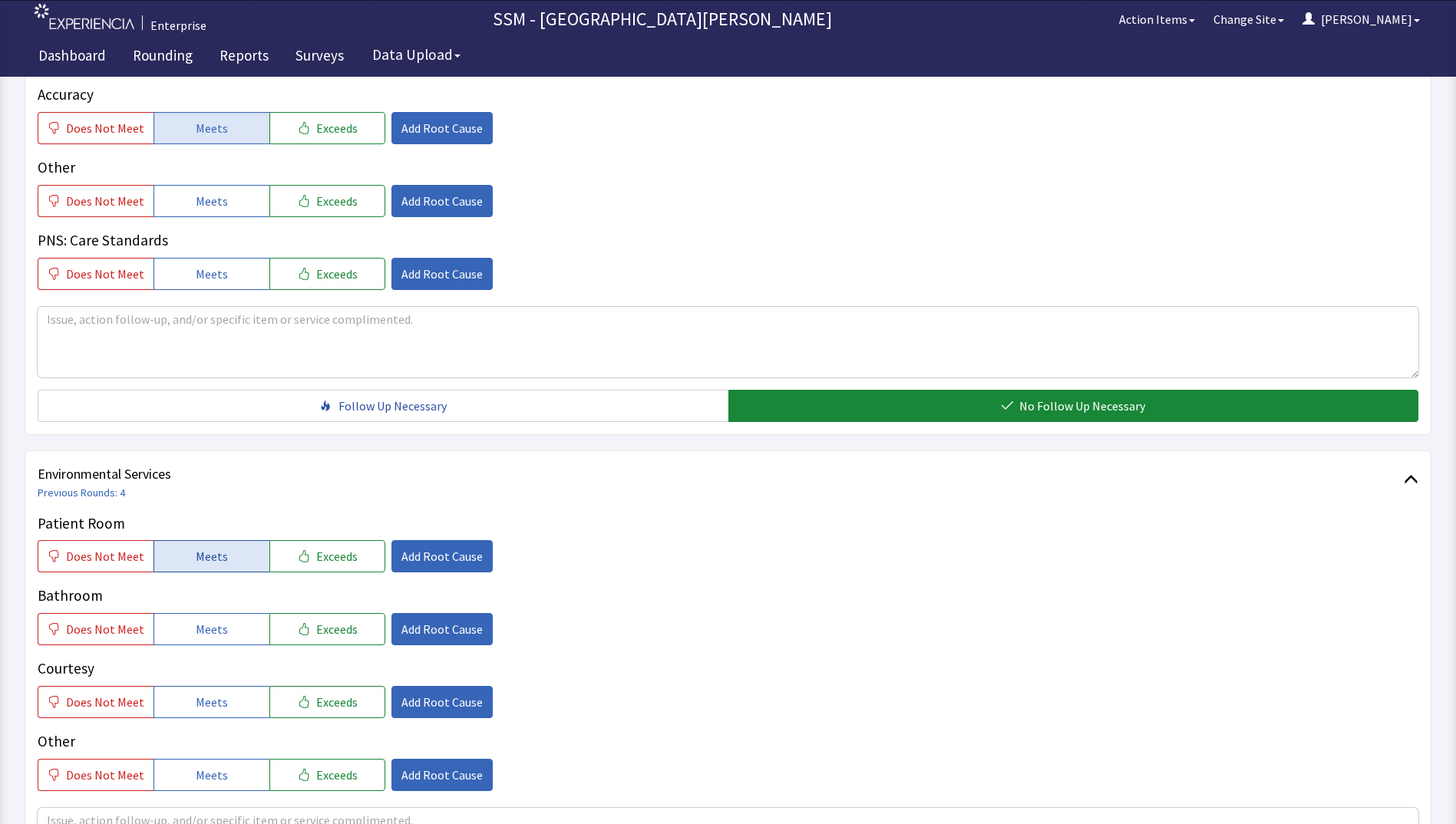
click at [213, 550] on span "Meets" at bounding box center [212, 557] width 32 height 19
click at [207, 624] on span "Meets" at bounding box center [212, 630] width 32 height 19
click at [200, 712] on button "Meets" at bounding box center [211, 702] width 116 height 32
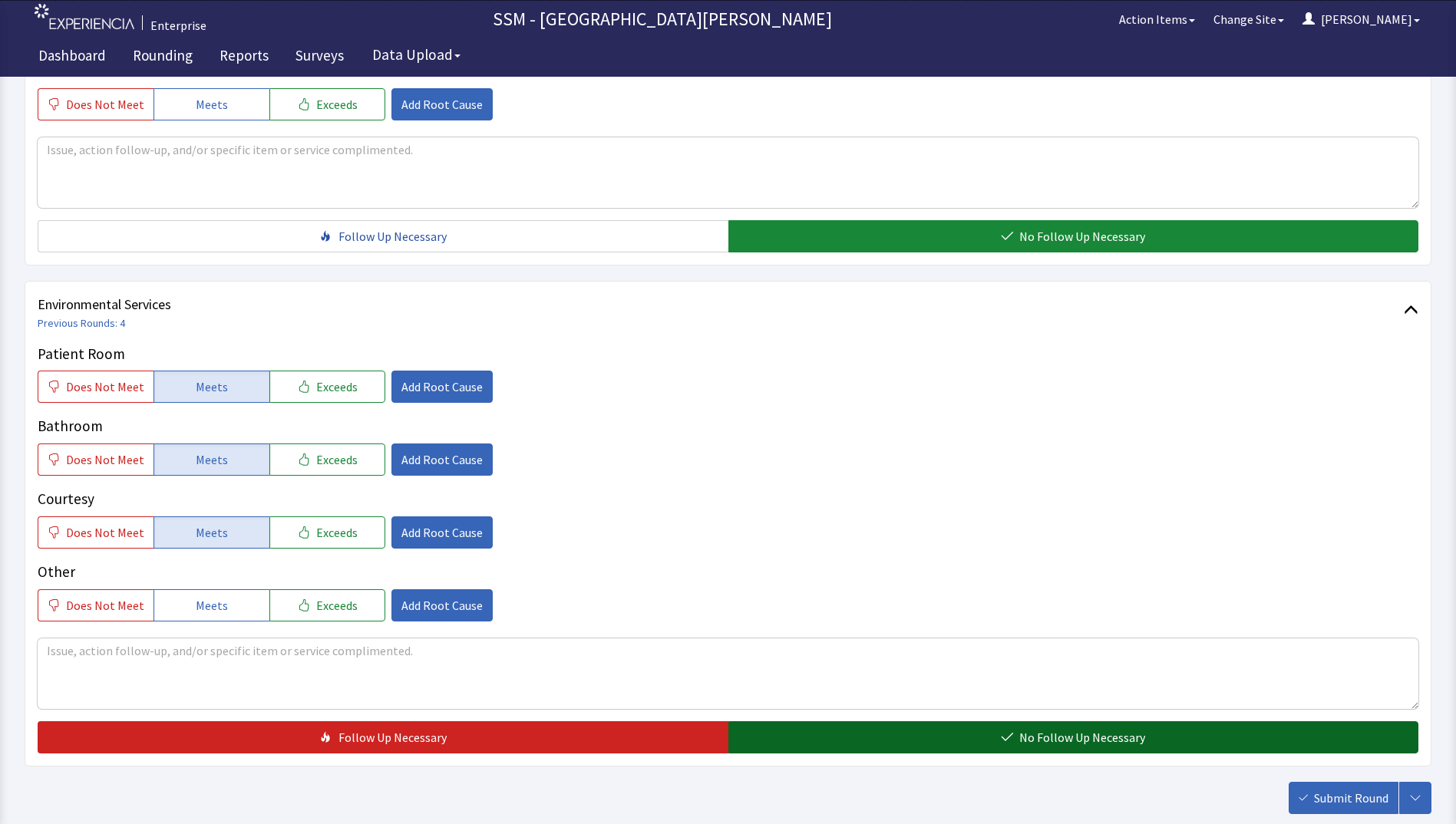
scroll to position [1412, 0]
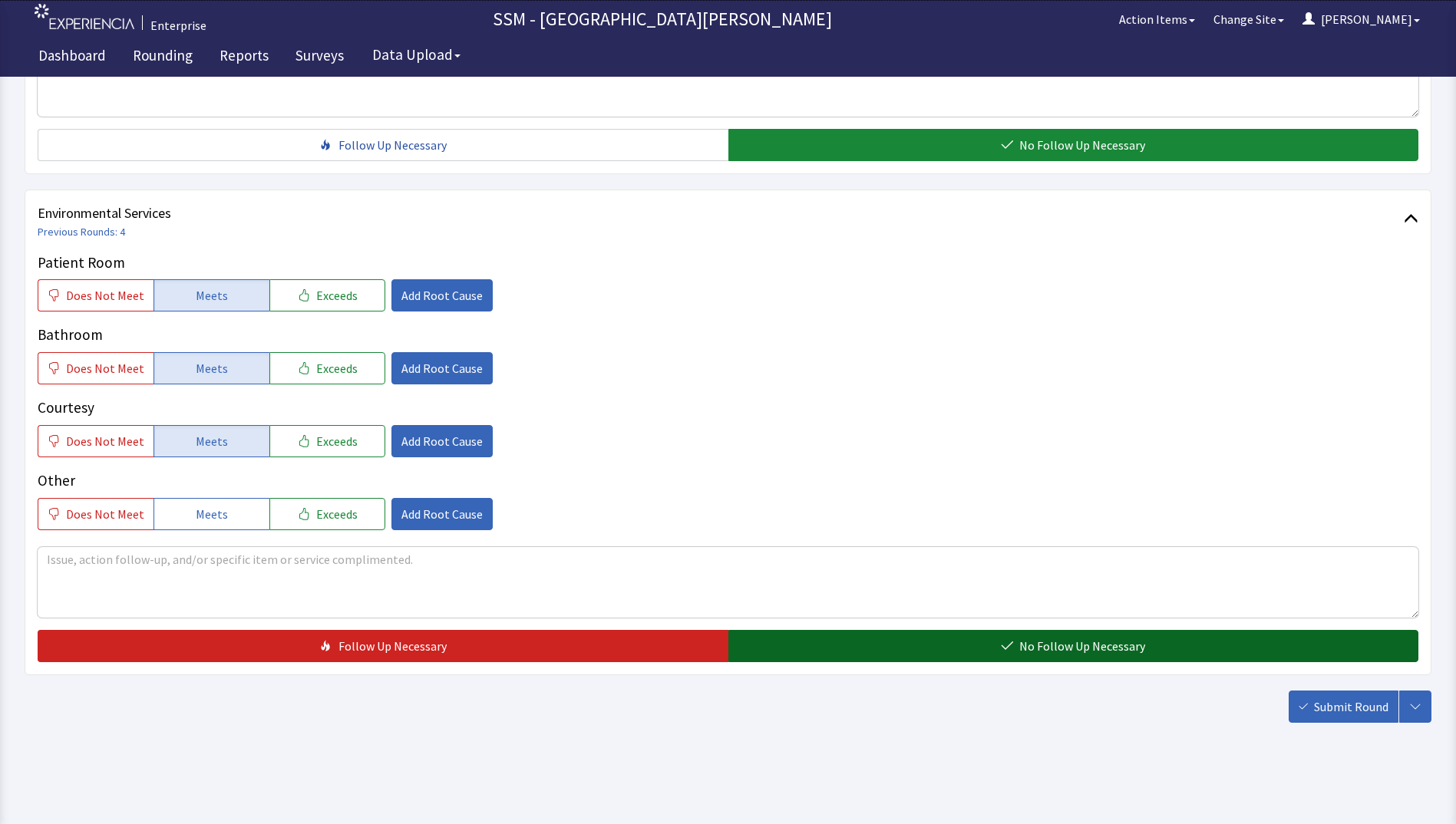
click at [926, 642] on button "No Follow Up Necessary" at bounding box center [1074, 646] width 691 height 32
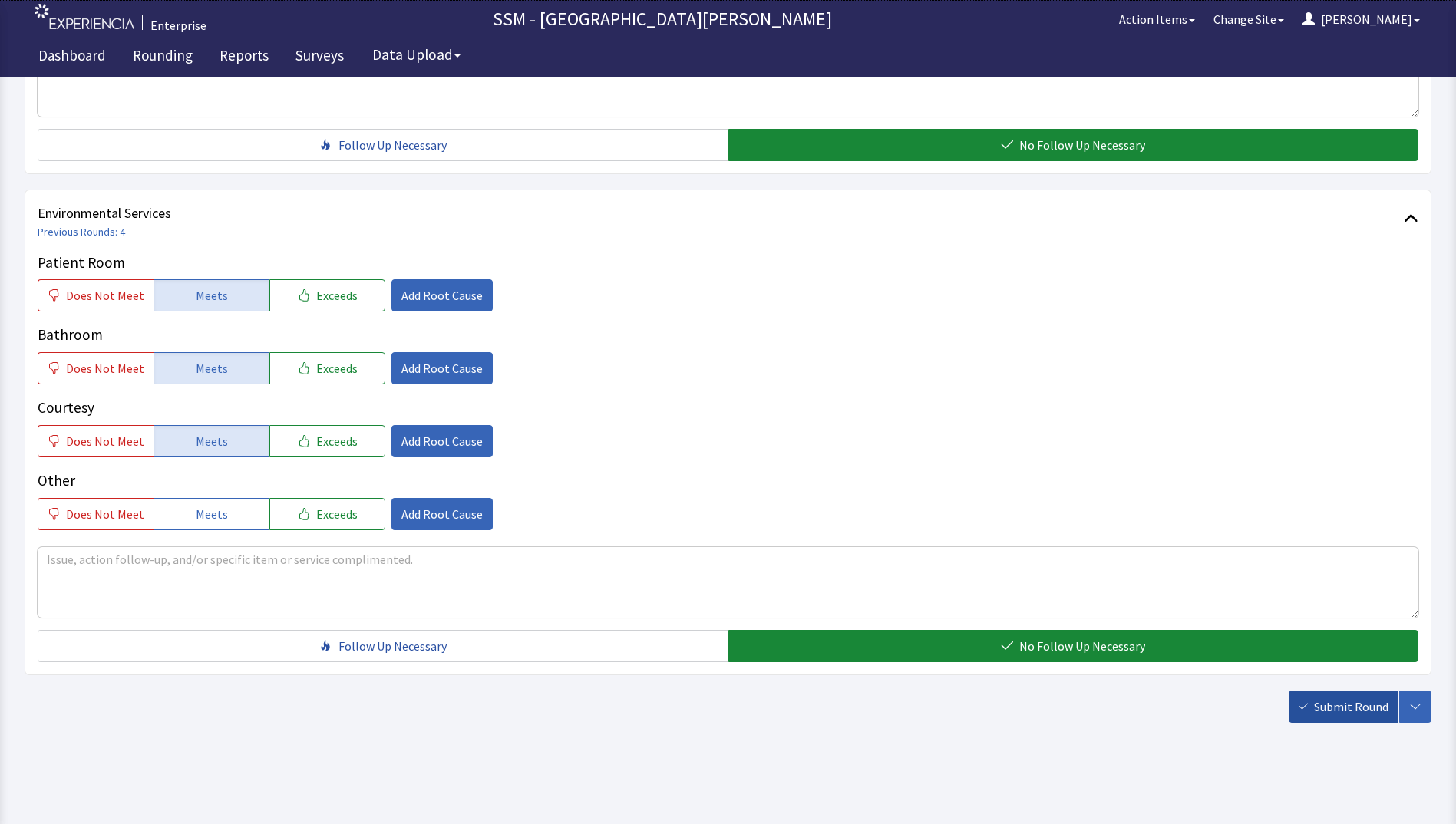
click at [1351, 712] on span "Submit Round" at bounding box center [1351, 707] width 74 height 19
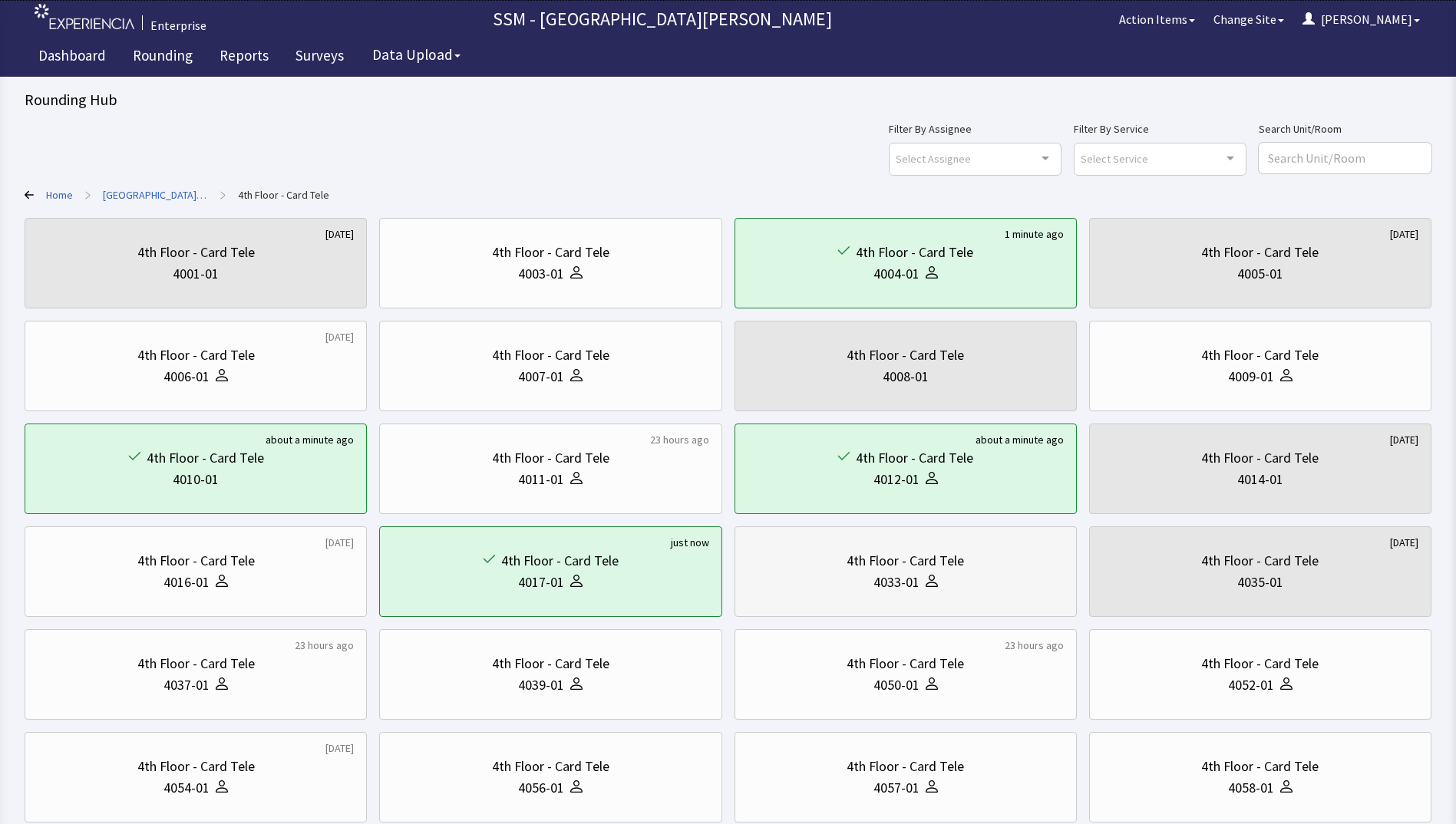
click at [924, 581] on div at bounding box center [929, 582] width 19 height 21
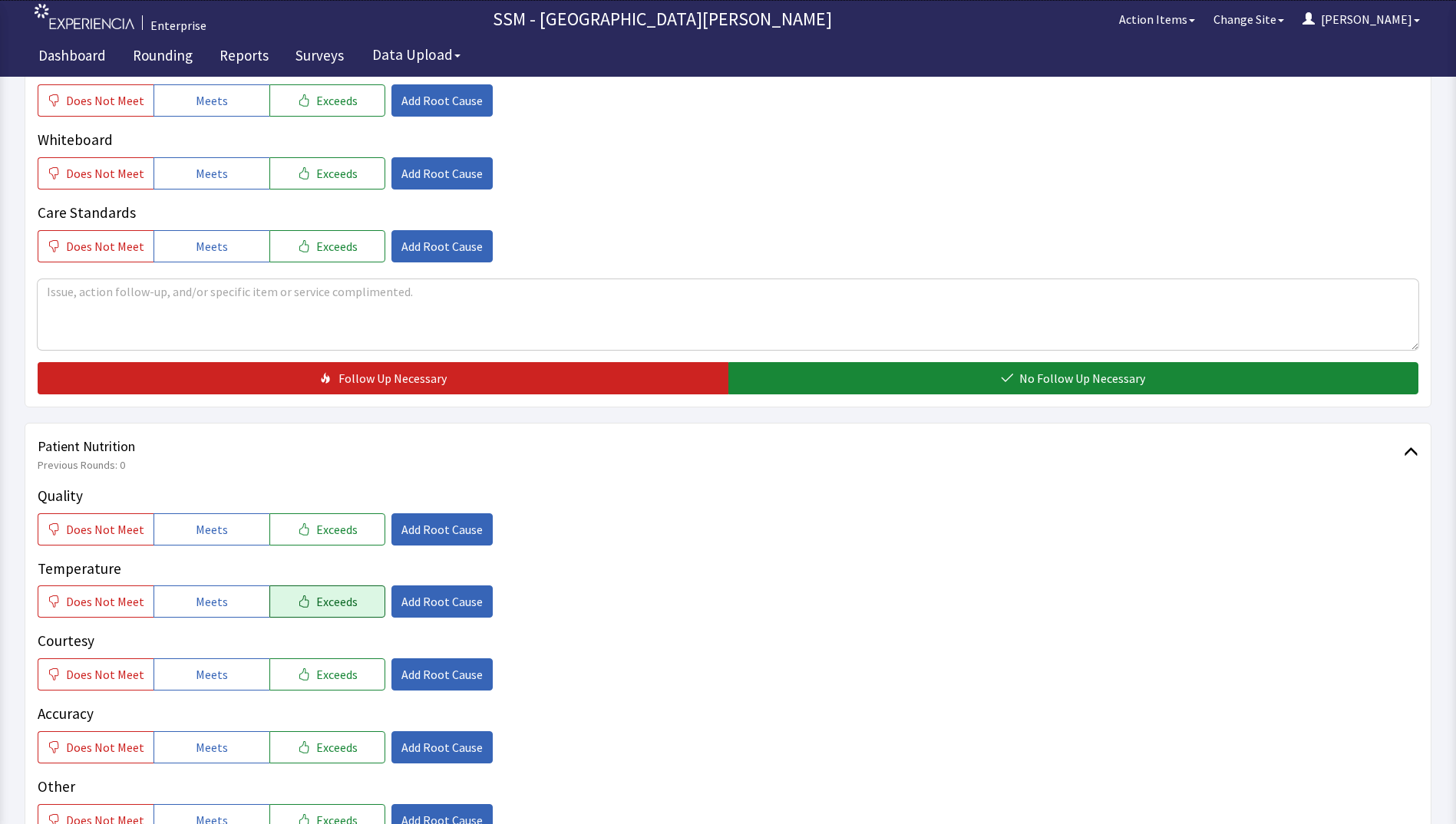
scroll to position [690, 0]
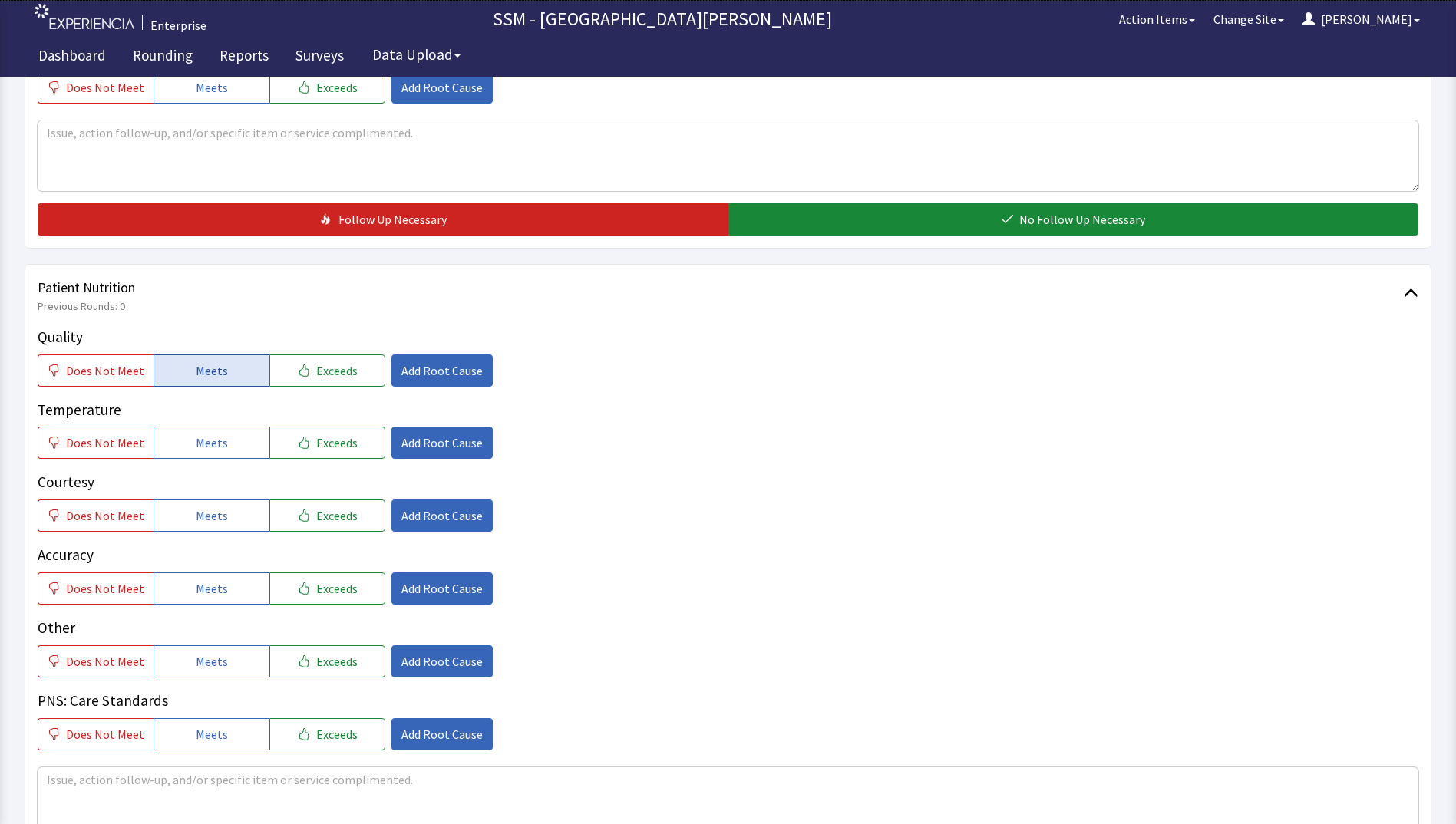
click at [175, 363] on button "Meets" at bounding box center [211, 371] width 116 height 32
click at [197, 432] on button "Meets" at bounding box center [211, 443] width 116 height 32
click at [198, 508] on span "Meets" at bounding box center [212, 516] width 32 height 19
click at [204, 592] on span "Meets" at bounding box center [212, 589] width 32 height 19
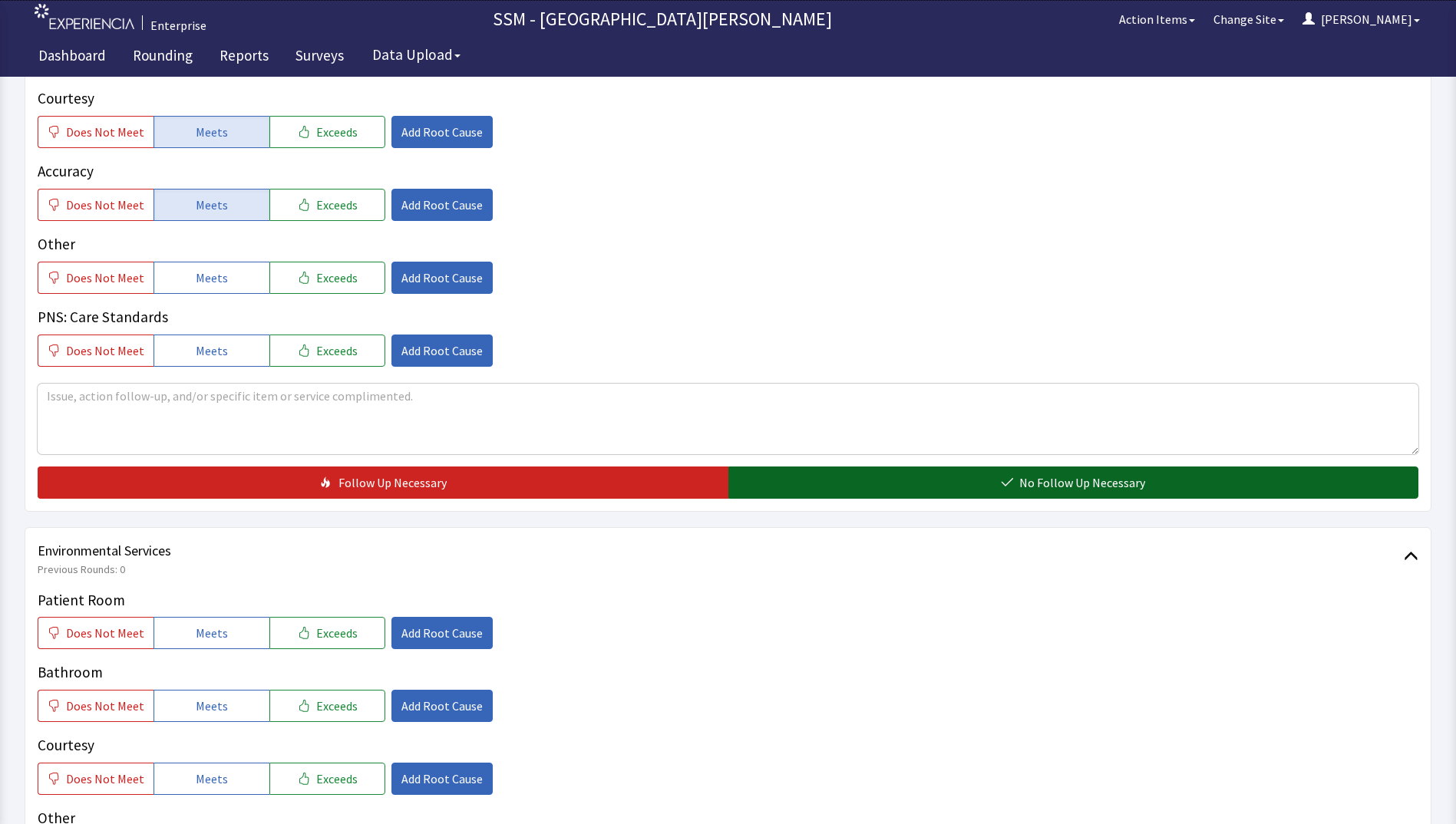
click at [818, 484] on button "No Follow Up Necessary" at bounding box center [1074, 483] width 691 height 32
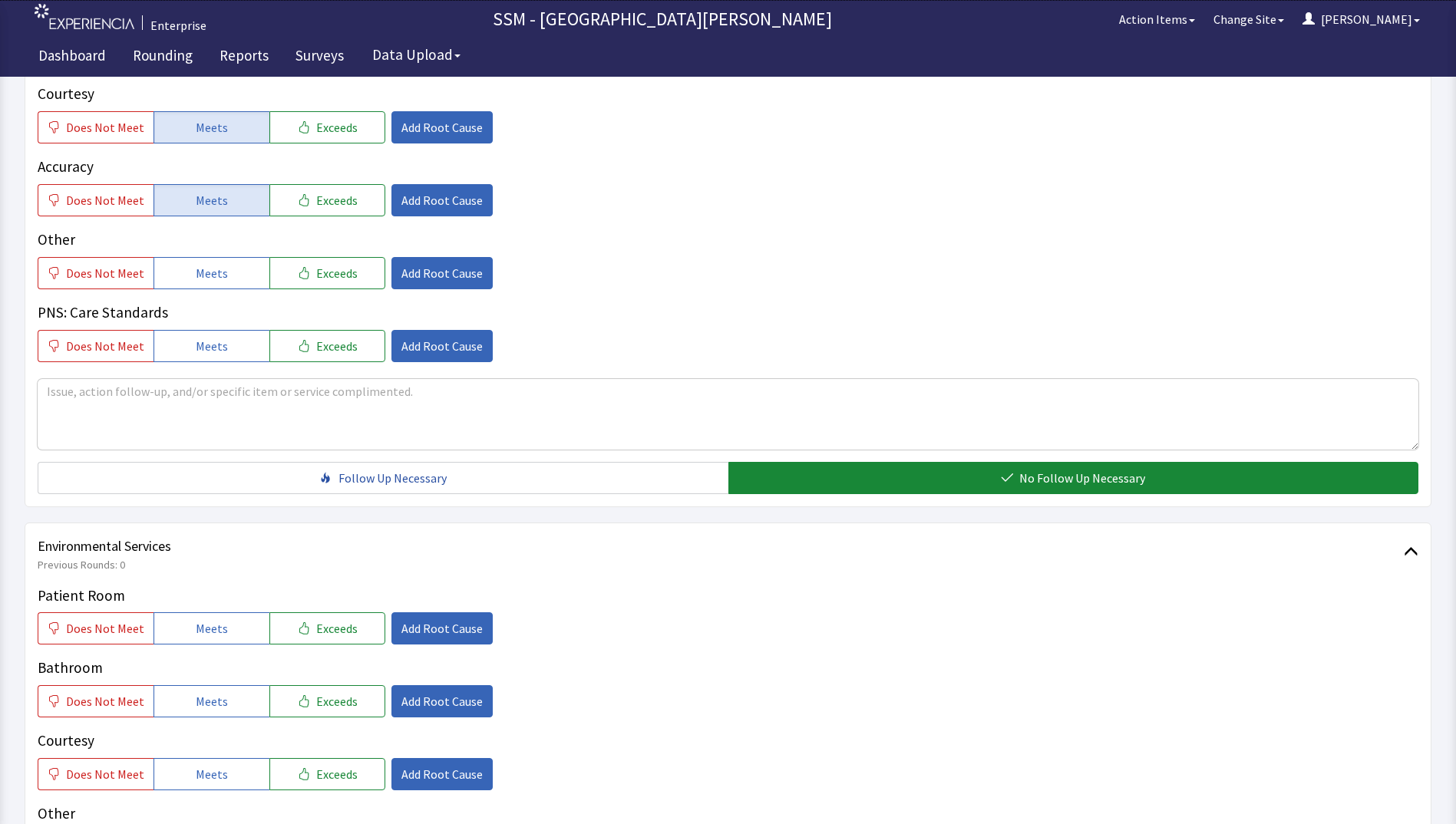
scroll to position [1412, 0]
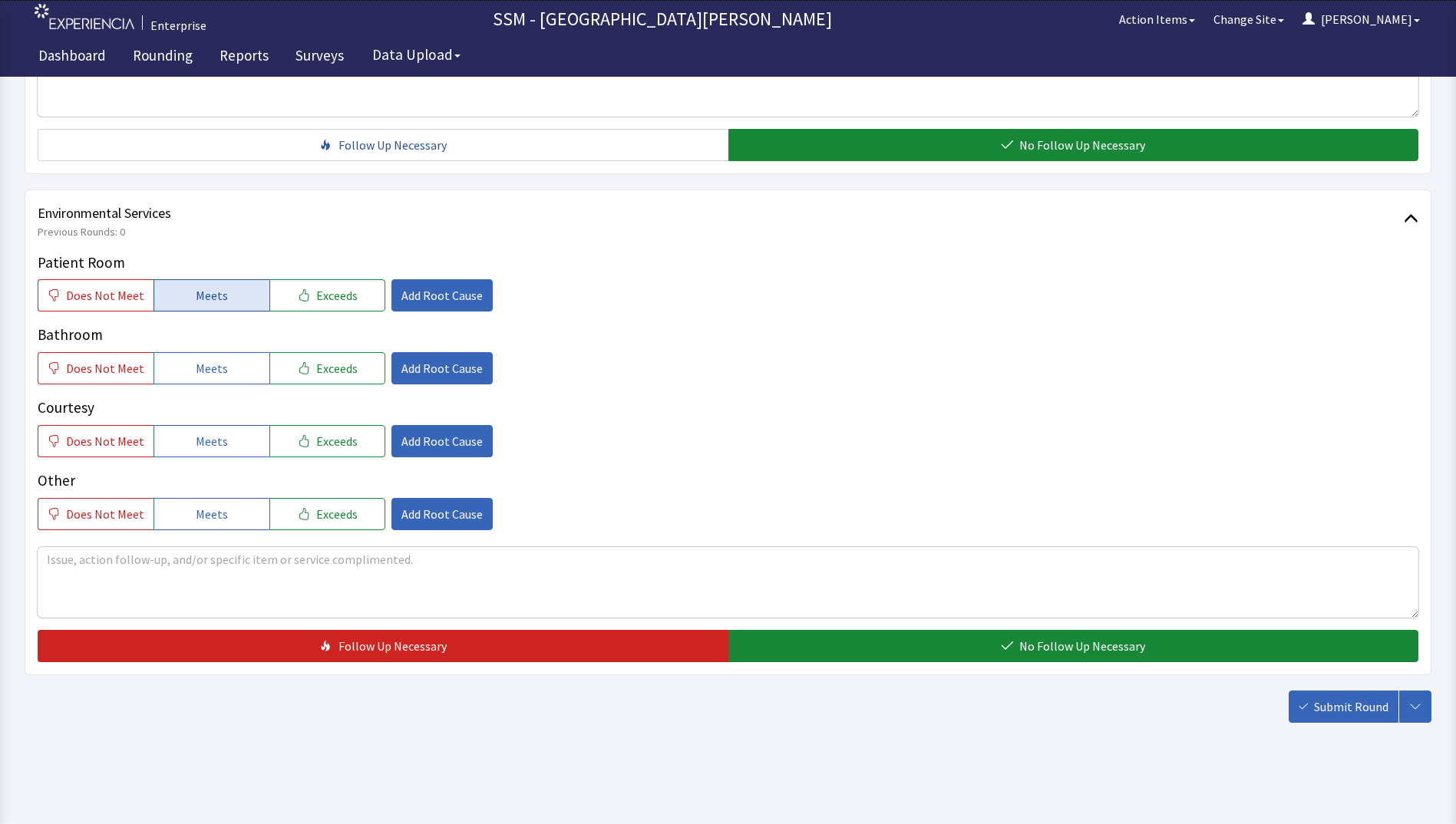
click at [206, 305] on span "Meets" at bounding box center [212, 295] width 32 height 19
click at [189, 364] on button "Meets" at bounding box center [211, 369] width 116 height 32
click at [196, 438] on span "Meets" at bounding box center [212, 442] width 32 height 19
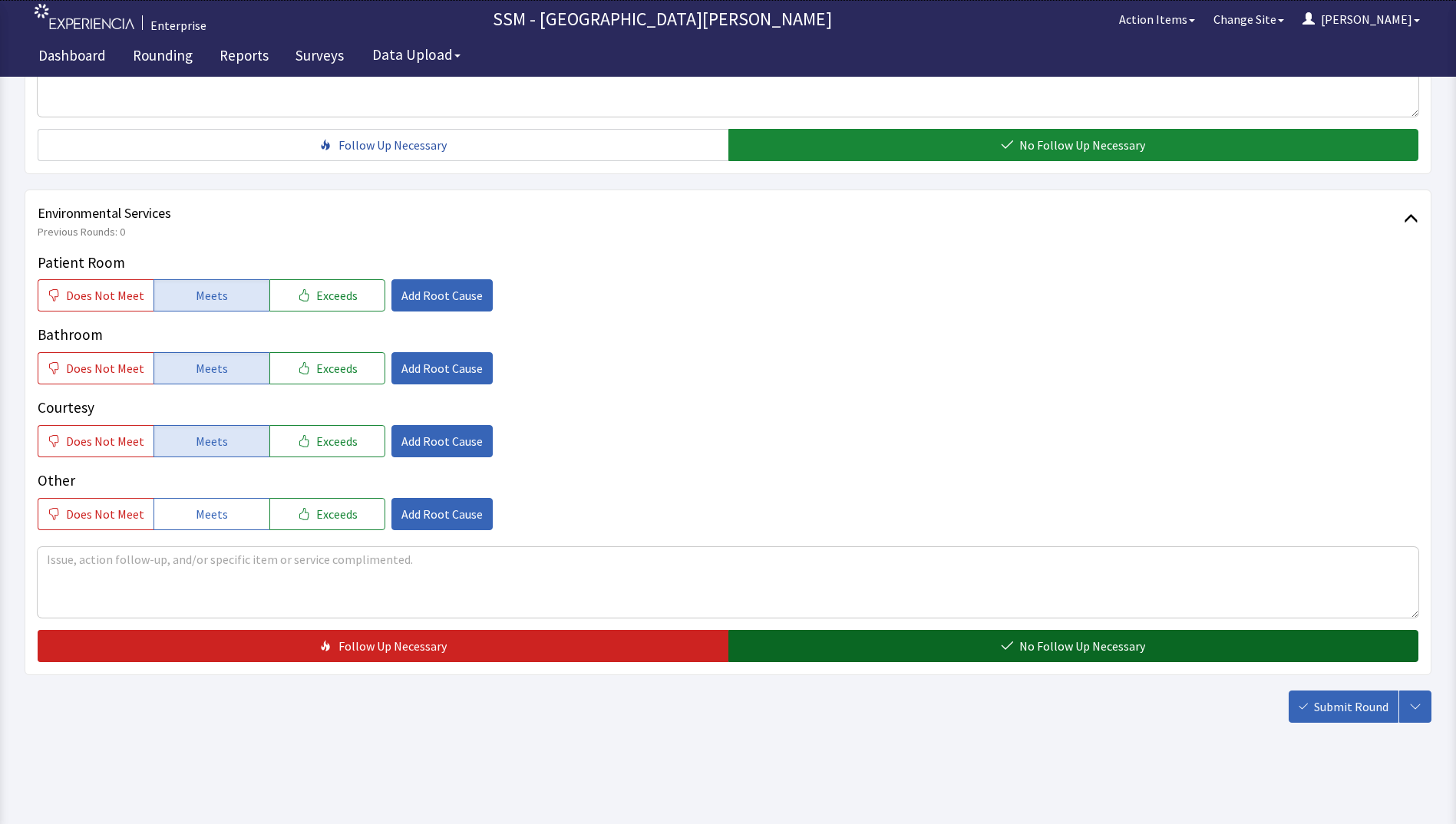
click at [916, 654] on button "No Follow Up Necessary" at bounding box center [1074, 646] width 691 height 32
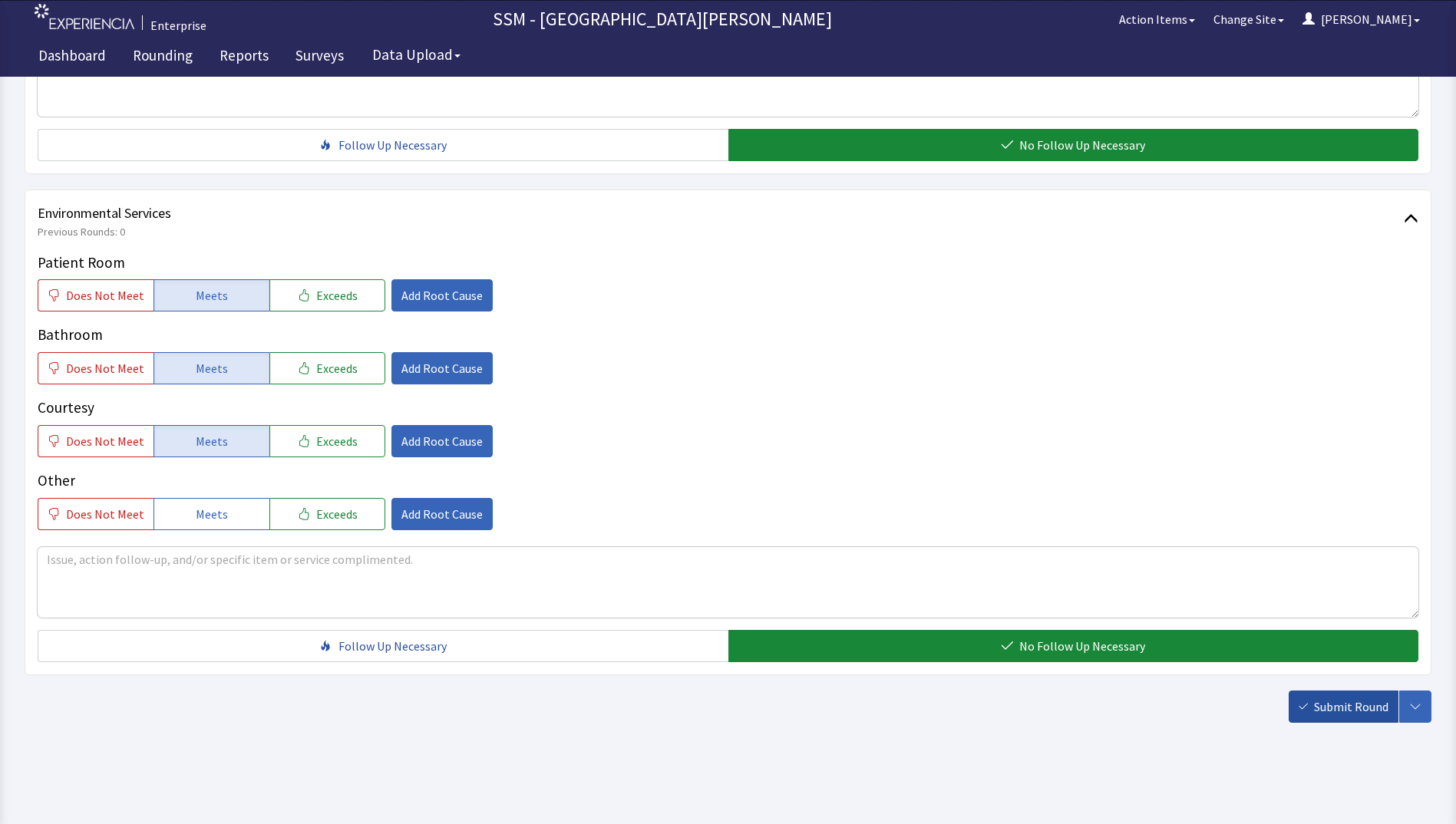
click at [1344, 716] on button "Submit Round" at bounding box center [1344, 707] width 110 height 32
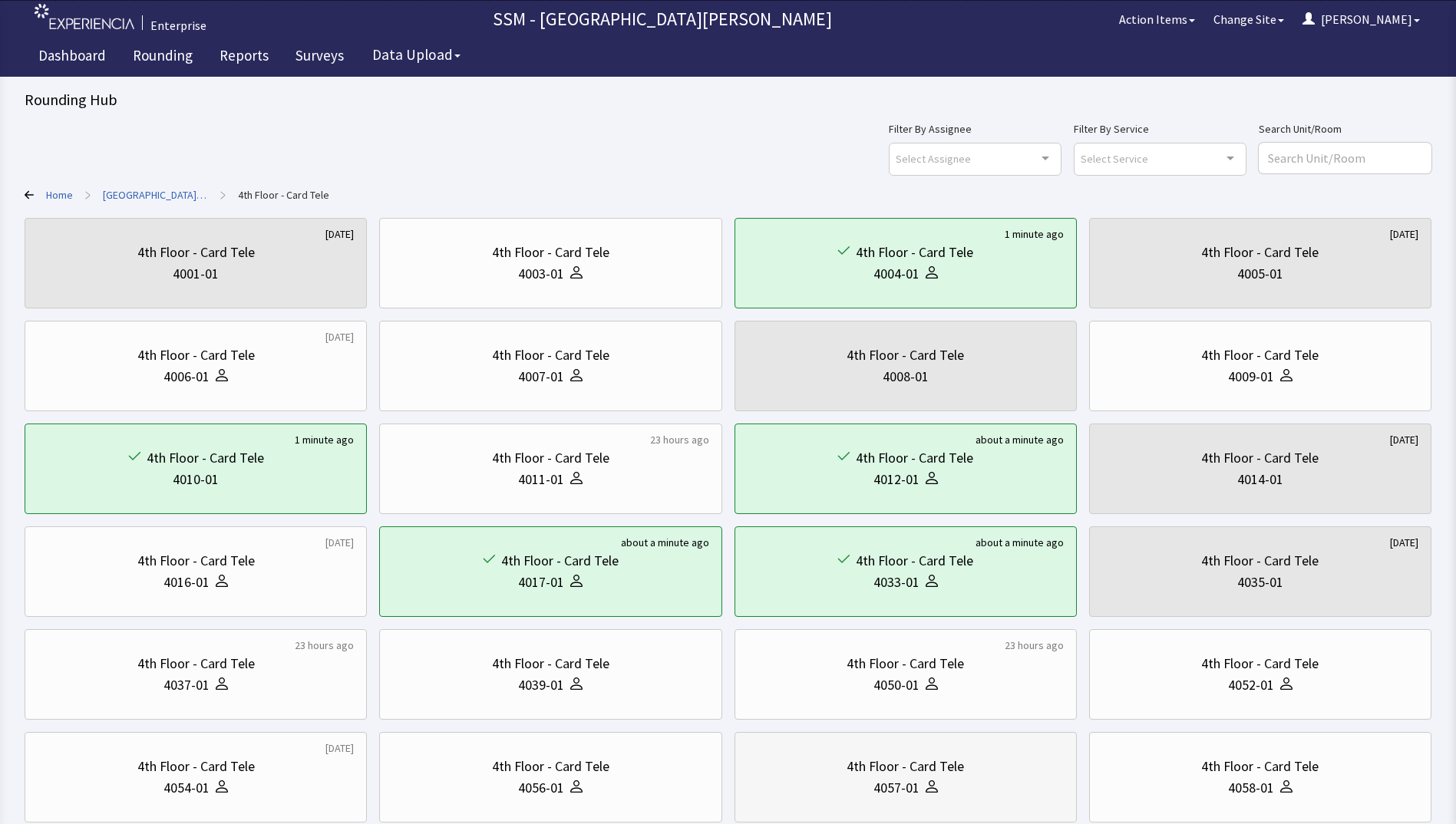
click at [899, 793] on div "4057-01" at bounding box center [897, 787] width 46 height 21
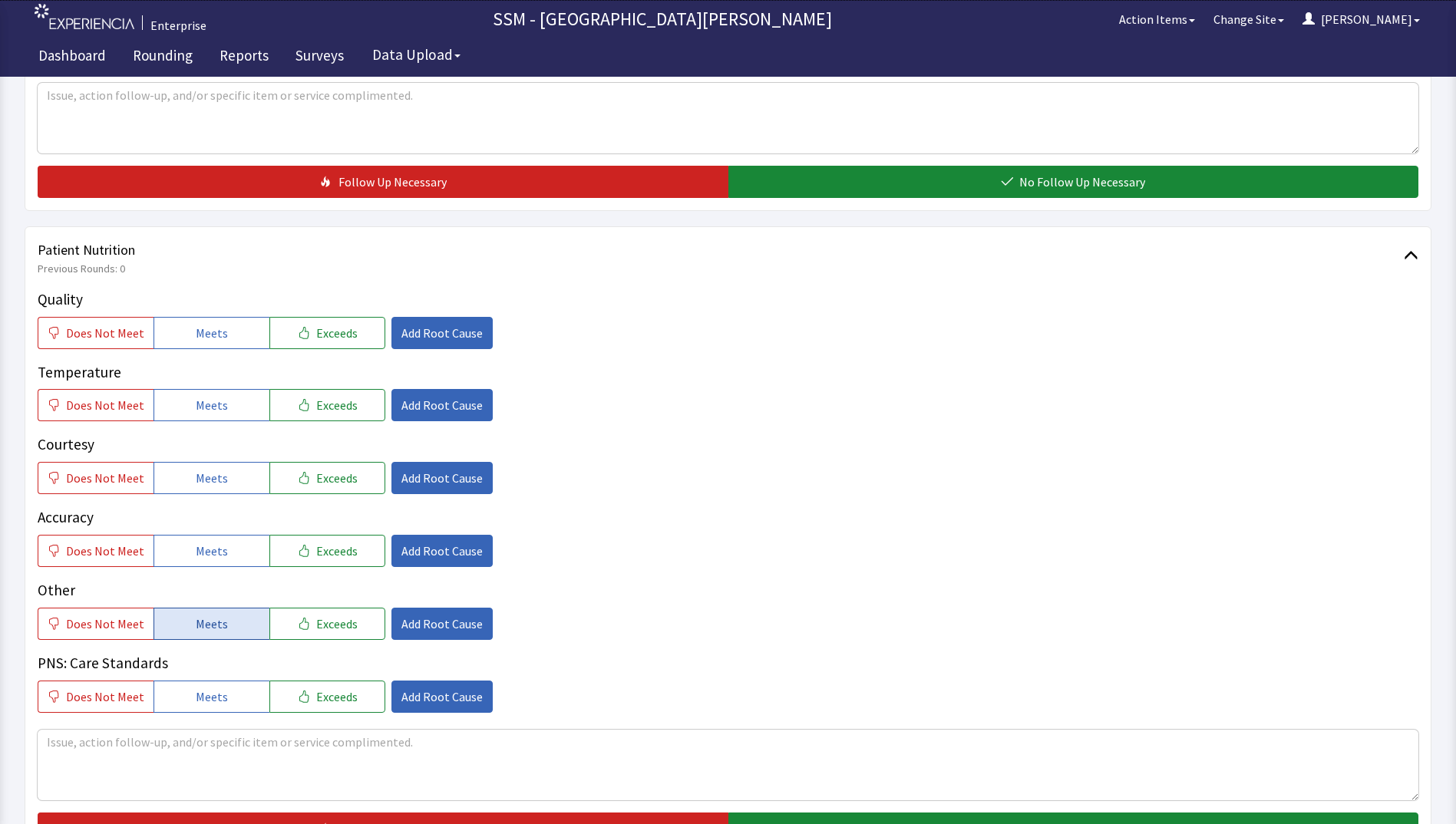
scroll to position [844, 0]
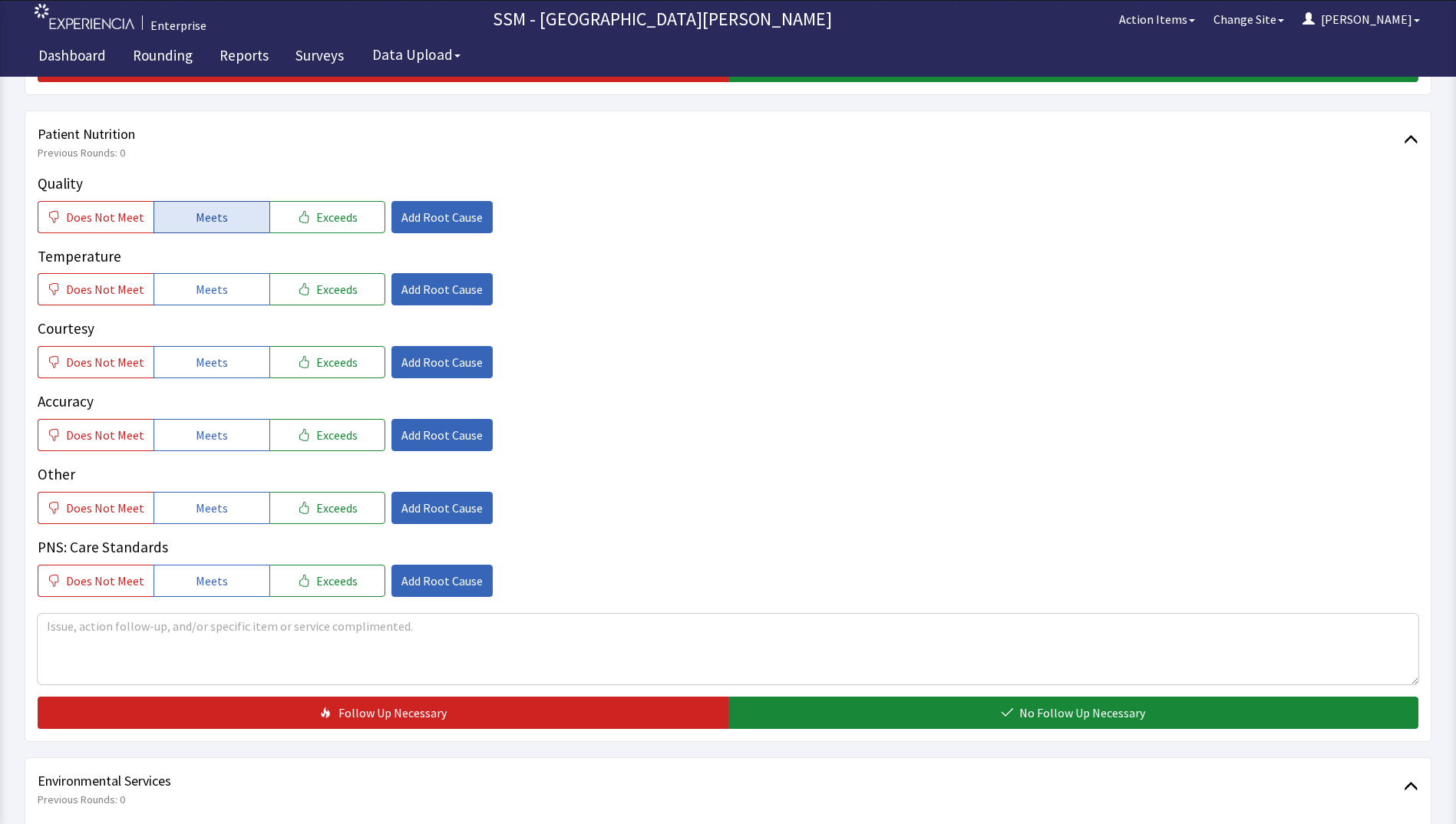
click at [216, 224] on span "Meets" at bounding box center [212, 217] width 32 height 19
click at [210, 280] on span "Meets" at bounding box center [212, 289] width 32 height 19
click at [197, 378] on button "Meets" at bounding box center [211, 363] width 116 height 32
click at [207, 436] on span "Meets" at bounding box center [212, 435] width 32 height 19
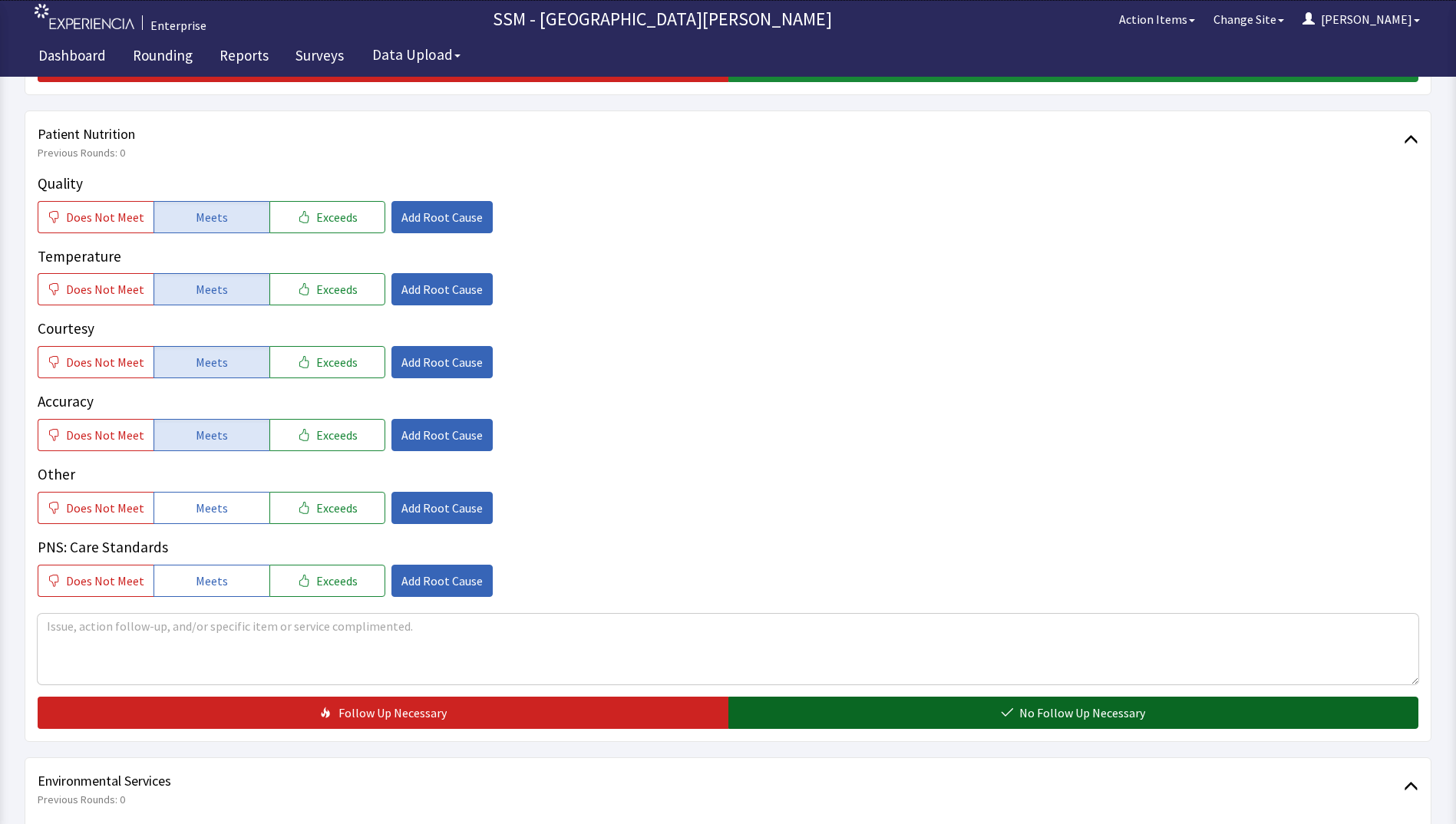
click at [801, 715] on button "No Follow Up Necessary" at bounding box center [1074, 713] width 691 height 32
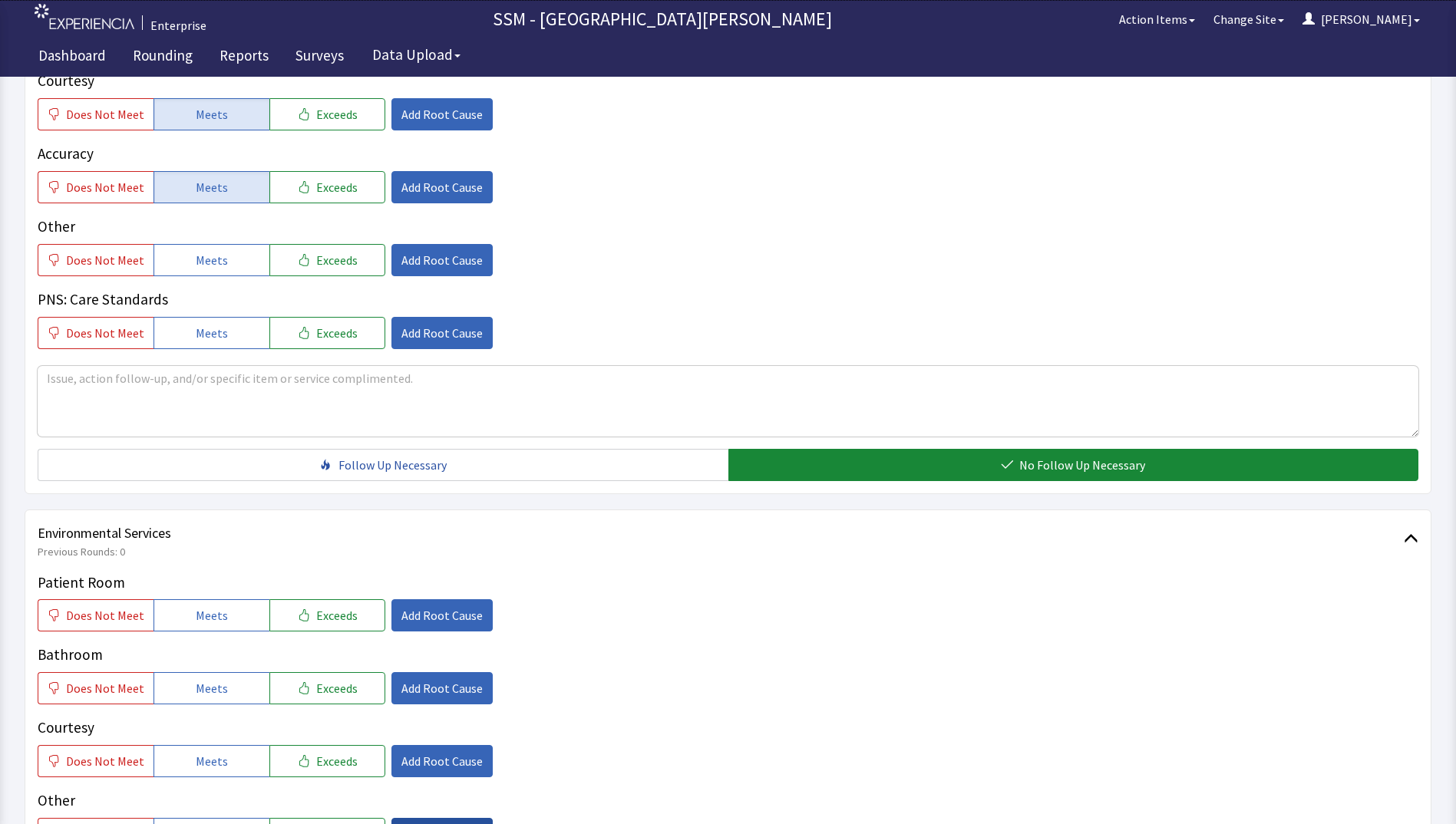
scroll to position [1382, 0]
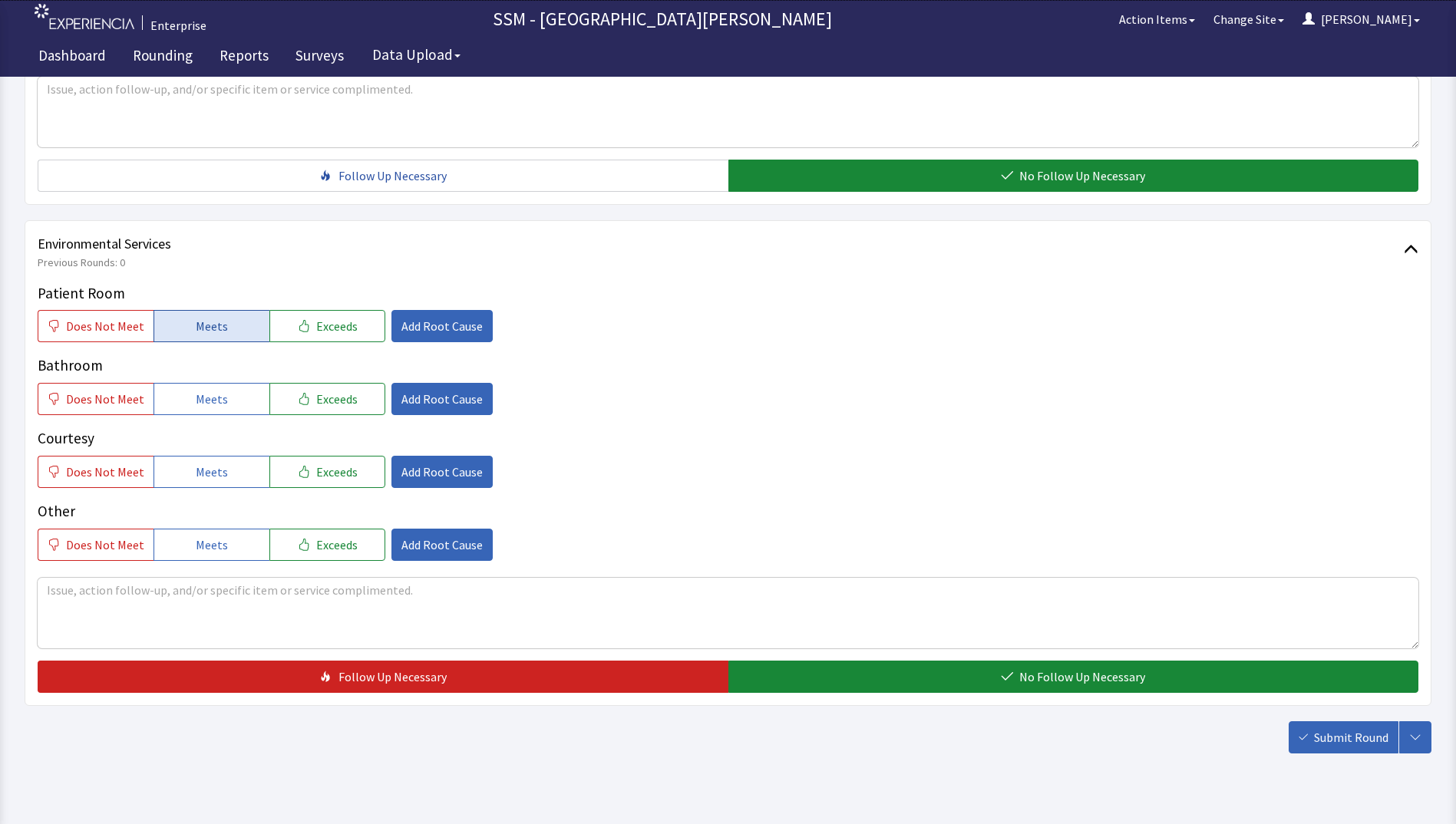
click at [219, 332] on span "Meets" at bounding box center [212, 326] width 32 height 19
click at [215, 391] on span "Meets" at bounding box center [212, 399] width 32 height 19
click at [219, 475] on span "Meets" at bounding box center [212, 472] width 32 height 19
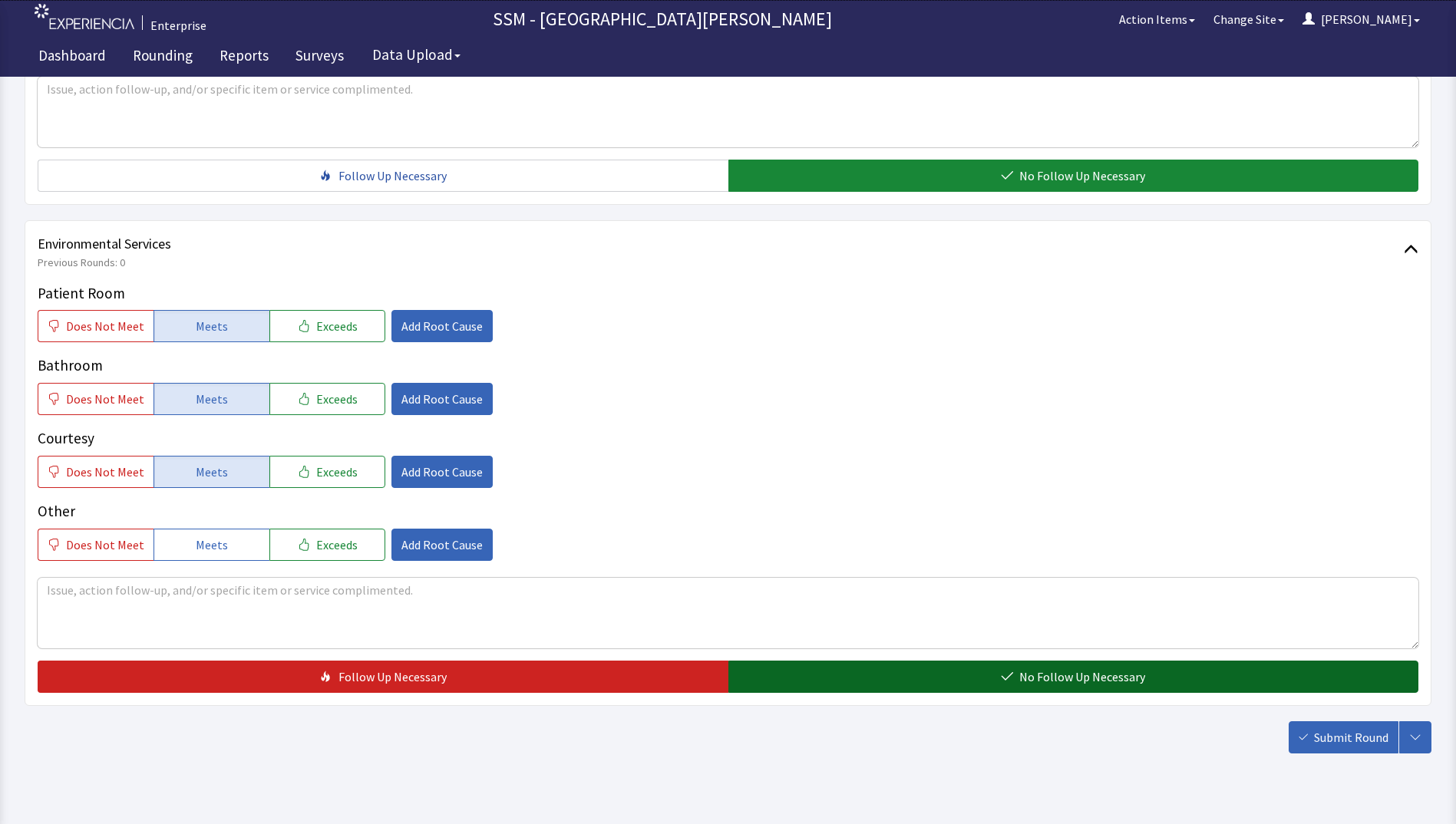
click at [763, 669] on button "No Follow Up Necessary" at bounding box center [1074, 677] width 691 height 32
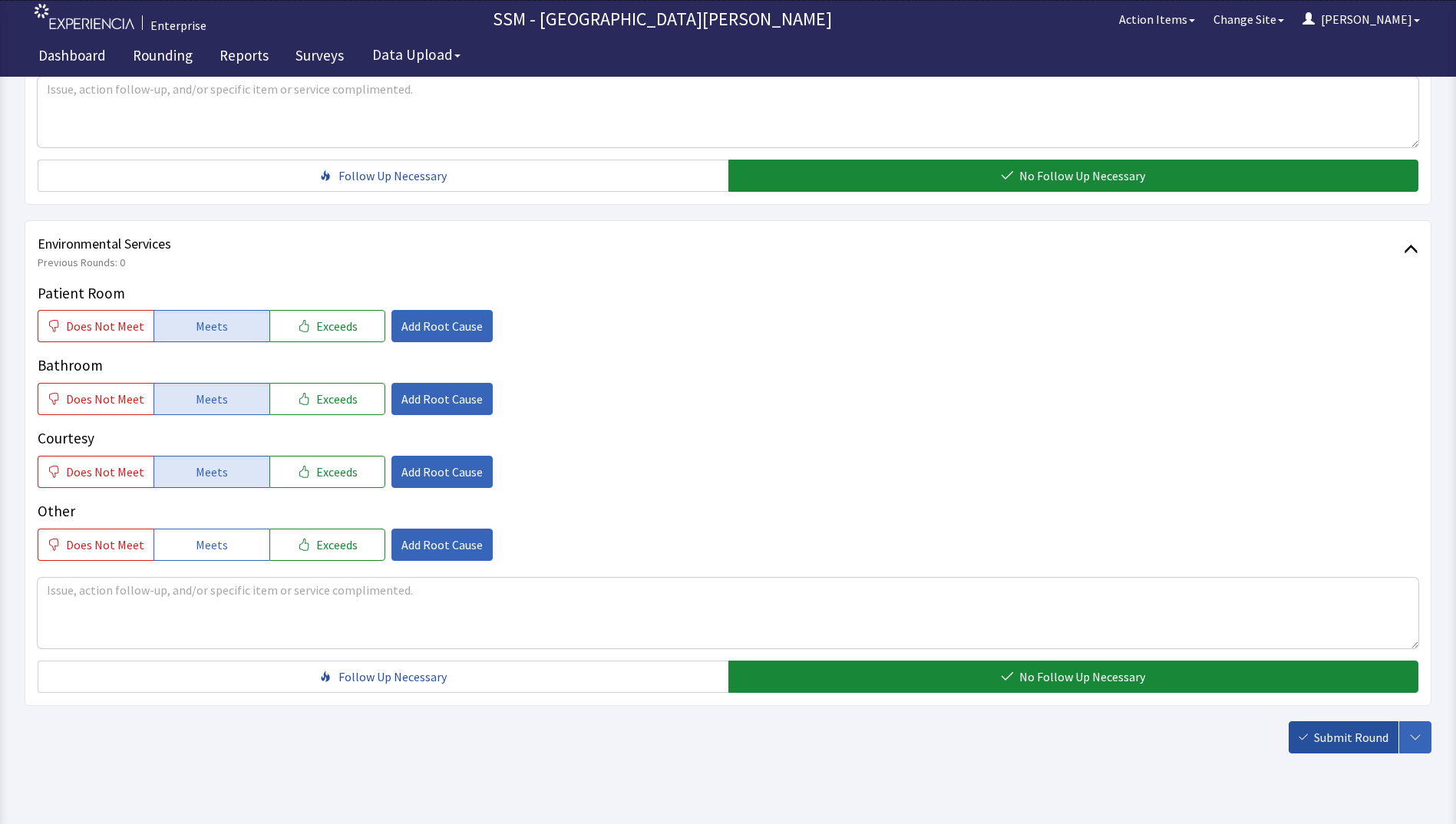
click at [1356, 736] on span "Submit Round" at bounding box center [1351, 738] width 74 height 19
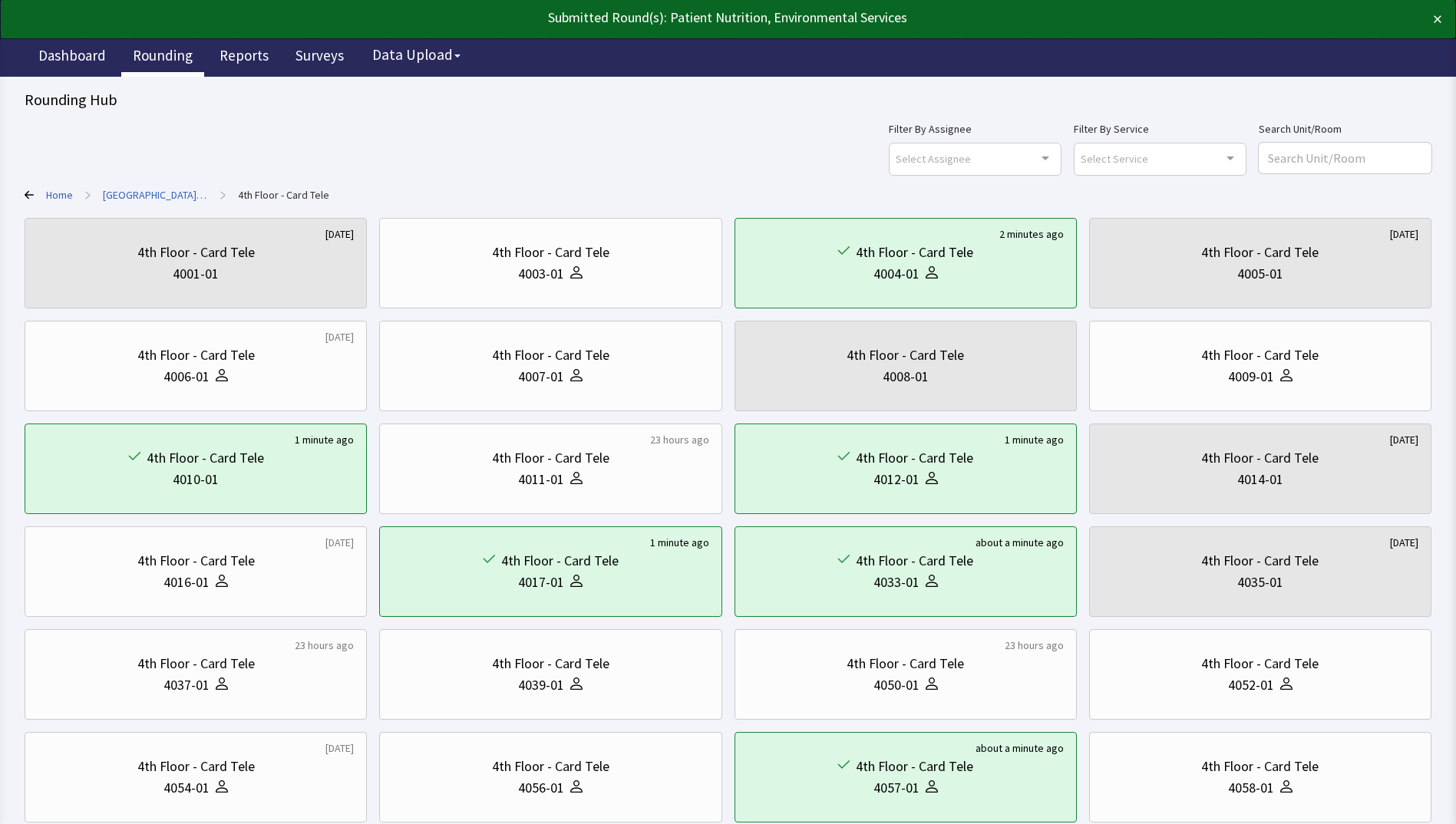
click at [162, 43] on link "Rounding" at bounding box center [162, 57] width 83 height 38
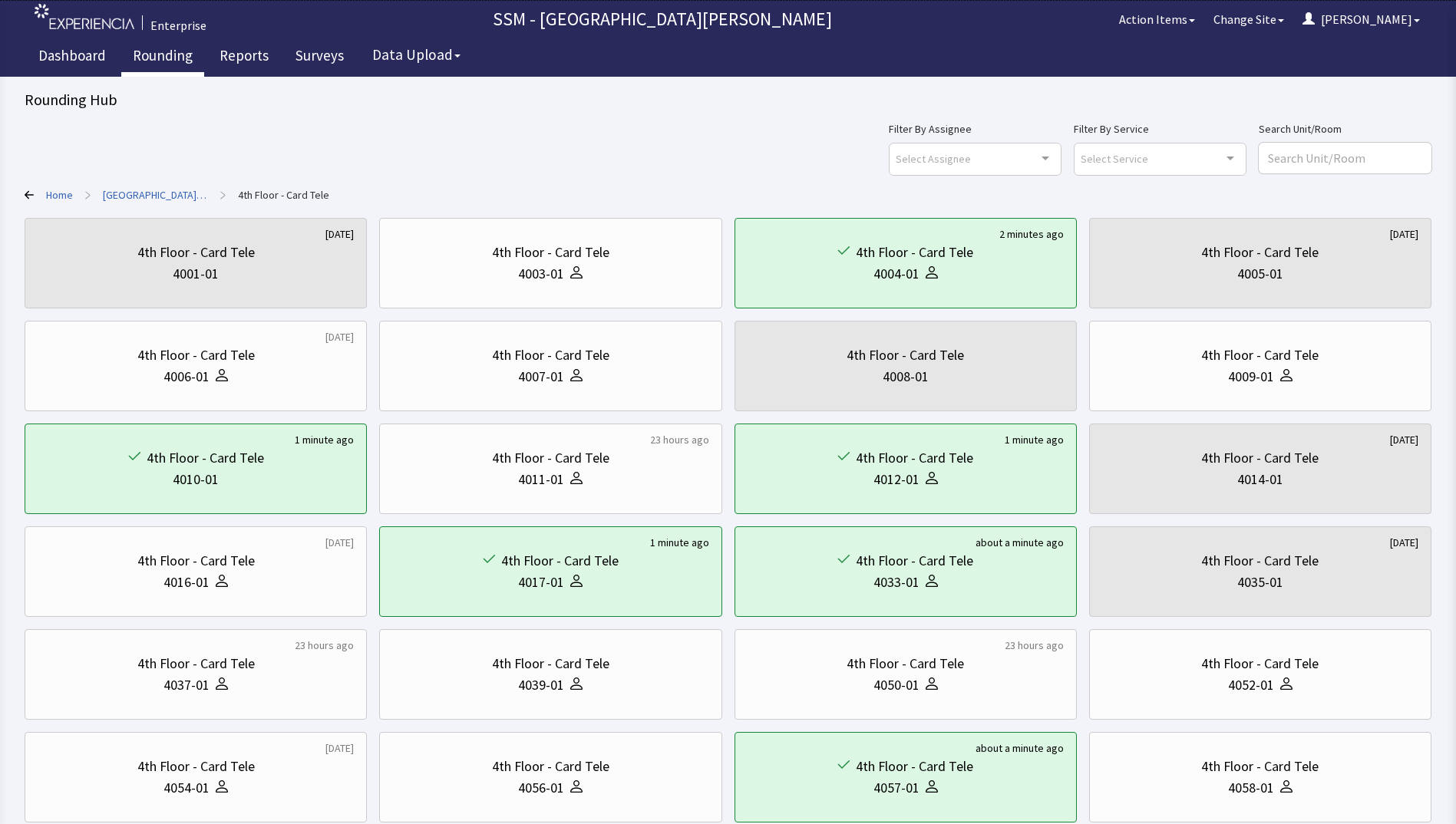
click at [164, 56] on link "Rounding" at bounding box center [162, 57] width 83 height 38
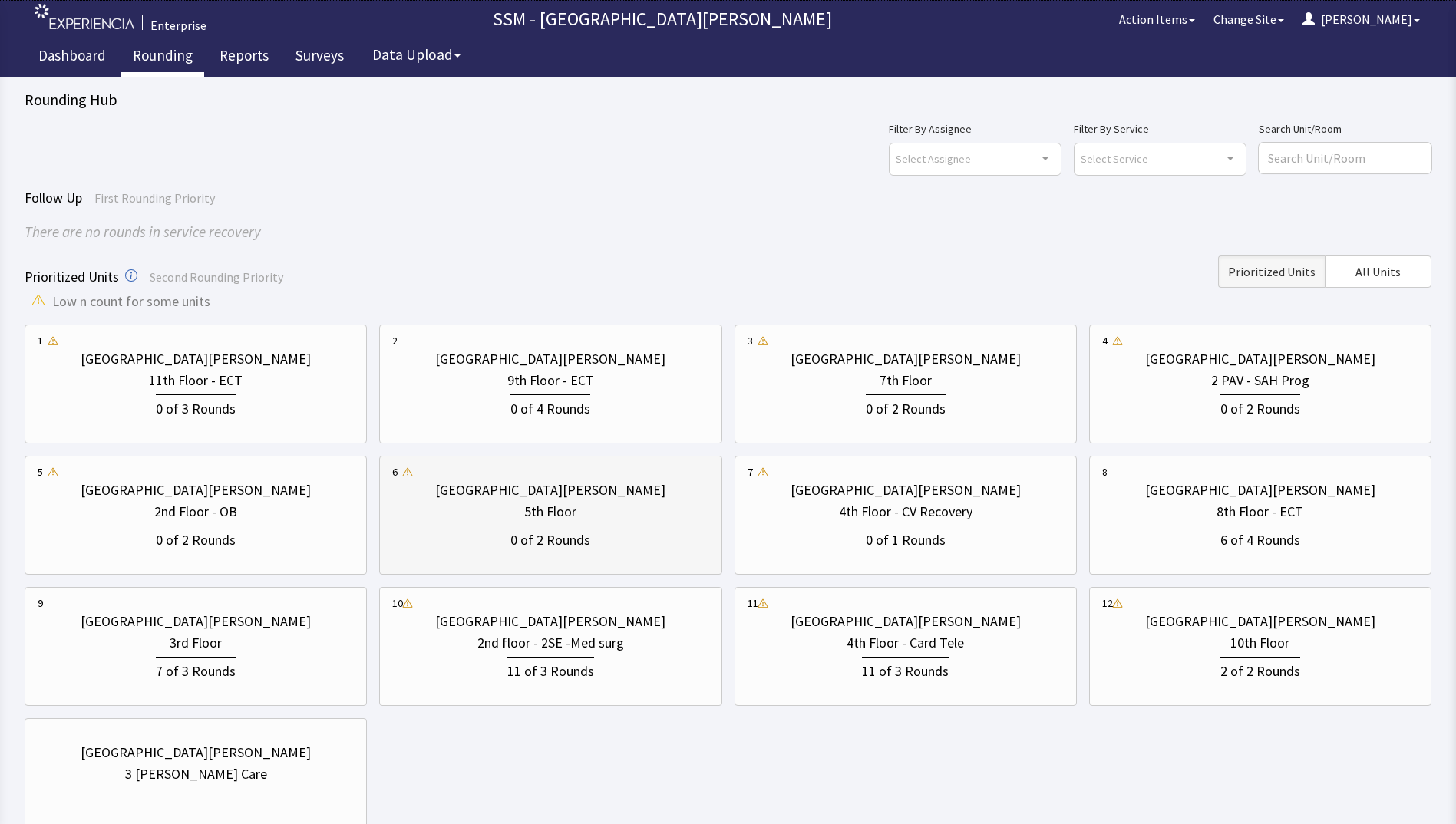
click at [517, 518] on div "5th Floor" at bounding box center [550, 512] width 316 height 21
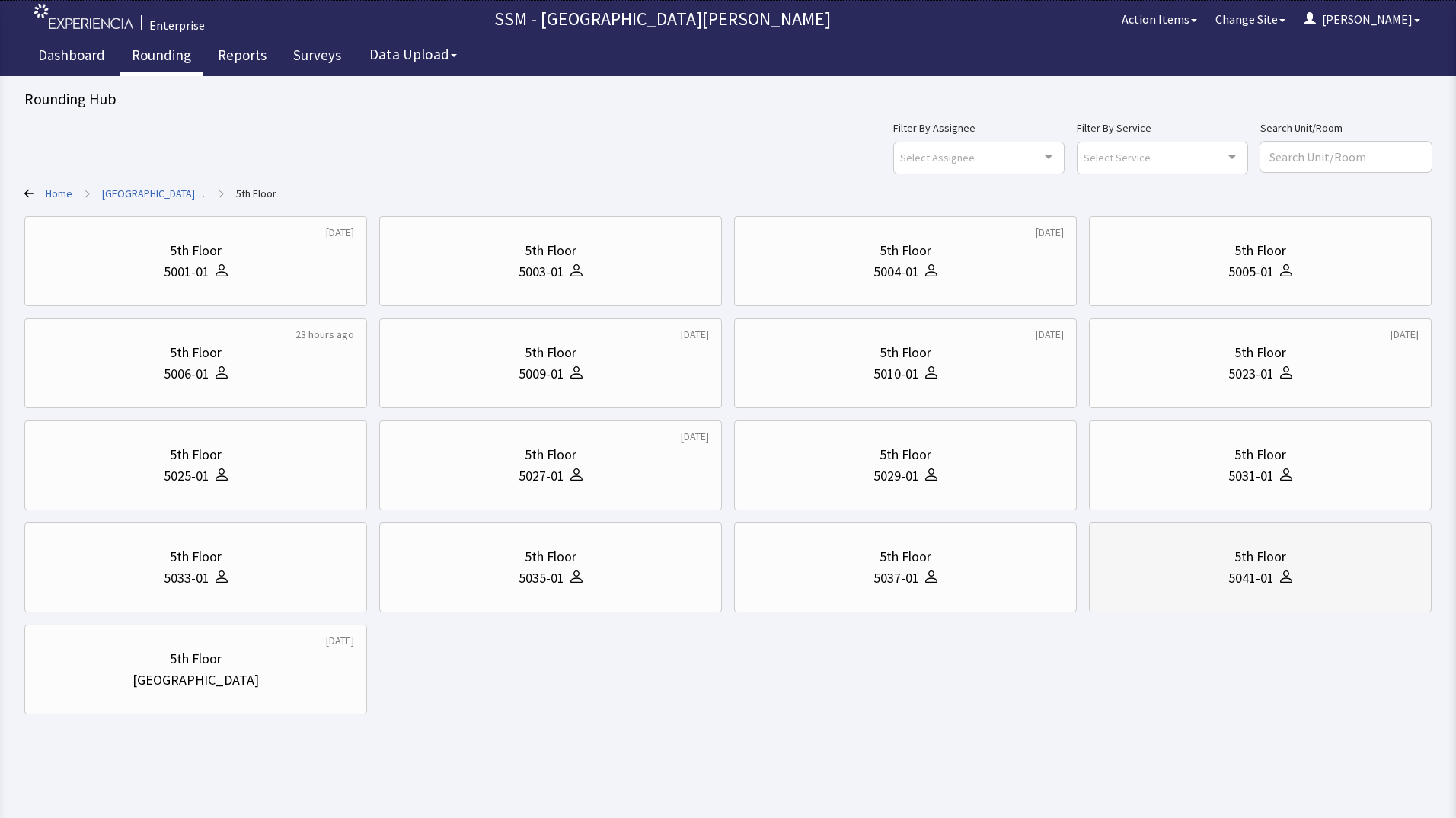
click at [1230, 593] on div "5th Floor 5041-01" at bounding box center [1260, 567] width 317 height 74
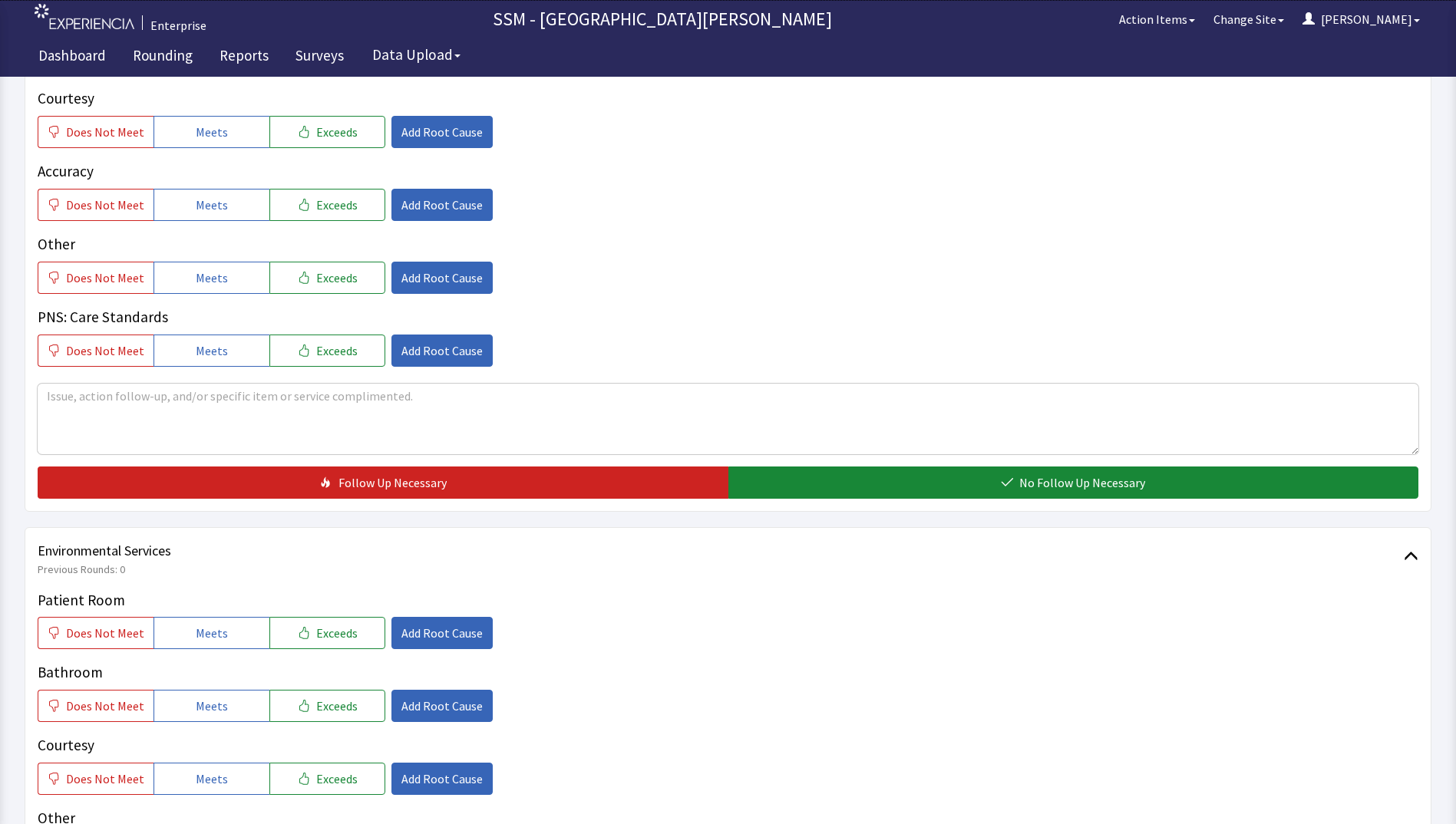
scroll to position [1412, 0]
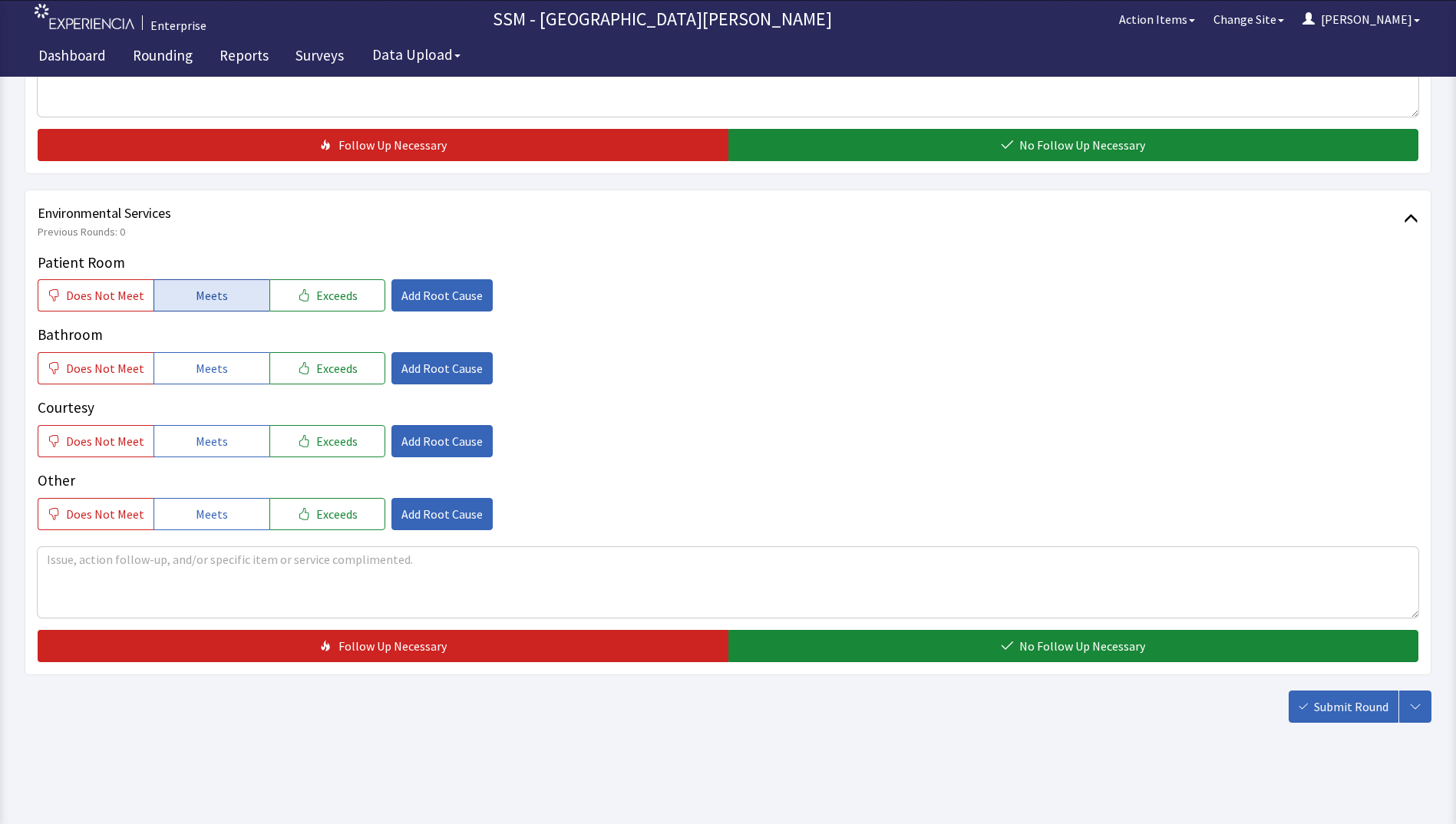
click at [180, 292] on button "Meets" at bounding box center [211, 295] width 116 height 32
click at [199, 363] on span "Meets" at bounding box center [212, 369] width 32 height 19
click at [212, 438] on span "Meets" at bounding box center [212, 442] width 32 height 19
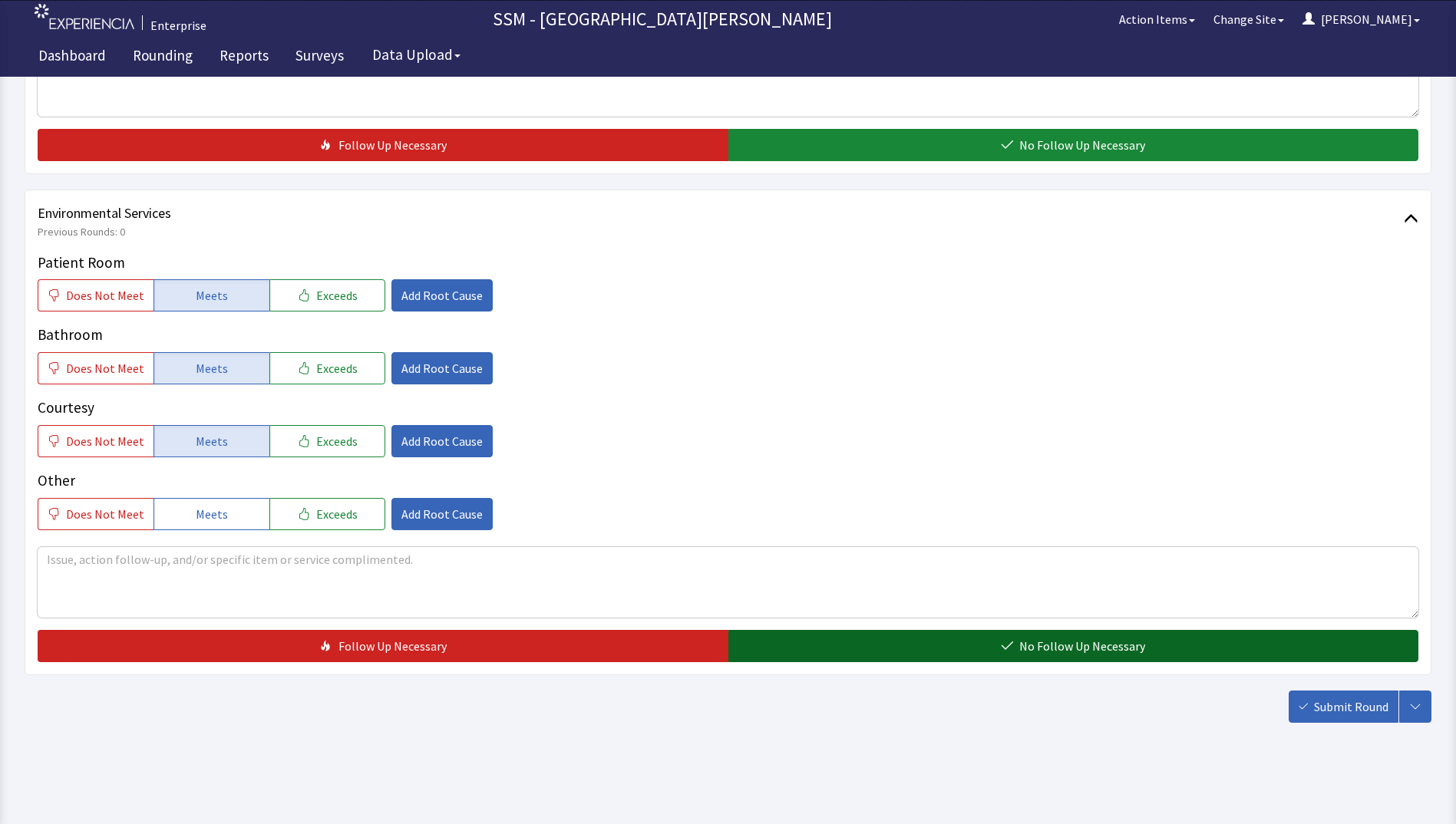
click at [870, 644] on button "No Follow Up Necessary" at bounding box center [1074, 646] width 691 height 32
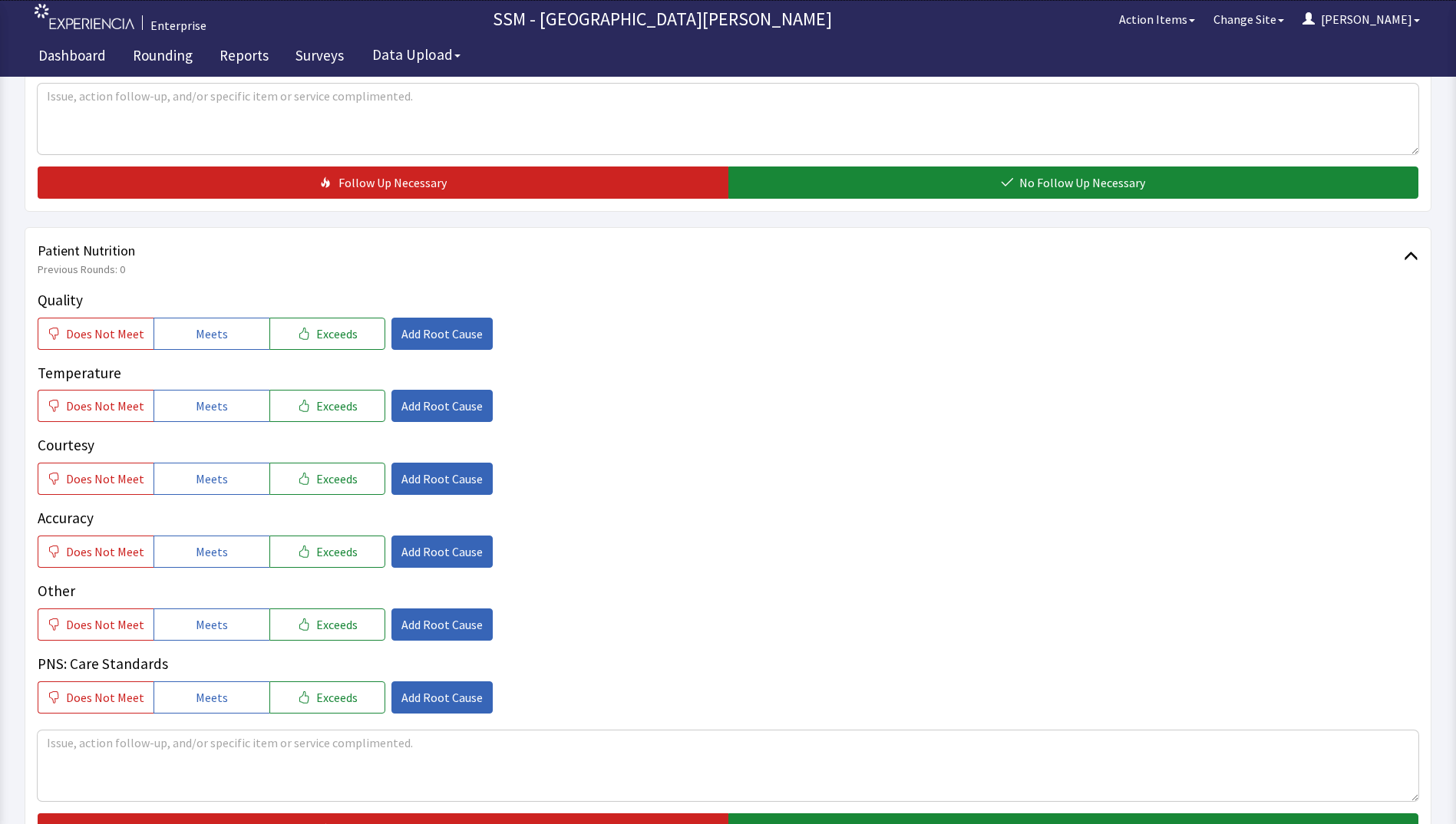
scroll to position [722, 0]
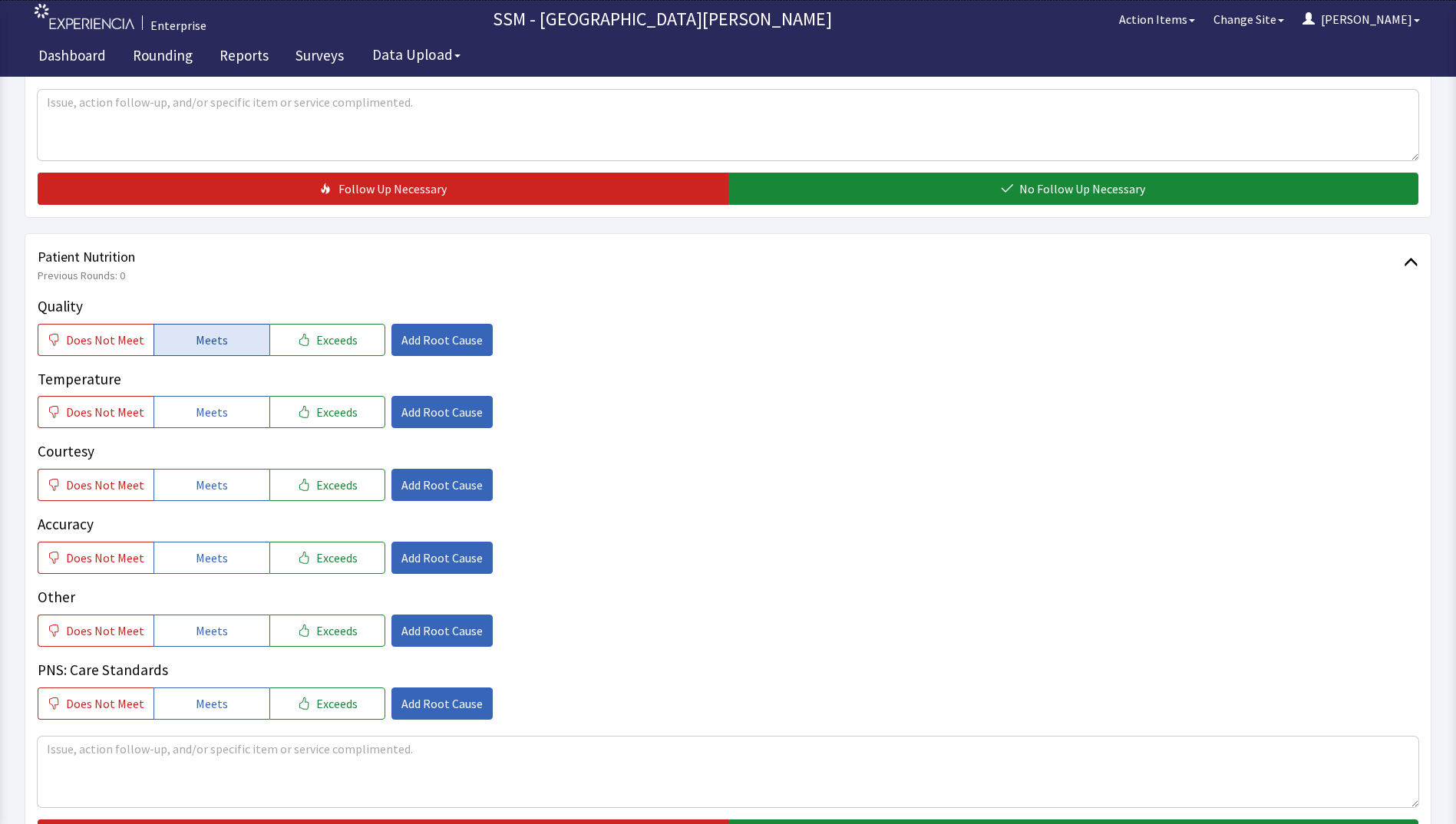
click at [246, 336] on button "Meets" at bounding box center [211, 340] width 116 height 32
click at [247, 420] on button "Meets" at bounding box center [211, 412] width 116 height 32
click at [230, 498] on button "Meets" at bounding box center [211, 485] width 116 height 32
click at [219, 552] on span "Meets" at bounding box center [212, 558] width 32 height 19
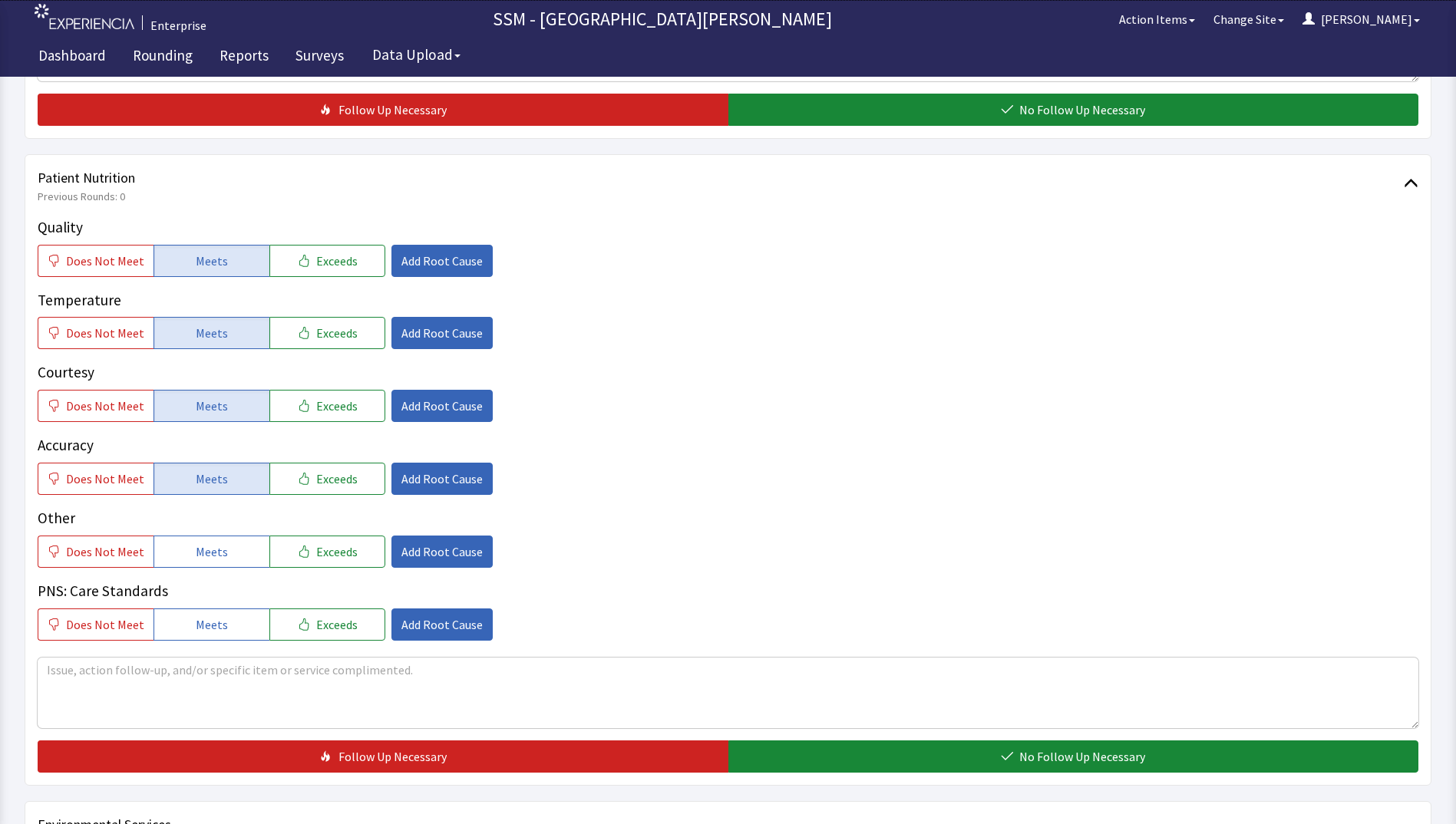
scroll to position [1028, 0]
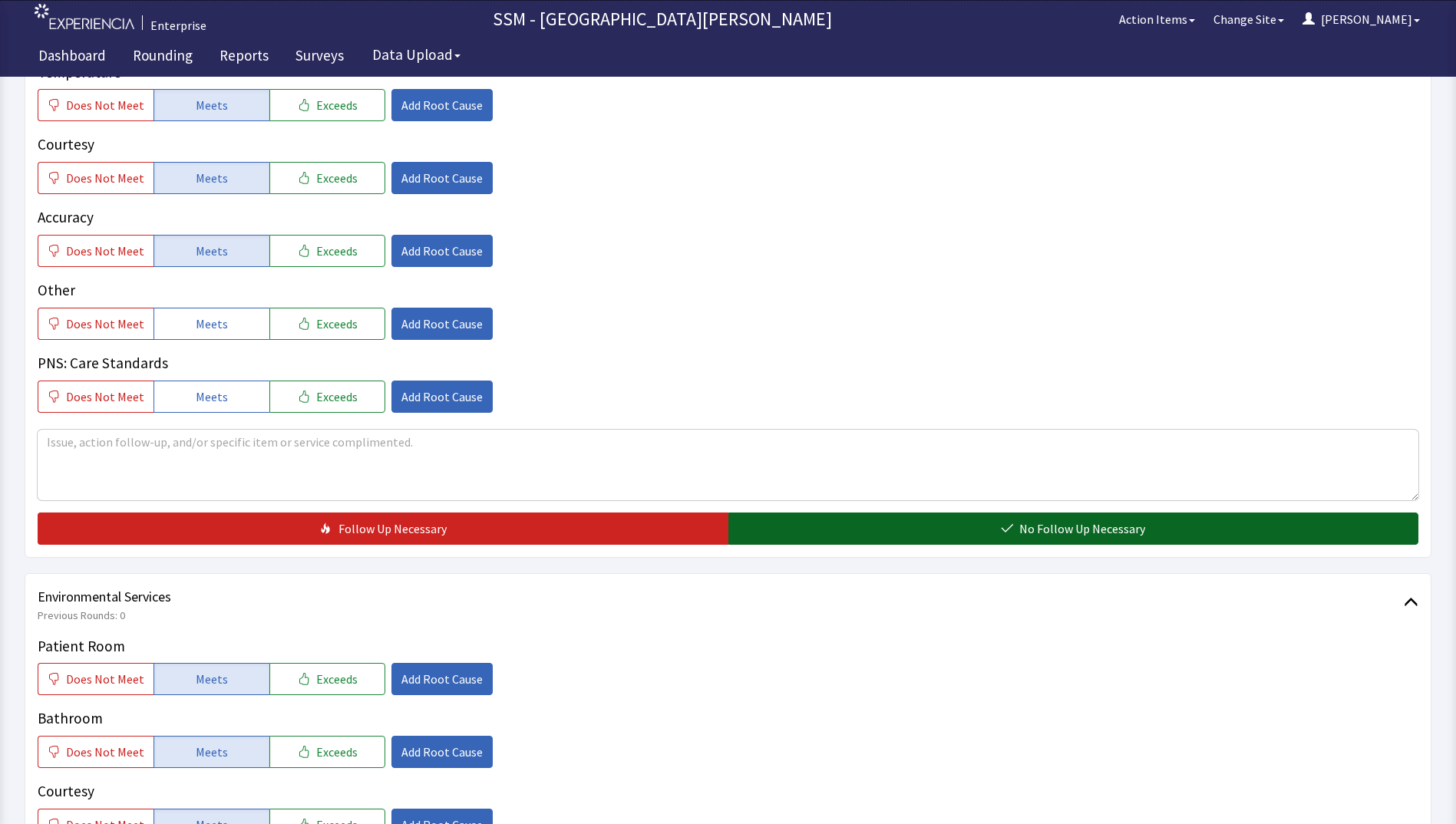
click at [918, 532] on button "No Follow Up Necessary" at bounding box center [1074, 529] width 691 height 32
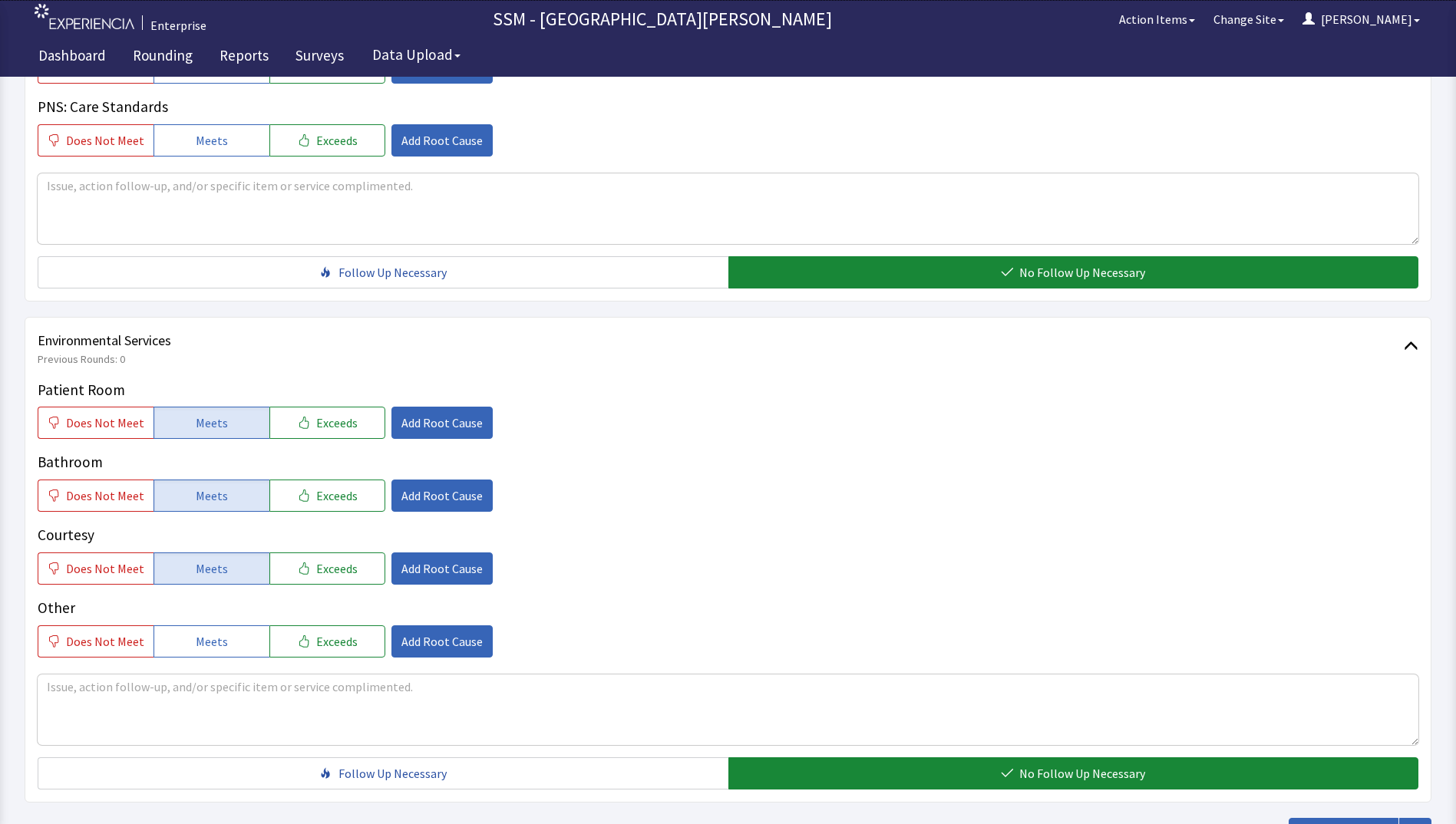
scroll to position [1412, 0]
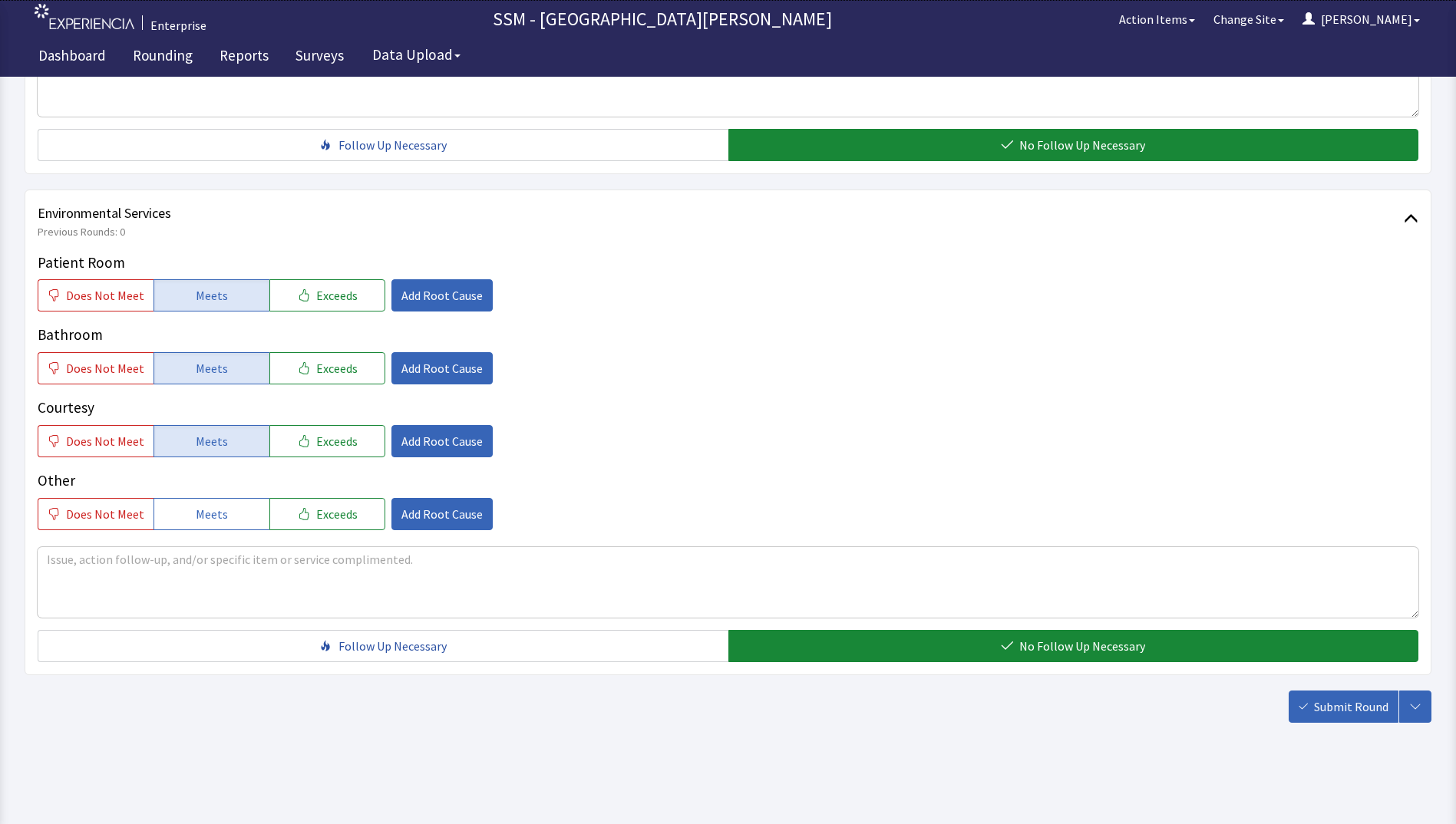
click at [1327, 710] on span "Submit Round" at bounding box center [1351, 707] width 74 height 19
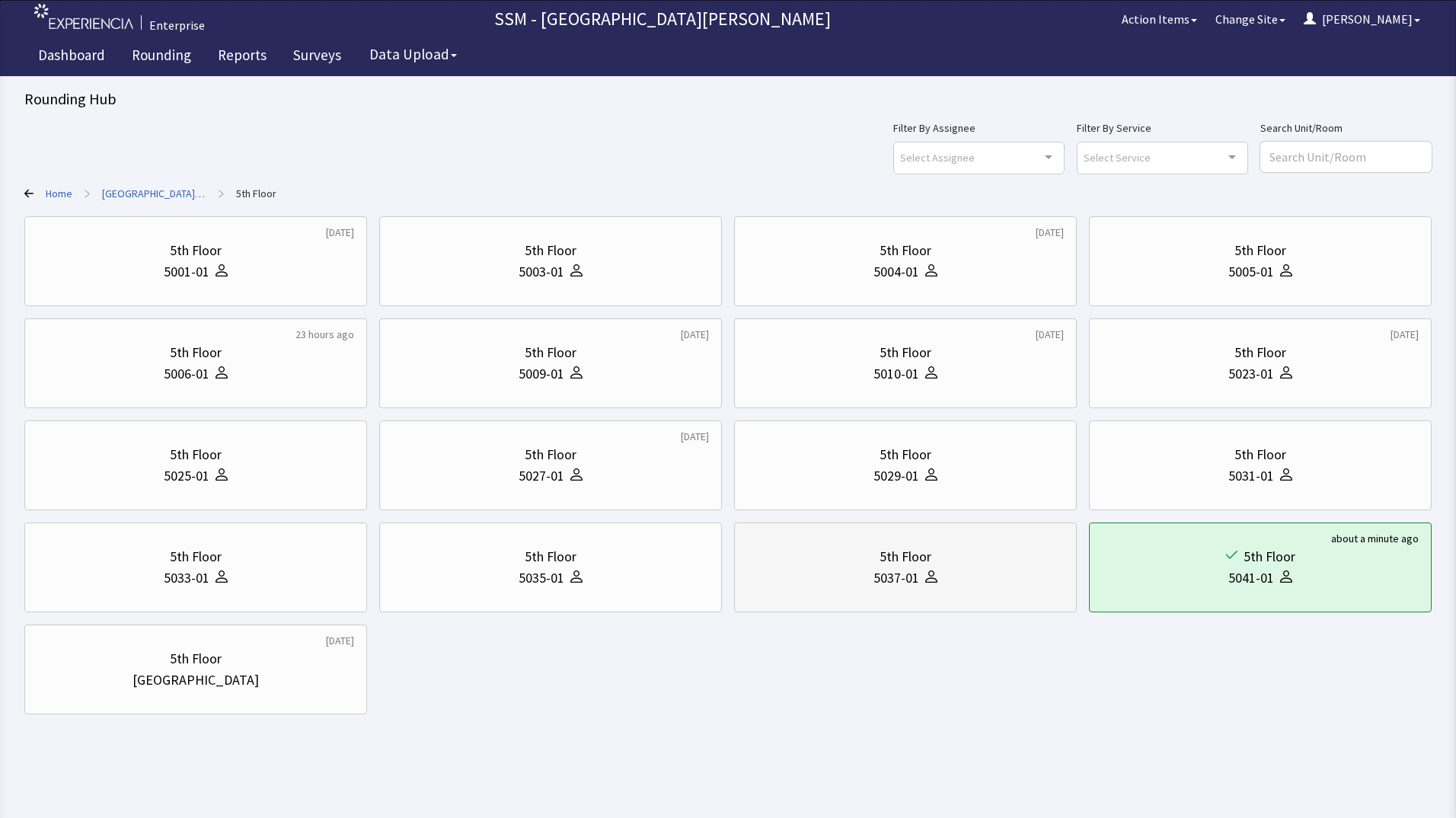
click at [847, 588] on div "5037-01" at bounding box center [905, 578] width 317 height 21
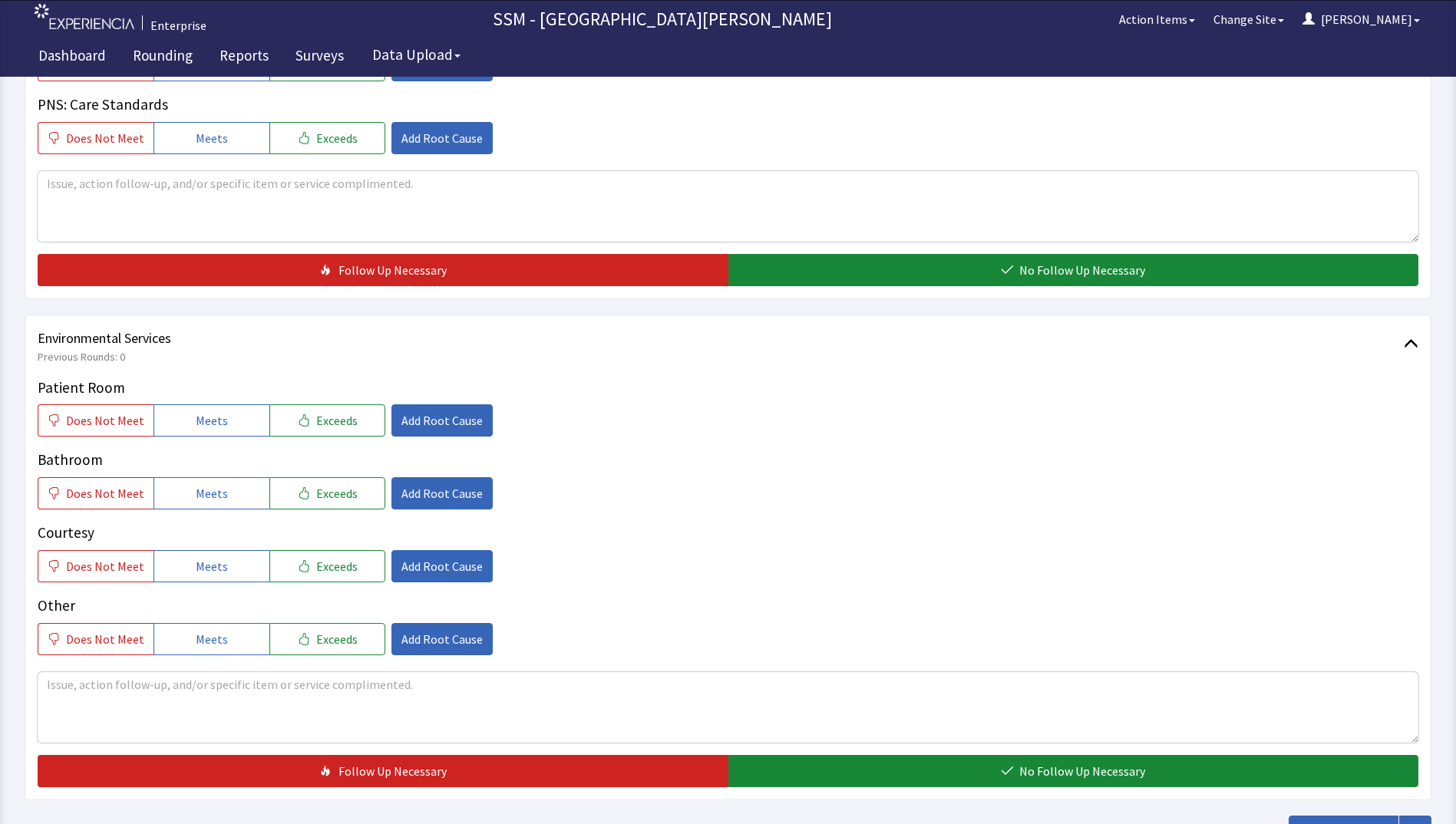
scroll to position [1305, 0]
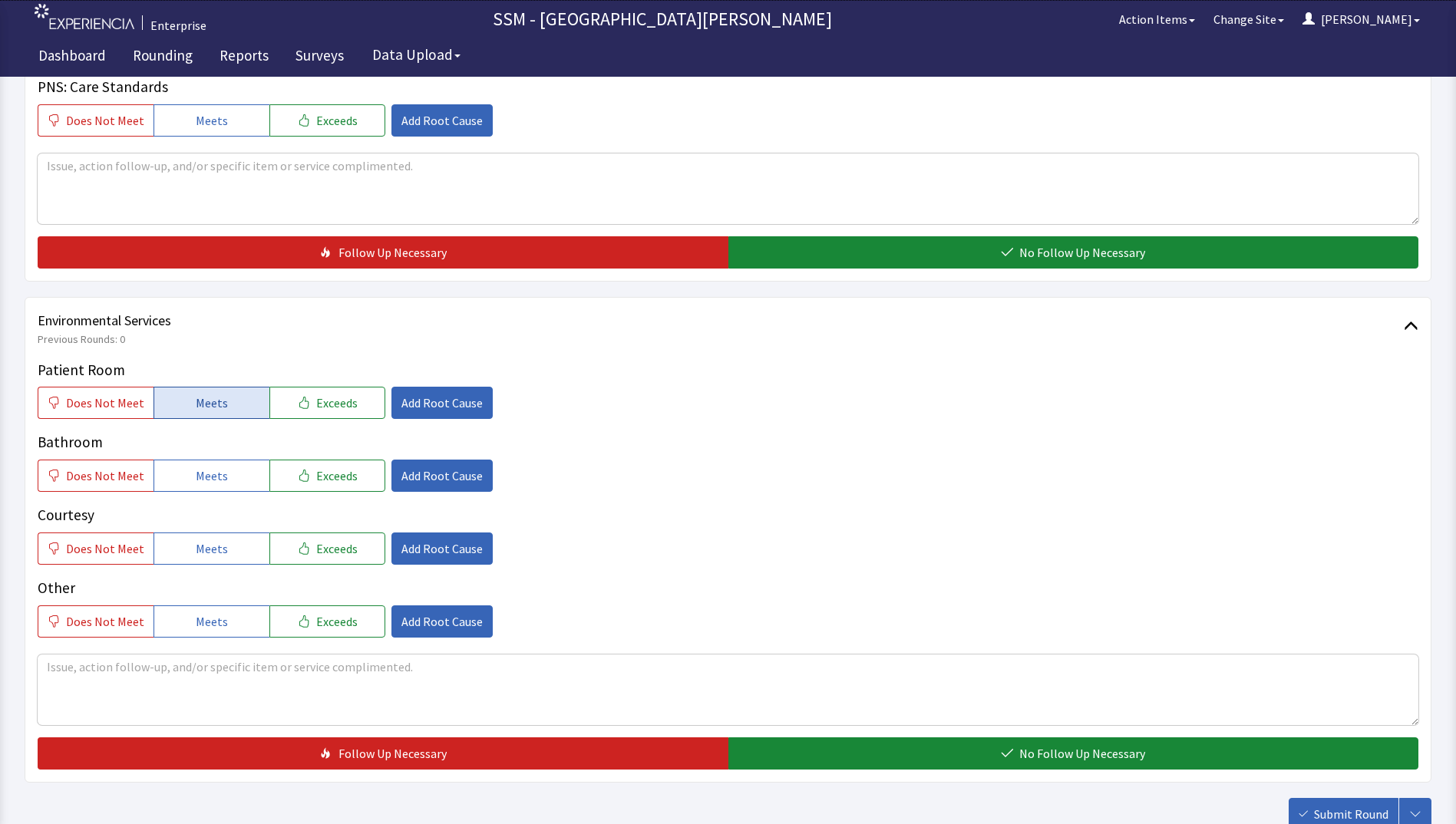
click at [215, 408] on span "Meets" at bounding box center [212, 403] width 32 height 19
click at [207, 483] on span "Meets" at bounding box center [212, 476] width 32 height 19
click at [206, 543] on span "Meets" at bounding box center [212, 549] width 32 height 19
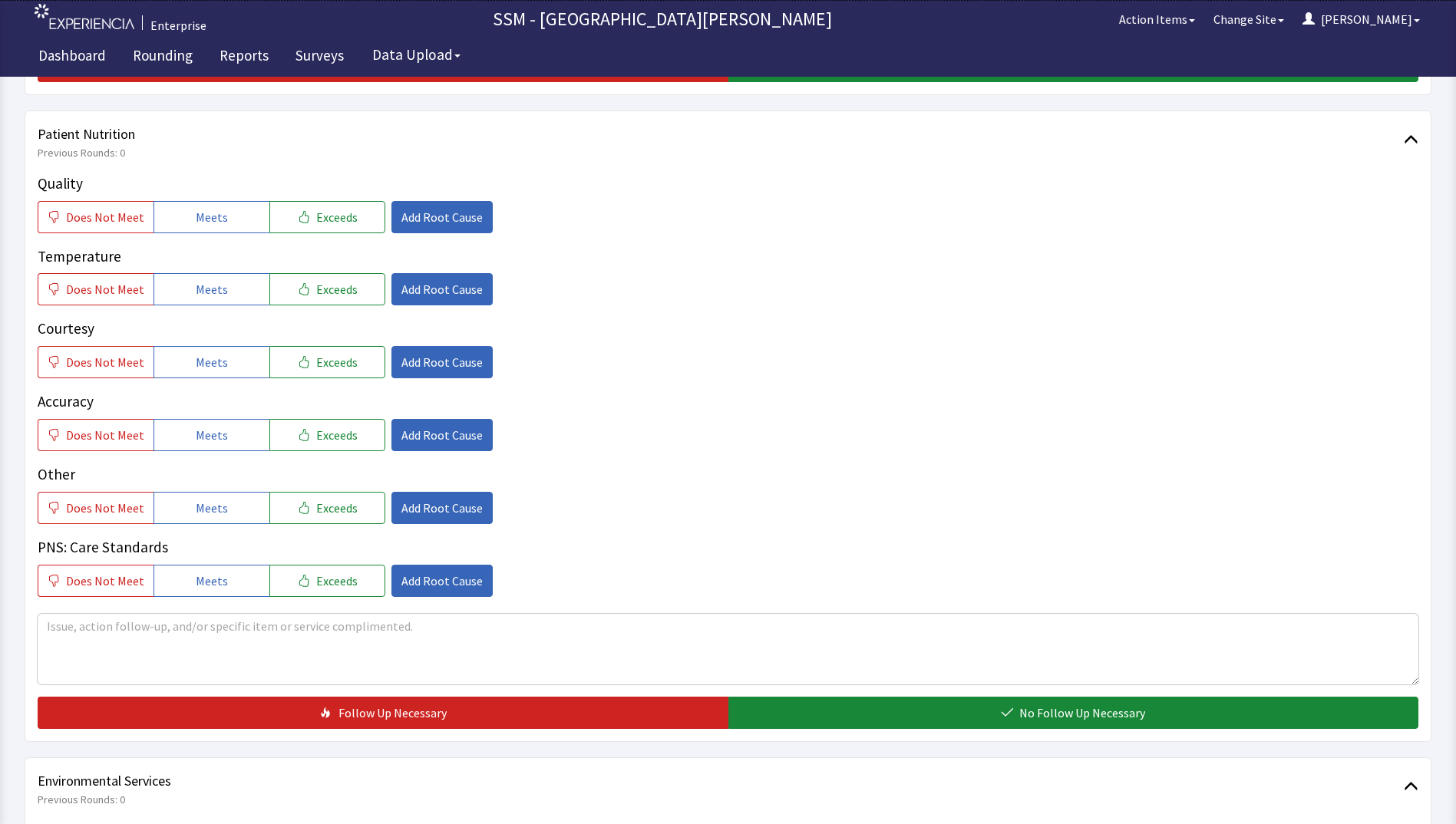
scroll to position [768, 0]
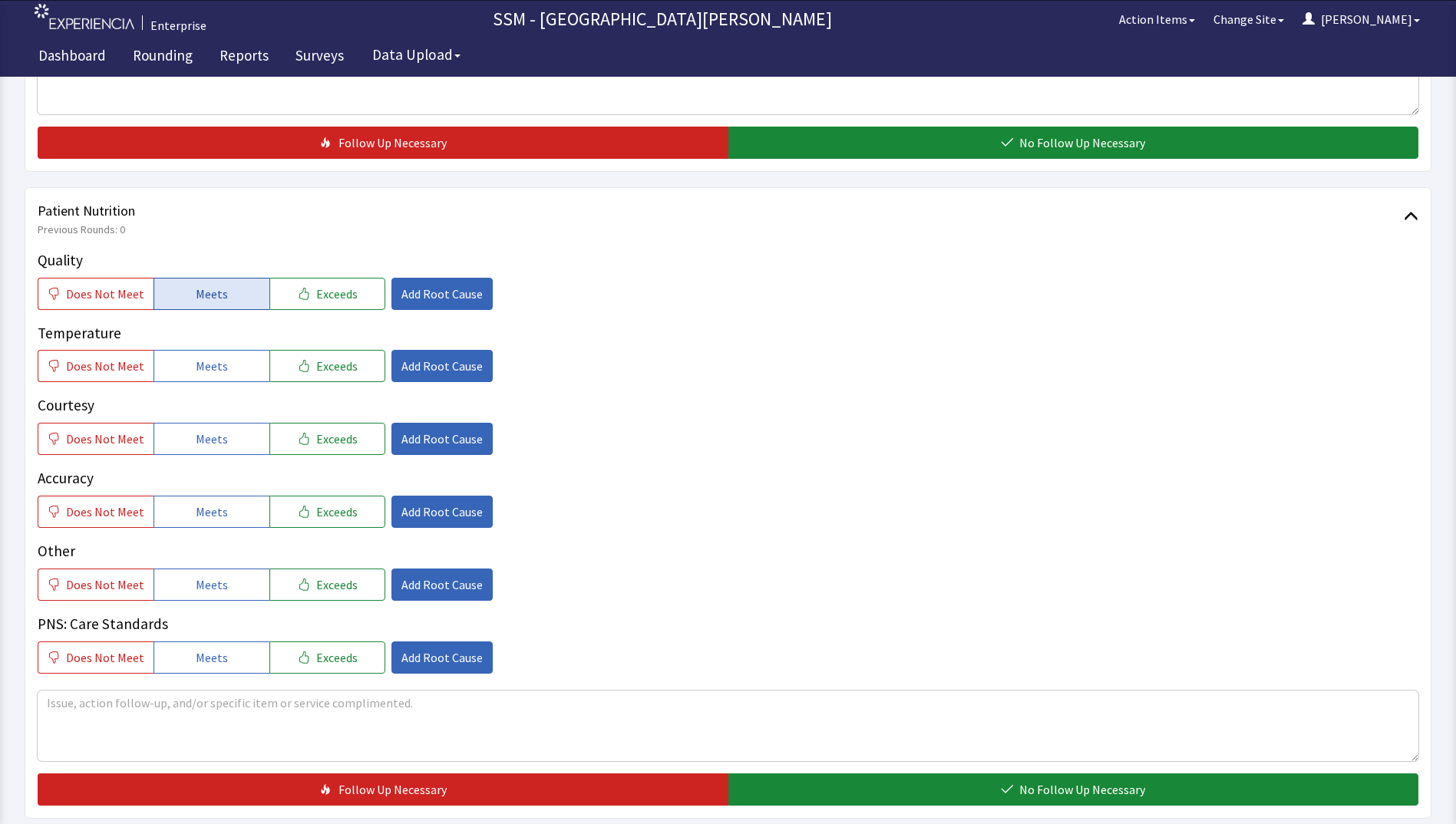
click at [201, 289] on span "Meets" at bounding box center [212, 295] width 32 height 19
click at [188, 366] on button "Meets" at bounding box center [211, 366] width 116 height 32
click at [209, 452] on button "Meets" at bounding box center [211, 439] width 116 height 32
click at [226, 524] on button "Meets" at bounding box center [211, 512] width 116 height 32
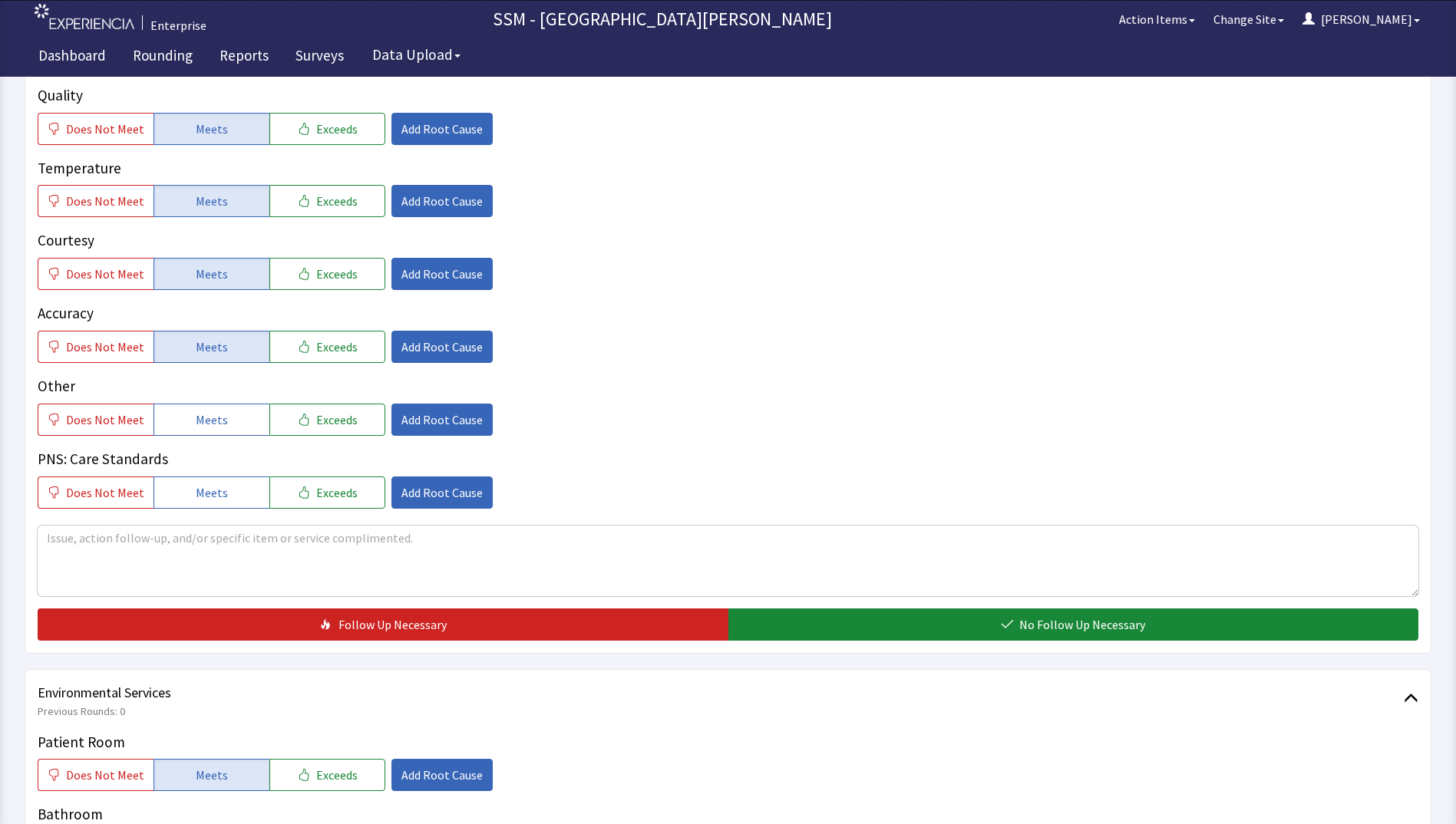
scroll to position [1074, 0]
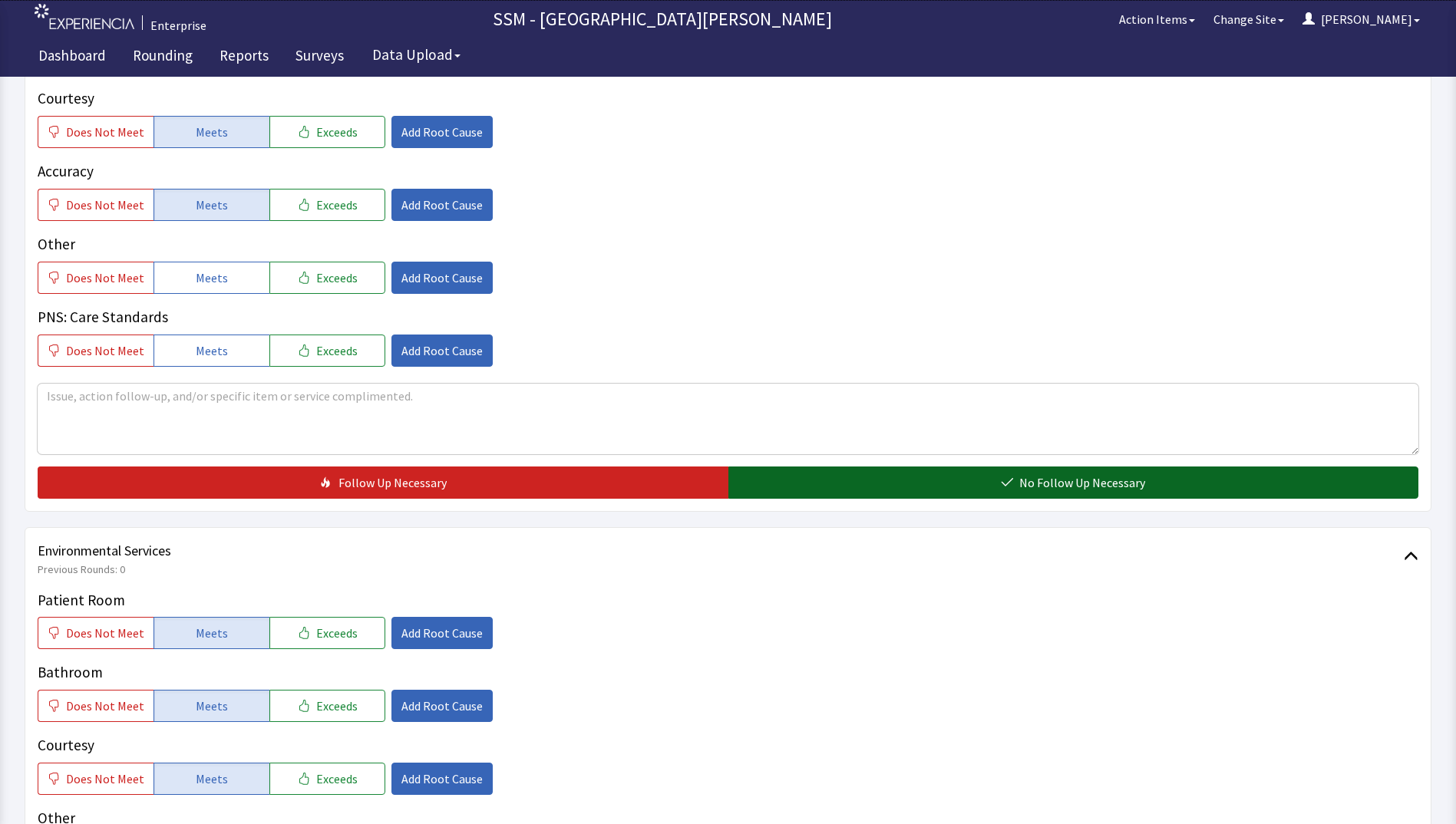
click at [1024, 468] on button "No Follow Up Necessary" at bounding box center [1074, 483] width 691 height 32
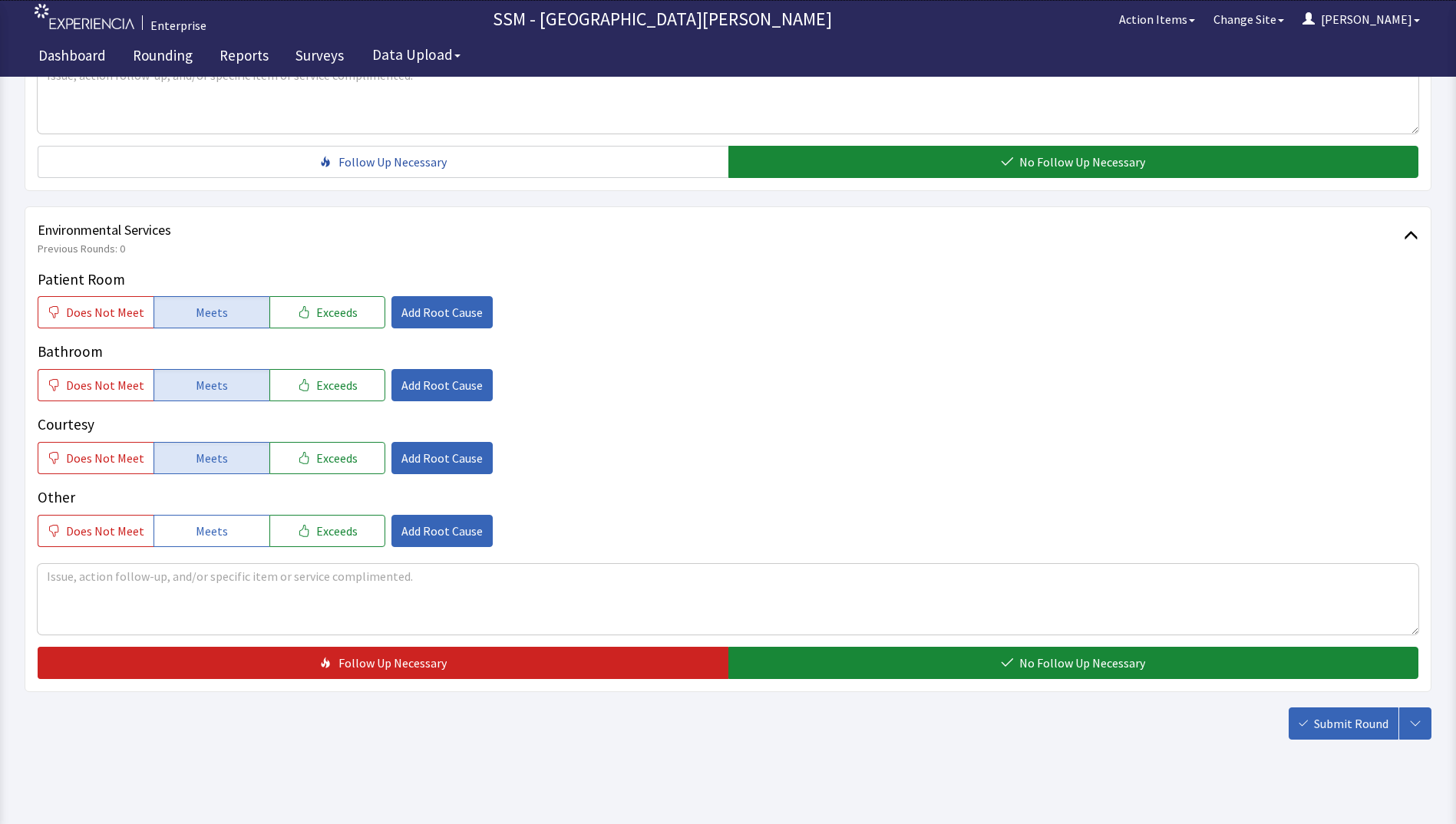
scroll to position [1412, 0]
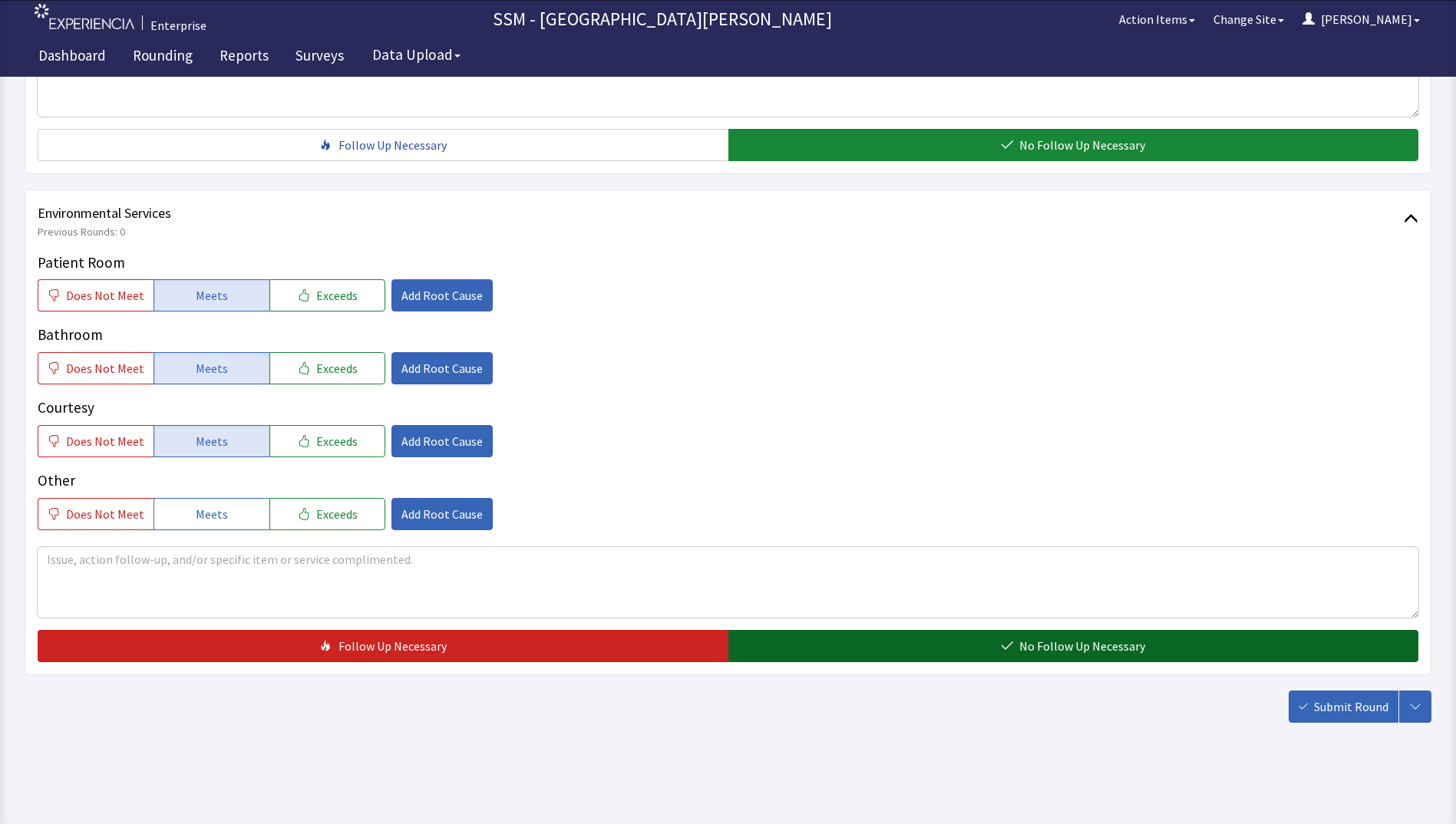
click at [1041, 643] on span "No Follow Up Necessary" at bounding box center [1082, 646] width 126 height 19
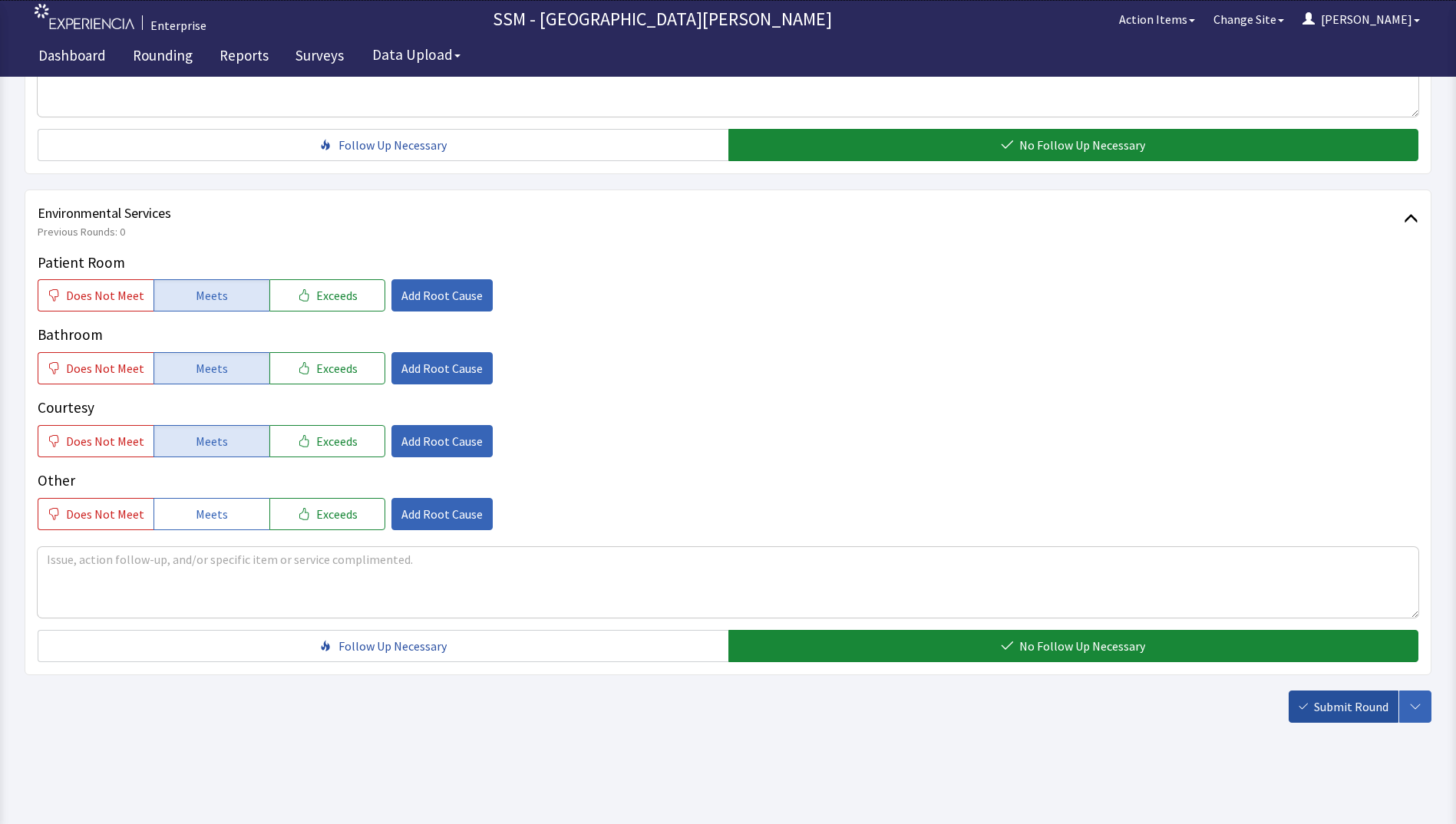
click at [1343, 702] on span "Submit Round" at bounding box center [1351, 707] width 74 height 19
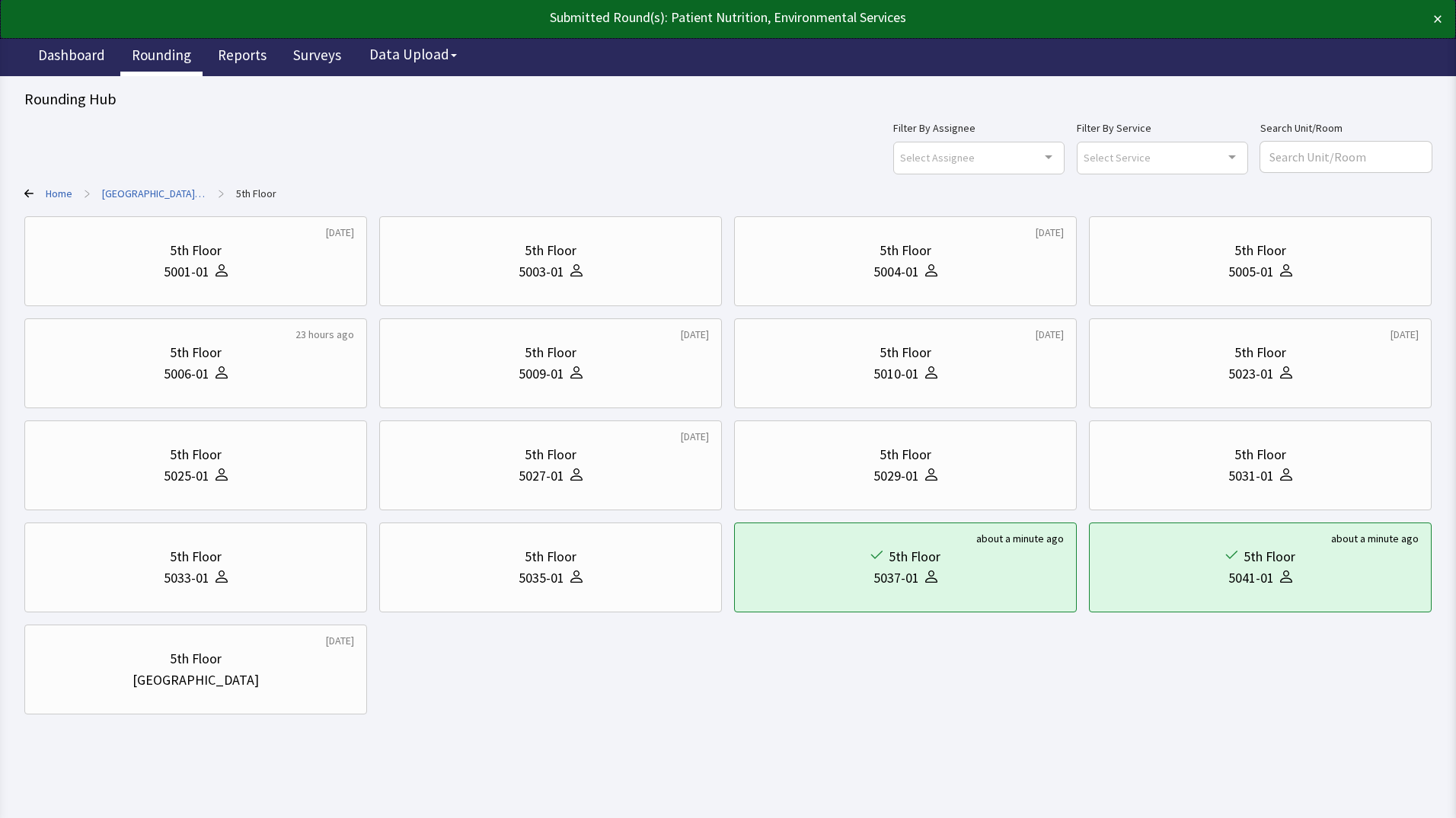
click at [155, 58] on link "Rounding" at bounding box center [160, 57] width 82 height 38
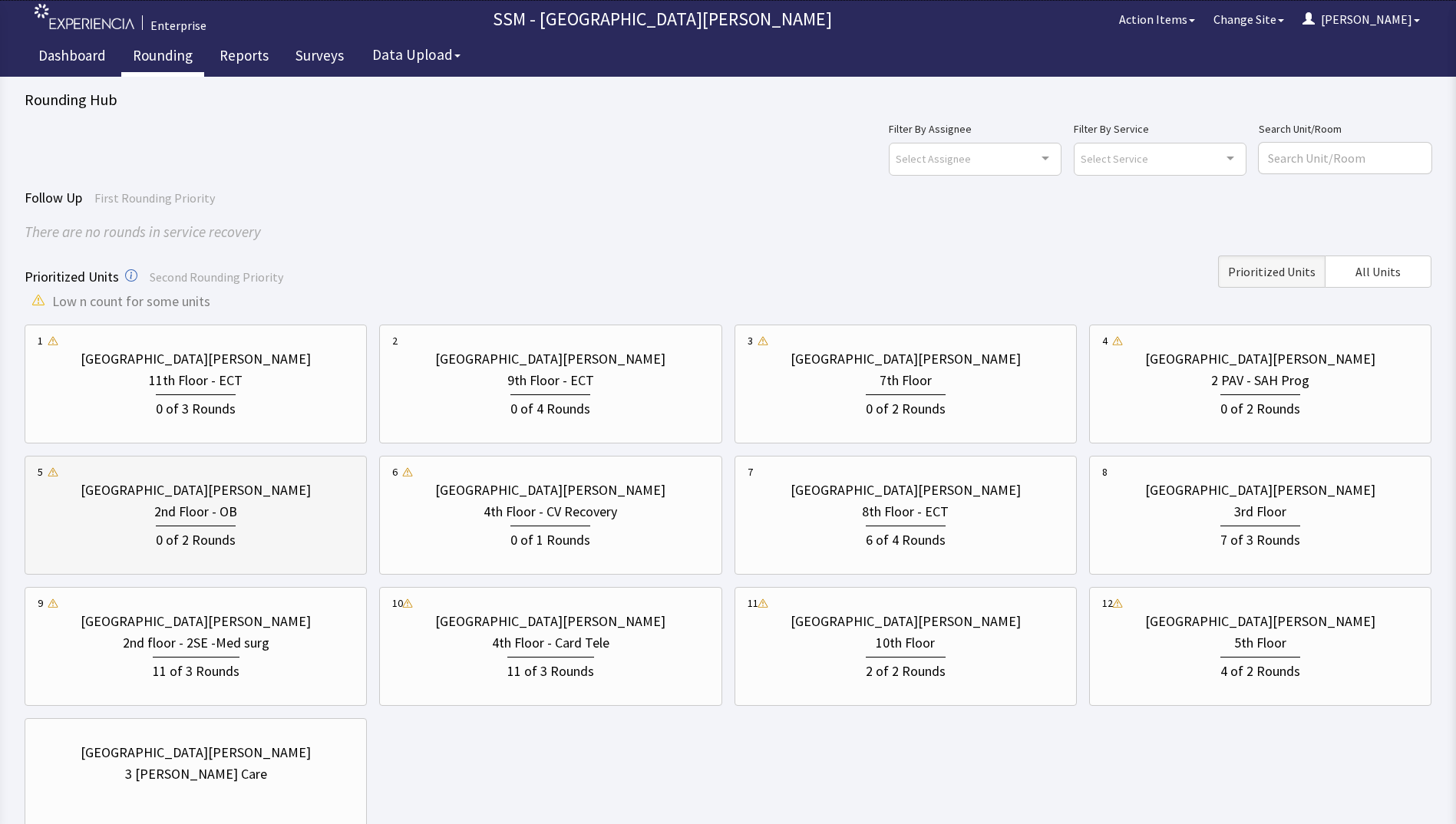
click at [140, 505] on div "2nd Floor - OB" at bounding box center [195, 512] width 316 height 21
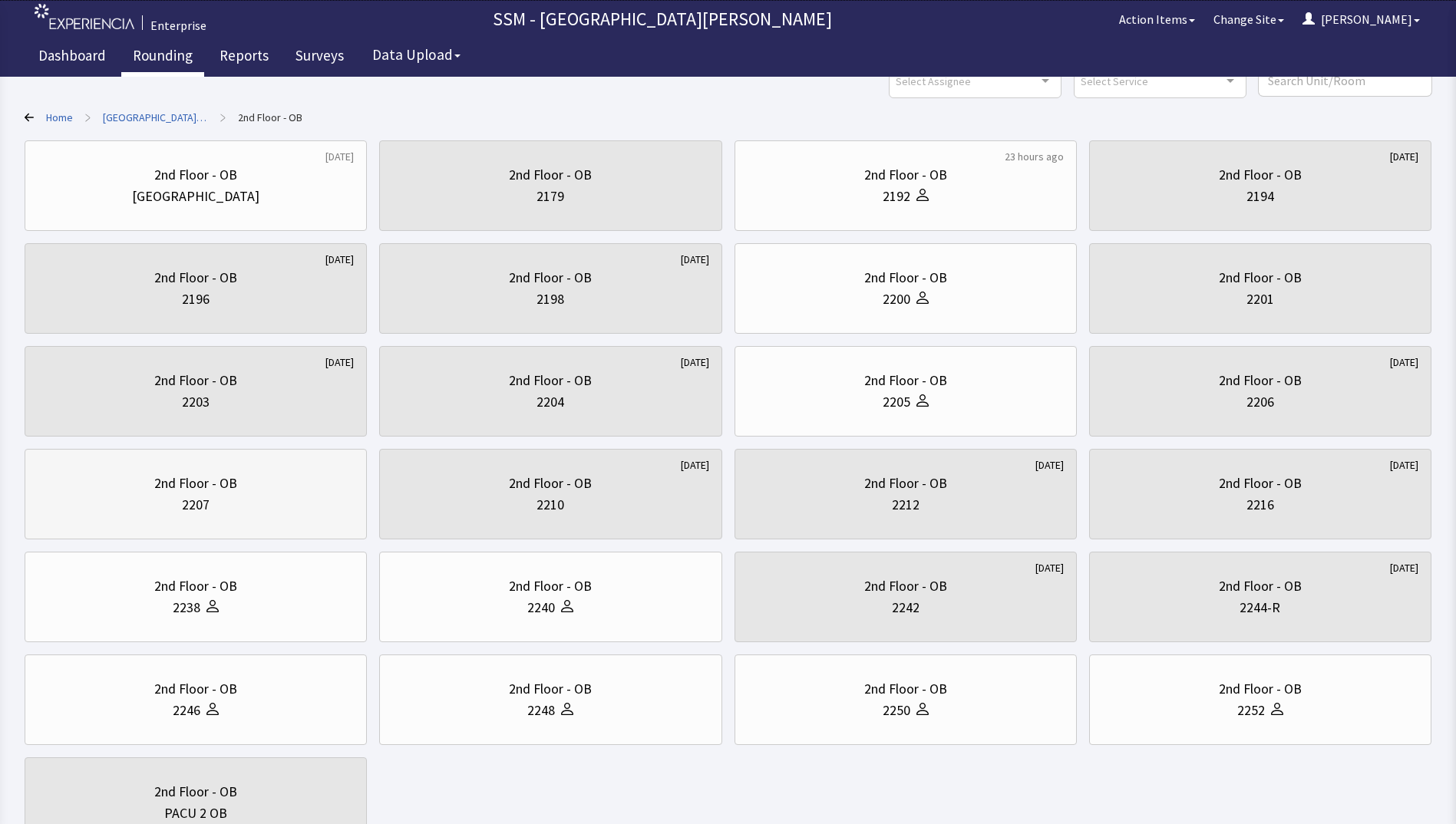
scroll to position [203, 0]
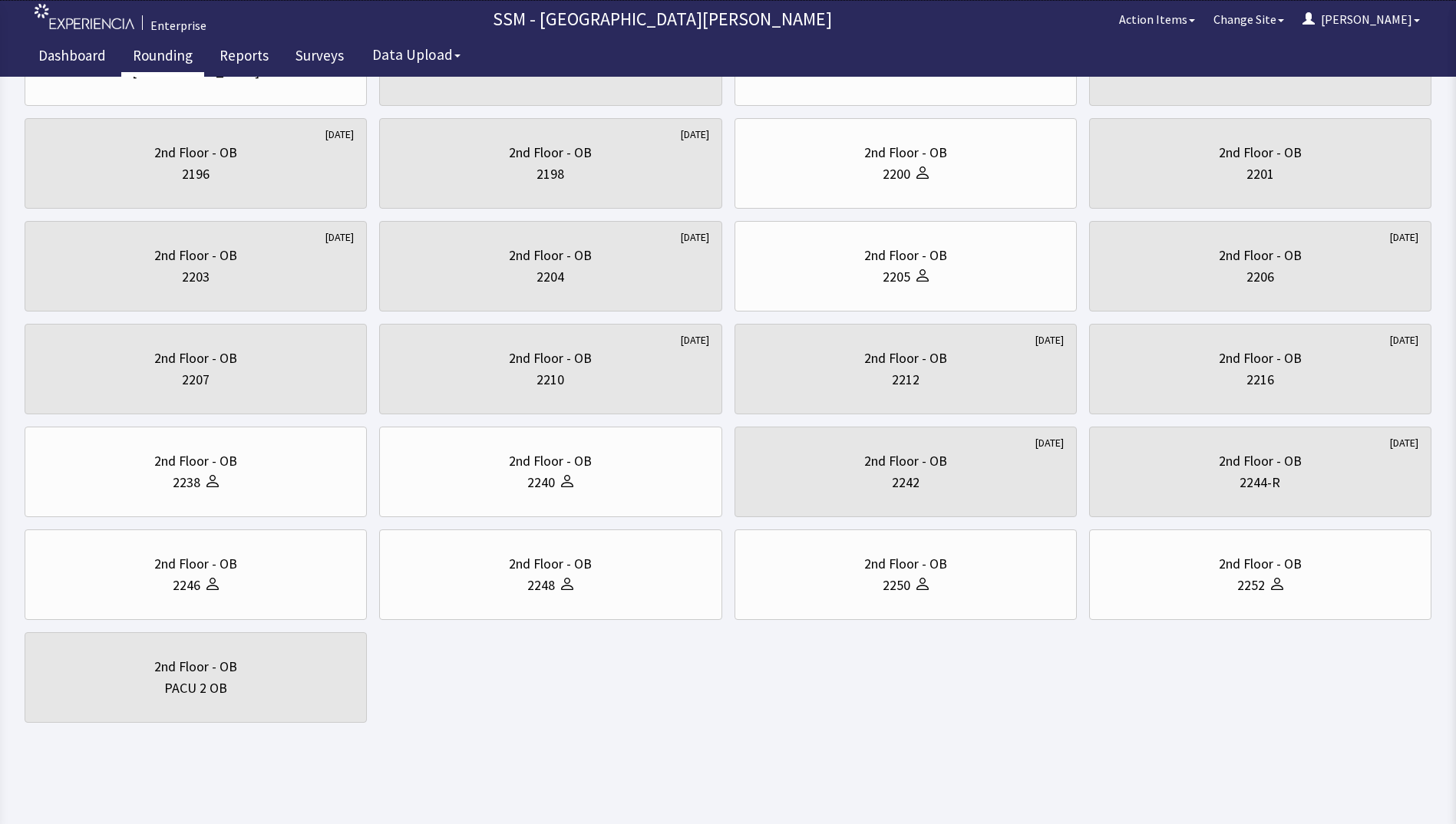
click at [512, 701] on div "[DATE] 2nd Floor - [GEOGRAPHIC_DATA] 2nd Floor - OB 2179 23 hours ago 2nd Floor…" at bounding box center [728, 369] width 1407 height 707
click at [1285, 577] on div "2252" at bounding box center [1260, 585] width 316 height 21
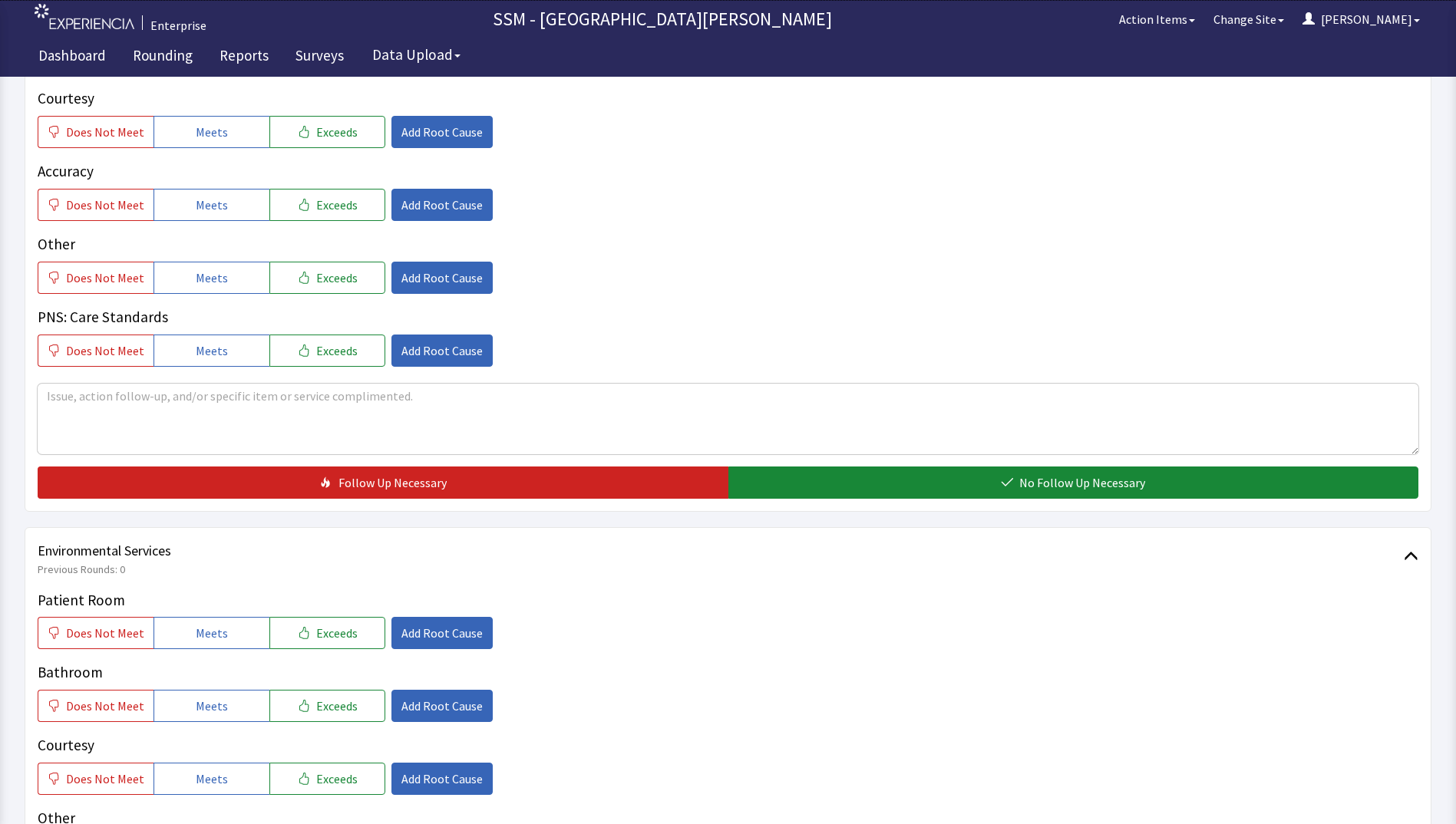
scroll to position [1412, 0]
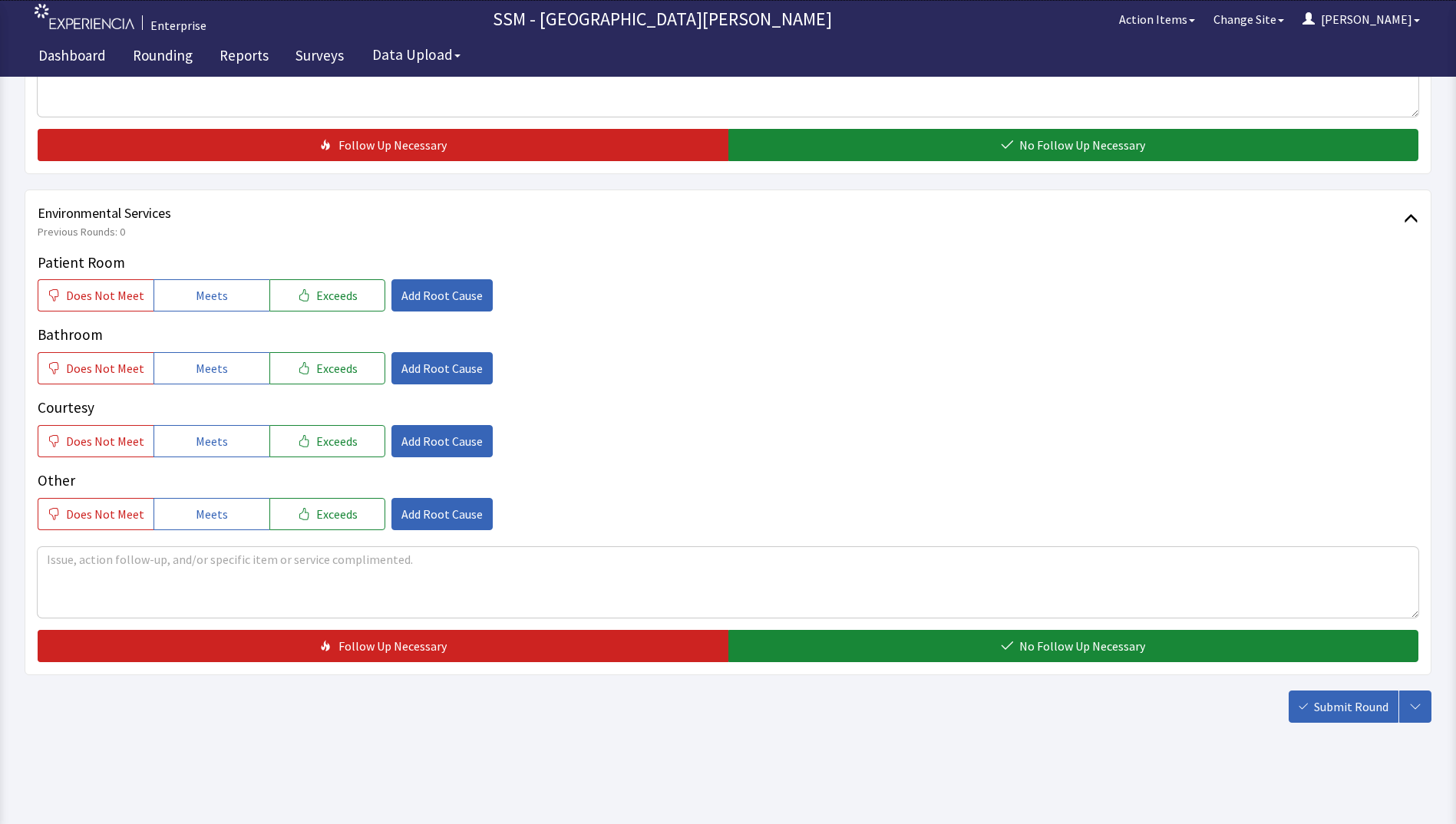
drag, startPoint x: 214, startPoint y: 300, endPoint x: 210, endPoint y: 326, distance: 26.3
click at [214, 300] on span "Meets" at bounding box center [212, 295] width 32 height 19
click at [207, 381] on button "Meets" at bounding box center [211, 369] width 116 height 32
click at [207, 440] on span "Meets" at bounding box center [212, 442] width 32 height 19
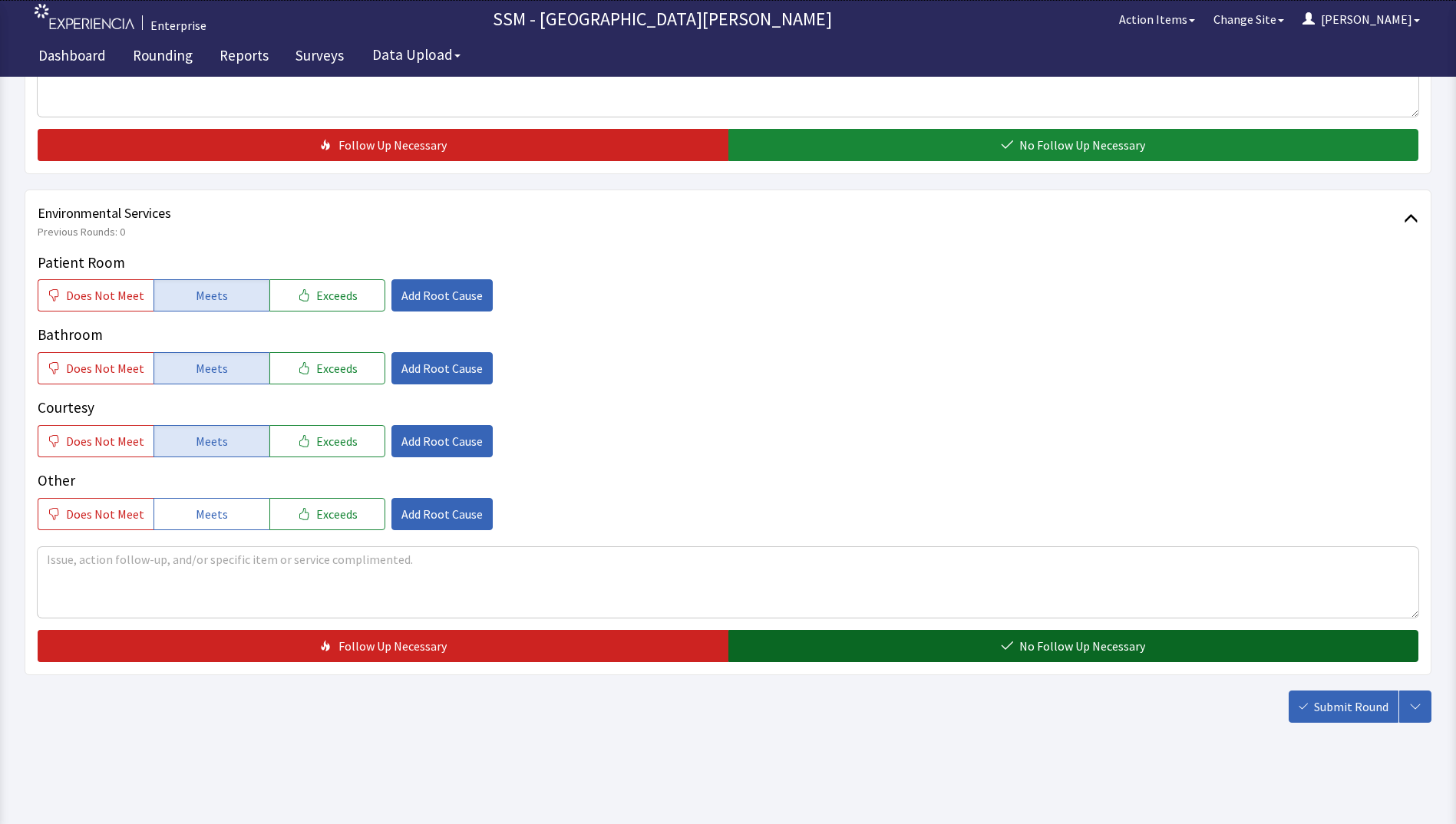
click at [1015, 638] on button "No Follow Up Necessary" at bounding box center [1074, 646] width 691 height 32
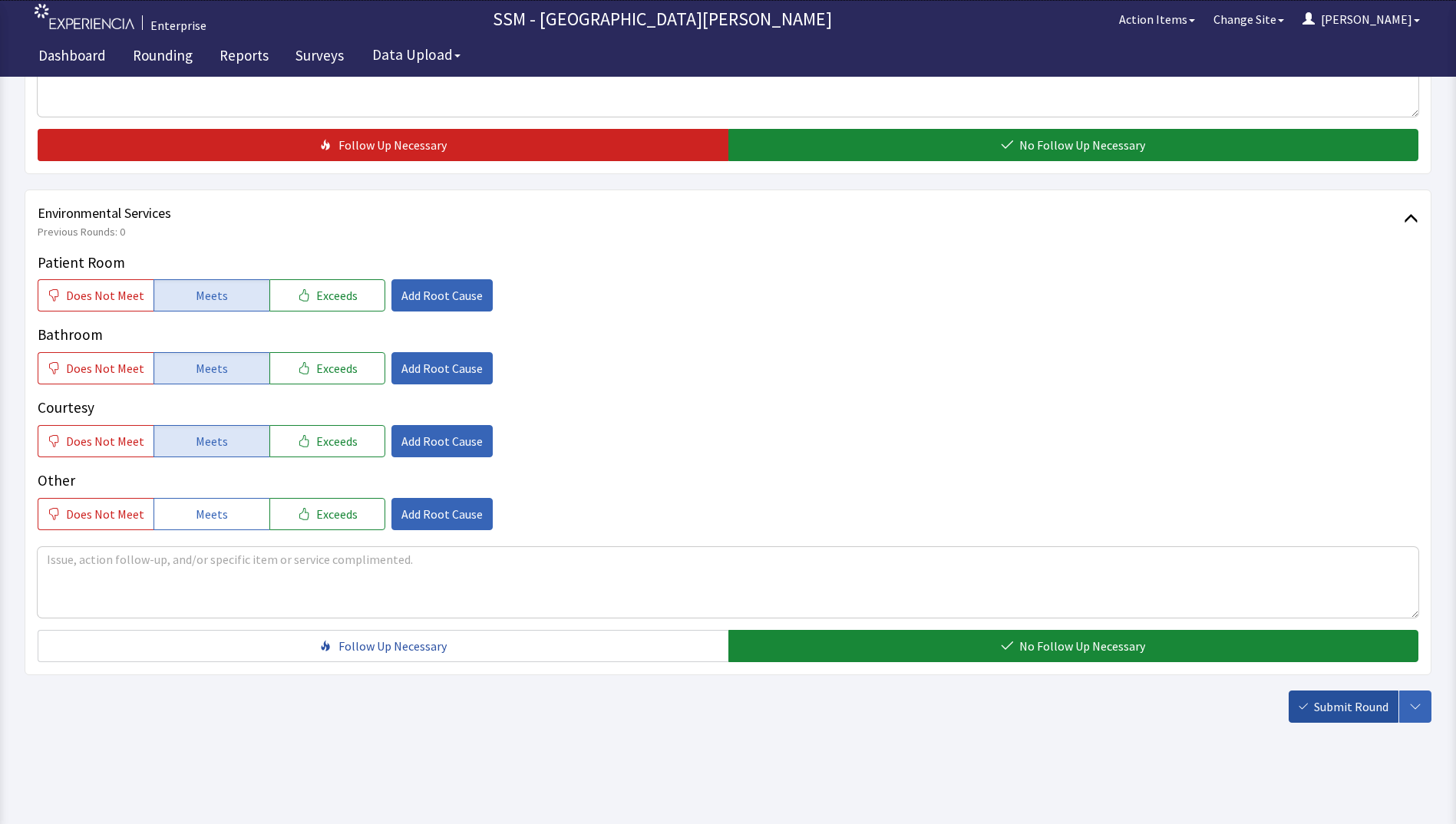
click at [1318, 699] on span "Submit Round" at bounding box center [1351, 707] width 74 height 19
